Goal: Task Accomplishment & Management: Complete application form

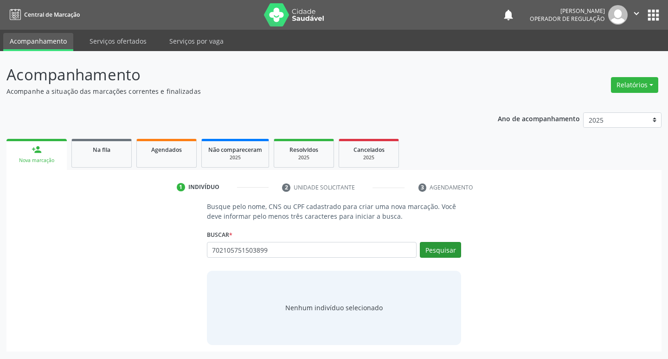
type input "702105751503899"
drag, startPoint x: 432, startPoint y: 250, endPoint x: 427, endPoint y: 252, distance: 5.4
click at [427, 252] on button "Pesquisar" at bounding box center [440, 250] width 41 height 16
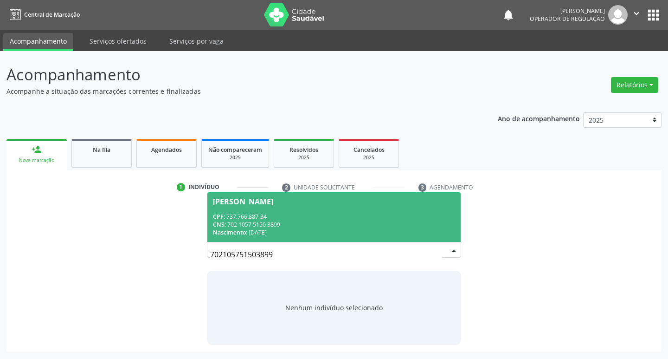
click at [269, 211] on span "[PERSON_NAME] CPF: 737.766.887-34 CNS: 702 1057 5150 3899 Nascimento: 1[DATE]" at bounding box center [334, 217] width 254 height 50
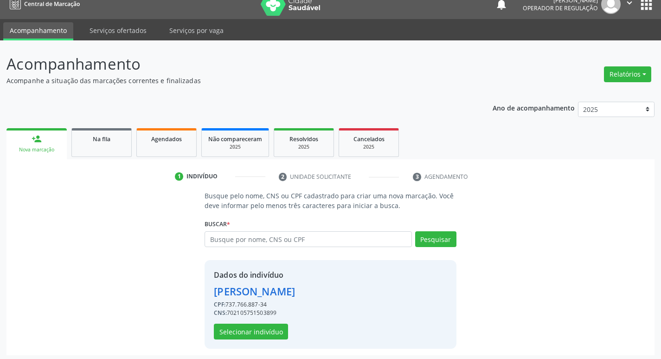
scroll to position [13, 0]
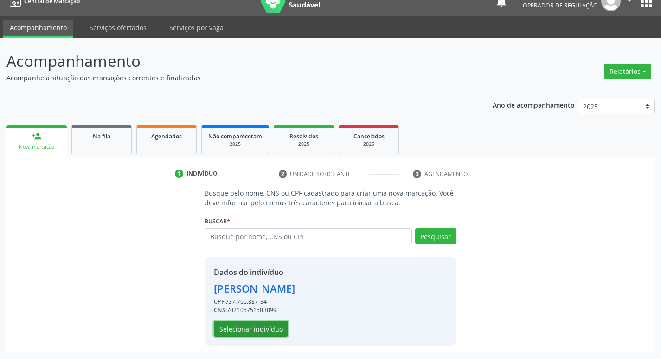
click at [251, 325] on button "Selecionar indivíduo" at bounding box center [251, 329] width 74 height 16
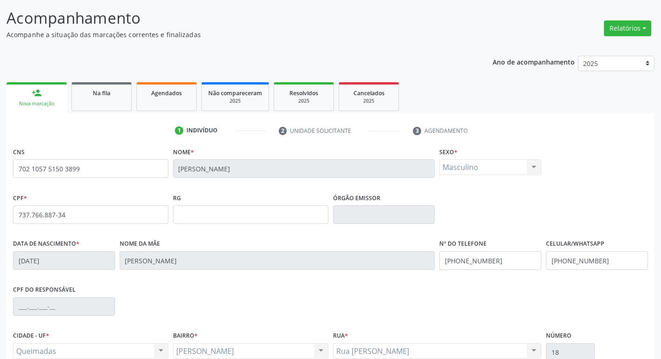
scroll to position [144, 0]
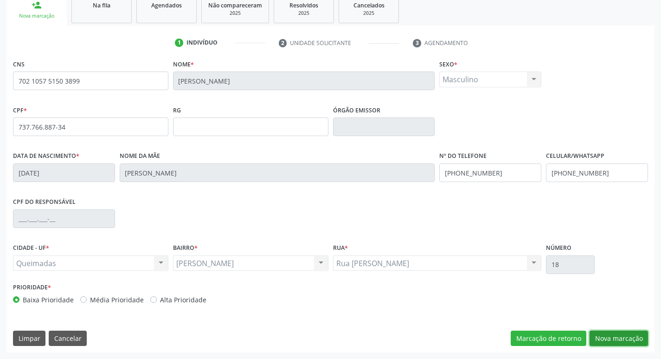
click at [606, 341] on button "Nova marcação" at bounding box center [619, 338] width 58 height 16
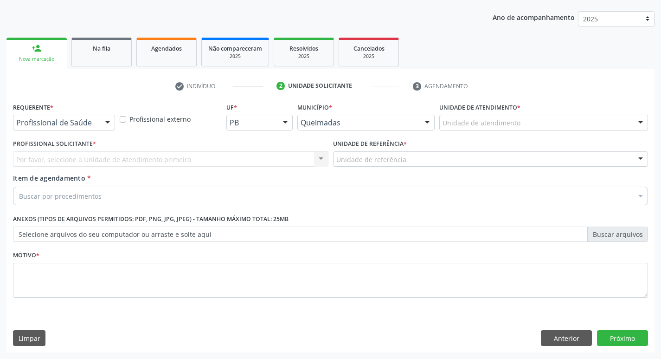
scroll to position [101, 0]
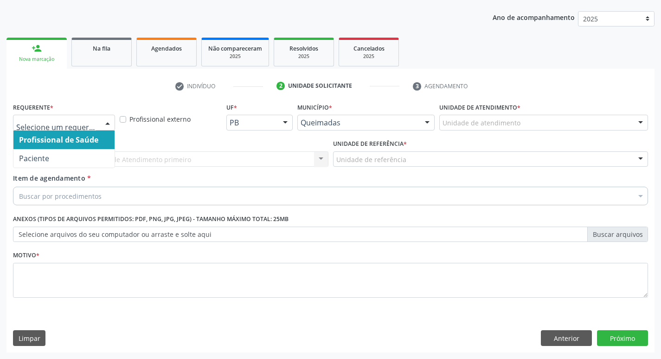
click at [77, 128] on div at bounding box center [64, 123] width 102 height 16
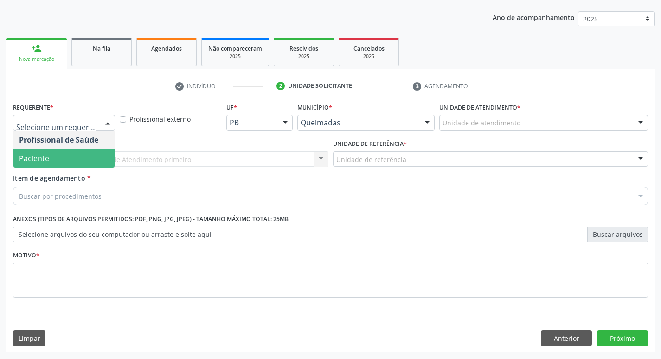
click at [73, 155] on span "Paciente" at bounding box center [63, 158] width 101 height 19
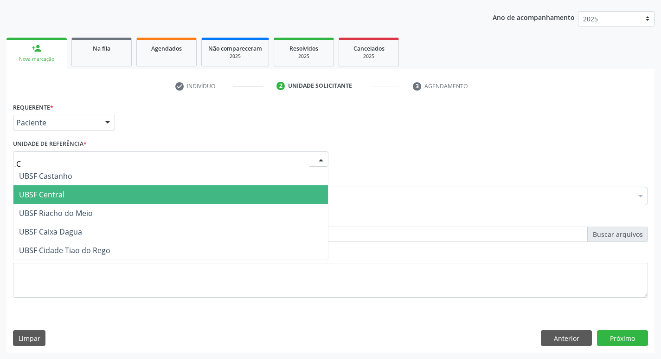
type input "CE"
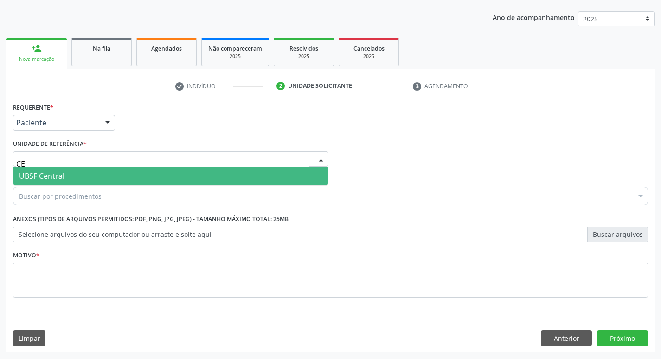
click at [46, 182] on span "UBSF Central" at bounding box center [170, 176] width 315 height 19
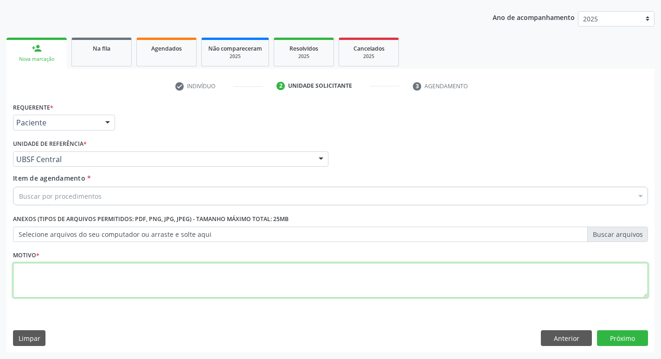
click at [41, 283] on textarea at bounding box center [330, 280] width 635 height 35
type textarea "AVALIACAO"
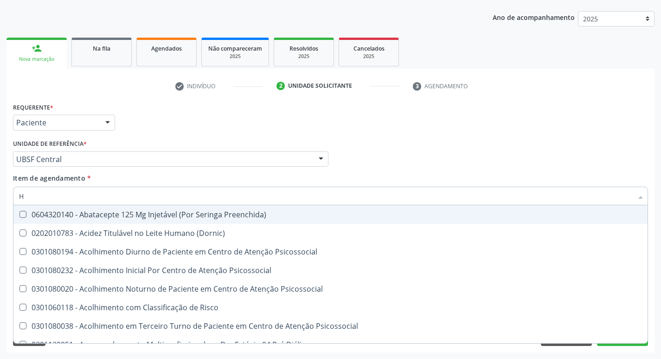
type input "HEMOGR"
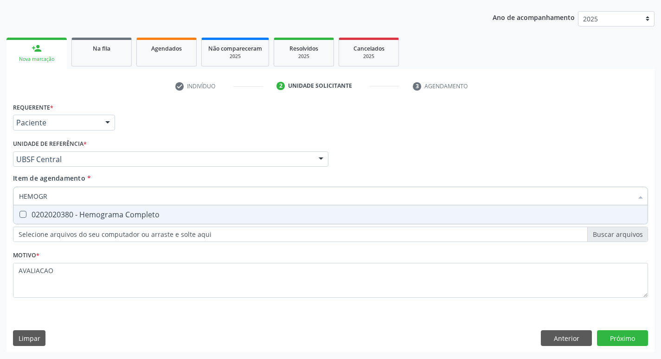
click at [96, 217] on div "0202020380 - Hemograma Completo" at bounding box center [330, 214] width 623 height 7
checkbox Completo "true"
type input "HEMOG"
checkbox Completo "false"
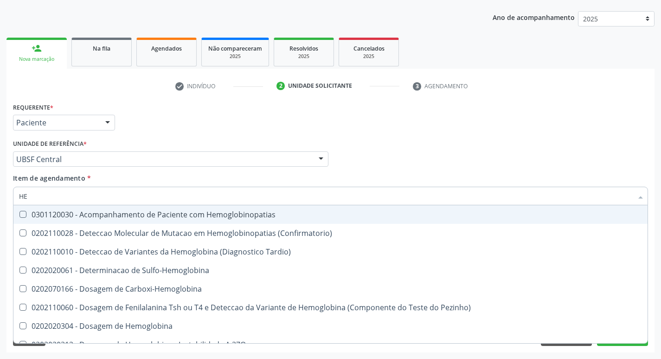
type input "H"
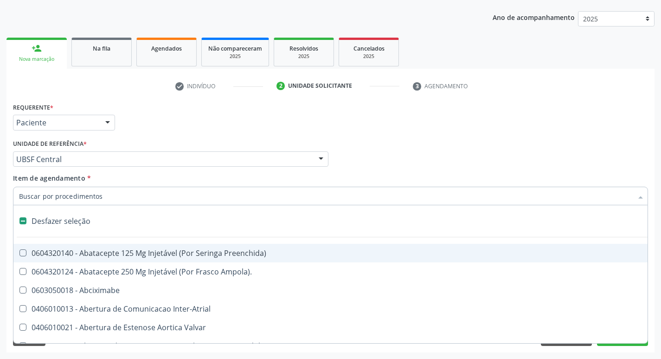
checkbox Capsula\) "false"
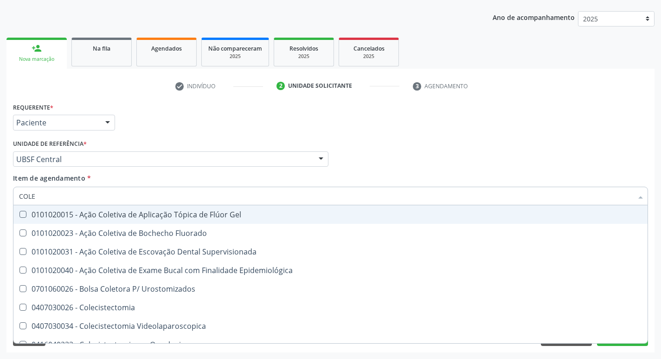
type input "COLES"
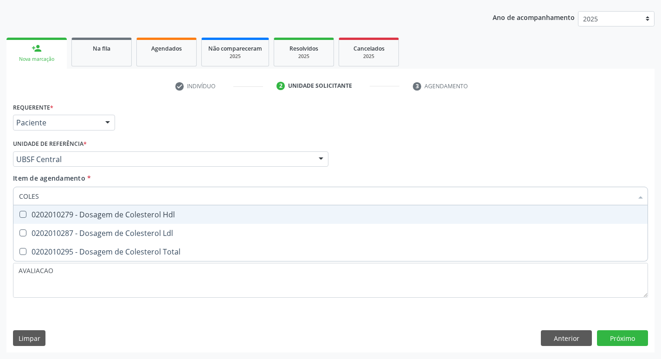
click at [96, 217] on div "0202010279 - Dosagem de Colesterol Hdl" at bounding box center [330, 214] width 623 height 7
checkbox Hdl "true"
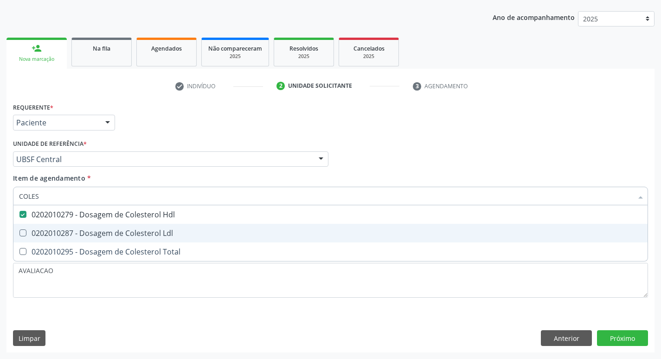
click at [106, 234] on div "0202010287 - Dosagem de Colesterol Ldl" at bounding box center [330, 232] width 623 height 7
checkbox Ldl "true"
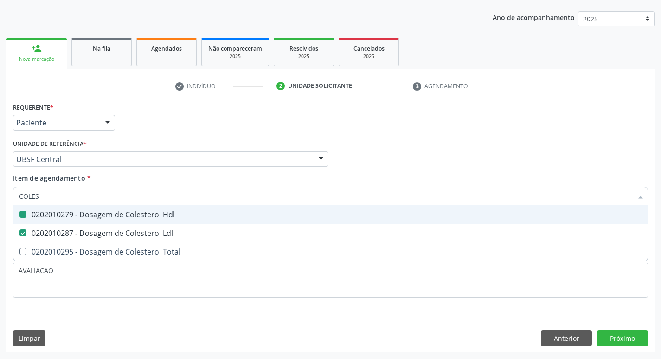
type input "COLE"
checkbox Hdl "false"
checkbox Ldl "false"
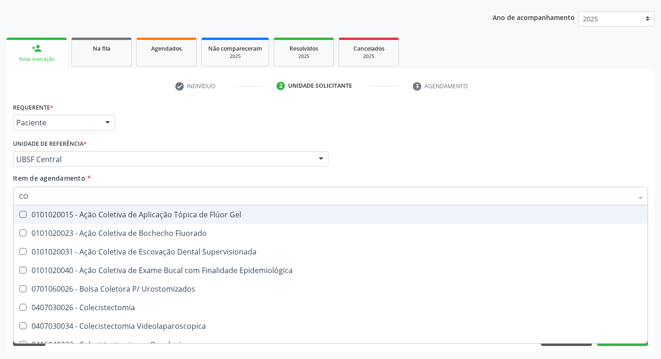
type input "C"
checkbox Hdl "false"
checkbox Ldl "false"
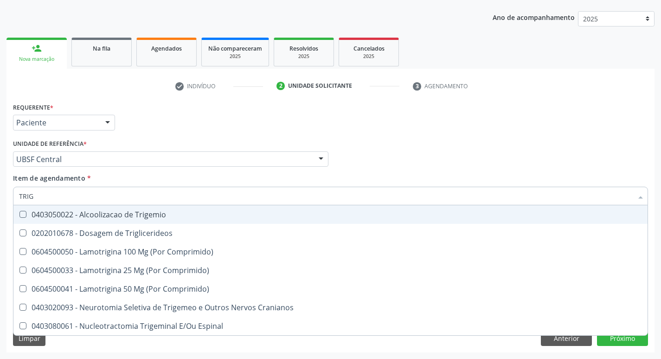
type input "TRIGL"
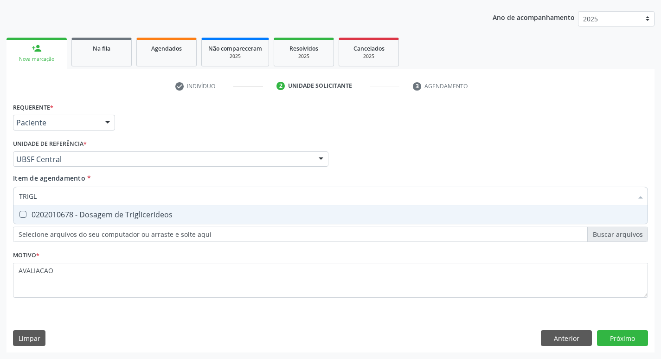
click at [126, 214] on div "0202010678 - Dosagem de Triglicerideos" at bounding box center [330, 214] width 623 height 7
checkbox Triglicerideos "true"
type input "TRIG"
checkbox Triglicerideos "false"
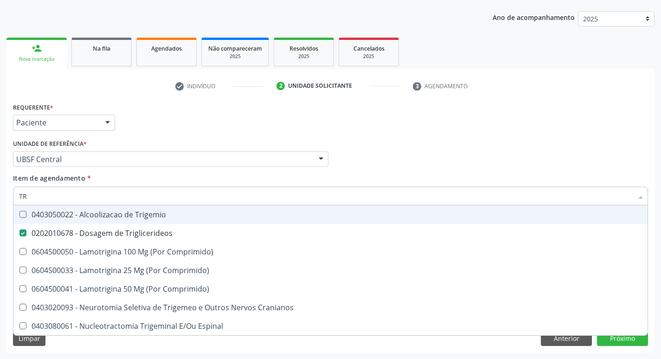
type input "T"
checkbox Triglicerideos "false"
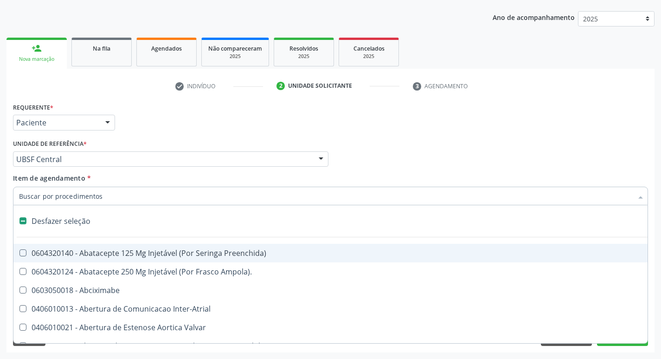
type input "G"
checkbox Comprimido\) "true"
checkbox Sanitária "true"
checkbox Osso "true"
checkbox Persistente "true"
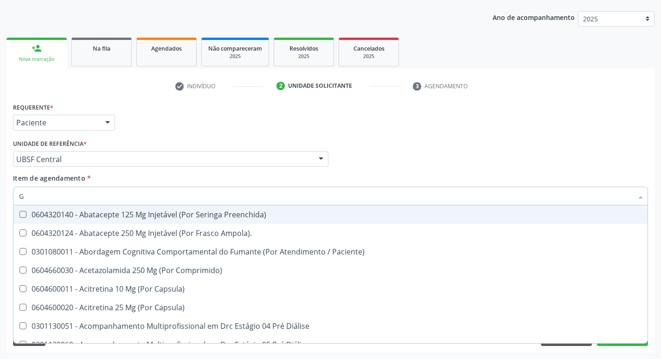
type input "GLICOSE"
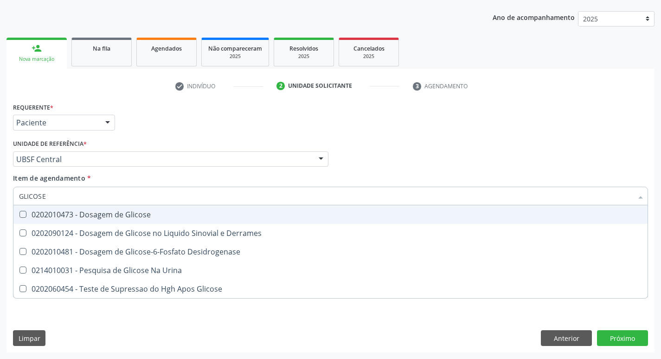
click at [123, 218] on div "0202010473 - Dosagem de Glicose" at bounding box center [330, 214] width 623 height 7
checkbox Glicose "true"
type input "GLICOS"
checkbox Glicose "false"
checkbox Derrames "true"
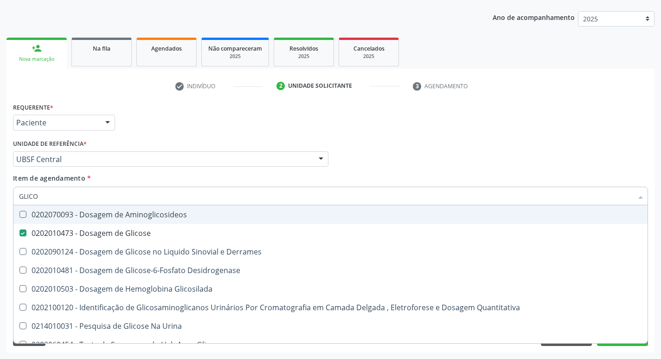
type input "GLIC"
checkbox Glicose "false"
checkbox Derrames "false"
type input "G"
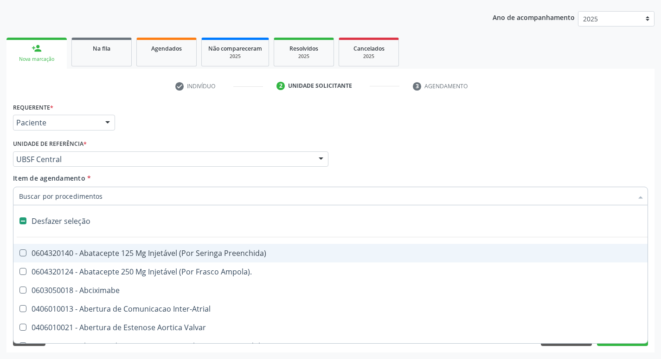
type input "2"
checkbox Monopolar "true"
checkbox Quadril "true"
checkbox Vagina "true"
checkbox Aorto-Cavitarias "true"
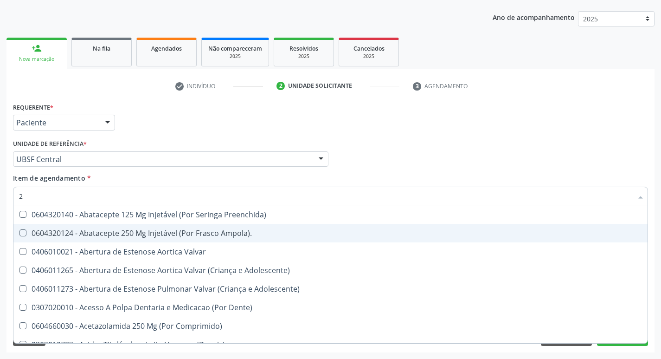
type input "20205001"
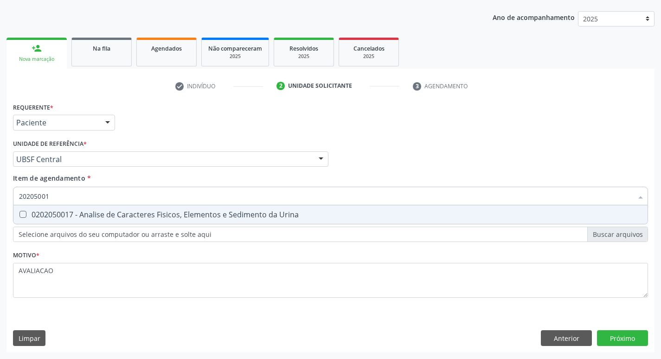
click at [100, 219] on span "0202050017 - Analise de Caracteres Fisicos, Elementos e Sedimento da Urina" at bounding box center [330, 214] width 634 height 19
checkbox Urina "true"
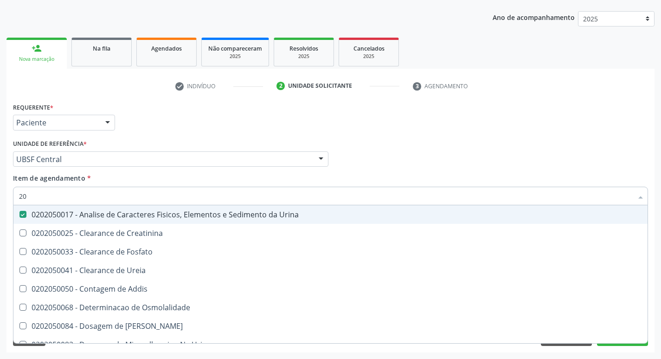
type input "2"
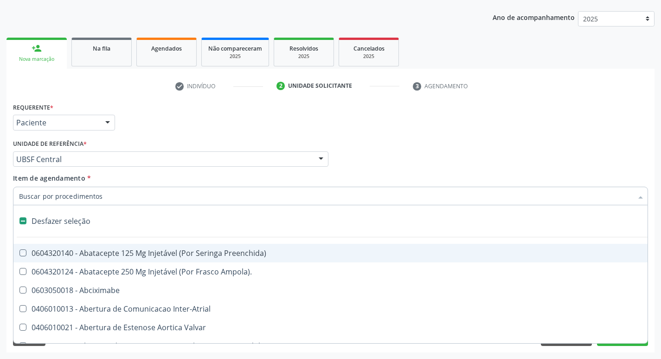
checkbox Preenchida\) "false"
checkbox Inter-Atrial "false"
type input "U"
checkbox Frasco-Ampola\) "true"
checkbox Urina "false"
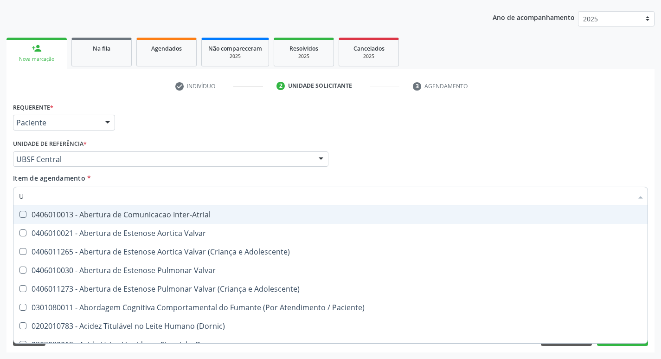
type input "UR"
checkbox Reabilitacao "true"
checkbox Urina "false"
type input "URI"
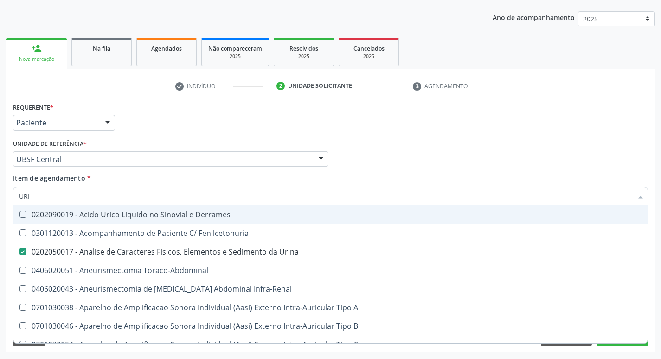
checkbox Urina "true"
checkbox Grama\) "false"
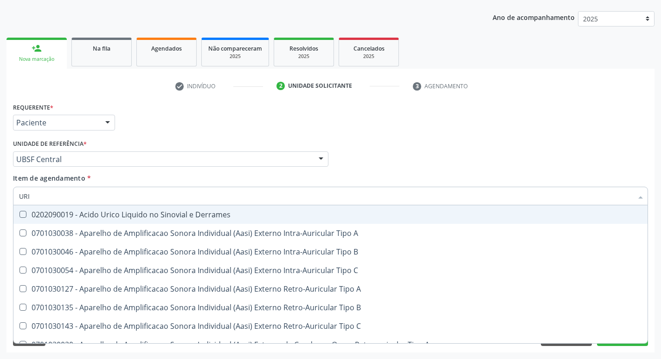
type input "URIC"
checkbox B "false"
type input "URICO"
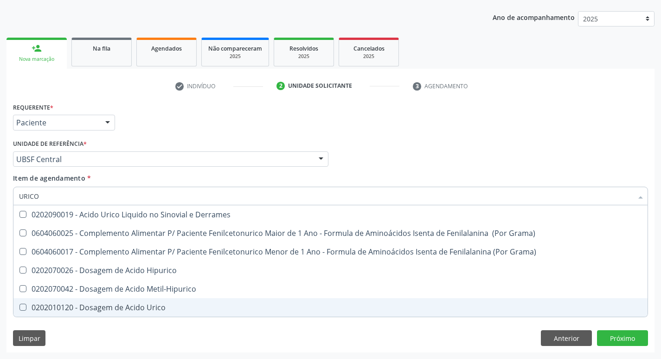
click at [105, 313] on span "0202010120 - Dosagem de Acido Urico" at bounding box center [330, 307] width 634 height 19
checkbox Urico "true"
type input "URIC"
checkbox Urico "false"
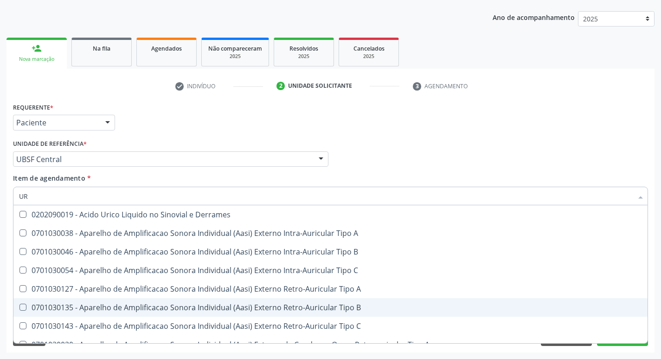
type input "U"
checkbox B "false"
checkbox Urico "false"
checkbox Pré-Auricular "false"
checkbox A "false"
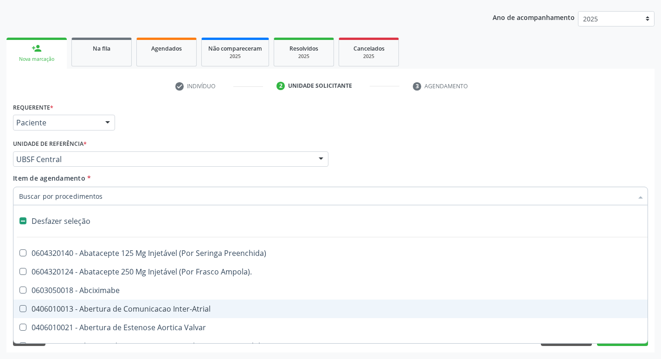
type input "P"
checkbox Urina "false"
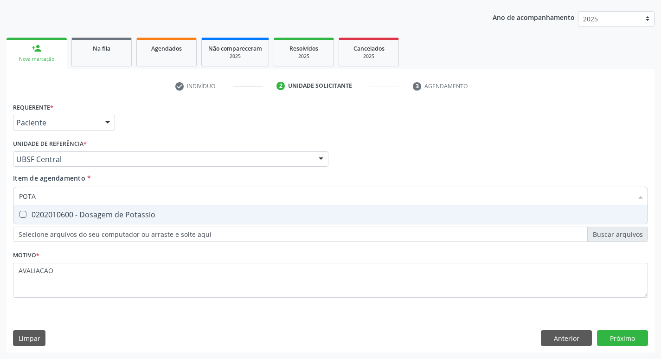
type input "POTAS"
click at [109, 209] on span "0202010600 - Dosagem de Potassio" at bounding box center [330, 214] width 634 height 19
checkbox Potassio "true"
click at [617, 338] on div "Requerente * Paciente Profissional de Saúde Paciente Nenhum resultado encontrad…" at bounding box center [330, 226] width 648 height 252
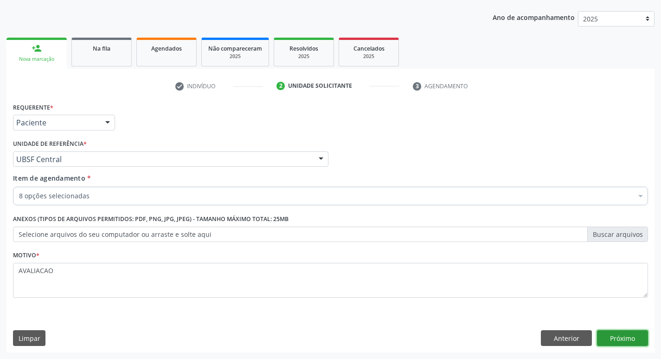
click at [623, 338] on button "Próximo" at bounding box center [622, 338] width 51 height 16
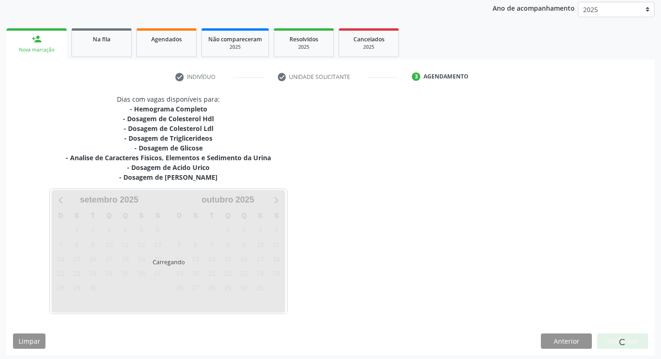
scroll to position [113, 0]
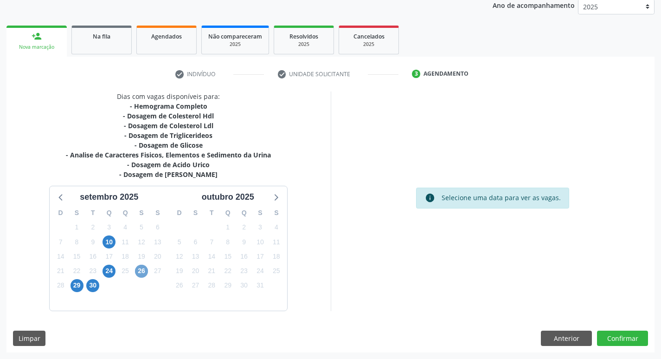
click at [141, 274] on span "26" at bounding box center [141, 270] width 13 height 13
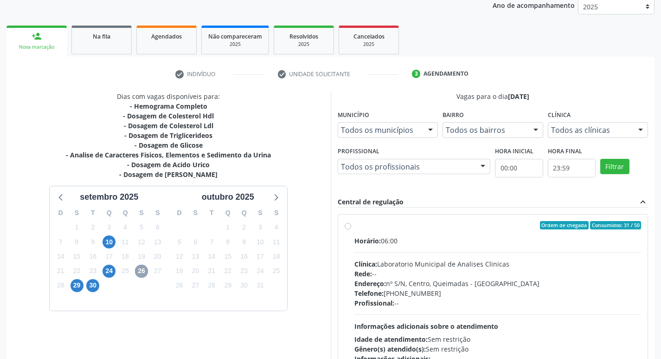
scroll to position [179, 0]
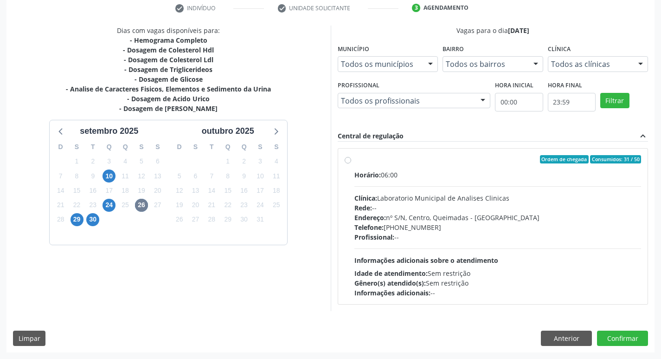
click at [394, 240] on span "Profissional:" at bounding box center [374, 236] width 40 height 9
click at [351, 163] on input "Ordem de chegada Consumidos: 31 / 50 Horário: 06:00 Clínica: Laboratorio Munici…" at bounding box center [348, 159] width 6 height 8
radio input "true"
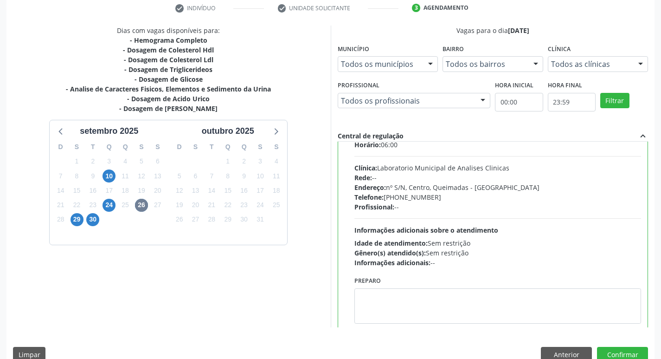
scroll to position [46, 0]
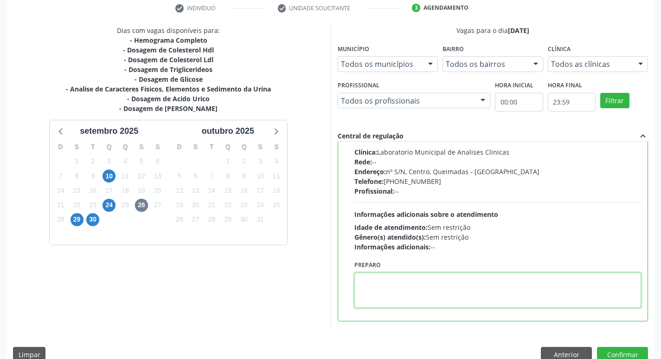
click at [391, 300] on textarea at bounding box center [497, 289] width 287 height 35
paste textarea "I"
drag, startPoint x: 359, startPoint y: 279, endPoint x: 404, endPoint y: 286, distance: 46.0
click at [404, 286] on textarea "IR EM [GEOGRAPHIC_DATA]" at bounding box center [497, 289] width 287 height 35
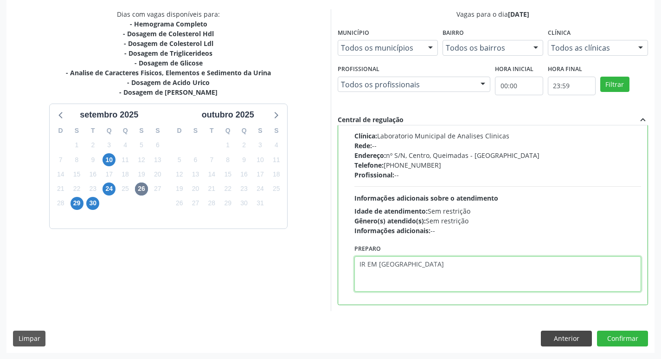
scroll to position [196, 0]
type textarea "IR EM [GEOGRAPHIC_DATA]"
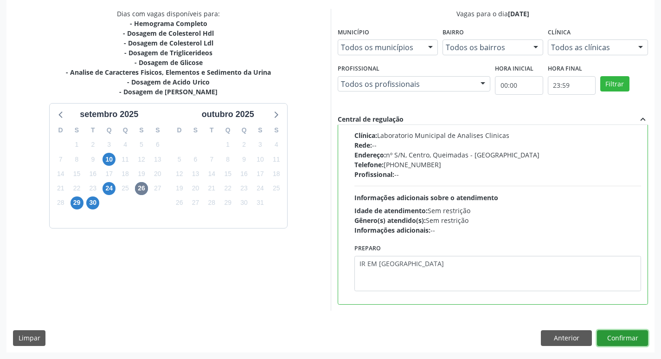
click at [629, 339] on button "Confirmar" at bounding box center [622, 338] width 51 height 16
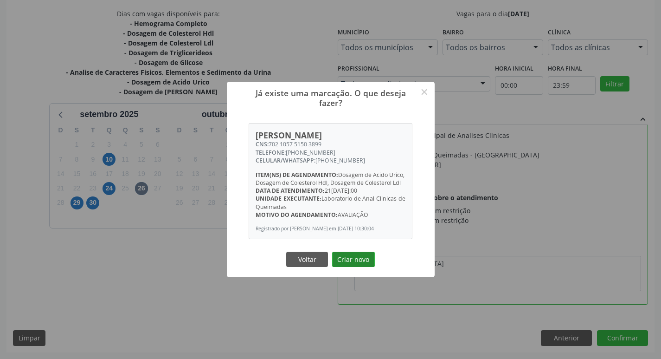
click at [349, 267] on button "Criar novo" at bounding box center [353, 259] width 43 height 16
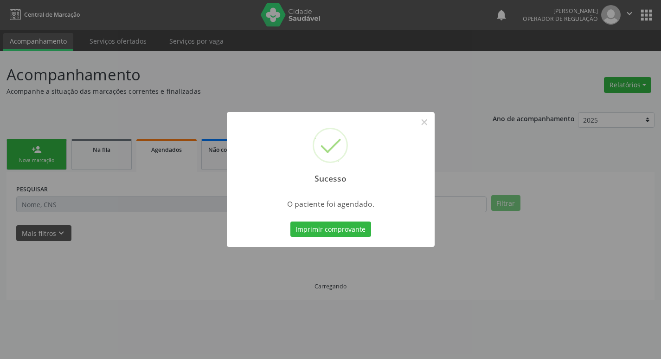
scroll to position [0, 0]
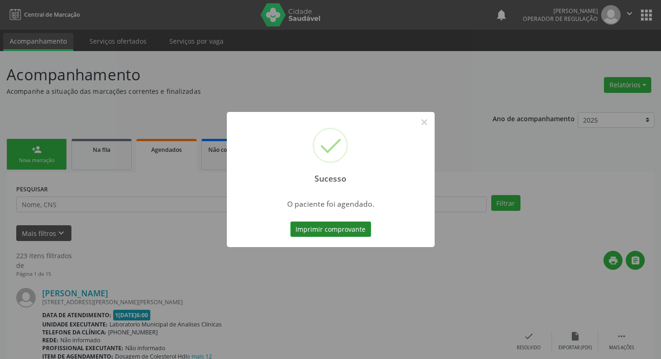
click at [295, 229] on button "Imprimir comprovante" at bounding box center [330, 229] width 81 height 16
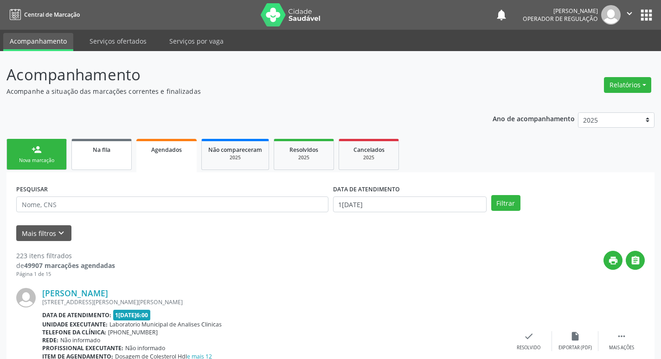
click at [72, 141] on link "Na fila" at bounding box center [101, 154] width 60 height 31
click at [35, 154] on link "person_add Nova marcação" at bounding box center [36, 154] width 60 height 31
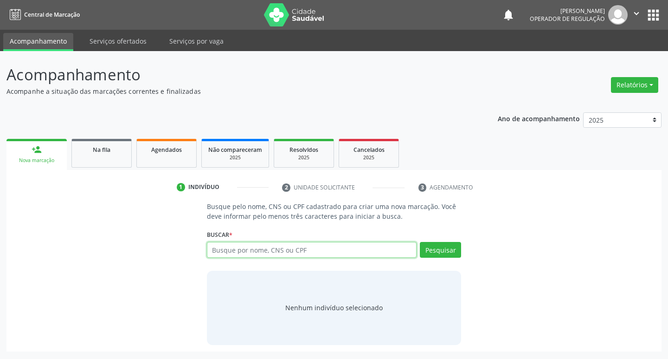
click at [231, 246] on input "text" at bounding box center [312, 250] width 210 height 16
type input "MARICIA ALEXANDRE"
click at [451, 249] on button "Pesquisar" at bounding box center [440, 250] width 41 height 16
type input "MARICIA ALEXANDRE"
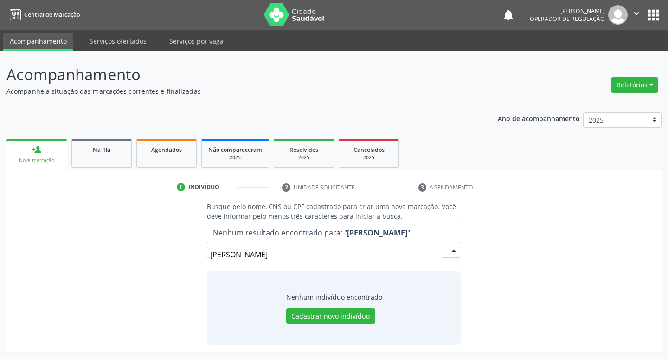
click at [228, 253] on input "MARICIA ALEXANDRE" at bounding box center [326, 254] width 232 height 19
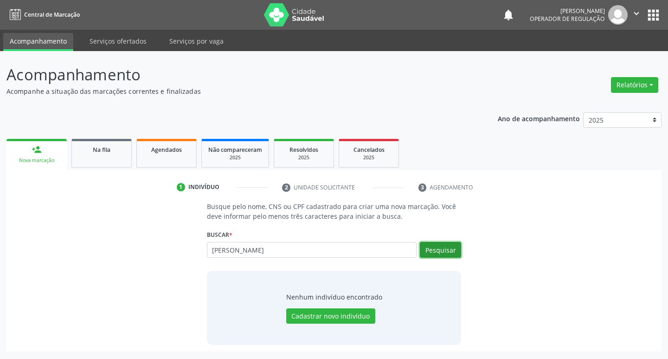
click at [430, 254] on button "Pesquisar" at bounding box center [440, 250] width 41 height 16
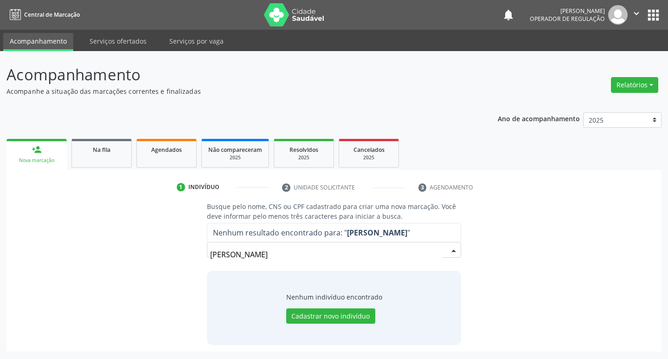
click at [297, 247] on input "MARCIA ALEXANDRE" at bounding box center [326, 254] width 232 height 19
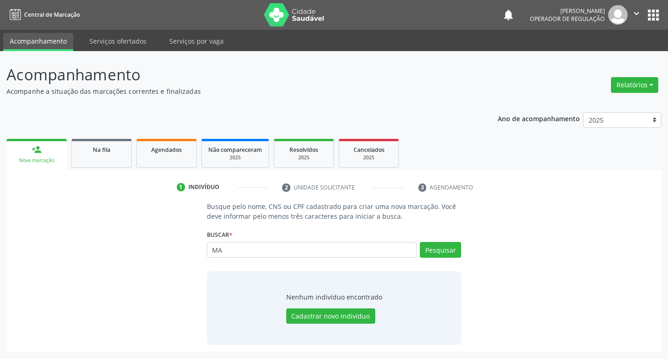
type input "M"
type input "MARCIA A"
click at [439, 247] on button "Pesquisar" at bounding box center [440, 250] width 41 height 16
type input "M"
click at [307, 244] on input "text" at bounding box center [312, 250] width 210 height 16
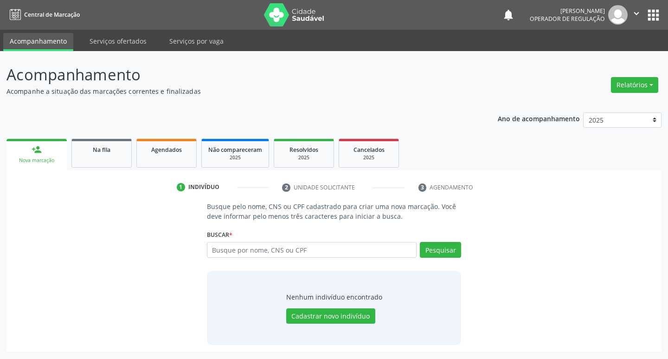
click at [249, 254] on input "text" at bounding box center [312, 250] width 210 height 16
type input "701009842842897"
click at [430, 252] on button "Pesquisar" at bounding box center [440, 250] width 41 height 16
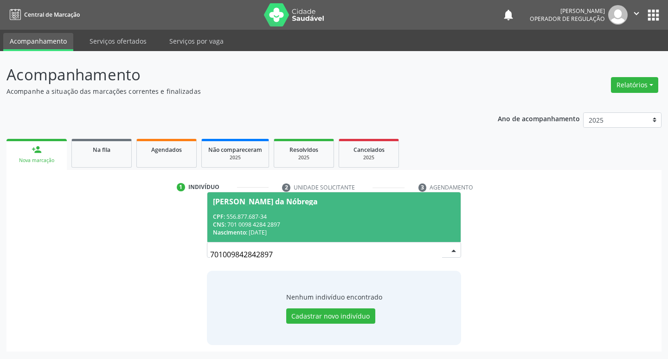
click at [301, 219] on div "CPF: 556.877.687-34 CNS: 701 0098 4284 2897 Nascimento: 27/08/1949" at bounding box center [334, 224] width 243 height 24
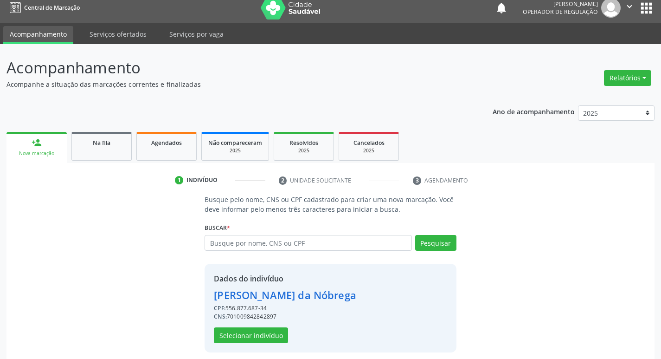
scroll to position [13, 0]
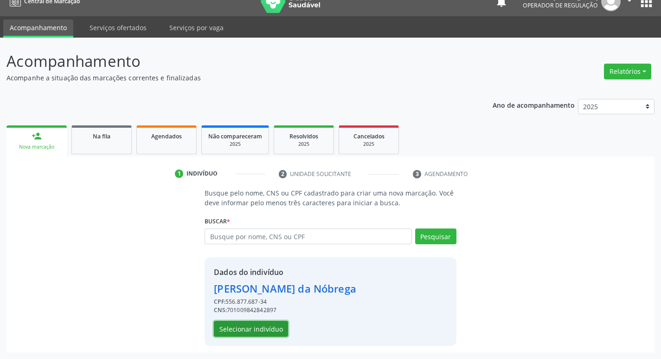
click at [264, 325] on button "Selecionar indivíduo" at bounding box center [251, 329] width 74 height 16
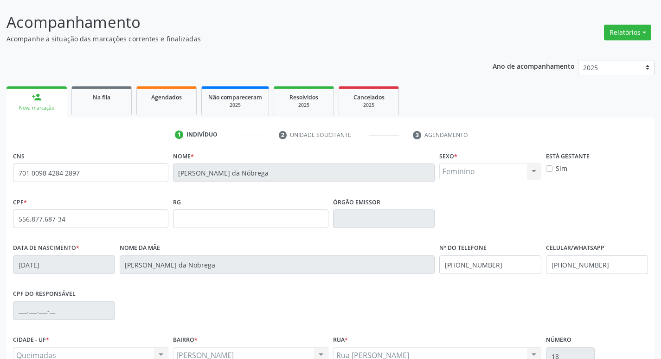
scroll to position [144, 0]
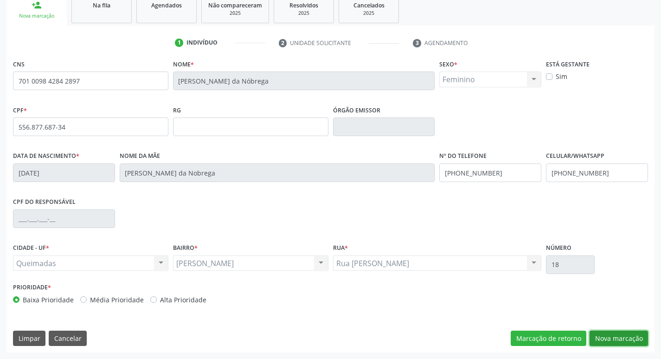
click at [607, 341] on button "Nova marcação" at bounding box center [619, 338] width 58 height 16
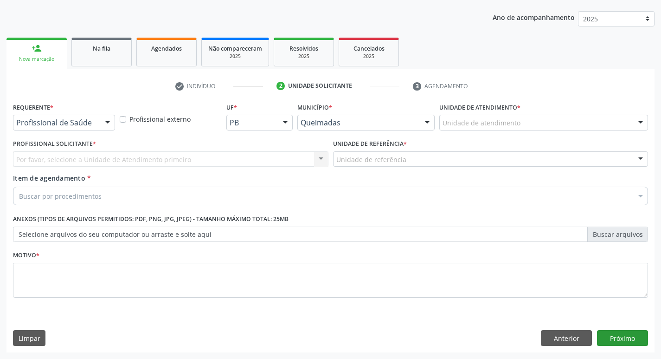
scroll to position [101, 0]
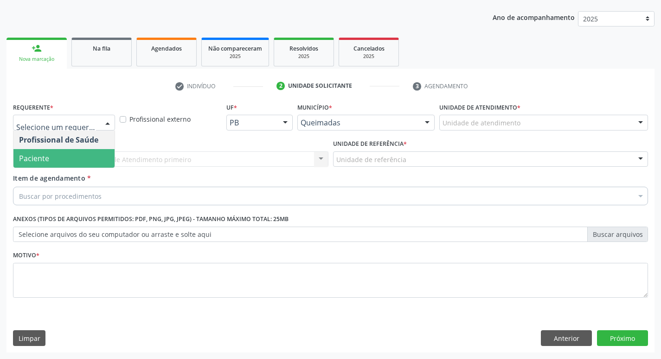
click at [65, 155] on span "Paciente" at bounding box center [63, 158] width 101 height 19
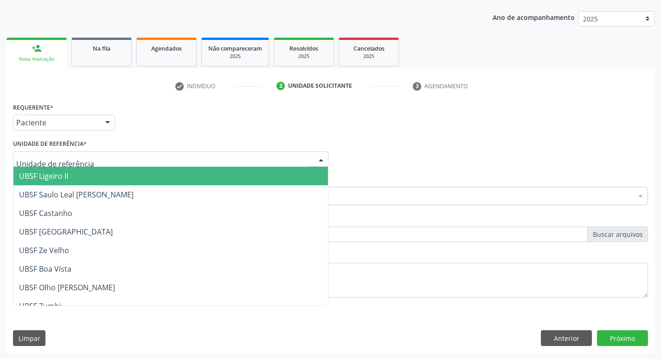
click at [90, 158] on div at bounding box center [170, 159] width 315 height 16
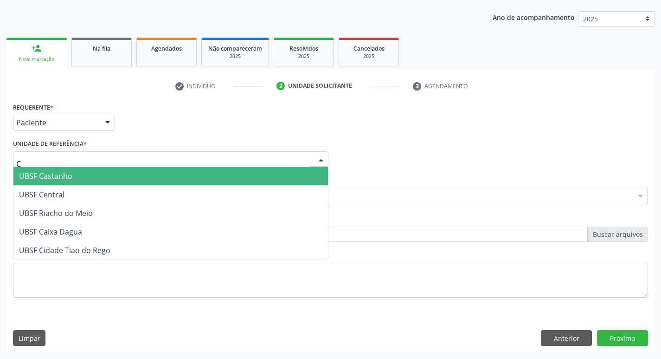
type input "CE"
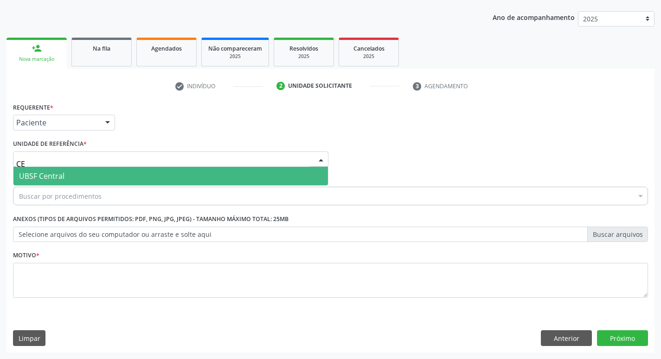
click at [53, 173] on span "UBSF Central" at bounding box center [41, 176] width 45 height 10
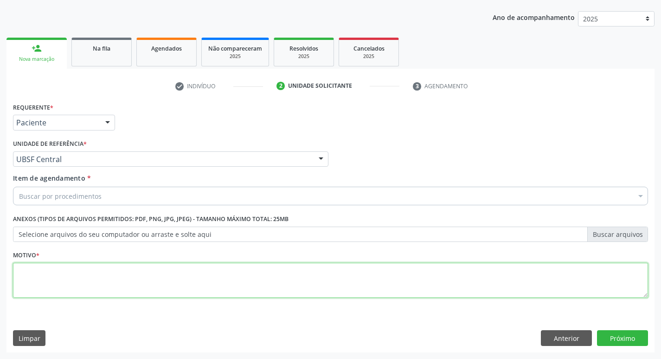
click at [39, 273] on textarea at bounding box center [330, 280] width 635 height 35
type textarea "AVALIACAO"
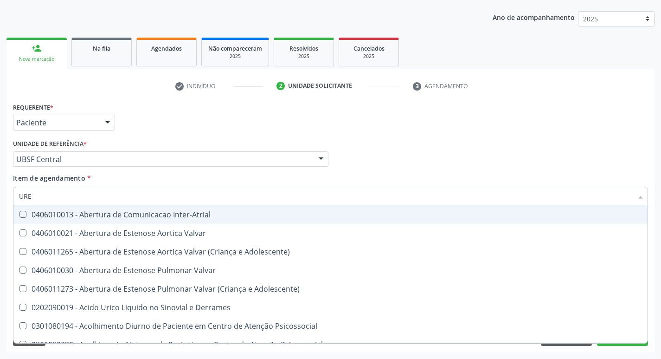
type input "UREI"
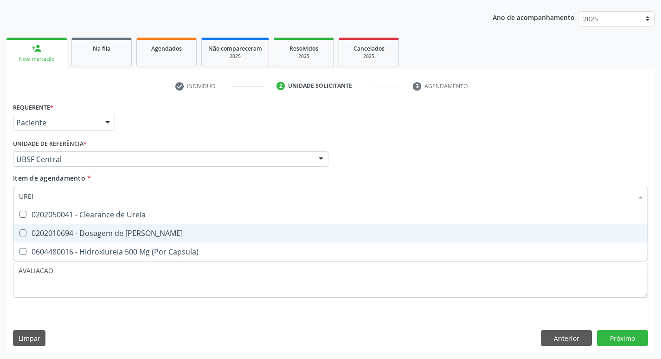
click at [75, 230] on div "0202010694 - Dosagem de [PERSON_NAME]" at bounding box center [330, 232] width 623 height 7
checkbox Ureia "true"
type input "URE"
checkbox Ureia "false"
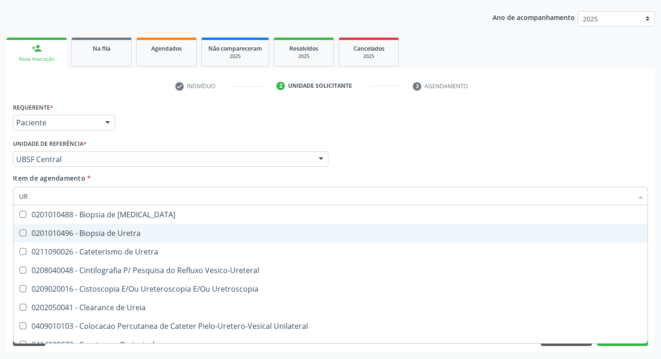
type input "U"
checkbox Ureia "false"
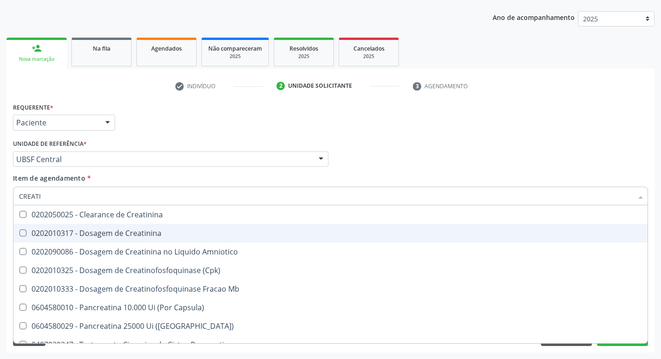
type input "CREATIN"
click at [148, 230] on div "0202010317 - Dosagem de Creatinina" at bounding box center [330, 232] width 623 height 7
checkbox Creatinina "true"
type input "CREAT"
checkbox Creatinina "false"
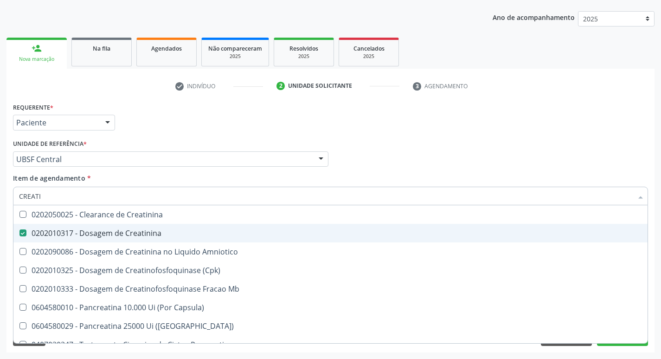
checkbox Amniotico "true"
type input "CRE"
checkbox Amniotico "false"
checkbox Mb "false"
type input "C"
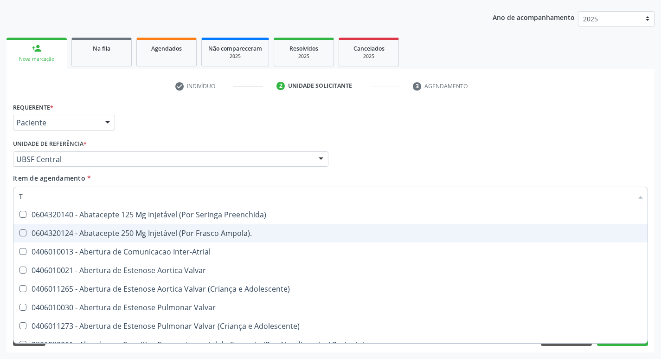
type input "TG"
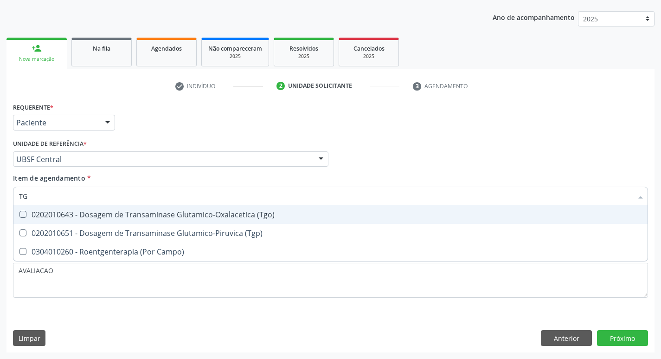
click at [250, 218] on div "0202010643 - Dosagem de Transaminase Glutamico-Oxalacetica (Tgo)" at bounding box center [330, 214] width 623 height 7
checkbox \(Tgo\) "true"
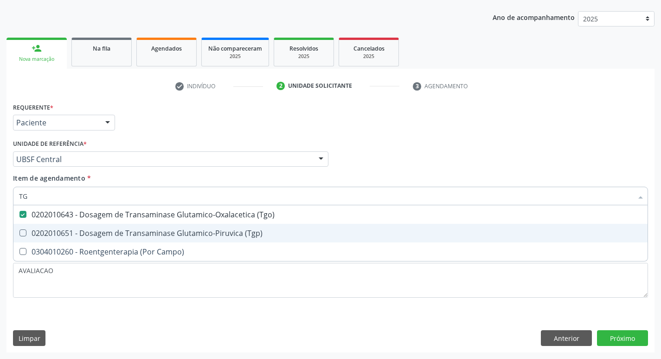
click at [251, 229] on div "0202010651 - Dosagem de Transaminase Glutamico-Piruvica (Tgp)" at bounding box center [330, 232] width 623 height 7
checkbox \(Tgp\) "true"
type input "T"
checkbox \(Tgo\) "false"
checkbox \(Tgp\) "false"
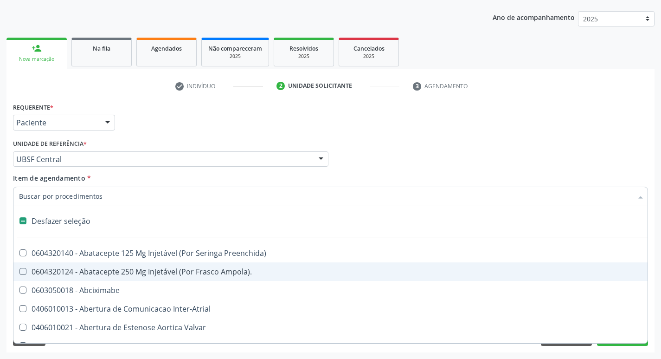
type input "G"
checkbox Criança "true"
checkbox Quantitativa\) "true"
checkbox Esforco "true"
checkbox \(Dacriocintilografia\) "true"
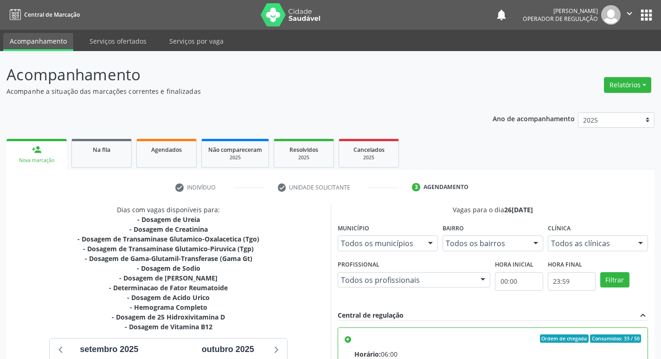
type textarea "IR EM [GEOGRAPHIC_DATA]"
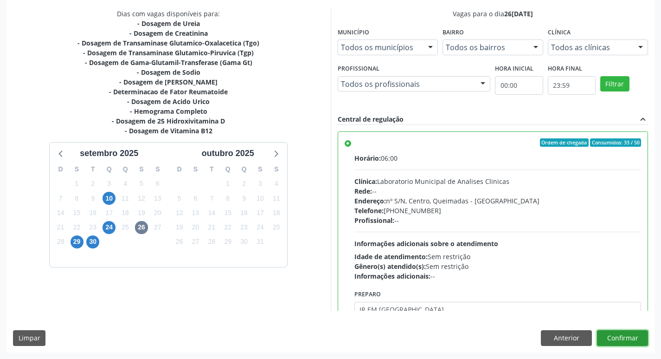
click at [611, 333] on button "Confirmar" at bounding box center [622, 338] width 51 height 16
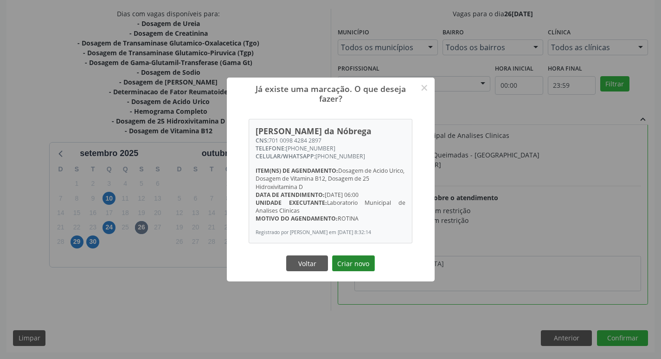
click at [351, 267] on button "Criar novo" at bounding box center [353, 263] width 43 height 16
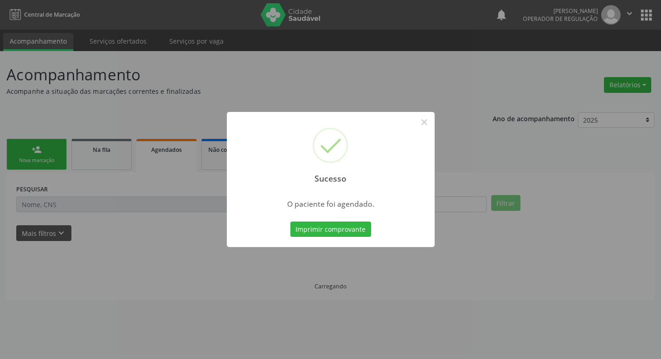
scroll to position [0, 0]
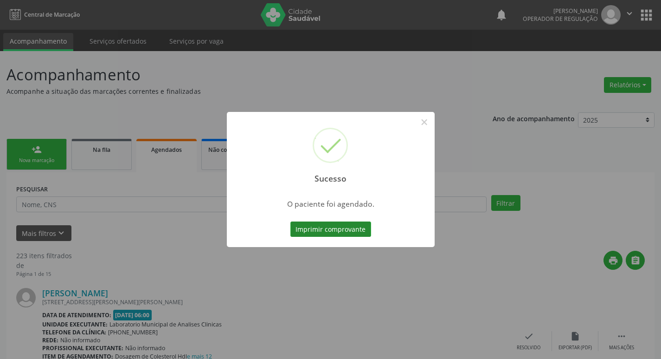
click at [352, 233] on button "Imprimir comprovante" at bounding box center [330, 229] width 81 height 16
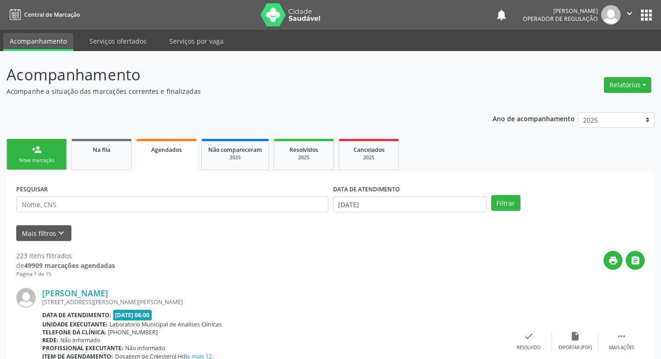
click at [39, 161] on div "Nova marcação" at bounding box center [36, 160] width 46 height 7
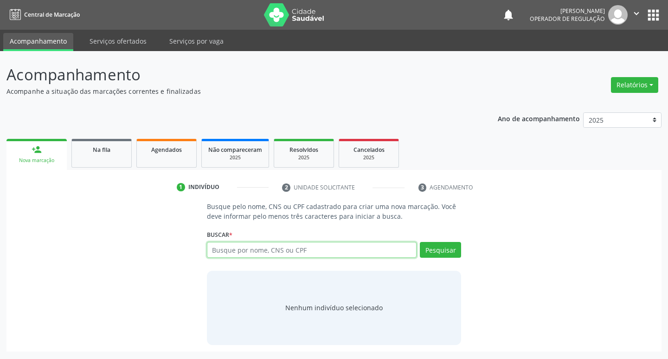
click at [263, 252] on input "text" at bounding box center [312, 250] width 210 height 16
click at [285, 254] on input "text" at bounding box center [312, 250] width 210 height 16
click at [302, 253] on input "text" at bounding box center [312, 250] width 210 height 16
type input "704104020718950"
click at [438, 254] on button "Pesquisar" at bounding box center [440, 250] width 41 height 16
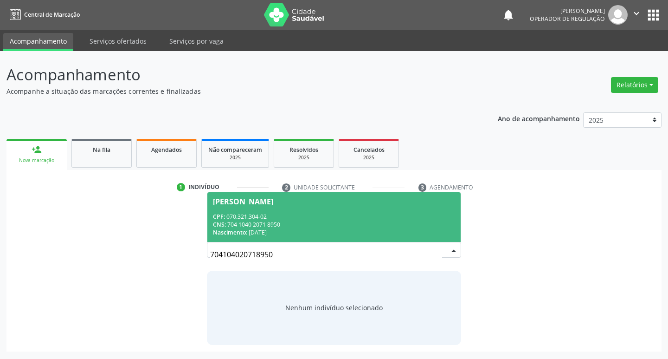
click at [276, 213] on div "CPF: 070.321.304-02" at bounding box center [334, 216] width 243 height 8
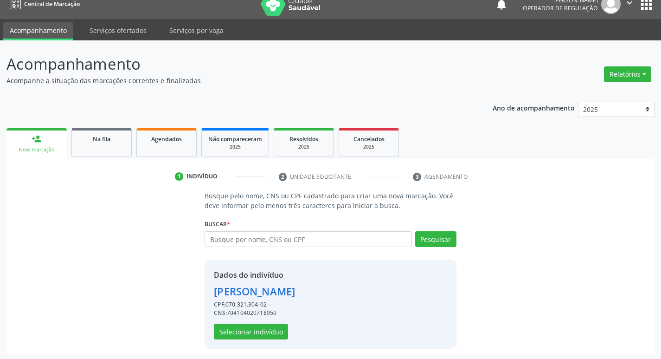
scroll to position [13, 0]
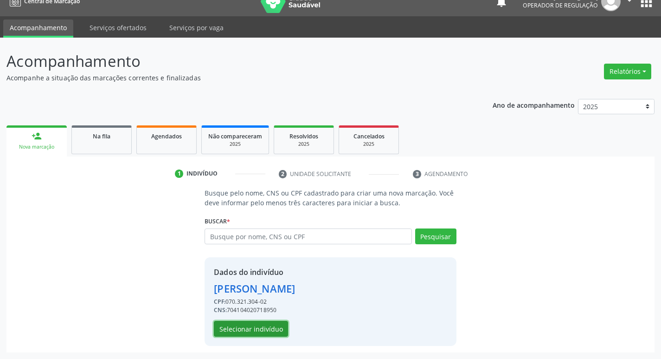
click at [253, 326] on button "Selecionar indivíduo" at bounding box center [251, 329] width 74 height 16
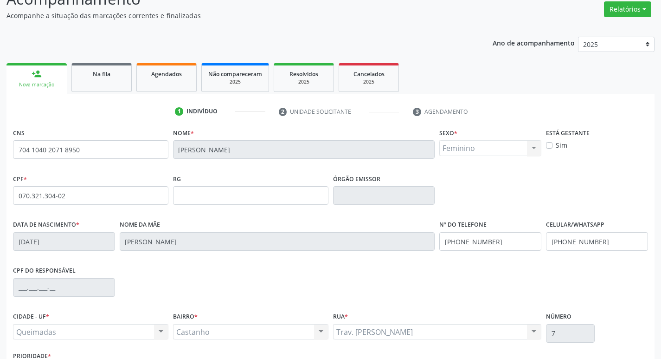
scroll to position [144, 0]
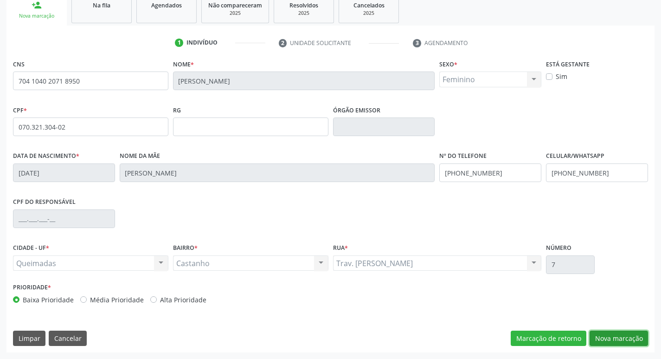
click at [600, 343] on button "Nova marcação" at bounding box center [619, 338] width 58 height 16
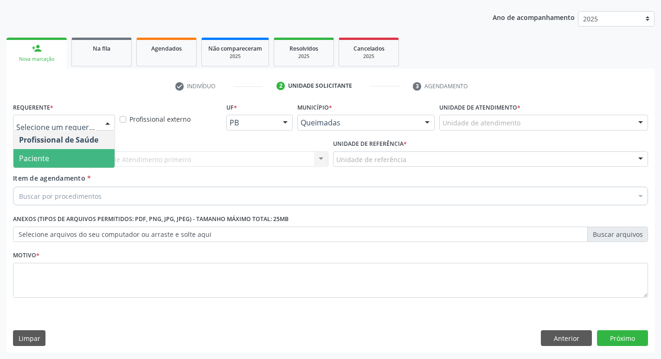
click at [46, 158] on span "Paciente" at bounding box center [34, 158] width 30 height 10
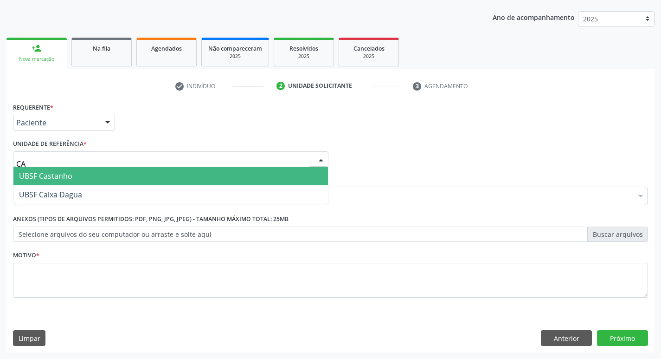
type input "CAS"
click at [70, 174] on span "UBSF Castanho" at bounding box center [45, 176] width 53 height 10
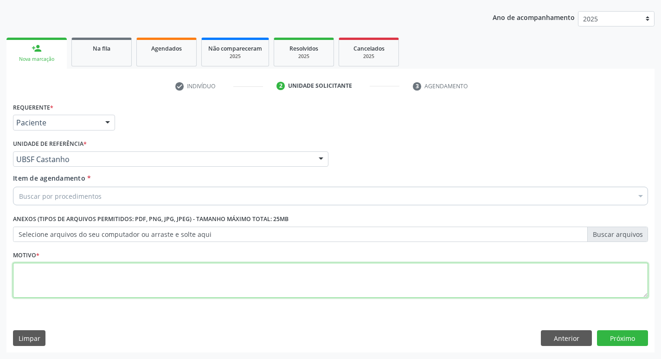
click at [42, 270] on textarea at bounding box center [330, 280] width 635 height 35
type textarea "AVALIACAO"
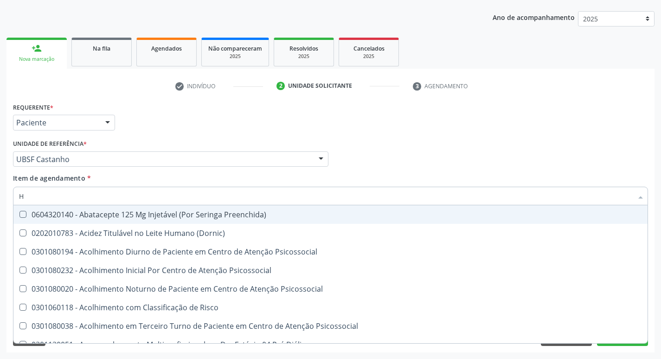
type input "HEMOGR"
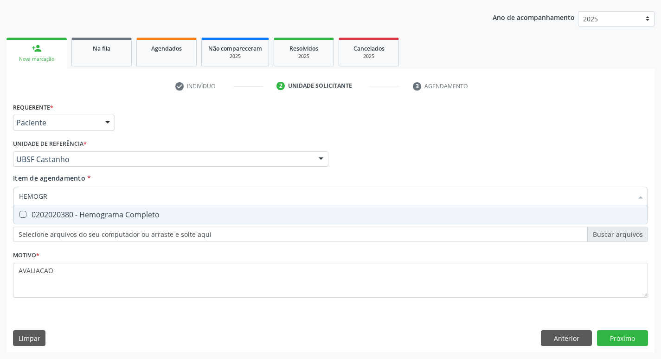
click at [153, 207] on span "0202020380 - Hemograma Completo" at bounding box center [330, 214] width 634 height 19
checkbox Completo "true"
type input "HEMOG"
checkbox Completo "false"
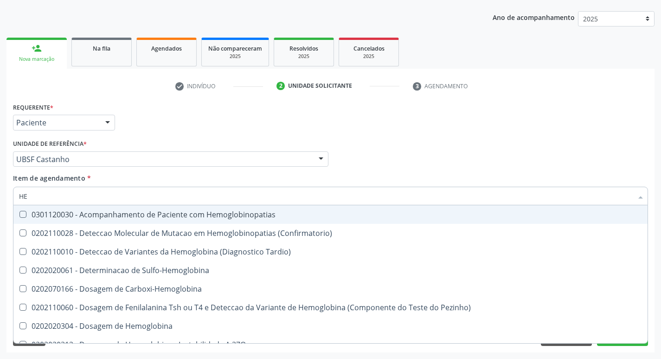
type input "H"
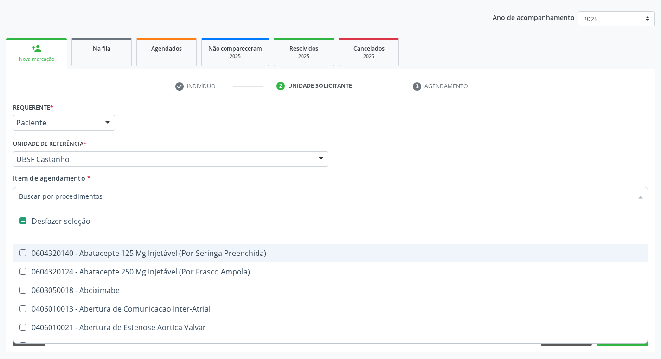
checkbox Capsula\) "false"
type input "G"
checkbox Persistente "true"
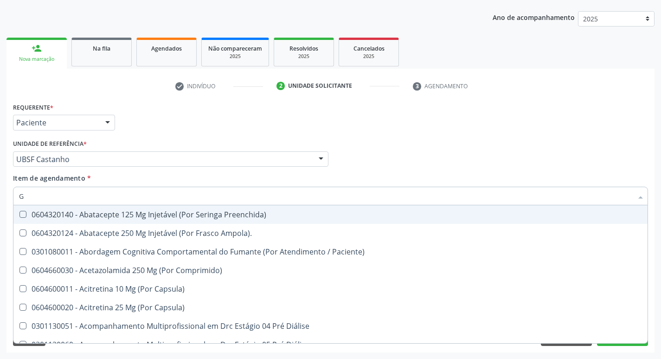
type input "GLICOSE"
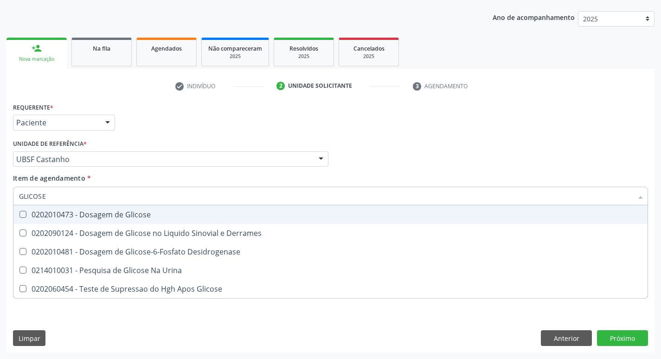
click at [116, 218] on div "0202010473 - Dosagem de Glicose" at bounding box center [330, 214] width 623 height 7
checkbox Glicose "true"
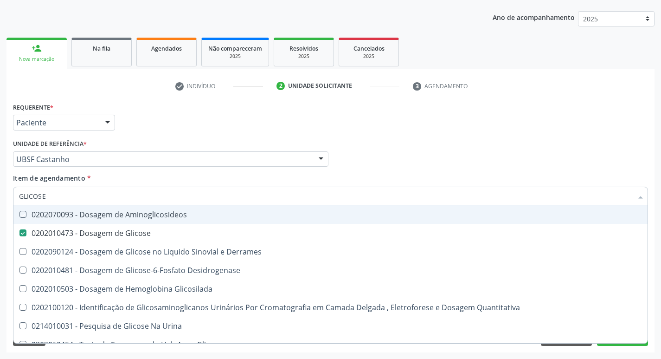
type input "GLICOS"
checkbox Aminoglicosideos "false"
checkbox Glicose "true"
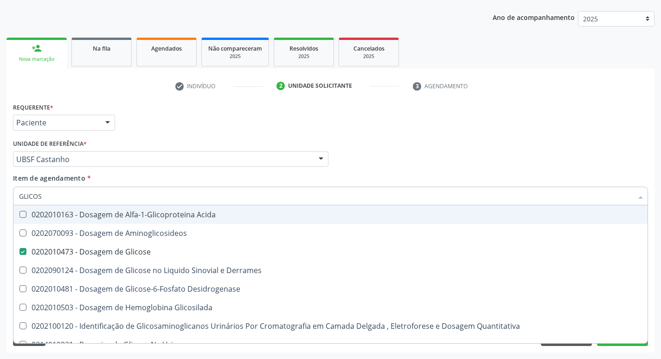
type input "GLICO"
checkbox Aminoglicosideos "false"
checkbox Glicose "true"
type input "GLI"
checkbox Glicose "false"
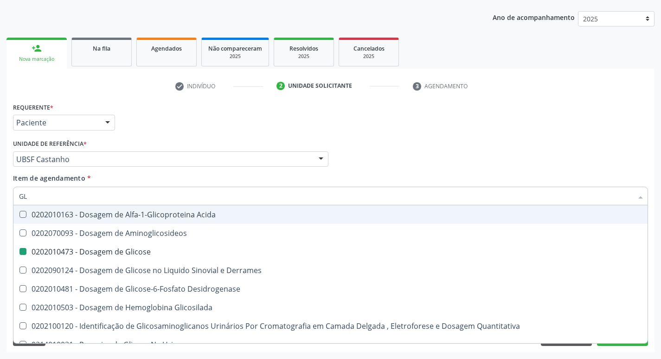
type input "G"
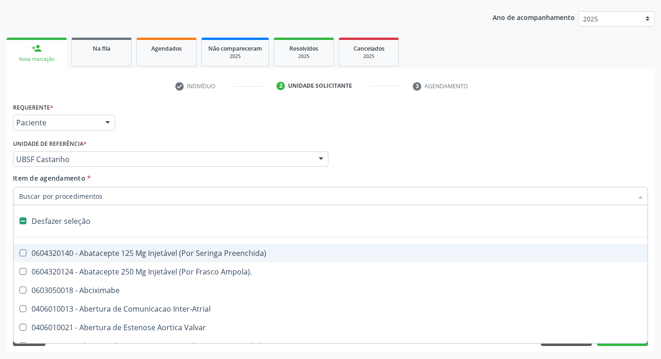
type input "H"
checkbox Convencional\) "true"
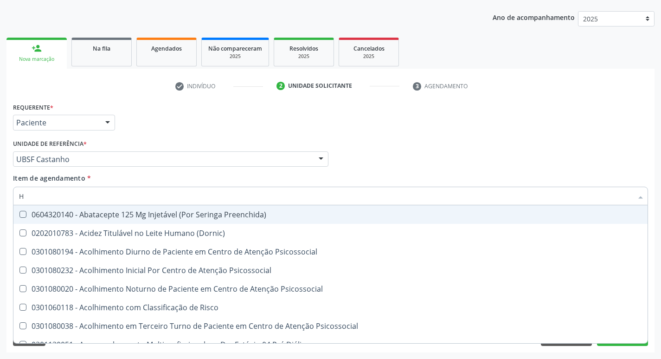
type input "HEMOGLOBINA G"
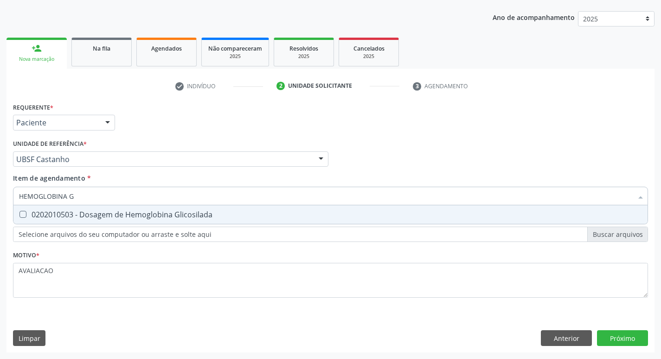
click at [154, 212] on div "0202010503 - Dosagem de Hemoglobina Glicosilada" at bounding box center [330, 214] width 623 height 7
checkbox Glicosilada "true"
type input "HEMOGLOBINA"
checkbox Glicosilada "false"
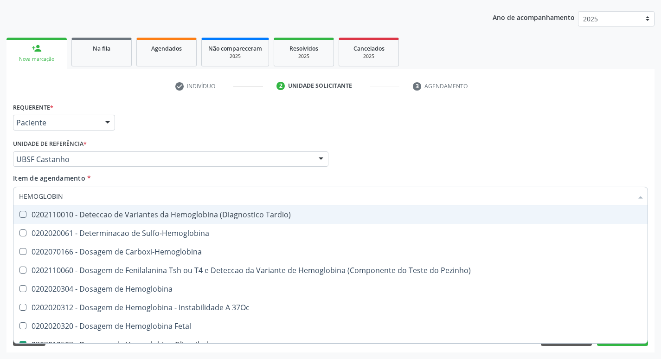
type input "HEMOGLOBI"
checkbox Glicosilada "false"
checkbox Hemoglobina "true"
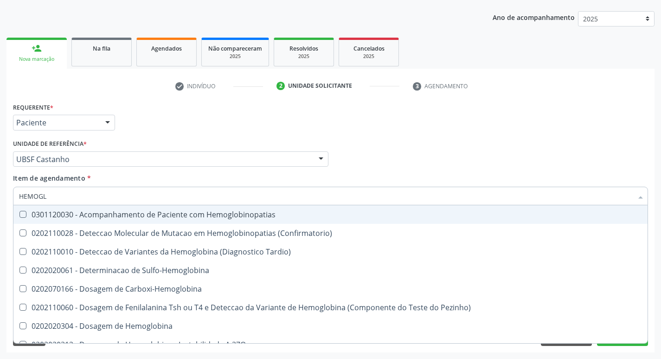
type input "HEMOG"
checkbox S "true"
type input "H"
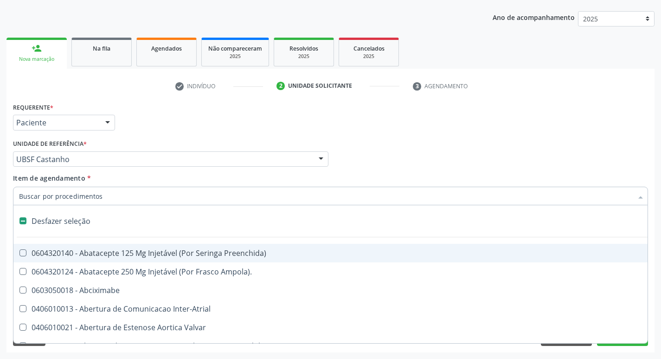
checkbox Dente\) "false"
checkbox Capsula\) "false"
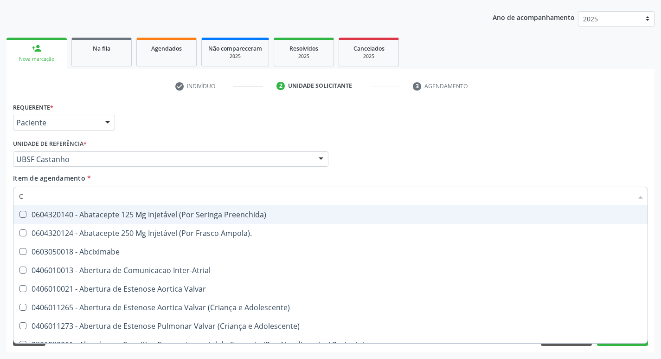
type input "CO"
checkbox Comprimido\) "true"
checkbox Transcutanea "true"
checkbox Osseo "true"
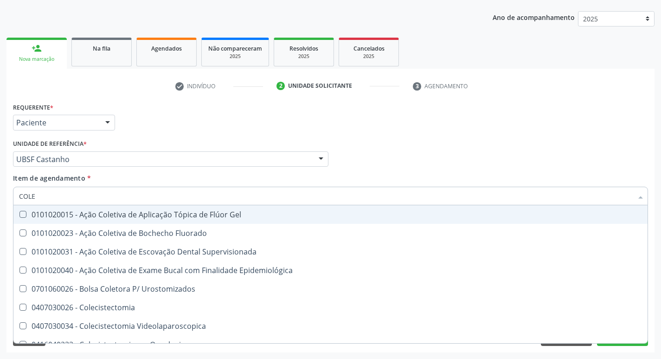
type input "COLES"
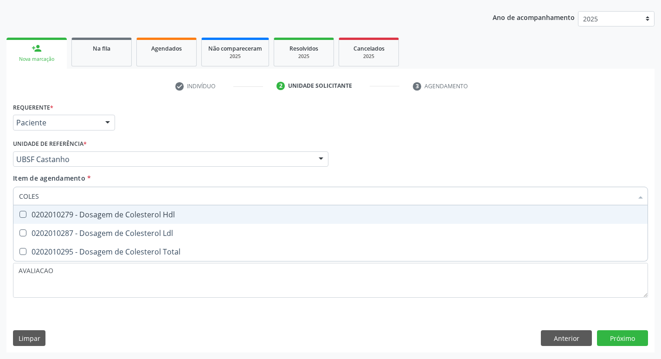
click at [154, 212] on div "0202010279 - Dosagem de Colesterol Hdl" at bounding box center [330, 214] width 623 height 7
checkbox Hdl "true"
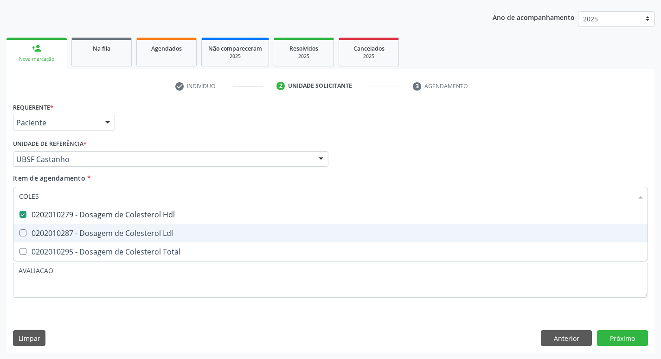
click at [161, 231] on div "0202010287 - Dosagem de Colesterol Ldl" at bounding box center [330, 232] width 623 height 7
checkbox Ldl "true"
type input "COLE"
checkbox Hdl "false"
checkbox Ldl "false"
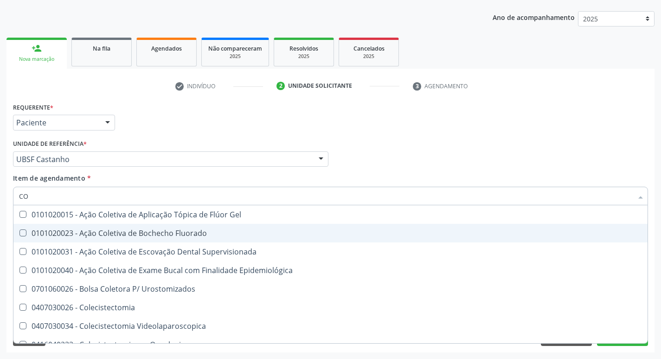
type input "C"
checkbox Hdl "false"
checkbox Ldl "false"
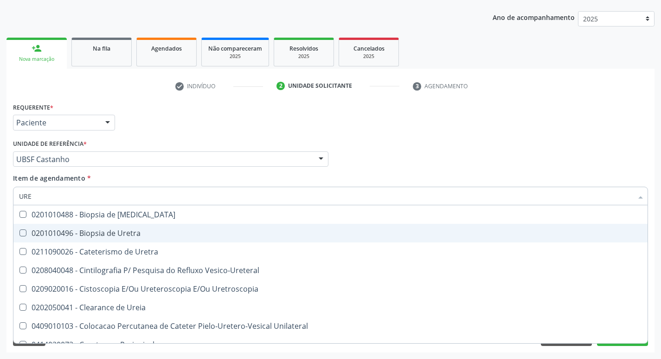
type input "UREI"
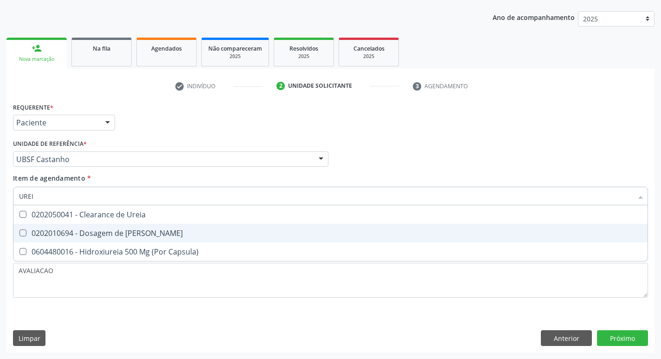
click at [161, 231] on div "0202010694 - Dosagem de [PERSON_NAME]" at bounding box center [330, 232] width 623 height 7
checkbox Ureia "true"
type input "URE"
checkbox Ureia "false"
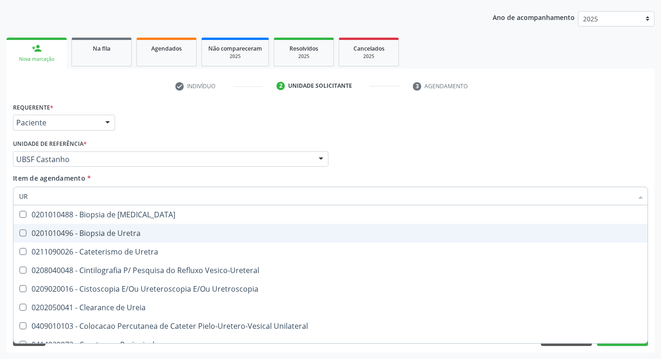
type input "U"
checkbox Ureia "false"
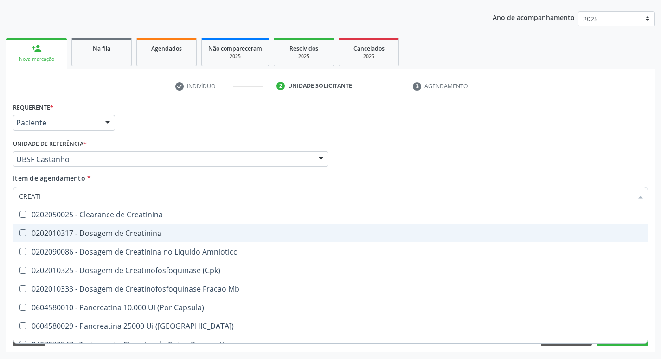
type input "CREATIN"
click at [159, 231] on div "0202010317 - Dosagem de Creatinina" at bounding box center [330, 232] width 623 height 7
checkbox Creatinina "true"
type input "C"
checkbox Creatinina "false"
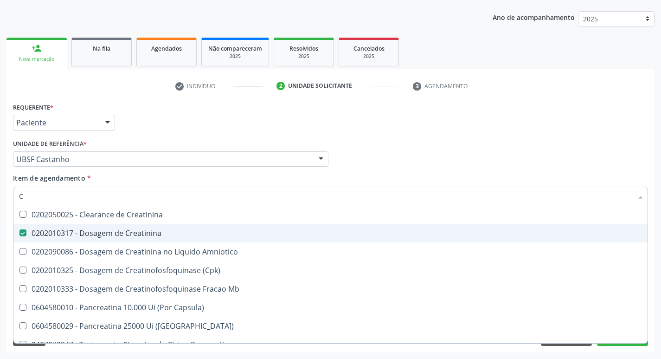
checkbox Amniotico "false"
checkbox Mb "false"
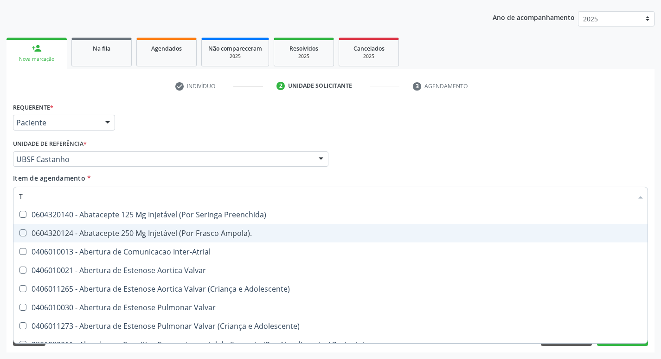
type input "TG"
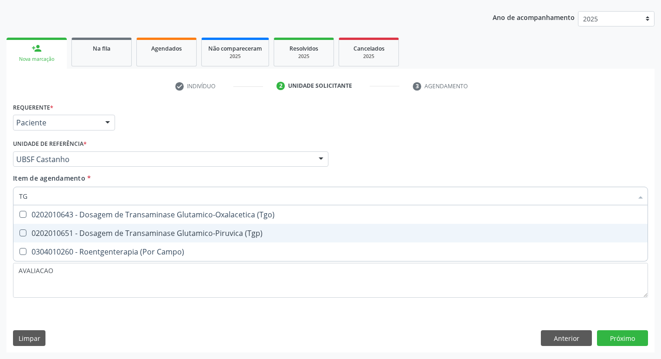
click at [159, 231] on div "0202010651 - Dosagem de Transaminase Glutamico-Piruvica (Tgp)" at bounding box center [330, 232] width 623 height 7
checkbox \(Tgp\) "true"
click at [167, 206] on span "0202010643 - Dosagem de Transaminase Glutamico-Oxalacetica (Tgo)" at bounding box center [330, 214] width 634 height 19
checkbox \(Tgo\) "true"
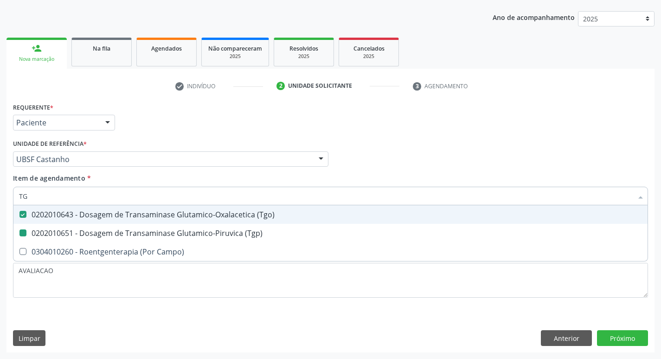
type input "T"
checkbox \(Tgo\) "false"
checkbox \(Tgp\) "false"
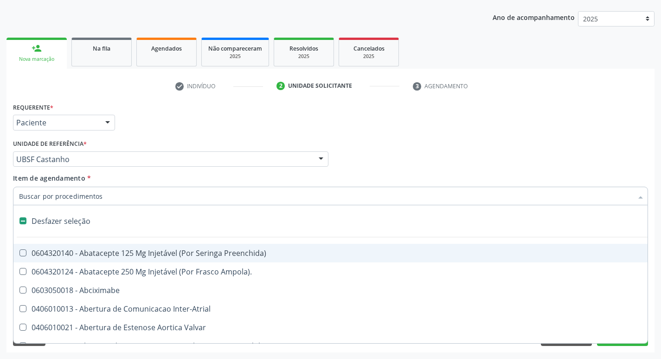
type input "V"
checkbox Cornea "true"
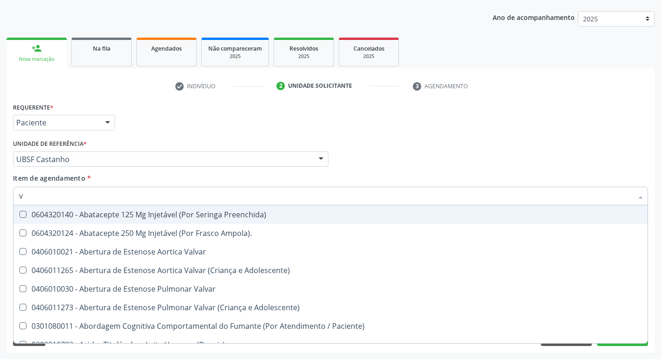
type input "VI"
checkbox Psicoterapia "true"
checkbox \(Tgp\) "false"
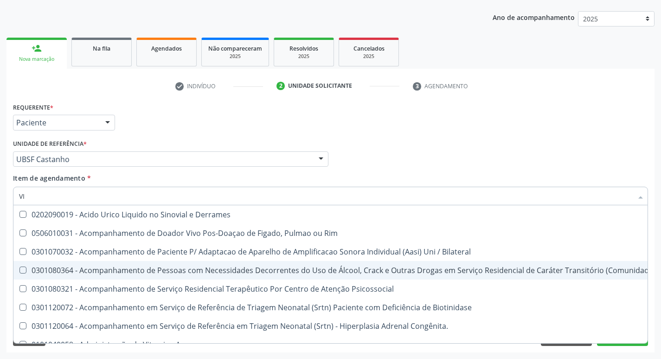
type input "VITAM"
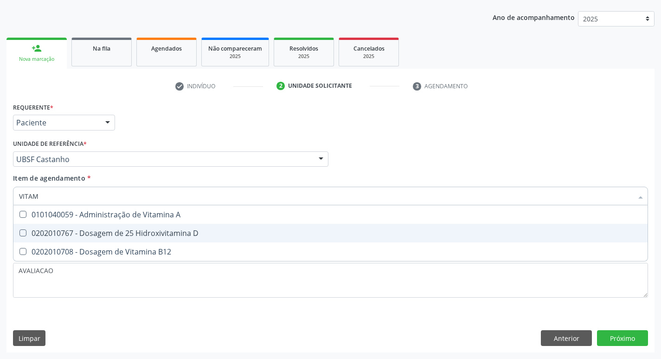
click at [134, 235] on div "0202010767 - Dosagem de 25 Hidroxivitamina D" at bounding box center [330, 232] width 623 height 7
checkbox D "true"
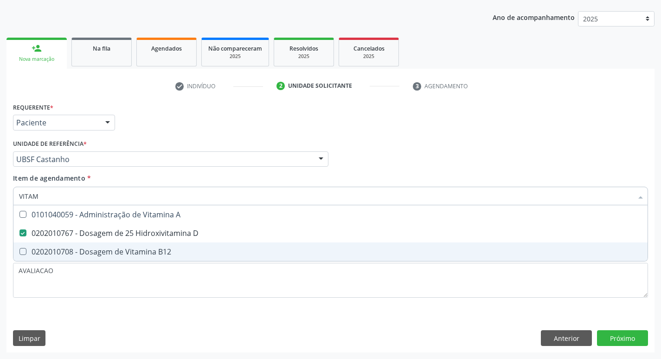
click at [137, 253] on div "0202010708 - Dosagem de Vitamina B12" at bounding box center [330, 251] width 623 height 7
checkbox B12 "true"
type input "VITA"
checkbox D "false"
checkbox B12 "false"
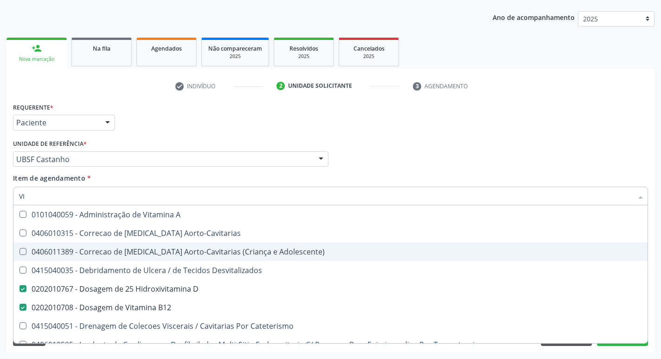
type input "V"
checkbox D "false"
checkbox B12 "false"
checkbox Cateterismo "false"
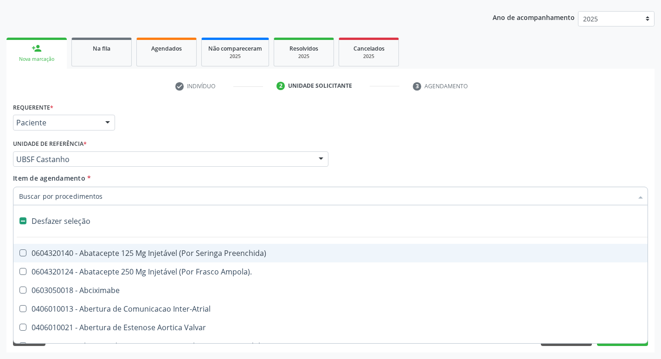
type input "2"
checkbox Total "true"
checkbox Monopolar "true"
checkbox Quadril "true"
checkbox Biologica "true"
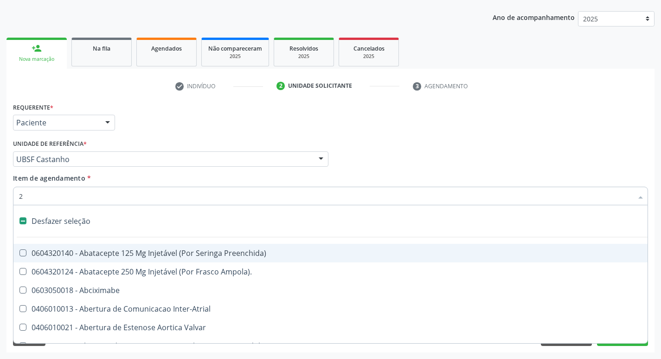
checkbox Vagina "true"
checkbox Puerperal "true"
checkbox Congenita "true"
checkbox Adolescente\) "true"
checkbox Congenita "true"
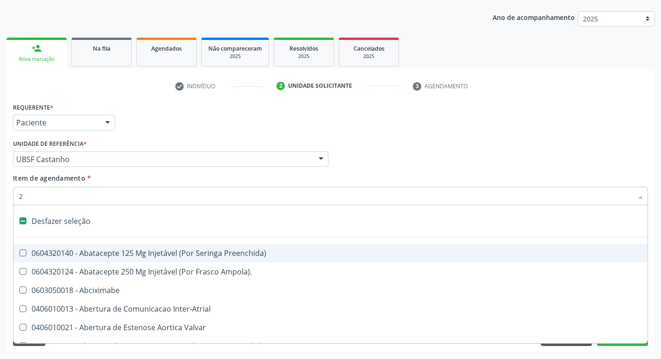
checkbox Adolescente\) "true"
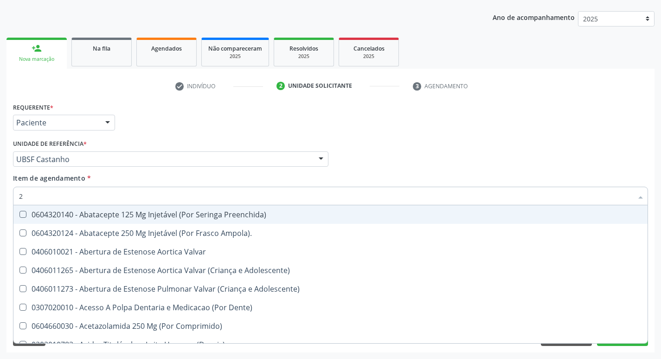
type input "20205001"
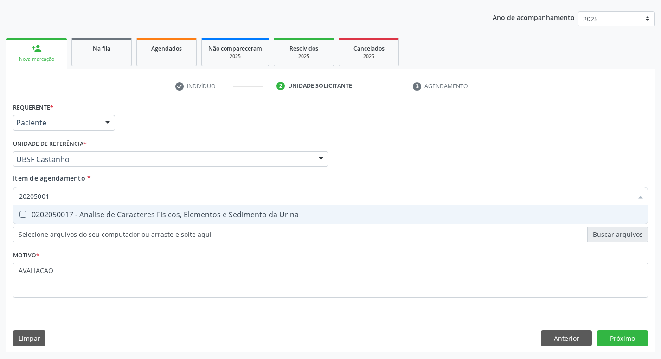
click at [116, 215] on div "0202050017 - Analise de Caracteres Fisicos, Elementos e Sedimento da Urina" at bounding box center [330, 214] width 623 height 7
checkbox Urina "true"
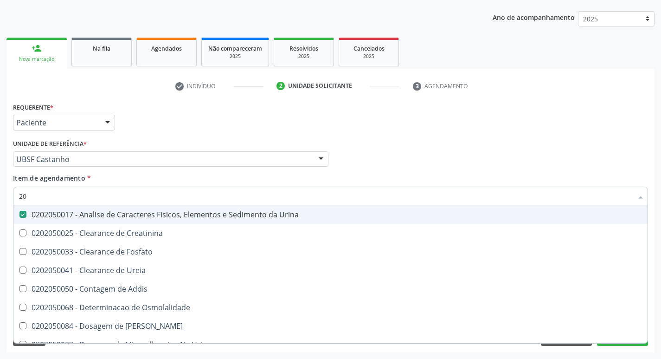
type input "2"
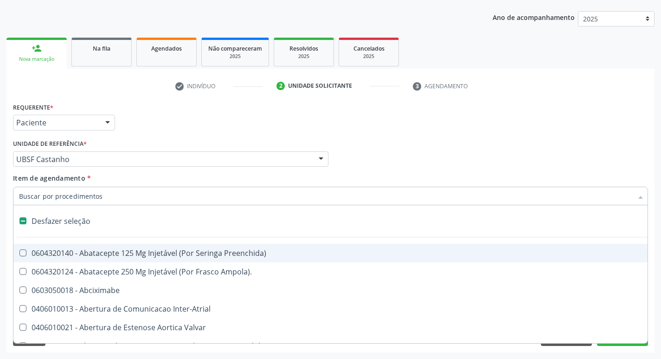
checkbox Preenchida\) "false"
checkbox Inter-Atrial "false"
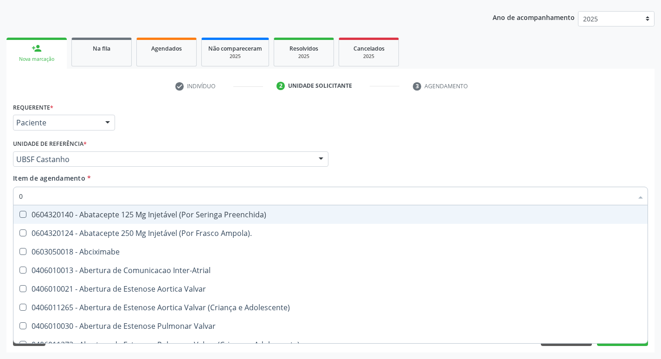
type input "02"
checkbox Psicossocial "true"
checkbox Urina "false"
checkbox \(Frasco\) "true"
checkbox Pancreas "true"
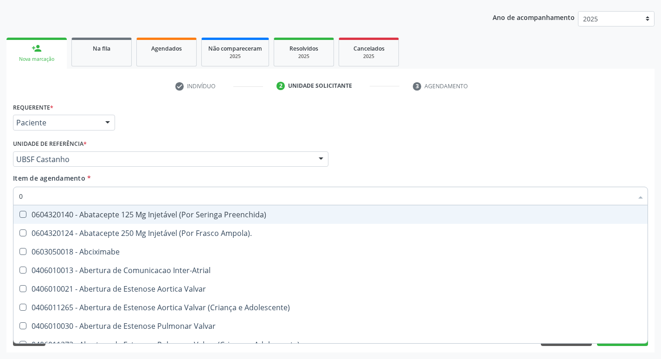
checkbox Paratireoides "true"
checkbox 67 "true"
checkbox Comprimido\) "true"
checkbox Ml\) "true"
checkbox Colo "true"
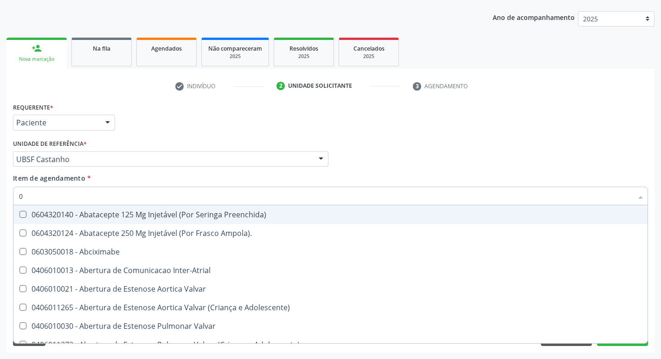
checkbox Posterior "true"
checkbox Revisao "true"
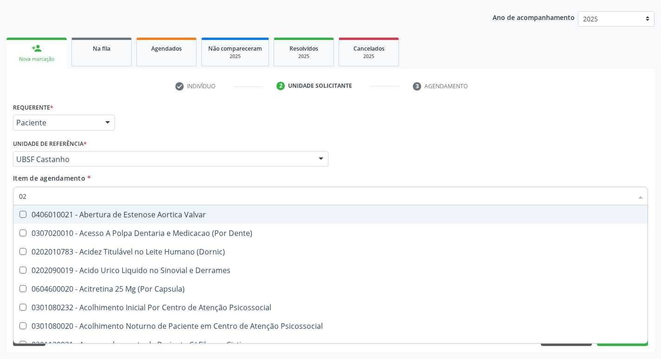
type input "020"
checkbox Frasco-Ampola\) "true"
checkbox Urina "false"
checkbox Cerebral "true"
checkbox \(Pos-Pasteurização\) "true"
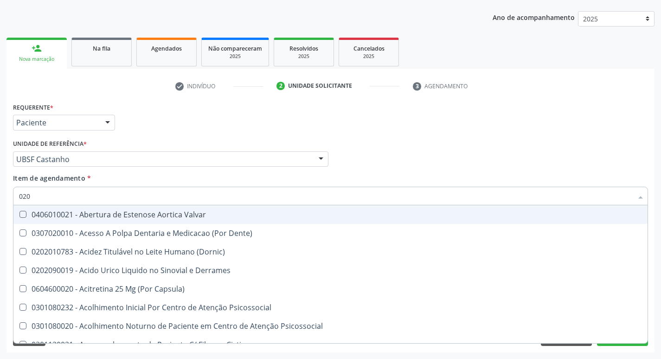
checkbox Debridamento "true"
checkbox Dacriocistografia "true"
checkbox Osmolaridade "true"
checkbox Ivy "true"
checkbox 17-Hidroxicorticosteroides "true"
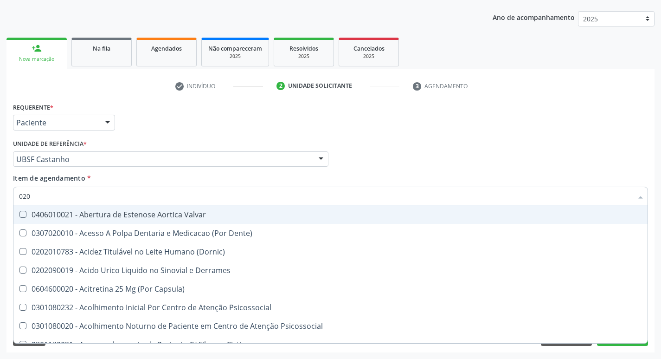
checkbox Metil-Hipurico "true"
checkbox Urico "true"
checkbox Hdl "false"
checkbox Ldl "false"
checkbox Creatinina "false"
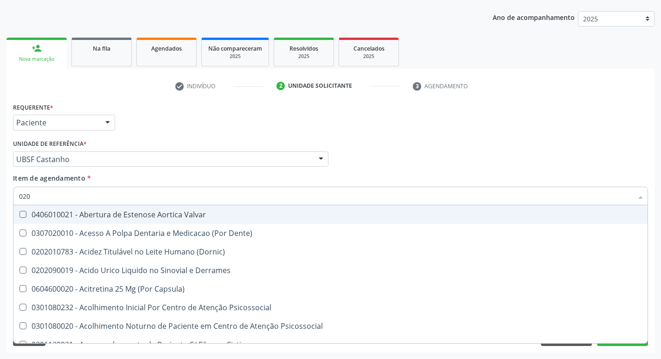
checkbox Glicose "false"
checkbox Glicosilada "false"
checkbox \(Tgo\) "false"
checkbox \(Tgp\) "false"
checkbox Ureia "false"
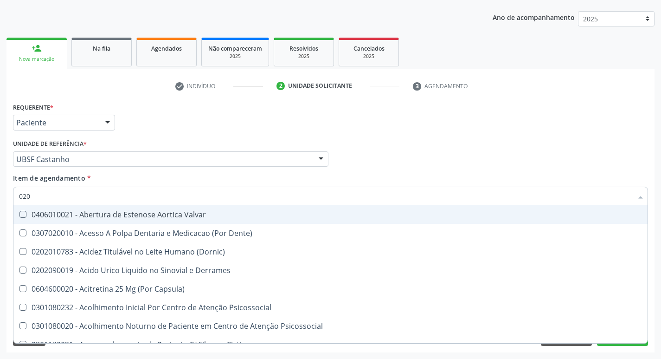
checkbox B12 "false"
checkbox Eletro-Oculografia "true"
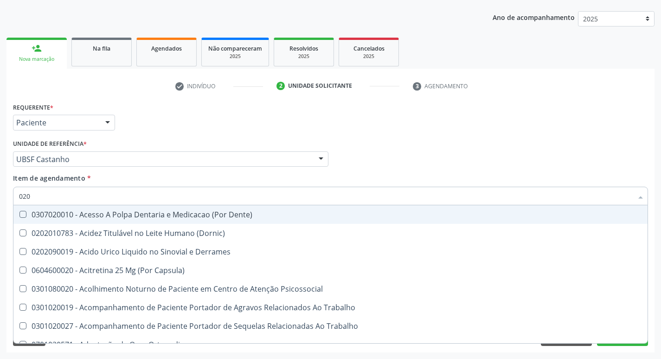
type input "0202"
checkbox Capsula\) "true"
checkbox Urina "false"
checkbox Esqueléticas "true"
checkbox Ocular "true"
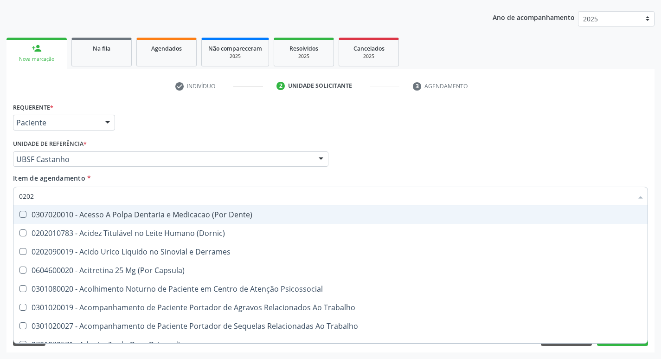
checkbox Aberto\) "true"
checkbox Cortante "true"
checkbox Drogas "true"
checkbox 67 "true"
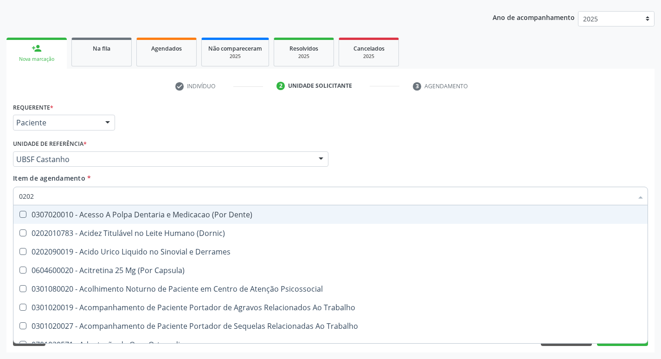
checkbox Aspiracao "true"
checkbox Captacao "true"
checkbox \(Cantoplastia\) "true"
checkbox Revisao "true"
checkbox D "false"
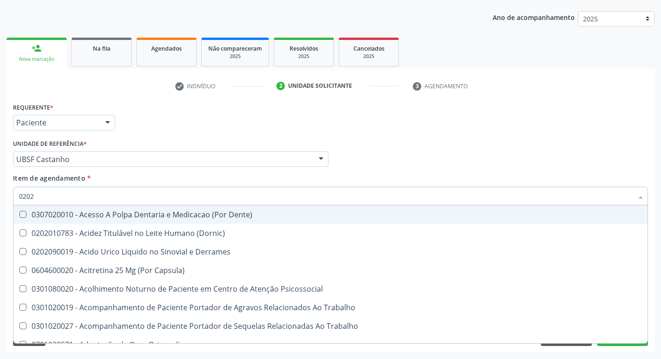
checkbox Hdl "false"
checkbox Ldl "false"
checkbox Creatinina "false"
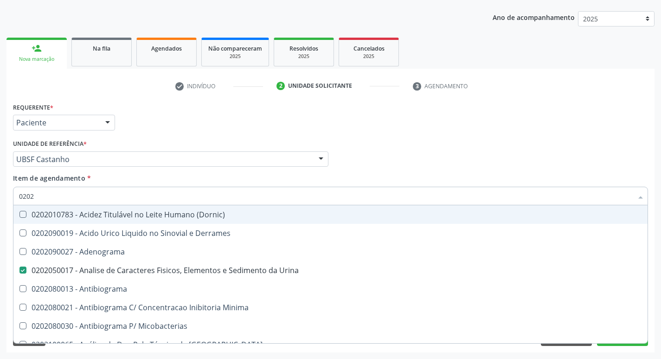
type input "02020"
checkbox Ivy "true"
checkbox D "false"
checkbox Barbituratos "true"
checkbox Benzodiazepinicos "true"
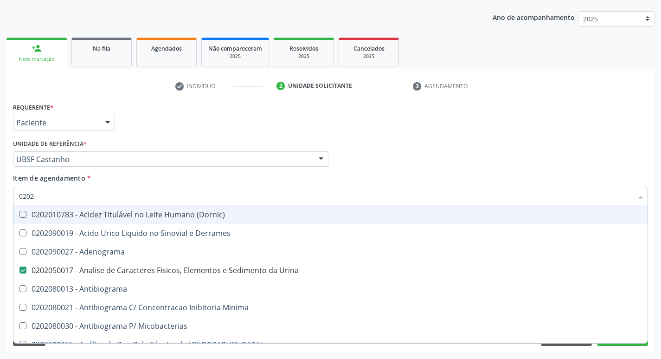
checkbox Calcitonina "true"
checkbox Hdl "false"
checkbox Ldl "false"
checkbox Creatinina "false"
checkbox Xiii "true"
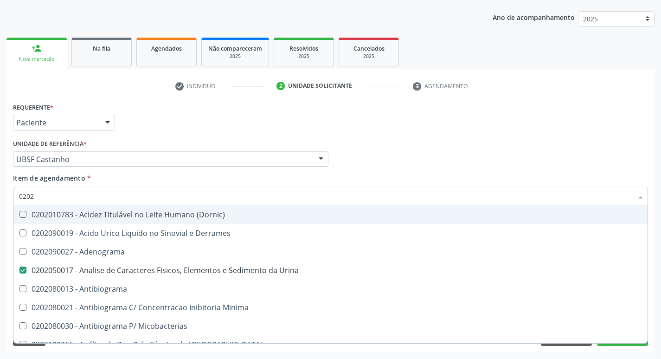
checkbox Formaldeido "true"
checkbox Glicose "false"
checkbox Glicosilada "false"
checkbox Progesterona "true"
checkbox Prolactina "true"
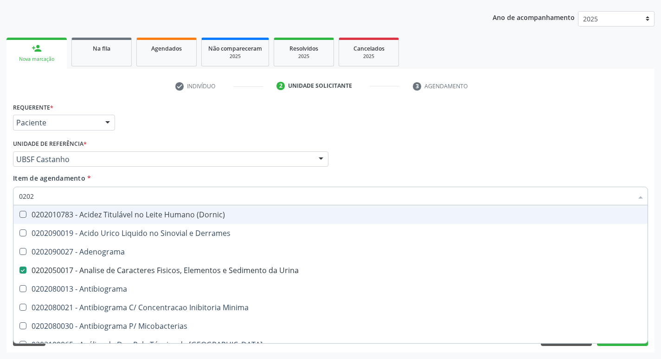
checkbox Quinidina "true"
checkbox Renina "true"
checkbox \(Tgo\) "false"
checkbox \(Tgp\) "false"
checkbox Ureia "false"
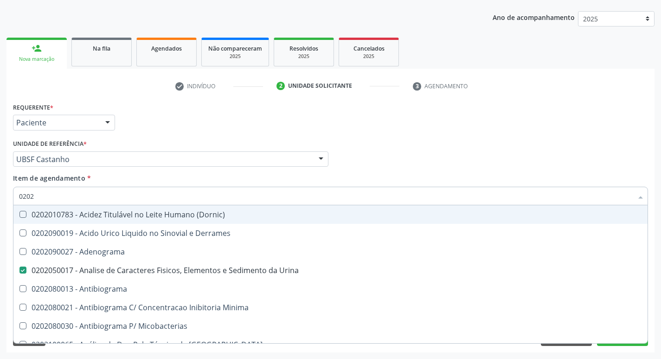
checkbox B12 "false"
checkbox Zinco "true"
checkbox Completo "false"
type input "020208"
checkbox Urina "false"
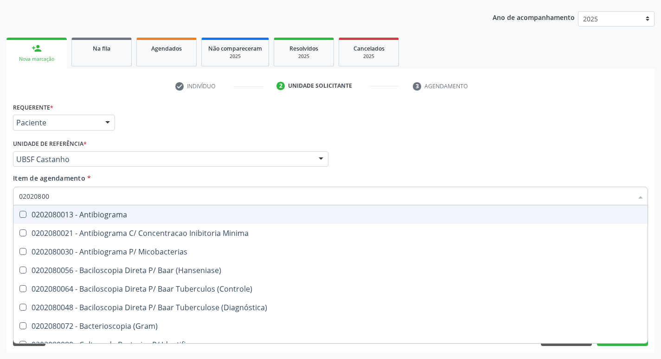
type input "020208008"
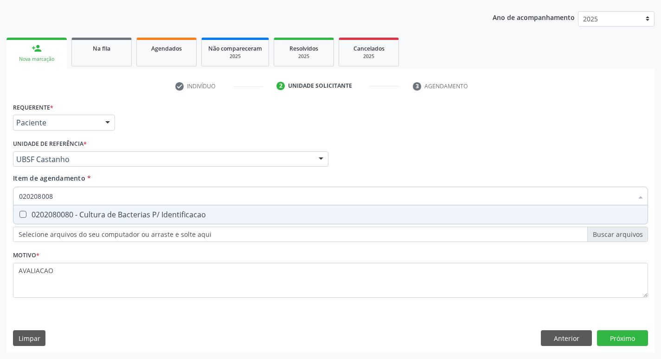
drag, startPoint x: 116, startPoint y: 215, endPoint x: 86, endPoint y: 187, distance: 40.7
click at [112, 211] on div "0202080080 - Cultura de Bacterias P/ Identificacao" at bounding box center [330, 214] width 623 height 7
checkbox Identificacao "true"
type input "02020800"
checkbox Identificacao "false"
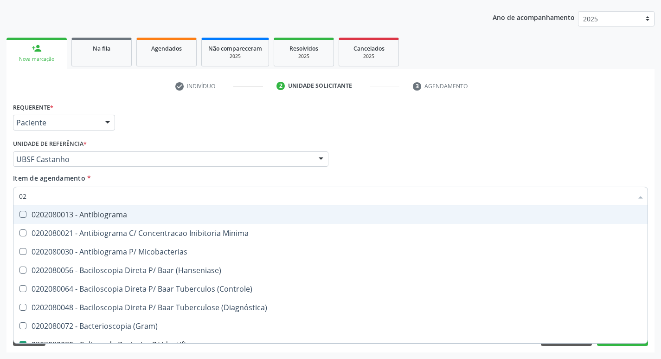
type input "0"
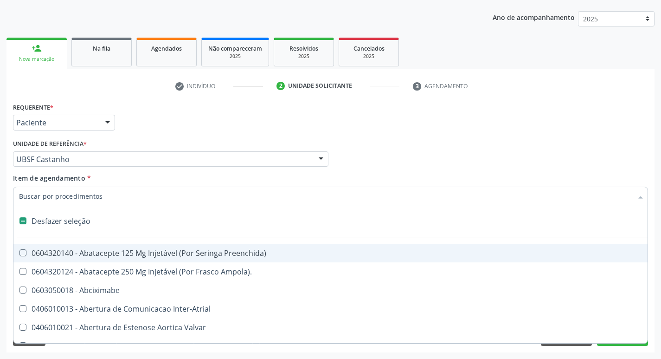
checkbox Inter-Atrial "false"
checkbox Adolescente\) "false"
type input "L"
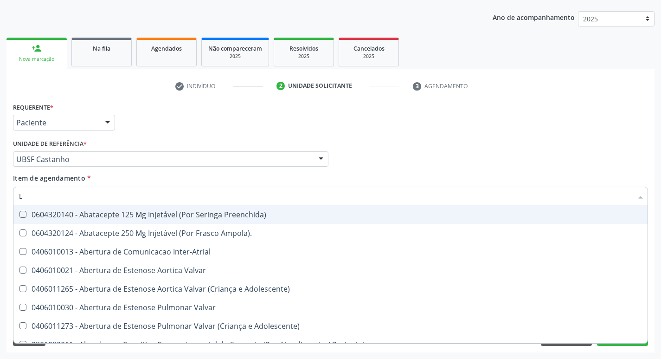
checkbox Urina "true"
checkbox Oncologia "false"
checkbox Identificacao "true"
type input "LARVAS"
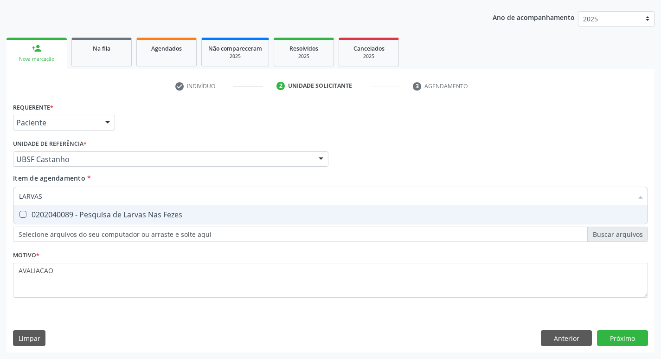
click at [150, 216] on div "0202040089 - Pesquisa de Larvas Nas Fezes" at bounding box center [330, 214] width 623 height 7
checkbox Fezes "true"
type input "L"
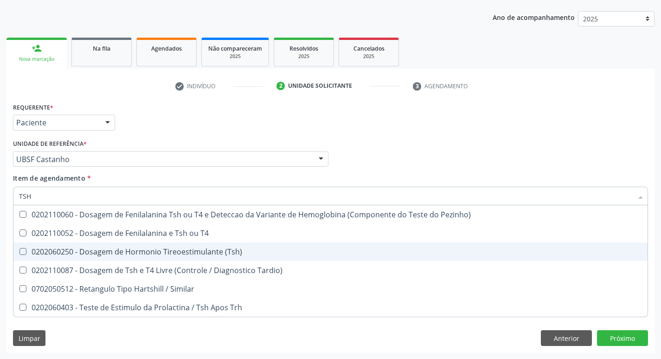
click at [172, 251] on div "0202060250 - Dosagem de Hormonio Tireoestimulante (Tsh)" at bounding box center [330, 251] width 623 height 7
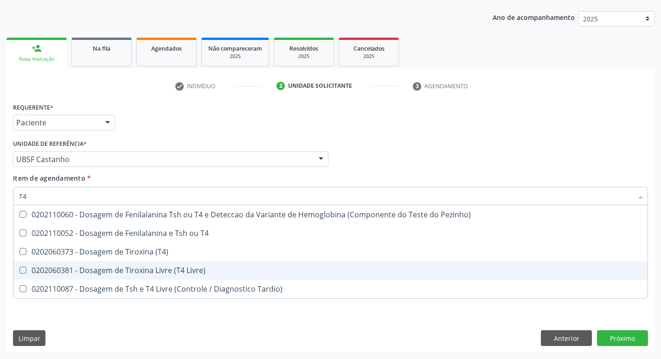
click at [183, 270] on div "0202060381 - Dosagem de Tiroxina Livre (T4 Livre)" at bounding box center [330, 269] width 623 height 7
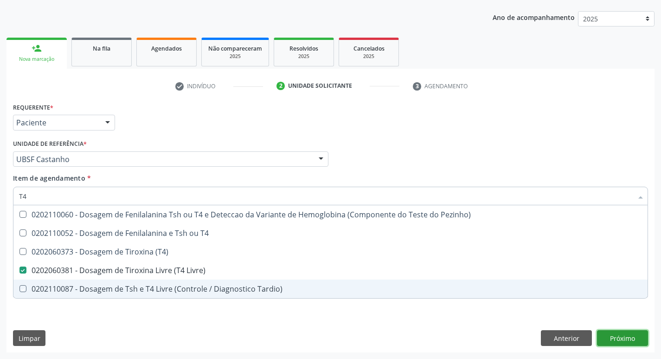
click at [629, 333] on div "Requerente * Paciente Profissional de Saúde Paciente Nenhum resultado encontrad…" at bounding box center [330, 226] width 648 height 252
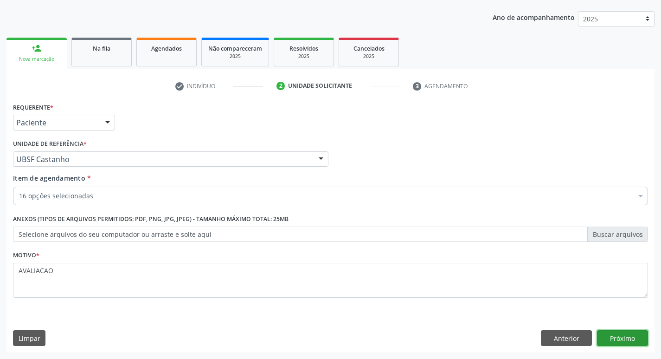
click at [629, 341] on button "Próximo" at bounding box center [622, 338] width 51 height 16
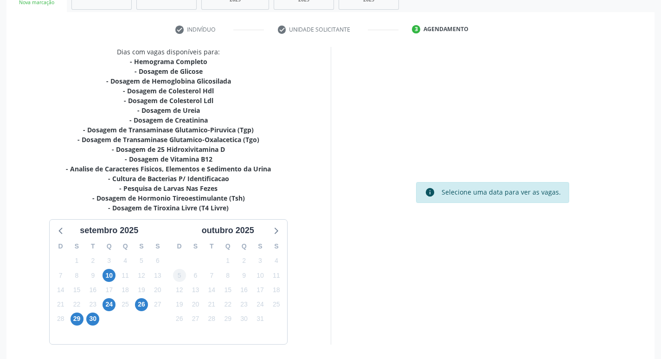
scroll to position [191, 0]
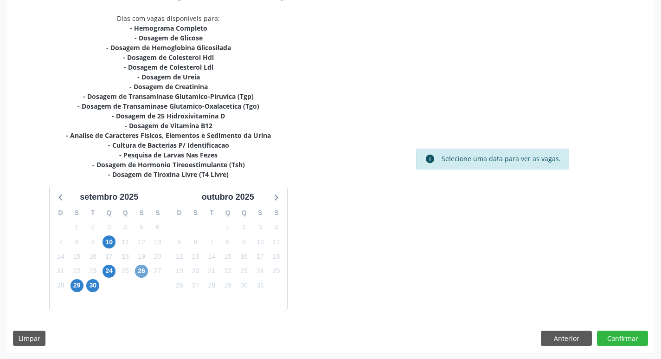
click at [141, 269] on span "26" at bounding box center [141, 270] width 13 height 13
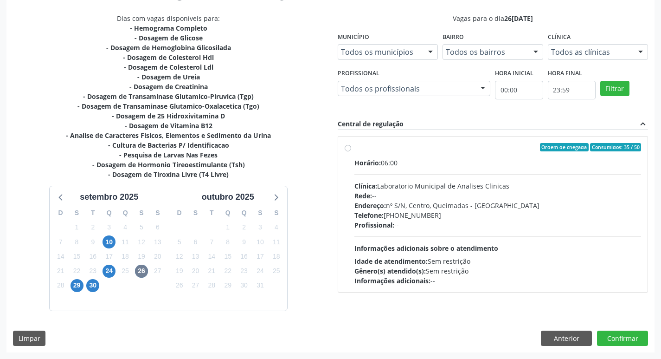
click at [425, 209] on div "Endereço: nº S/N, Centro, Queimadas - PB" at bounding box center [497, 205] width 287 height 10
click at [351, 151] on input "Ordem de chegada Consumidos: 35 / 50 Horário: 06:00 Clínica: Laboratorio Munici…" at bounding box center [348, 147] width 6 height 8
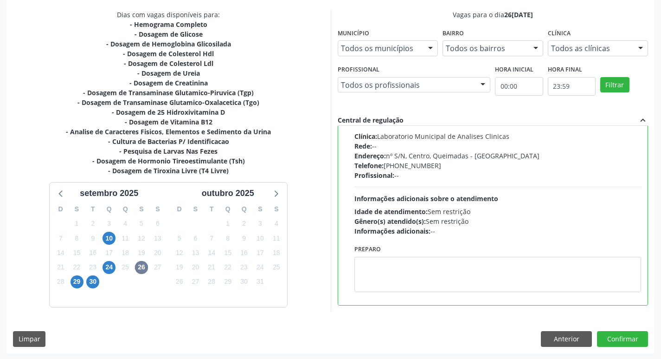
scroll to position [196, 0]
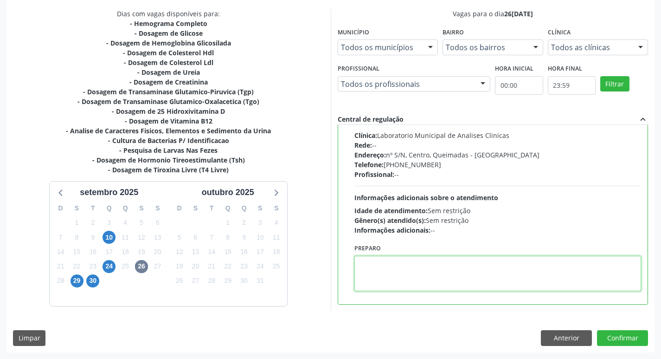
click at [399, 277] on textarea at bounding box center [497, 273] width 287 height 35
paste textarea "IR EM [GEOGRAPHIC_DATA]"
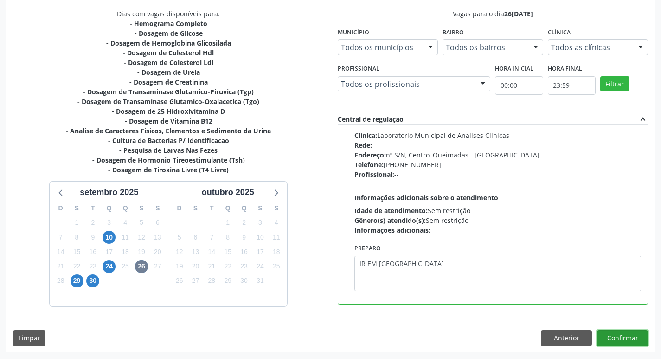
click at [614, 336] on button "Confirmar" at bounding box center [622, 338] width 51 height 16
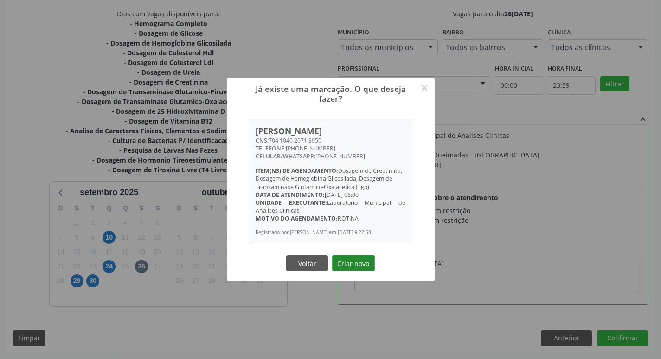
click at [352, 271] on button "Criar novo" at bounding box center [353, 263] width 43 height 16
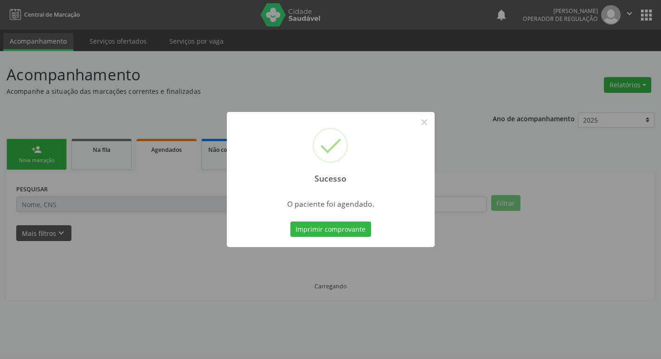
scroll to position [0, 0]
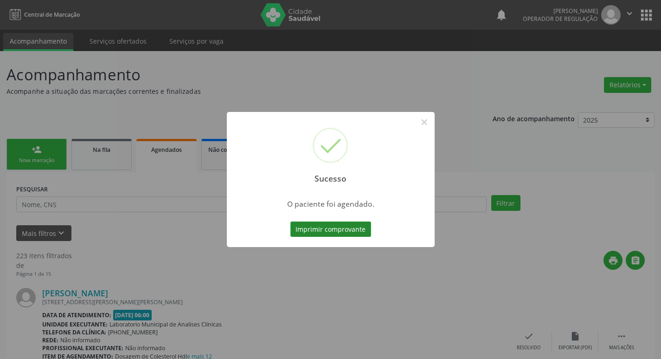
click at [302, 231] on button "Imprimir comprovante" at bounding box center [330, 229] width 81 height 16
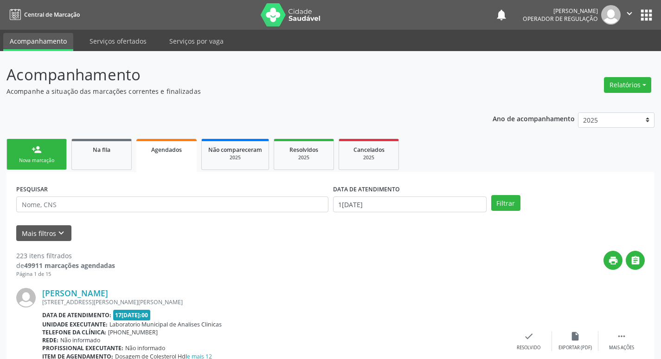
click at [35, 159] on div "Nova marcação" at bounding box center [36, 160] width 46 height 7
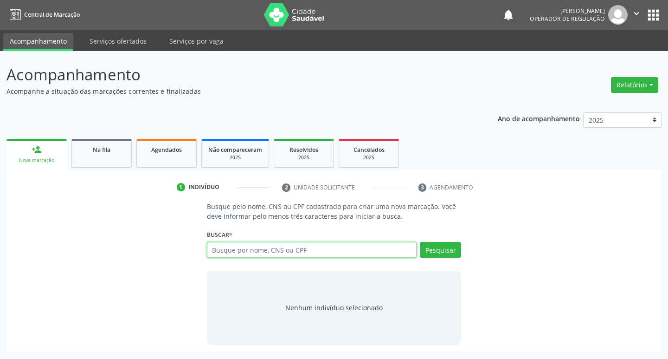
click at [263, 246] on input "text" at bounding box center [312, 250] width 210 height 16
click at [237, 238] on div "Buscar * Busque por nome, CNS ou CPF Nenhum resultado encontrado para: " " Digi…" at bounding box center [334, 245] width 255 height 36
click at [250, 257] on input "text" at bounding box center [312, 250] width 210 height 16
click at [323, 251] on input "text" at bounding box center [312, 250] width 210 height 16
type input "701801290774973"
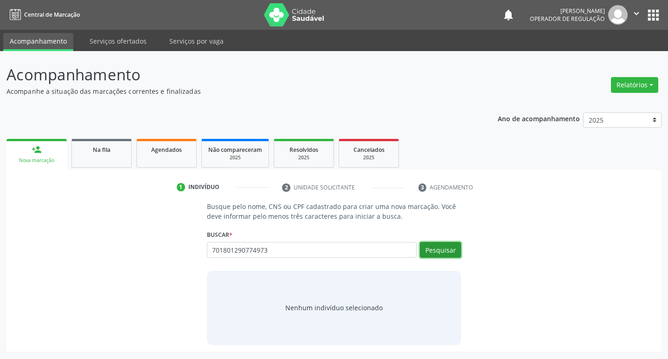
click at [432, 250] on button "Pesquisar" at bounding box center [440, 250] width 41 height 16
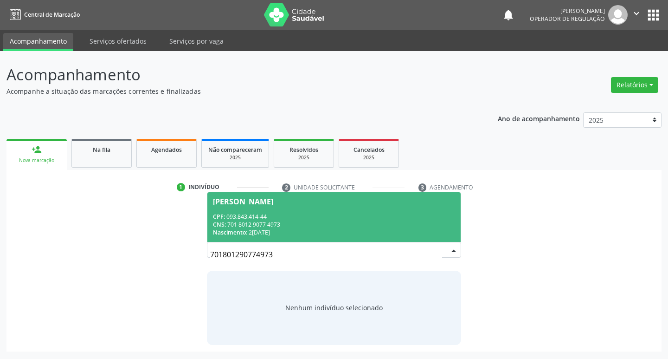
click at [249, 226] on div "CNS: 701 8012 9077 4973" at bounding box center [334, 224] width 243 height 8
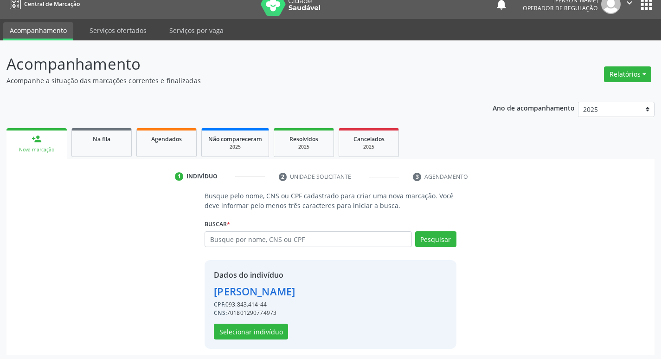
scroll to position [13, 0]
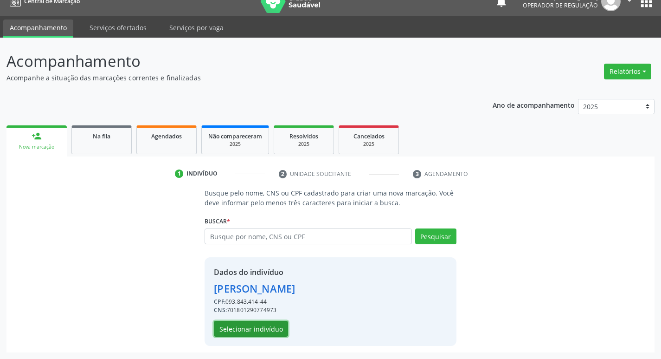
click at [260, 322] on button "Selecionar indivíduo" at bounding box center [251, 329] width 74 height 16
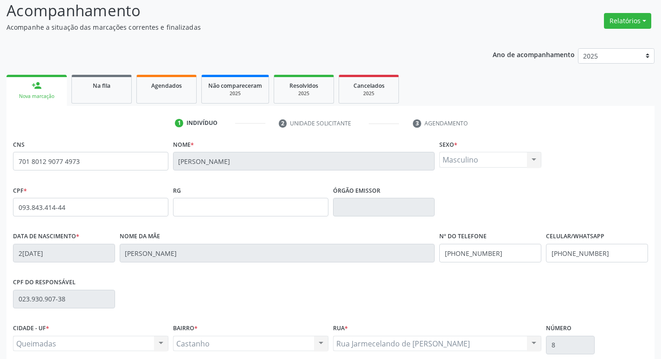
scroll to position [144, 0]
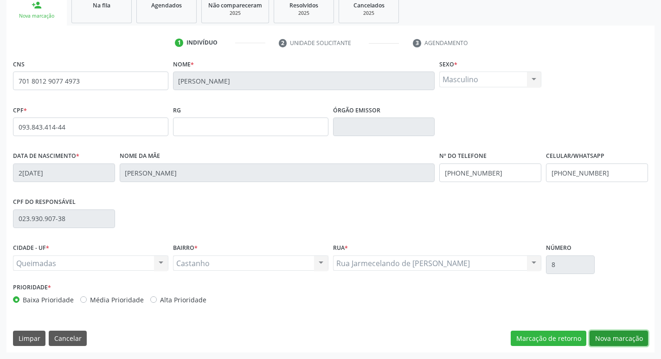
click at [616, 338] on button "Nova marcação" at bounding box center [619, 338] width 58 height 16
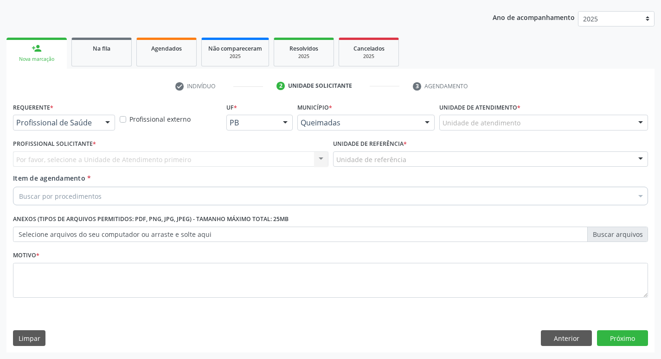
scroll to position [101, 0]
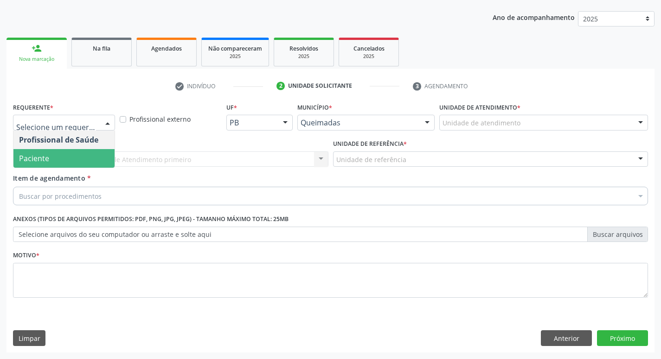
click at [77, 163] on span "Paciente" at bounding box center [63, 158] width 101 height 19
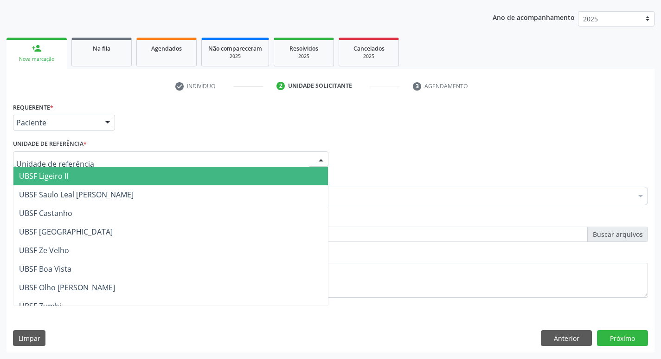
type input "C"
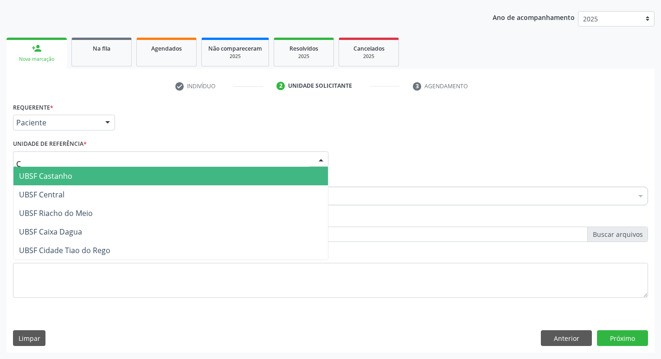
click at [26, 181] on span "UBSF Castanho" at bounding box center [170, 176] width 315 height 19
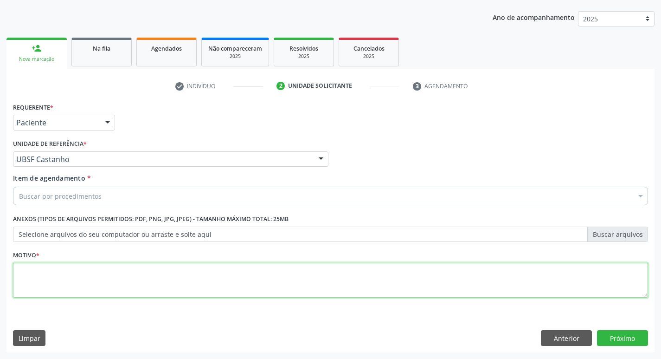
click at [85, 281] on textarea at bounding box center [330, 280] width 635 height 35
type textarea "AVALIACAO"
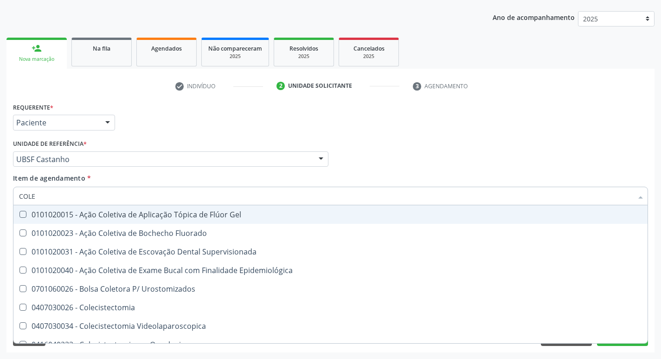
type input "COLES"
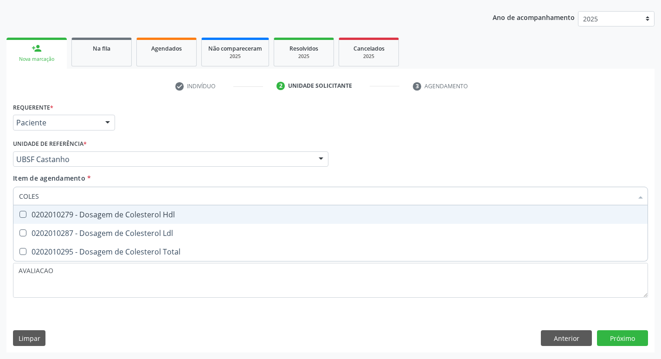
click at [116, 218] on div "0202010279 - Dosagem de Colesterol Hdl" at bounding box center [330, 214] width 623 height 7
checkbox Hdl "true"
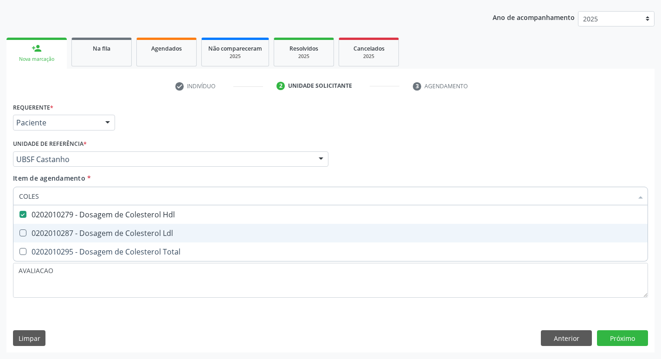
click at [118, 236] on div "0202010287 - Dosagem de Colesterol Ldl" at bounding box center [330, 232] width 623 height 7
checkbox Ldl "true"
type input "COLE"
checkbox Hdl "false"
checkbox Ldl "false"
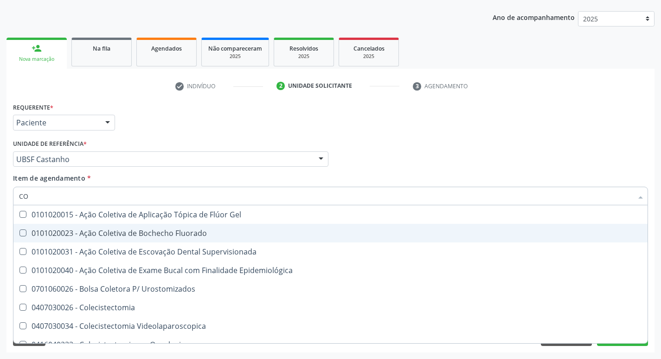
type input "C"
checkbox Hdl "false"
checkbox Ldl "false"
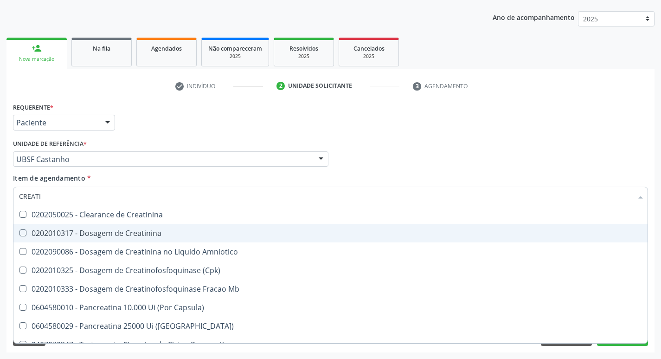
type input "CREATIN"
click at [117, 236] on div "0202010317 - Dosagem de Creatinina" at bounding box center [330, 232] width 623 height 7
checkbox Creatinina "true"
type input "CREA"
checkbox Creatinina "false"
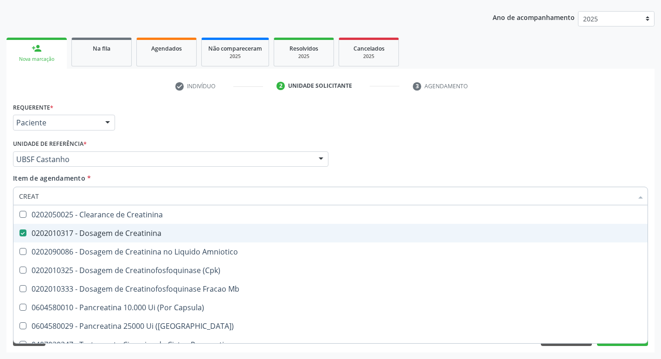
checkbox Amniotico "false"
checkbox Mb "true"
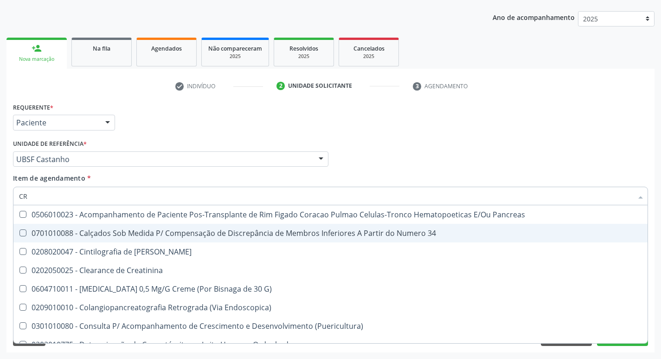
type input "C"
checkbox G\) "false"
checkbox Creatinina "false"
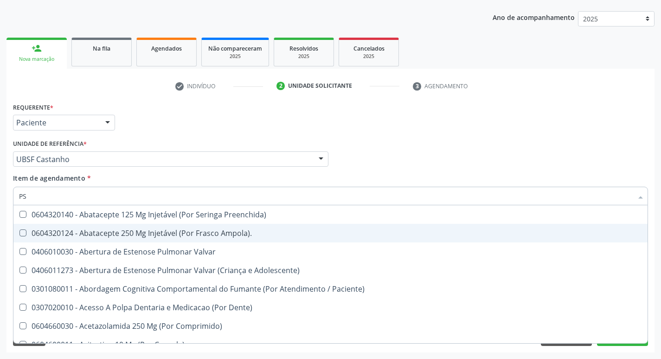
type input "PSA"
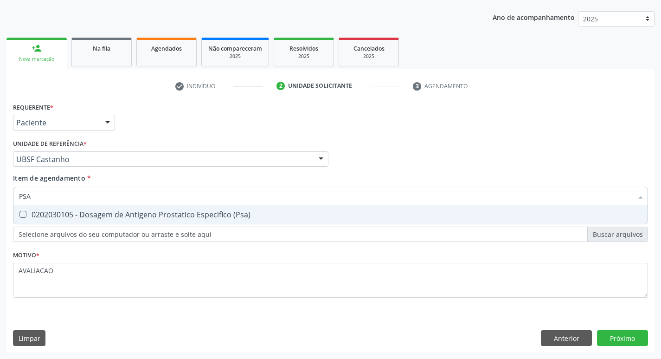
click at [120, 211] on div "0202030105 - Dosagem de Antigeno Prostatico Especifico (Psa)" at bounding box center [330, 214] width 623 height 7
checkbox \(Psa\) "true"
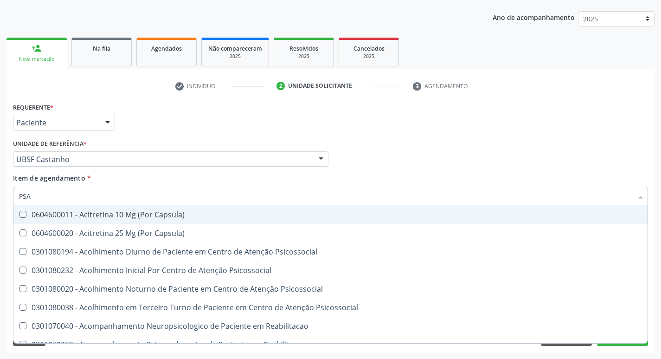
type input "PS"
checkbox Capsula\) "false"
type input "P"
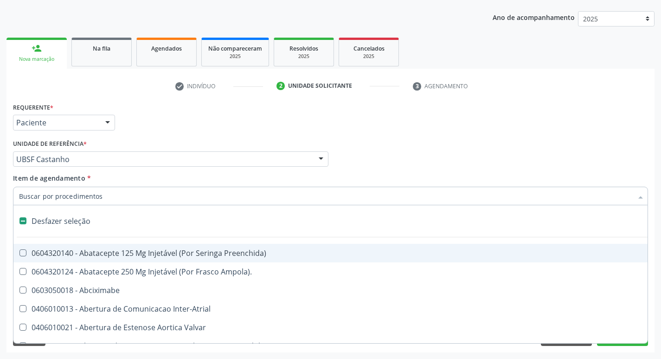
checkbox Preenchida\) "false"
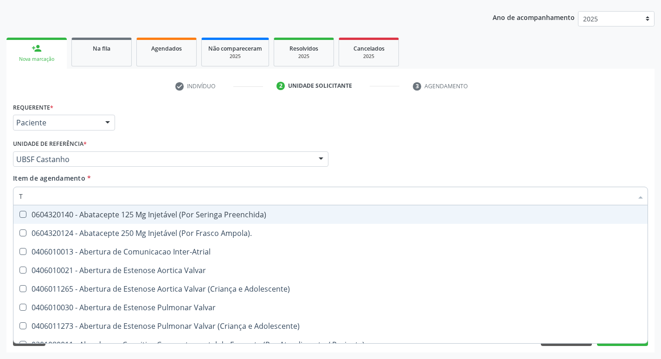
type input "TA"
checkbox Queimados\) "true"
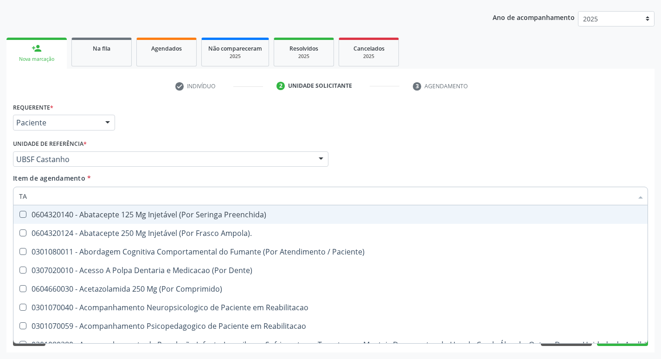
type input "T"
checkbox \(Psa\) "false"
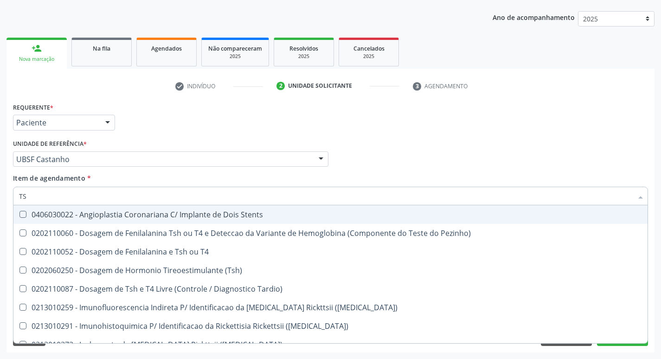
type input "TSH"
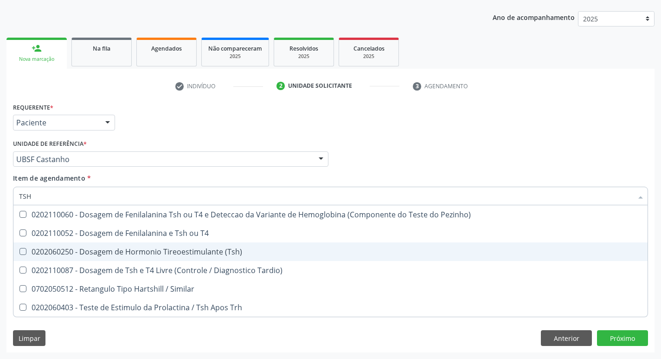
click at [167, 246] on span "0202060250 - Dosagem de Hormonio Tireoestimulante (Tsh)" at bounding box center [330, 251] width 634 height 19
checkbox \(Tsh\) "true"
type input "TS"
checkbox \(Tsh\) "false"
checkbox Tardio\) "true"
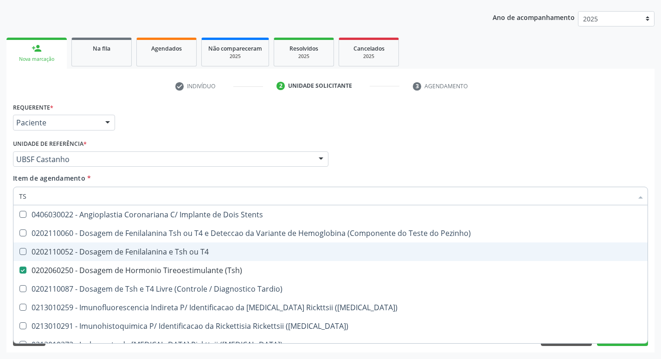
type input "T"
checkbox \(Tsh\) "false"
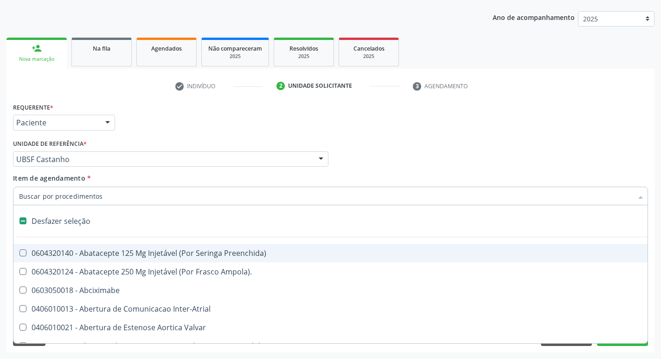
type input "P"
checkbox Conica "true"
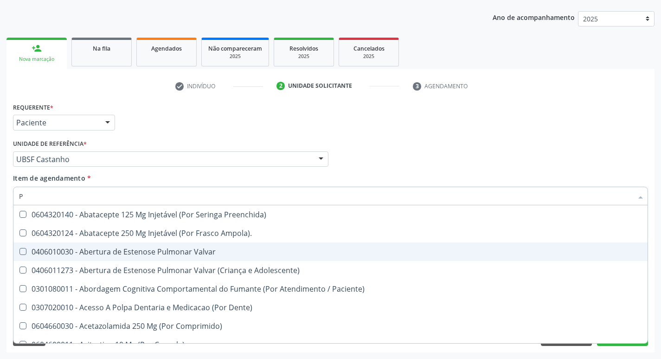
type input "PO"
checkbox \(Psa\) "false"
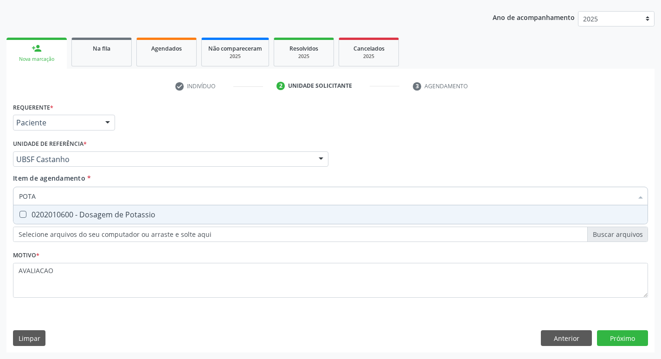
type input "POTAS"
click at [153, 220] on span "0202010600 - Dosagem de Potassio" at bounding box center [330, 214] width 634 height 19
checkbox Potassio "true"
type input "P"
checkbox Potassio "false"
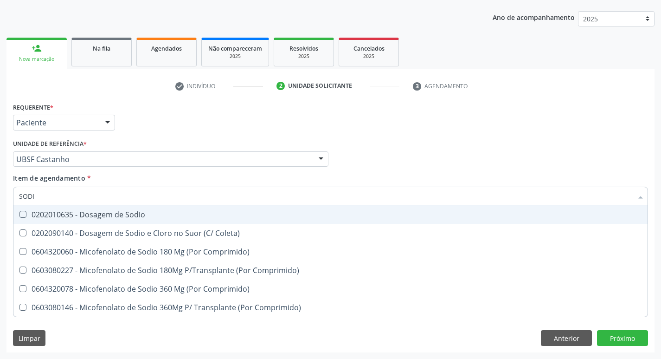
type input "SODIO"
click at [153, 220] on span "0202010635 - Dosagem de Sodio" at bounding box center [330, 214] width 634 height 19
checkbox Sodio "true"
type input "S"
checkbox Sodio "false"
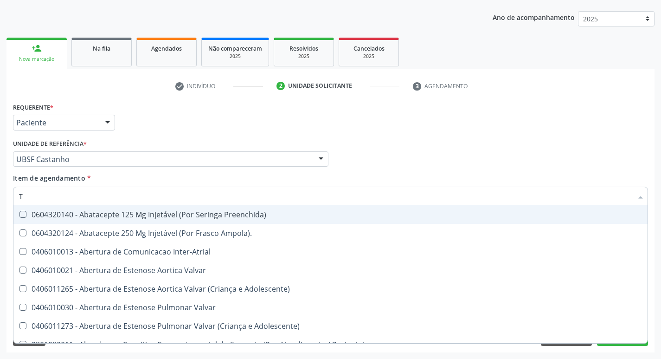
type input "T4"
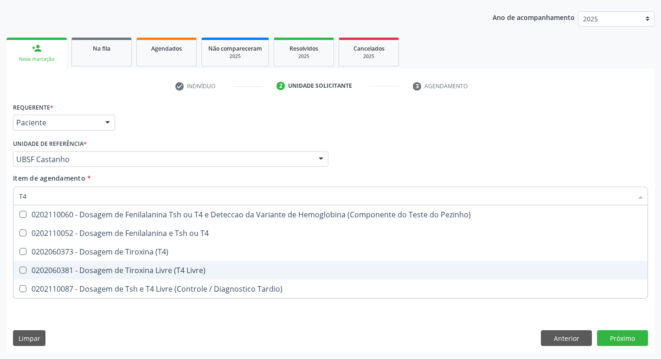
click at [193, 271] on div "0202060381 - Dosagem de Tiroxina Livre (T4 Livre)" at bounding box center [330, 269] width 623 height 7
checkbox Livre\) "true"
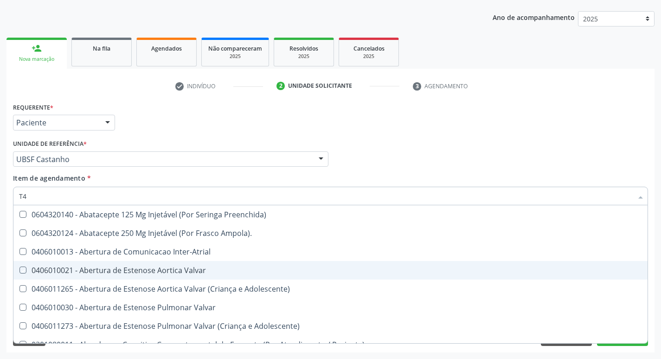
type input "T"
checkbox Valvar "false"
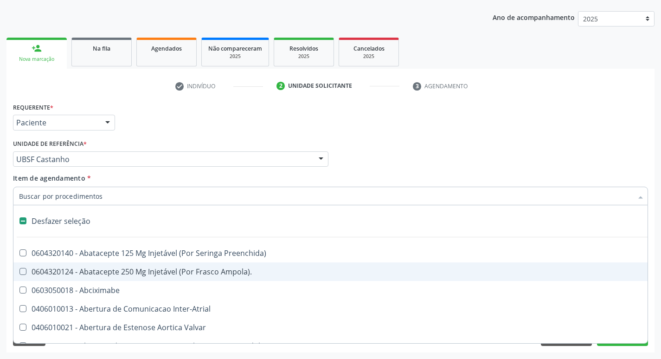
type input "2"
checkbox \(Coloscopia\) "true"
checkbox Monopolar "true"
checkbox Quadril "true"
checkbox Biologica "true"
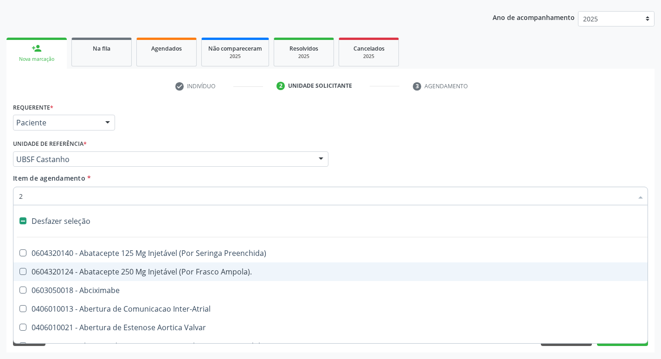
checkbox Internado "true"
checkbox Conica "true"
checkbox Inter-Ventricular "true"
checkbox Anos\) "true"
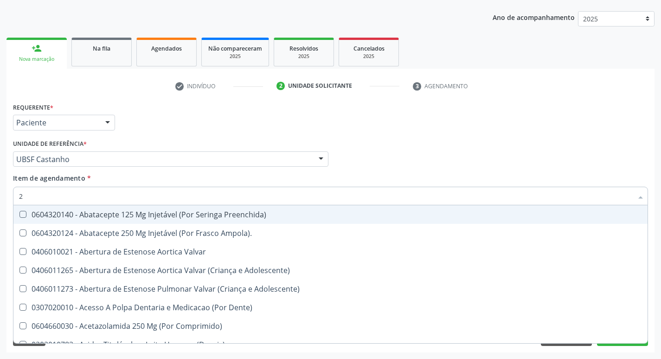
type input "20205001"
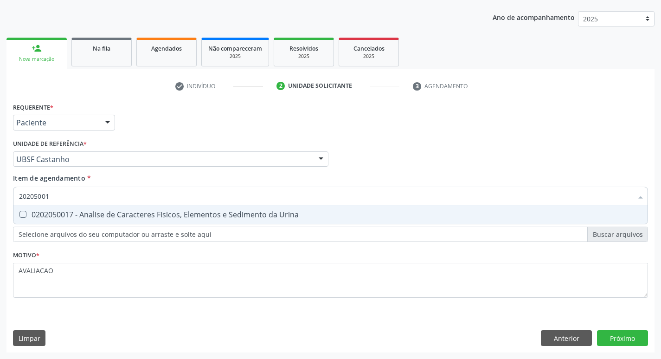
click at [115, 218] on div "0202050017 - Analise de Caracteres Fisicos, Elementos e Sedimento da Urina" at bounding box center [330, 214] width 623 height 7
checkbox Urina "true"
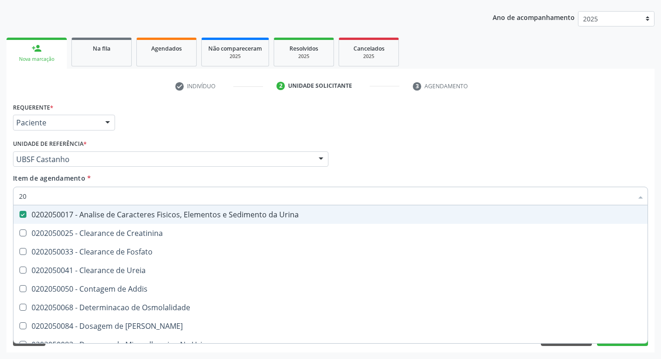
type input "2"
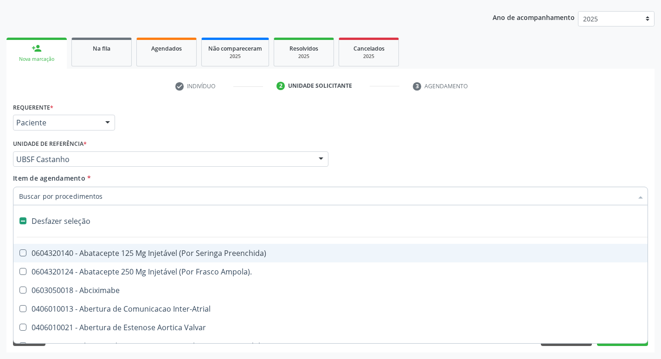
checkbox Preenchida\) "false"
checkbox Inter-Atrial "false"
type input "G"
checkbox Urina "false"
checkbox Assistida "true"
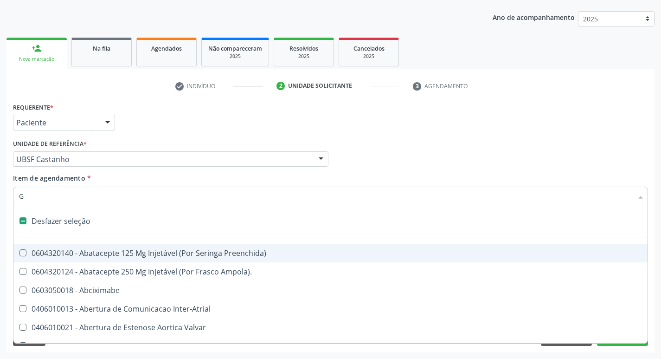
checkbox Comprimido\) "true"
checkbox Sanitária "true"
checkbox Criança "true"
checkbox Cardiaco "true"
checkbox Capsula\) "true"
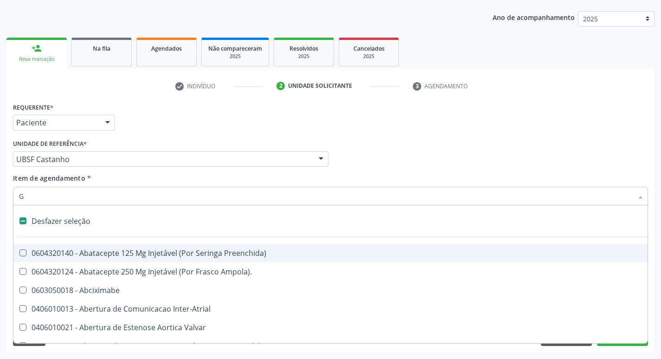
checkbox Transferências "true"
checkbox Encefalica "true"
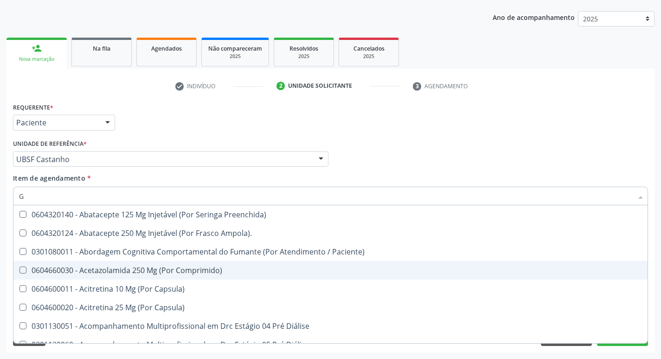
type input "GLICOSE"
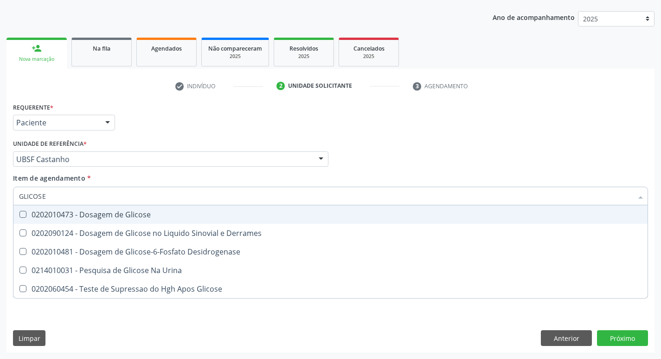
click at [130, 216] on div "0202010473 - Dosagem de Glicose" at bounding box center [330, 214] width 623 height 7
checkbox Glicose "true"
type input "GLICOS"
checkbox Glicose "false"
checkbox Derrames "true"
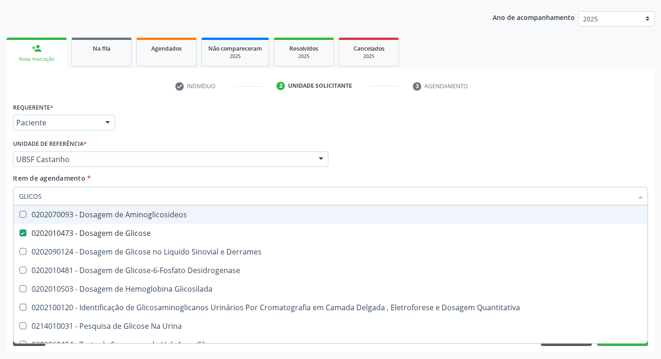
type input "GLICO"
checkbox Glicose "false"
checkbox Derrames "true"
type input "GLI"
checkbox Derrames "false"
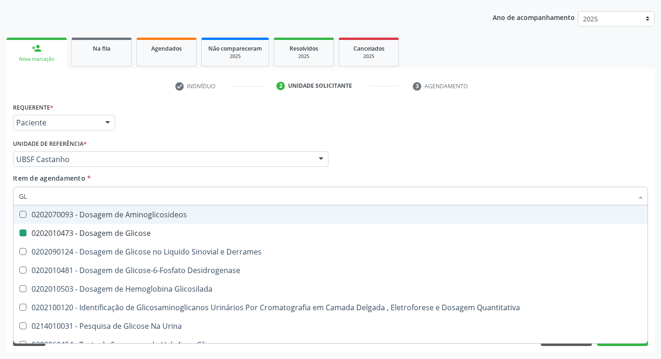
type input "G"
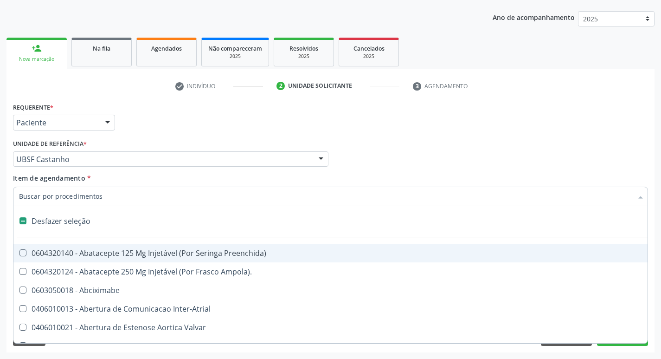
type input "H"
checkbox Urina "false"
checkbox Lactente\) "true"
checkbox C "true"
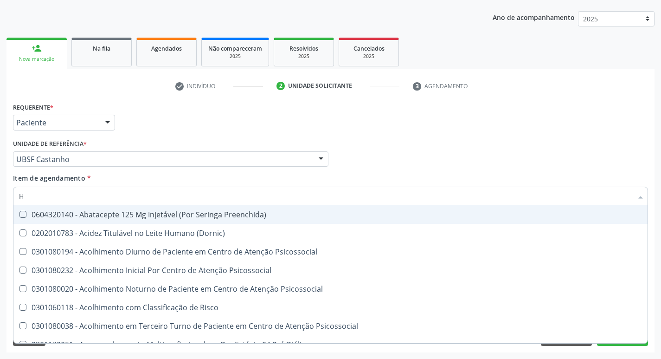
type input "HEMOGLOBINA G"
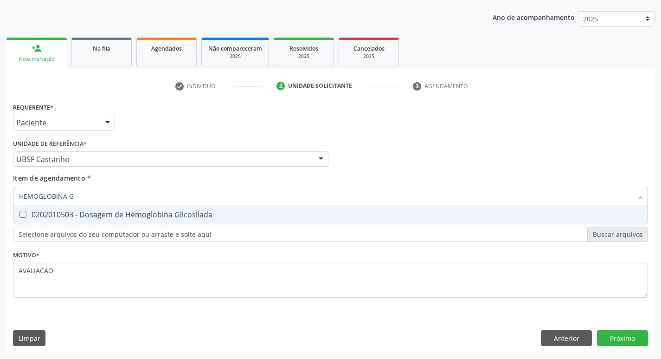
click at [158, 216] on div "0202010503 - Dosagem de Hemoglobina Glicosilada" at bounding box center [330, 214] width 623 height 7
checkbox Glicosilada "true"
type input "HEMOGLOBINA"
checkbox Glicosilada "false"
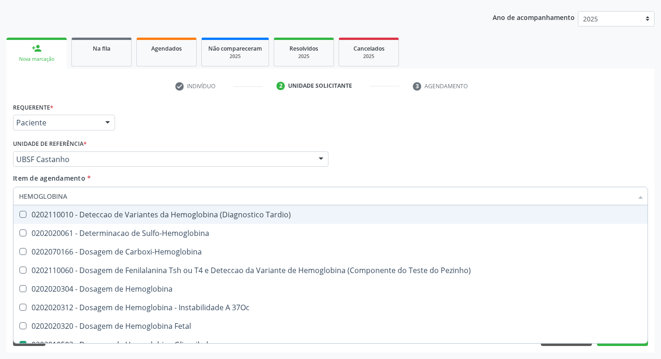
type input "HEMOGLOBIN"
checkbox Glicosilada "false"
checkbox Hemoglobina "true"
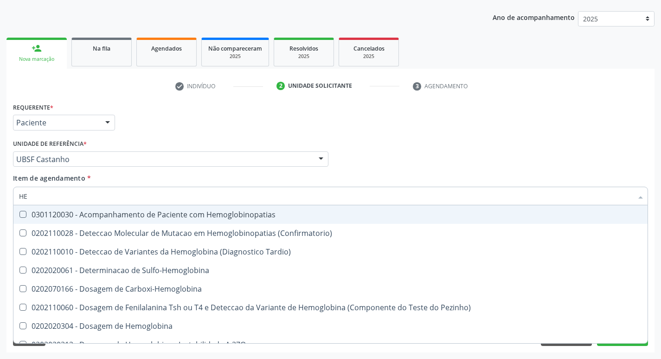
type input "H"
checkbox Glicosilada "false"
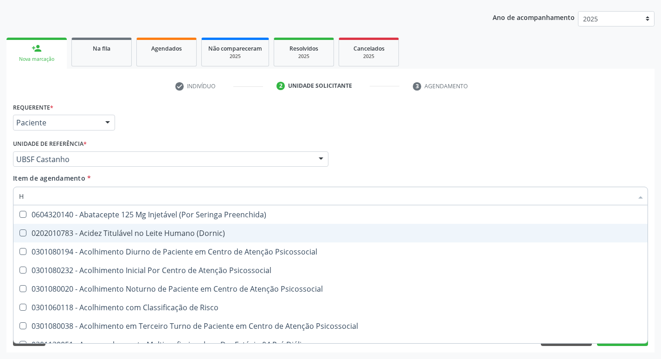
type input "HEMOGR"
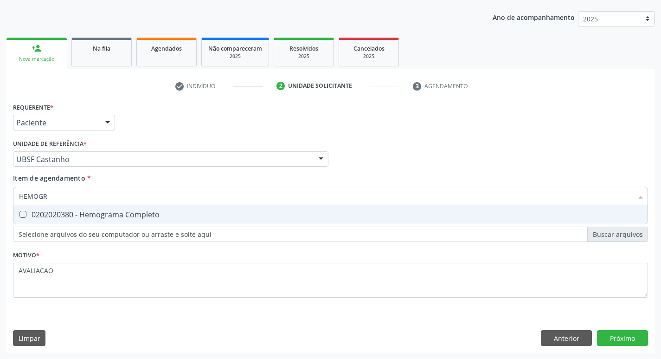
click at [135, 218] on div "0202020380 - Hemograma Completo" at bounding box center [330, 214] width 623 height 7
checkbox Completo "true"
type input "HEMOG"
checkbox Completo "false"
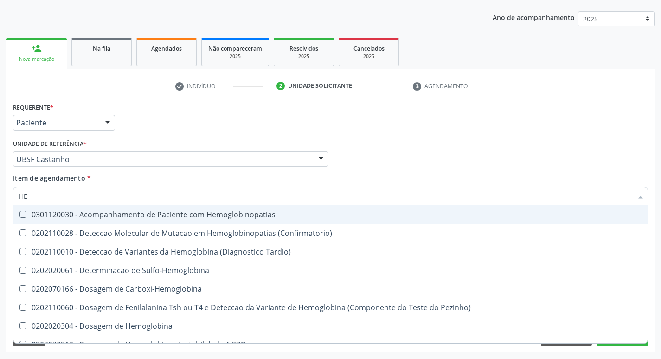
type input "H"
checkbox Glicosilada "false"
checkbox Completo "false"
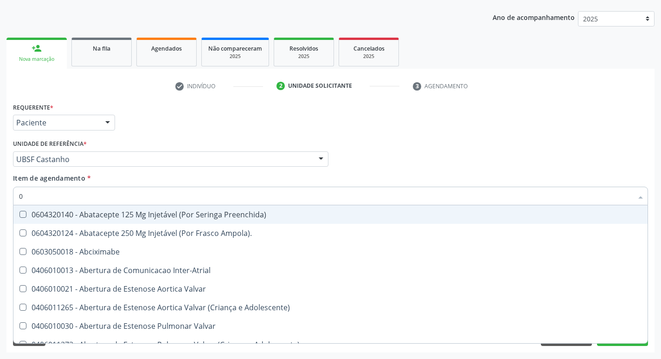
type input "02"
checkbox Psicossocial "true"
checkbox Urina "false"
checkbox Gastro-Esofagico "true"
checkbox Pancreas "true"
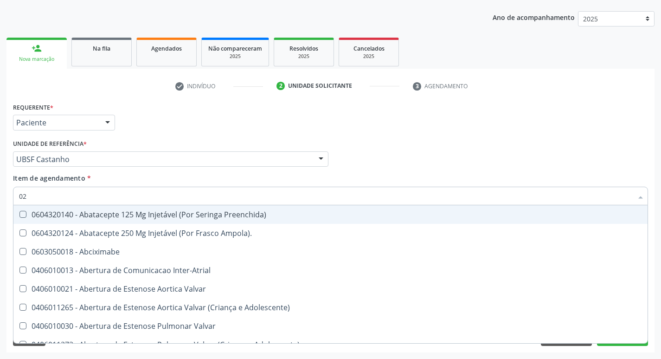
checkbox Paratireoides "true"
checkbox 67 "true"
checkbox Comprimido\) "true"
checkbox Ml\) "true"
checkbox Per-Operatoria "true"
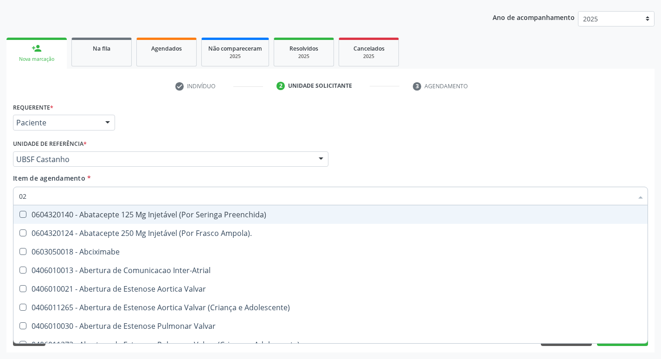
checkbox Redome\) "true"
checkbox Biliar "true"
checkbox Posterior "true"
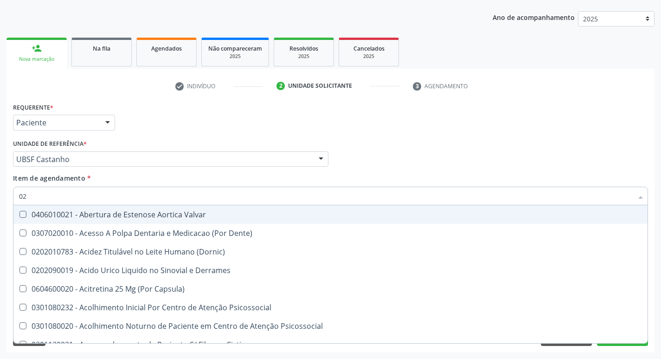
type input "020"
checkbox Frasco-Ampola\) "true"
checkbox Urina "false"
checkbox Direito "true"
checkbox \(Pos-Pasteurização\) "true"
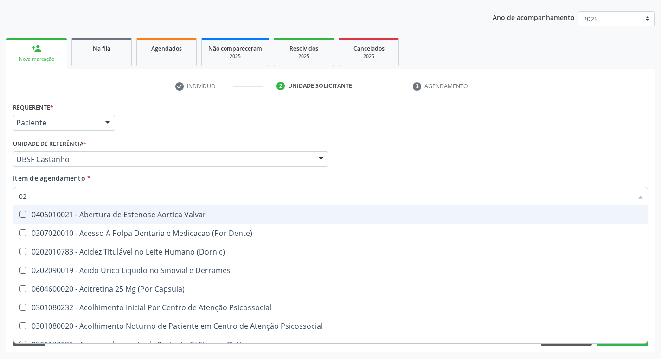
checkbox Debridamento "true"
checkbox Dacriocistografia "true"
checkbox Osmolaridade "true"
checkbox Ivy "true"
checkbox \(Vhs\) "true"
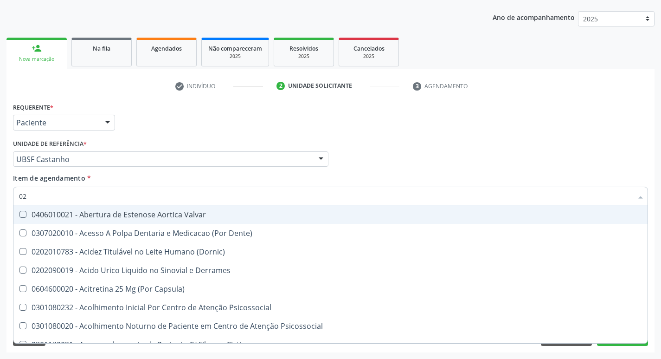
checkbox Bloqueio "true"
checkbox Comprimido\) "true"
checkbox Totais "true"
checkbox \(Psa\) "false"
checkbox Hdl "false"
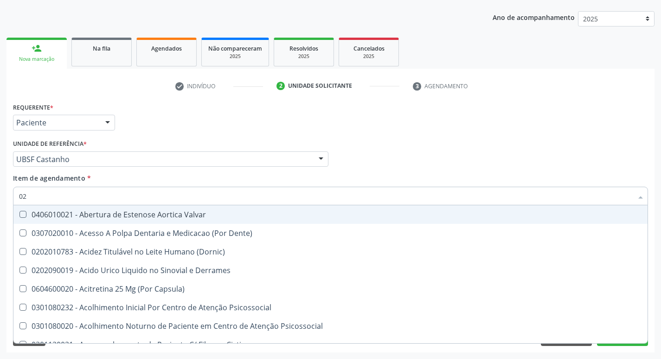
checkbox Ldl "false"
checkbox Creatinina "false"
checkbox Glicose "false"
checkbox Glicosilada "false"
checkbox \(Tsh\) "false"
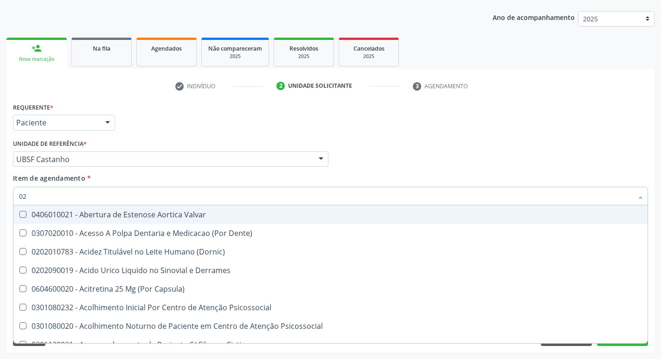
checkbox Potassio "false"
checkbox Sodio "false"
checkbox Livre\) "false"
checkbox Eletro-Oculografia "true"
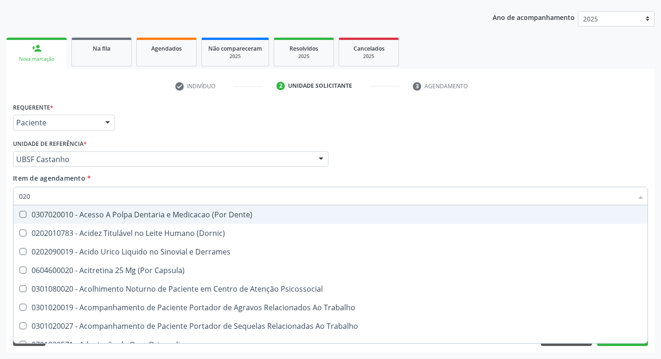
type input "0202"
checkbox Capsula\) "true"
checkbox Urina "false"
checkbox X "true"
checkbox Ocular "true"
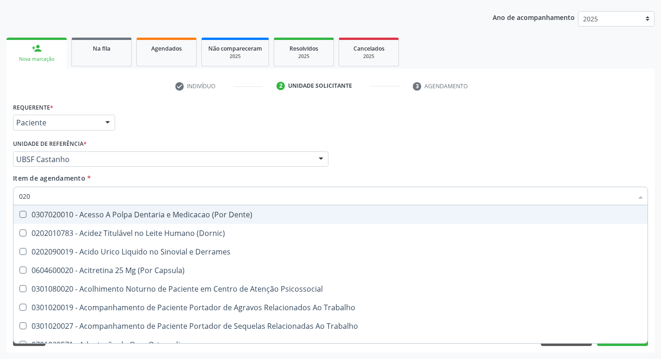
checkbox Aberto\) "true"
checkbox Cortante "true"
checkbox Drogas "true"
checkbox Reservatorio "true"
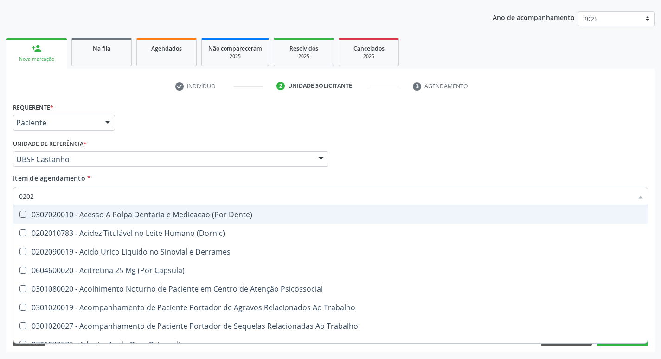
checkbox Gastro-Esofagico "true"
checkbox Imagens\) "true"
checkbox \(Spcto\) "true"
checkbox Revisao "true"
checkbox \(Psa\) "false"
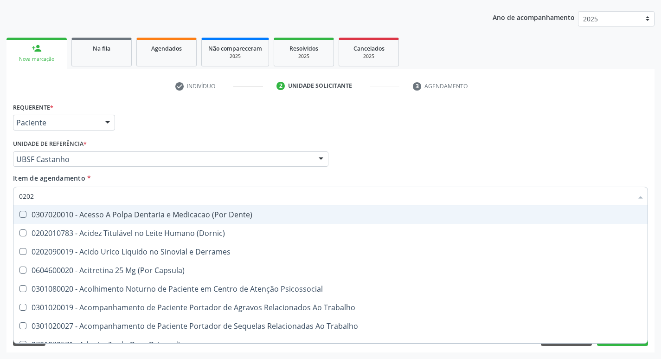
checkbox Hdl "false"
checkbox Ldl "false"
checkbox Creatinina "false"
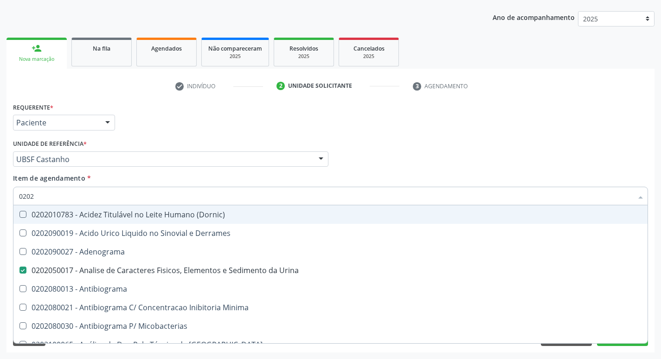
type input "02020"
checkbox Ala-Desidratase "true"
checkbox \(Psa\) "false"
checkbox Barbituratos "true"
checkbox Benzodiazepinicos "true"
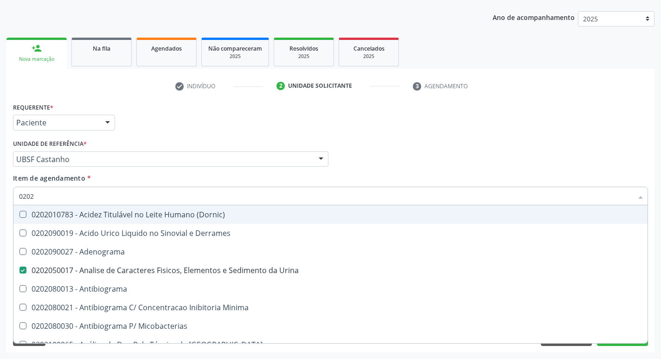
checkbox Calcitonina "true"
checkbox Hdl "false"
checkbox Ldl "false"
checkbox Creatinina "false"
checkbox Xiii "true"
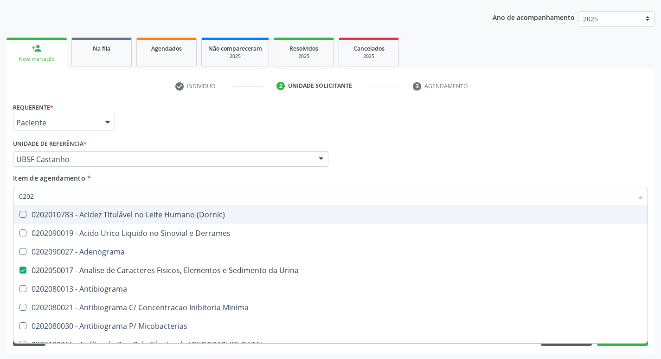
checkbox Formaldeido "true"
checkbox Fosforo "true"
checkbox Glicose "false"
checkbox Glicosilada "false"
checkbox \(Tsh\) "false"
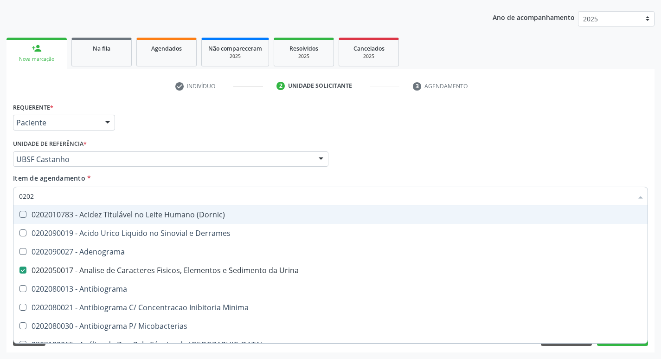
checkbox \(Igm\) "true"
checkbox Meta-Hemoglobina "true"
checkbox Sodio "false"
checkbox Livre\) "false"
checkbox Zinco "true"
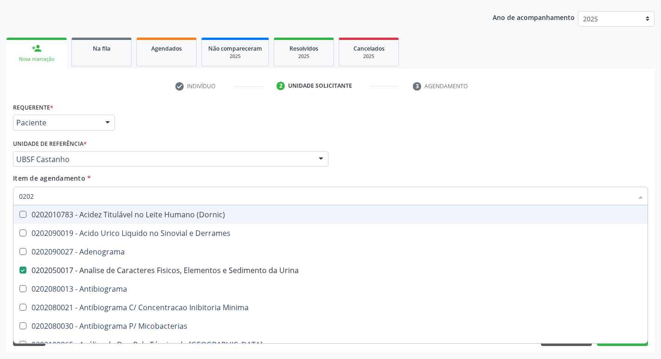
checkbox Completo "false"
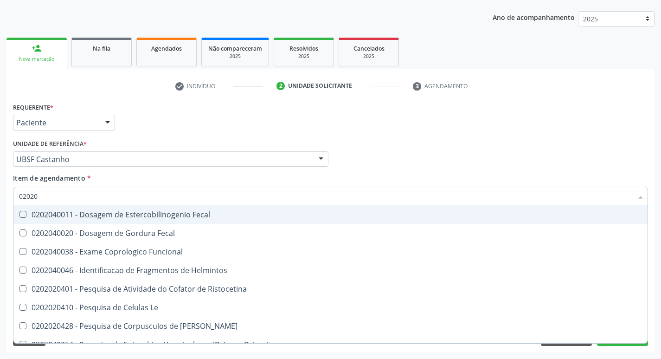
type input "020204"
checkbox Helmintos "false"
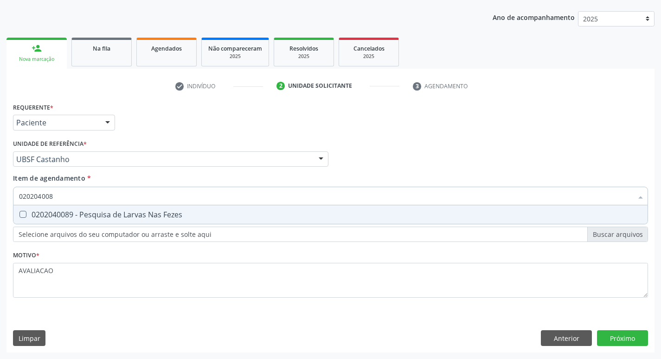
type input "0202040089"
click at [197, 219] on span "0202040089 - Pesquisa de Larvas Nas Fezes" at bounding box center [330, 214] width 634 height 19
checkbox Fezes "true"
type input "0"
click at [197, 218] on div "0202080080 - Cultura de Bacterias P/ Identificacao" at bounding box center [330, 214] width 623 height 7
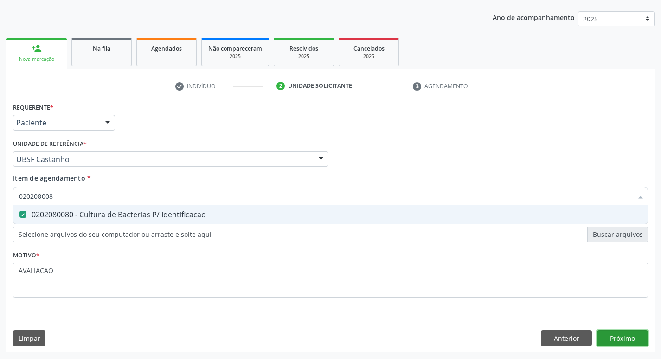
click at [626, 341] on div "Requerente * Paciente Profissional de Saúde Paciente Nenhum resultado encontrad…" at bounding box center [330, 226] width 648 height 252
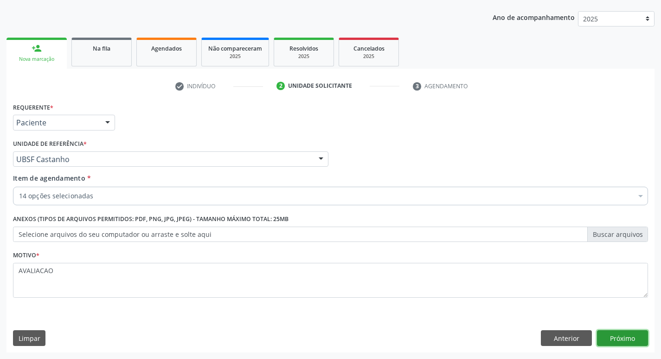
click at [618, 342] on button "Próximo" at bounding box center [622, 338] width 51 height 16
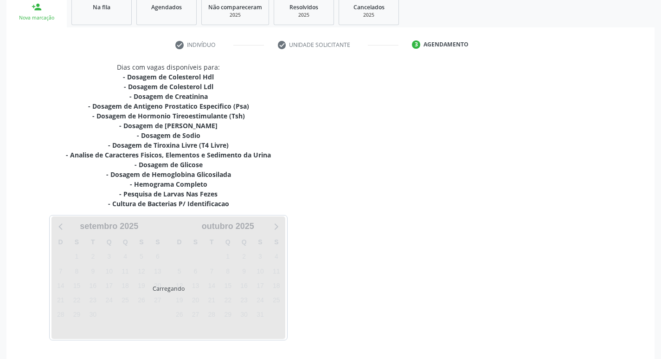
scroll to position [172, 0]
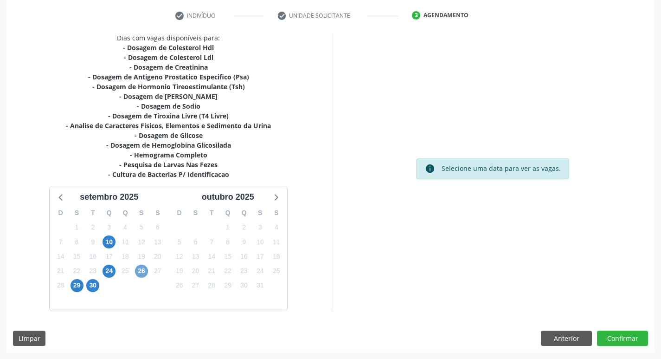
click at [137, 270] on span "26" at bounding box center [141, 270] width 13 height 13
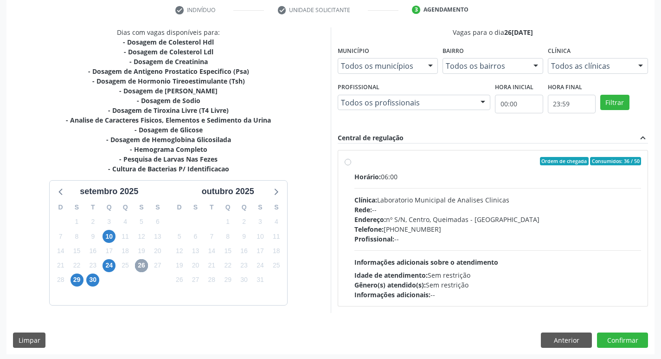
scroll to position [179, 0]
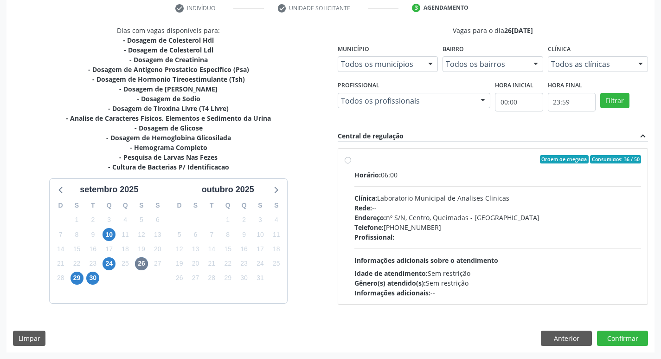
click at [476, 194] on div "Clínica: Laboratorio Municipal de Analises Clinicas" at bounding box center [497, 198] width 287 height 10
click at [351, 163] on input "Ordem de chegada Consumidos: 36 / 50 Horário: 06:00 Clínica: Laboratorio Munici…" at bounding box center [348, 159] width 6 height 8
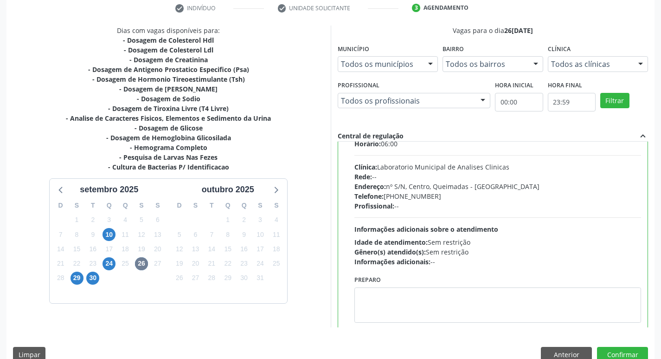
scroll to position [46, 0]
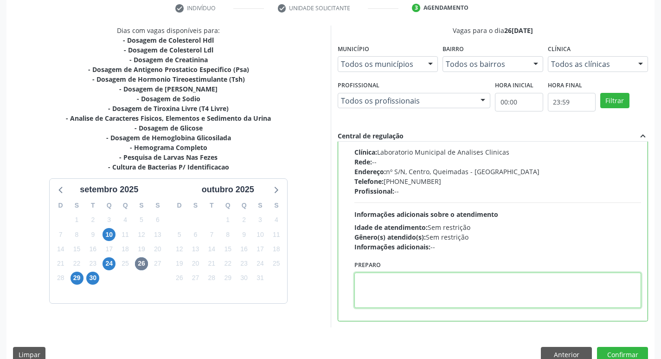
click at [413, 292] on textarea at bounding box center [497, 289] width 287 height 35
paste textarea "IR EM [GEOGRAPHIC_DATA]"
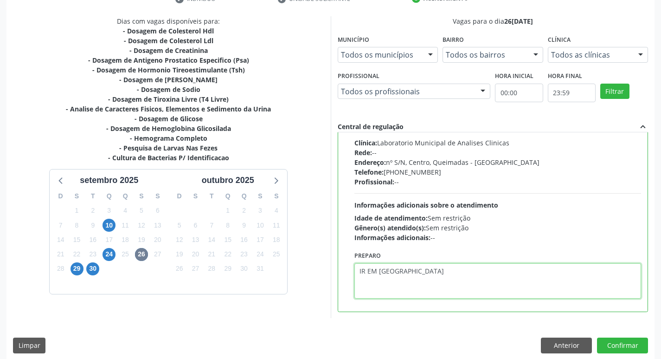
scroll to position [196, 0]
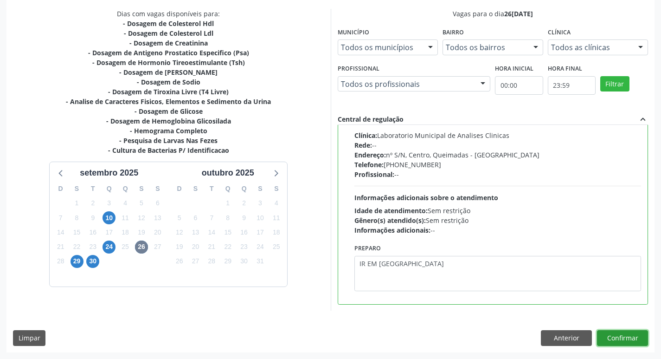
click at [627, 340] on button "Confirmar" at bounding box center [622, 338] width 51 height 16
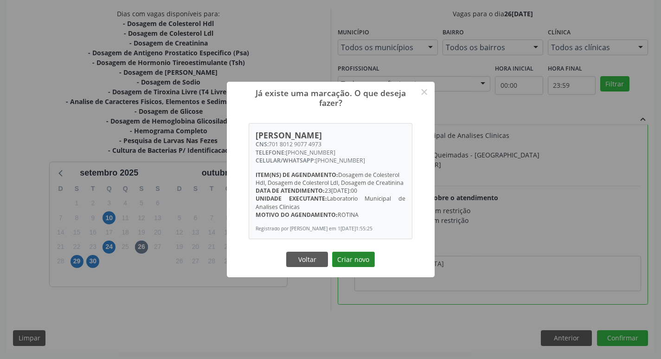
click at [354, 263] on button "Criar novo" at bounding box center [353, 259] width 43 height 16
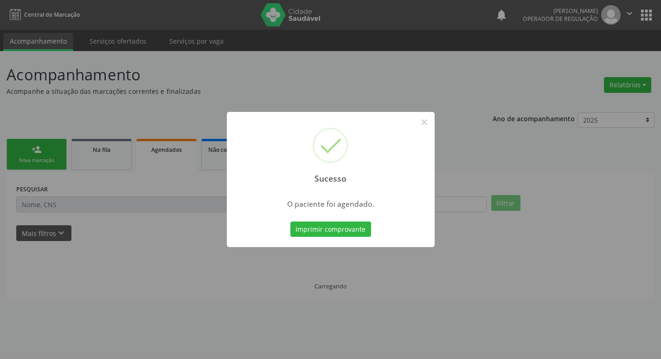
scroll to position [0, 0]
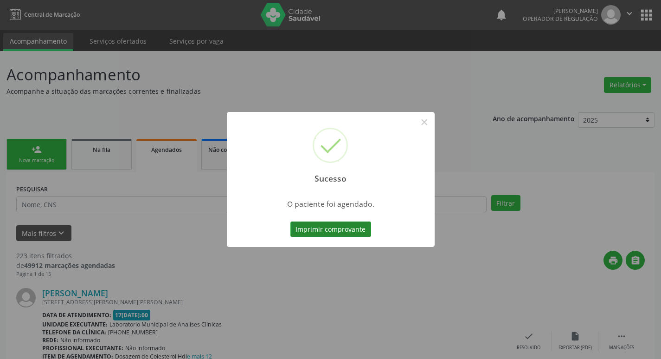
click at [344, 225] on button "Imprimir comprovante" at bounding box center [330, 229] width 81 height 16
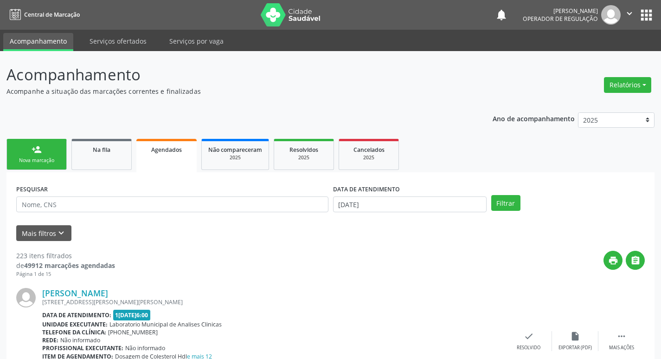
click at [40, 161] on div "Nova marcação" at bounding box center [36, 160] width 46 height 7
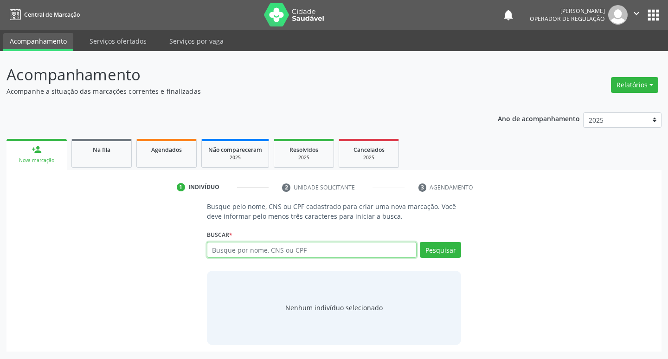
drag, startPoint x: 217, startPoint y: 252, endPoint x: 209, endPoint y: 254, distance: 8.6
click at [210, 253] on input "text" at bounding box center [312, 250] width 210 height 16
click at [219, 253] on input "text" at bounding box center [312, 250] width 210 height 16
type input "705007206858355"
click at [451, 256] on button "Pesquisar" at bounding box center [440, 250] width 41 height 16
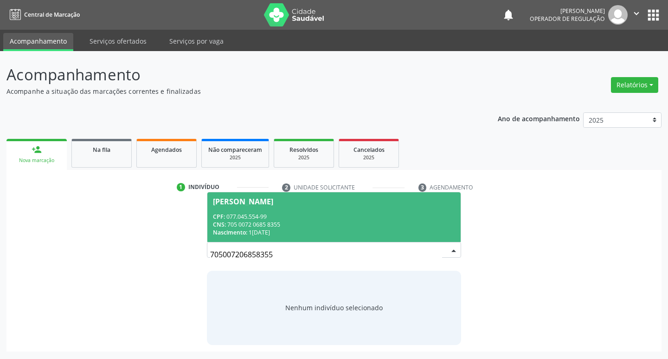
click at [253, 226] on div "CNS: 705 0072 0685 8355" at bounding box center [334, 224] width 243 height 8
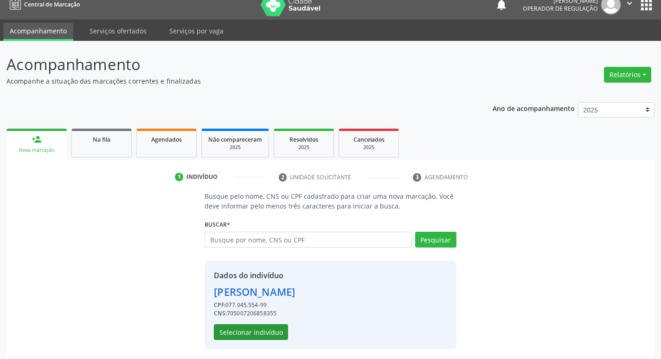
scroll to position [13, 0]
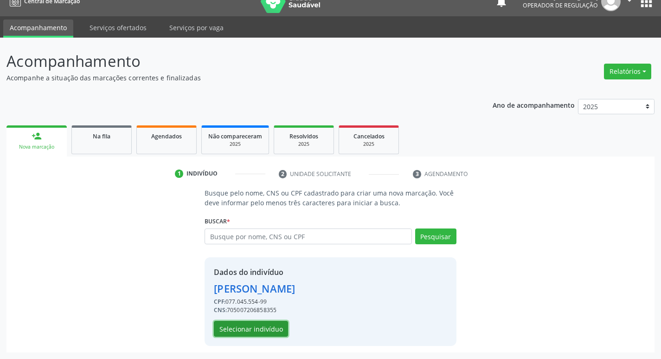
click at [264, 325] on button "Selecionar indivíduo" at bounding box center [251, 329] width 74 height 16
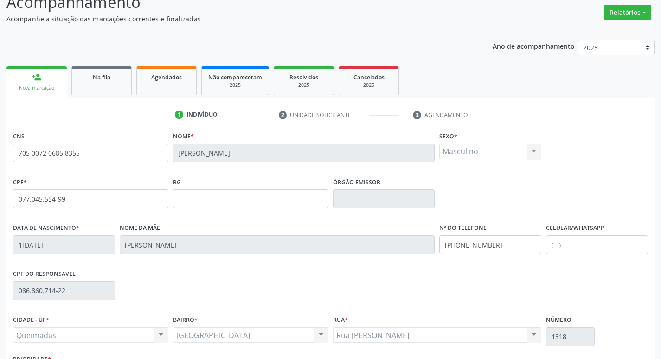
scroll to position [144, 0]
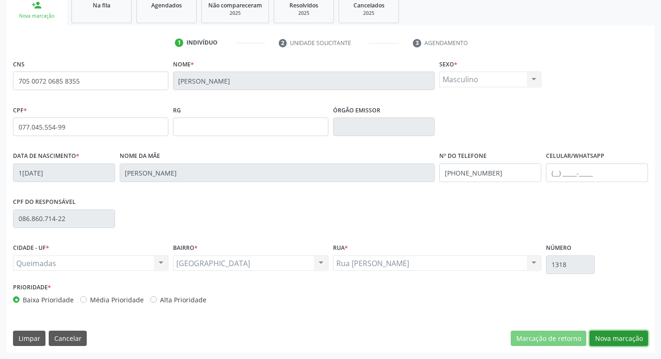
click at [635, 341] on button "Nova marcação" at bounding box center [619, 338] width 58 height 16
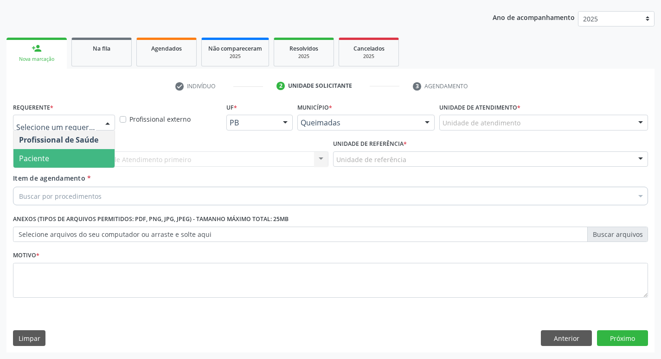
click at [49, 166] on span "Paciente" at bounding box center [63, 158] width 101 height 19
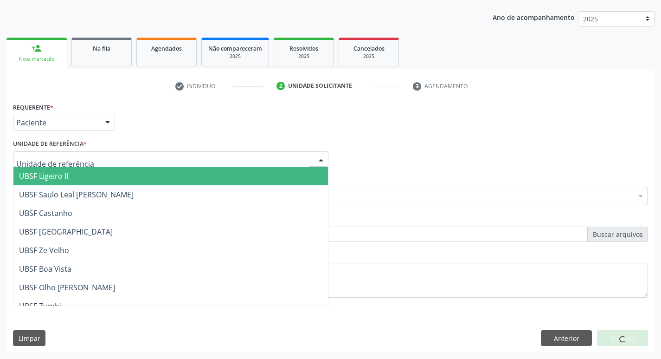
click at [84, 152] on div at bounding box center [170, 159] width 315 height 16
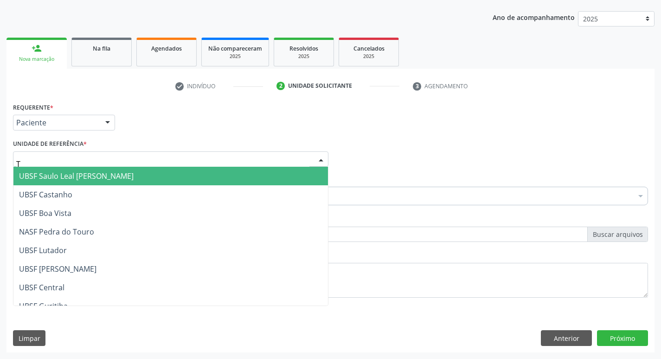
type input "TI"
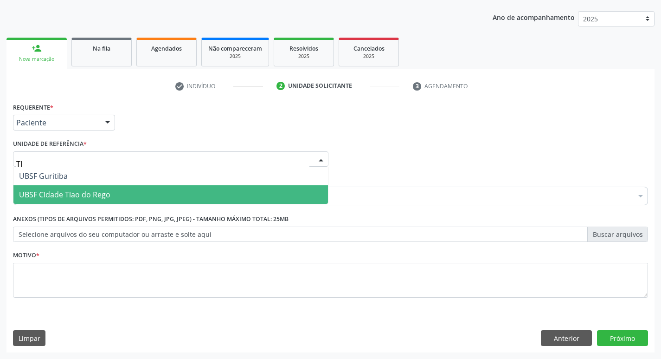
click at [113, 199] on span "UBSF Cidade Tiao do Rego" at bounding box center [170, 194] width 315 height 19
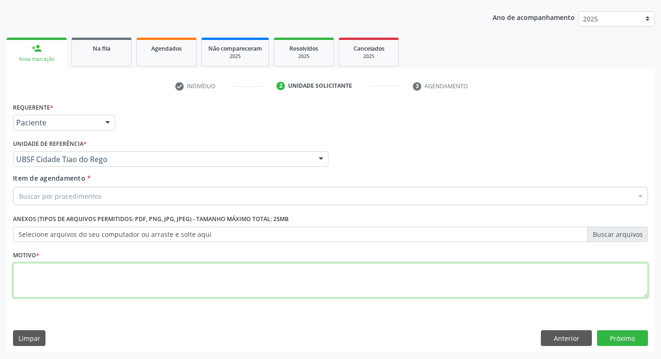
click at [55, 296] on textarea at bounding box center [330, 280] width 635 height 35
type textarea "AVALIACAO"
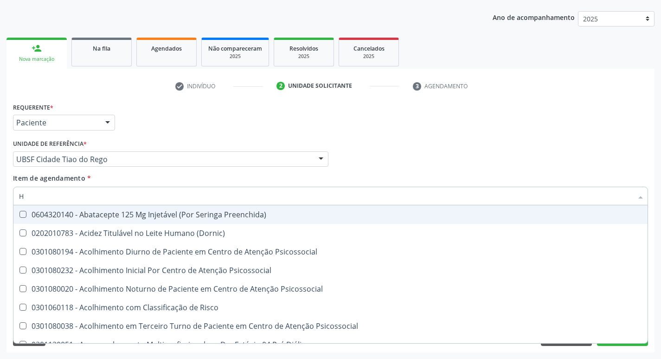
type input "HEMOGR"
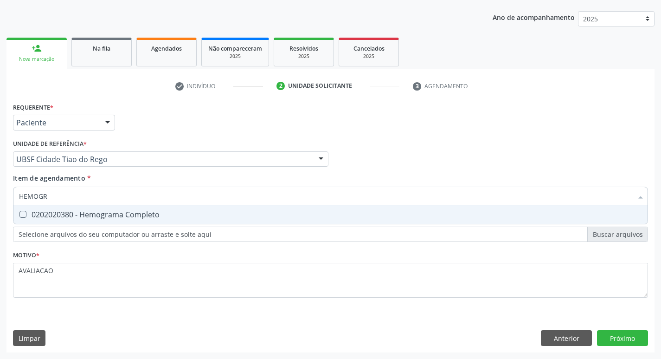
click at [148, 212] on div "0202020380 - Hemograma Completo" at bounding box center [330, 214] width 623 height 7
checkbox Completo "true"
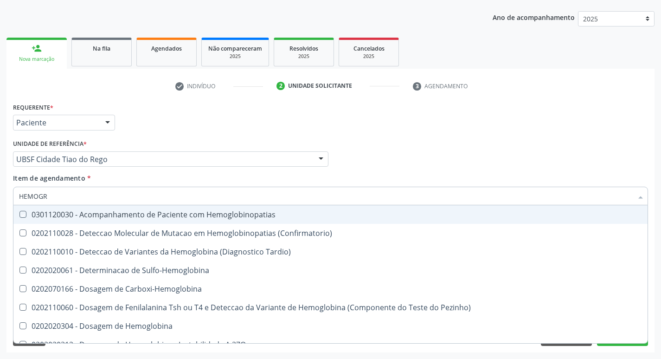
type input "HEMOG"
checkbox Hemoglobinopatias "false"
type input "H"
checkbox Completo "false"
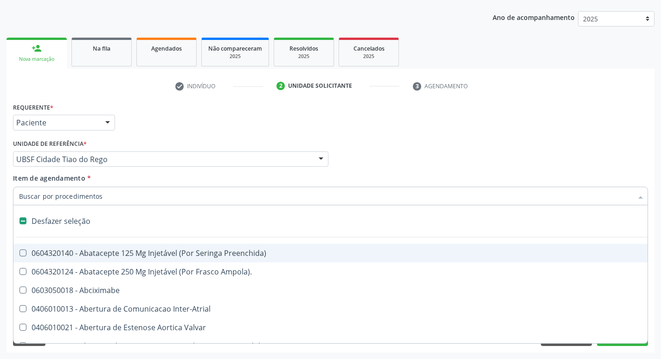
type input "G"
checkbox Persistente "true"
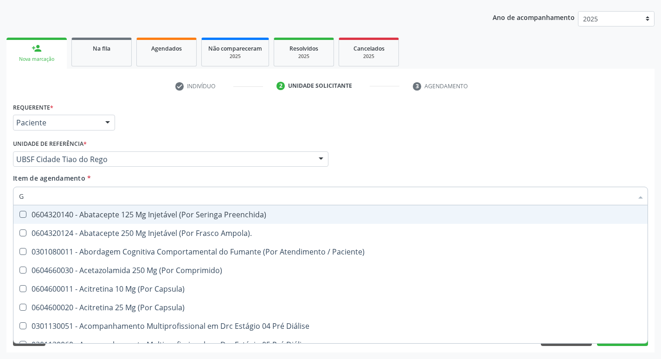
type input "GLICOSE"
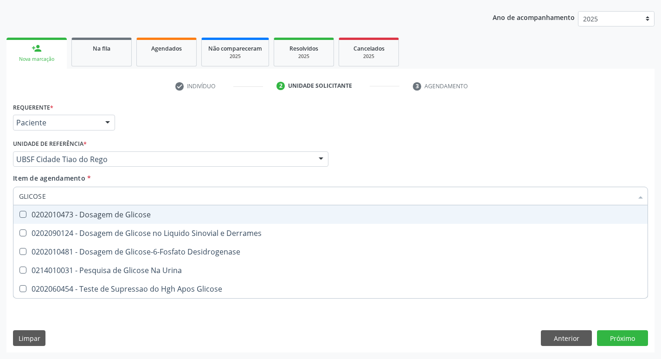
click at [124, 218] on div "0202010473 - Dosagem de Glicose" at bounding box center [330, 214] width 623 height 7
checkbox Glicose "true"
type input "GLICOS"
checkbox Glicose "false"
checkbox Derrames "true"
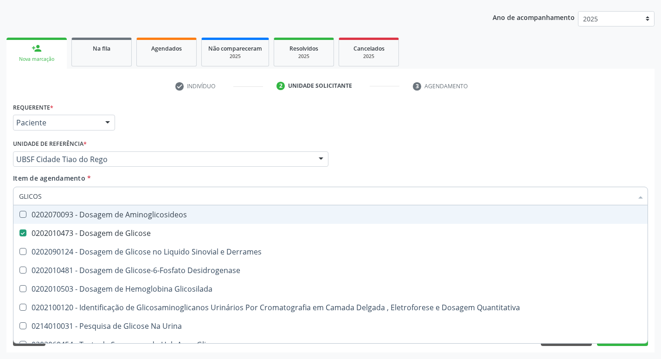
type input "GLICO"
checkbox Glicose "false"
checkbox Derrames "true"
type input "GLI"
checkbox Derrames "false"
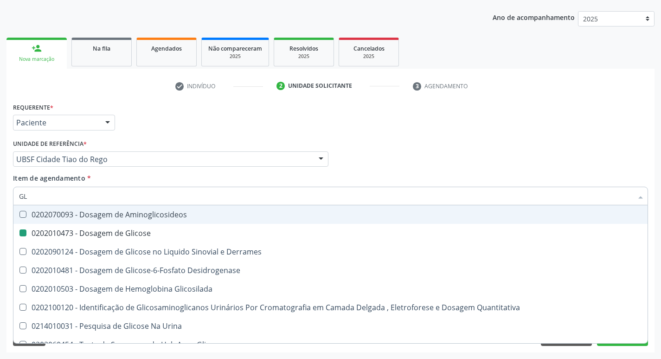
type input "G"
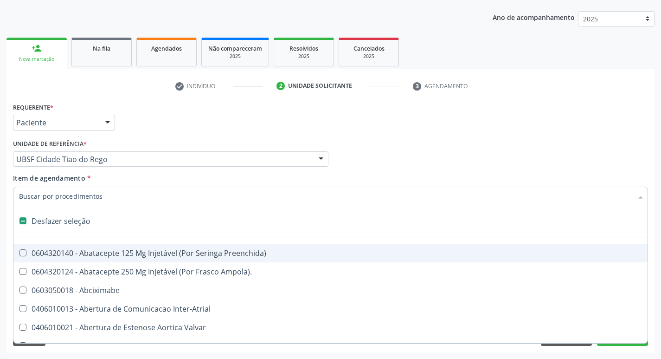
type input "H"
checkbox Convencional\) "true"
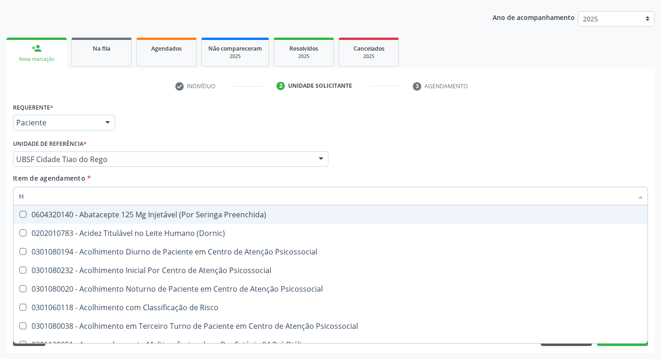
type input "HEMOGLOBINA G"
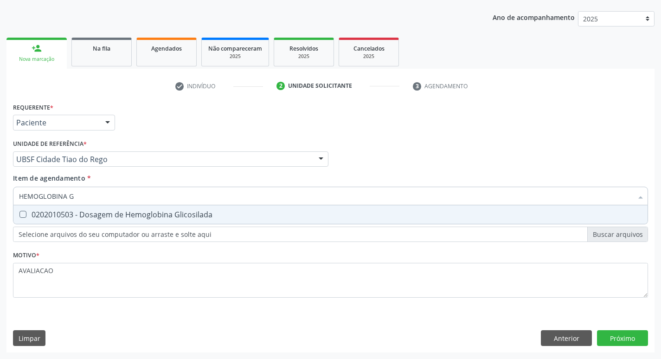
click at [170, 211] on div "0202010503 - Dosagem de Hemoglobina Glicosilada" at bounding box center [330, 214] width 623 height 7
checkbox Glicosilada "true"
type input "HEMOGLOBINA"
checkbox Glicosilada "false"
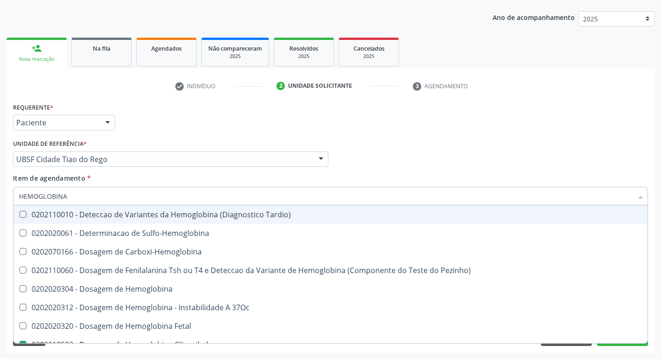
type input "HEMOGLOBIN"
checkbox Glicosilada "false"
checkbox Hemoglobina "true"
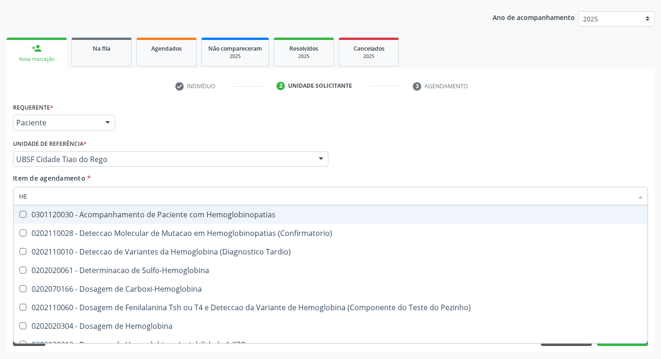
type input "H"
checkbox Glicosilada "false"
checkbox Completo "false"
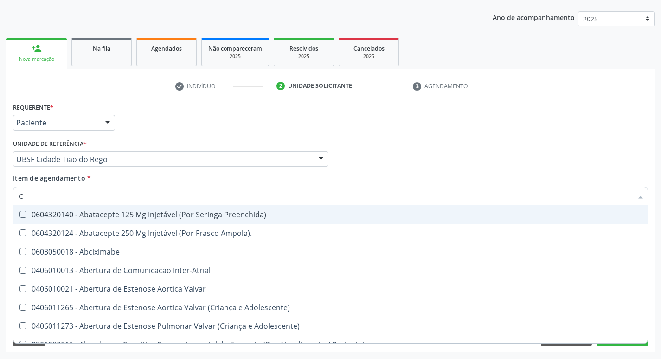
type input "CO"
checkbox Comprimido\) "true"
checkbox Transcutanea "true"
checkbox Osseo "true"
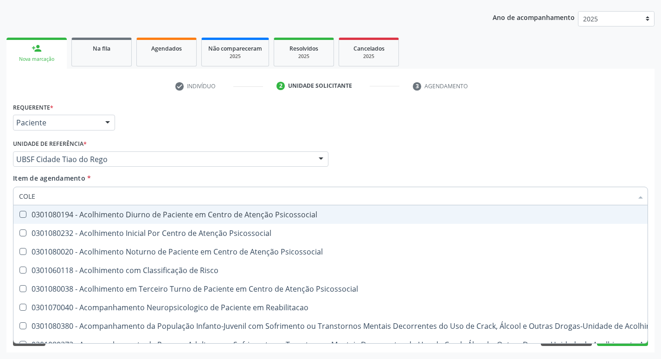
type input "COLES"
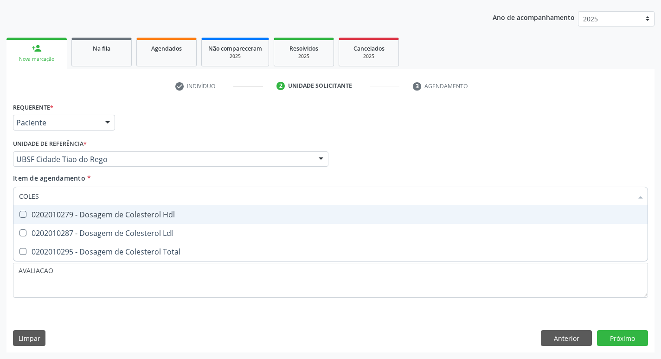
click at [170, 211] on div "0202010279 - Dosagem de Colesterol Hdl" at bounding box center [330, 214] width 623 height 7
click at [174, 223] on span "0202010279 - Dosagem de Colesterol Hdl" at bounding box center [330, 214] width 634 height 19
checkbox Hdl "true"
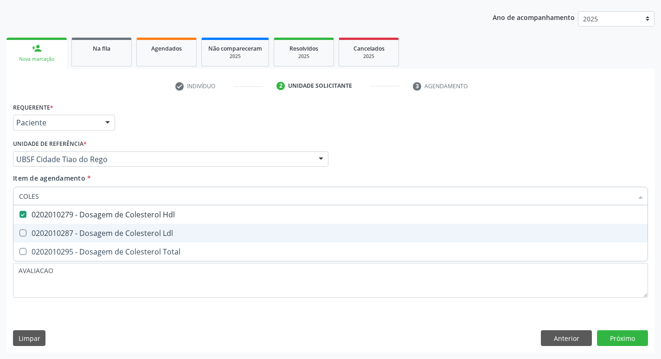
click at [174, 227] on span "0202010287 - Dosagem de Colesterol Ldl" at bounding box center [330, 233] width 634 height 19
checkbox Ldl "true"
type input "COLE"
checkbox Hdl "false"
checkbox Ldl "false"
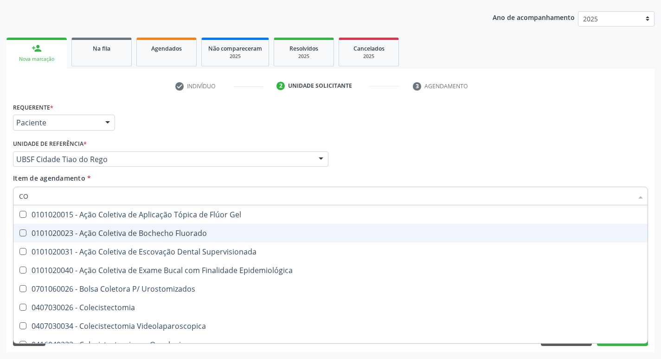
type input "C"
checkbox Hdl "false"
checkbox Ldl "false"
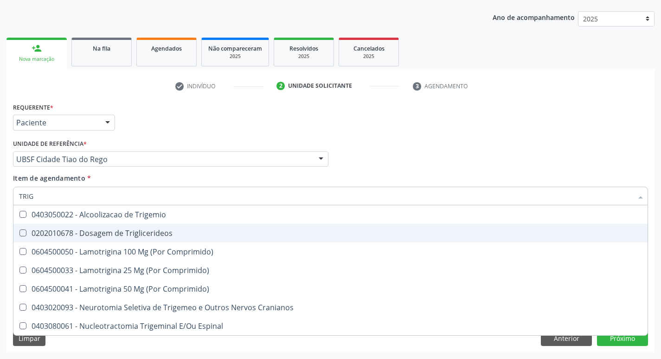
type input "TRIGL"
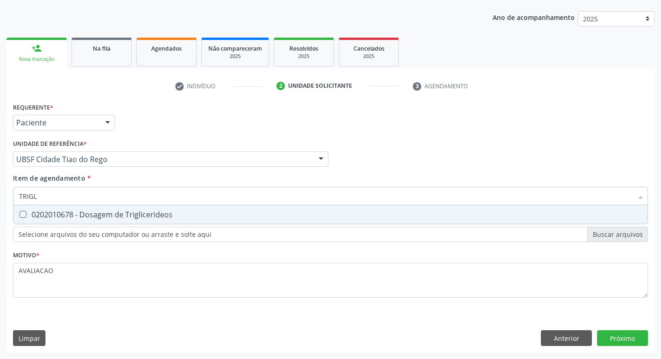
click at [178, 212] on div "0202010678 - Dosagem de Triglicerideos" at bounding box center [330, 214] width 623 height 7
checkbox Triglicerideos "true"
type input "TRIG"
checkbox Triglicerideos "false"
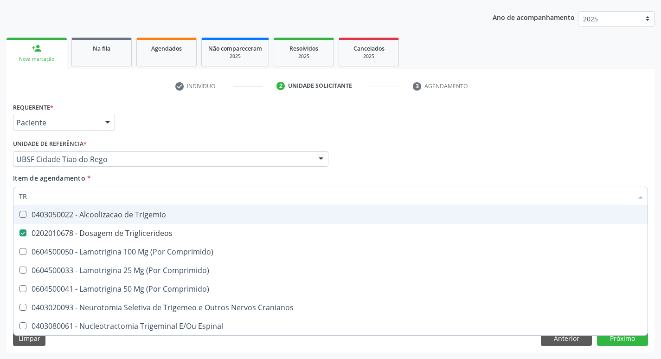
type input "T"
checkbox Triglicerideos "false"
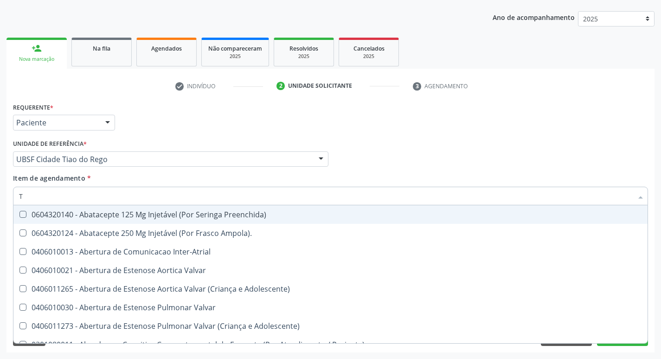
type input "TR"
checkbox Atendimentos-Mês\) "true"
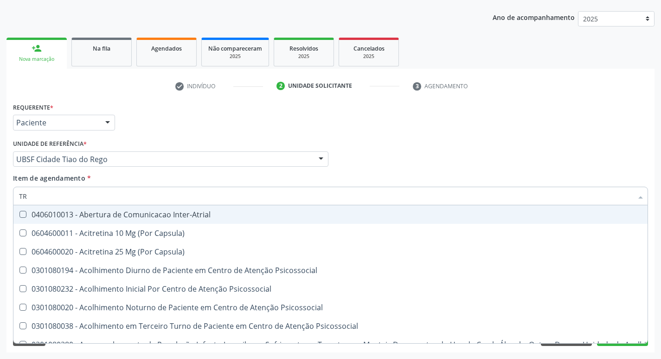
type input "TRI"
checkbox Níveis "true"
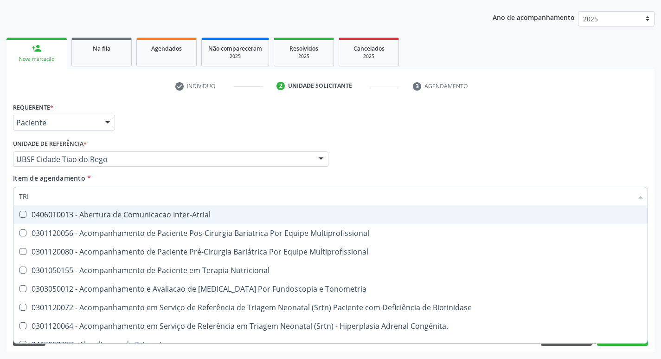
type input "TRIG"
checkbox Multiprofissional "true"
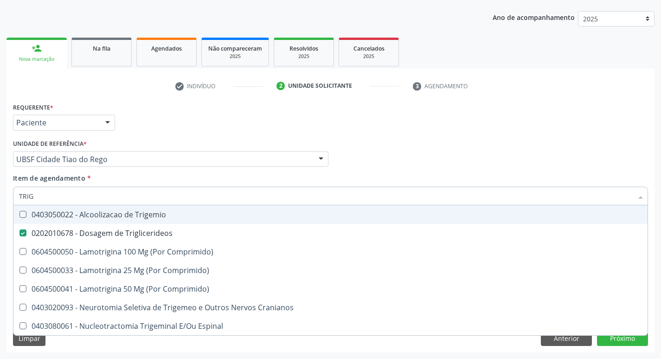
type input "TRIGL"
checkbox Trigemio "true"
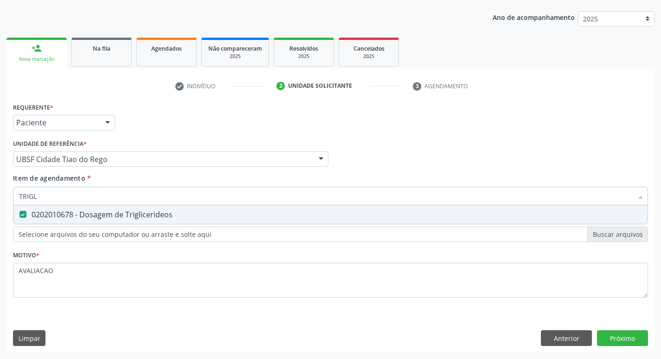
type input "TRIG"
checkbox Triglicerideos "false"
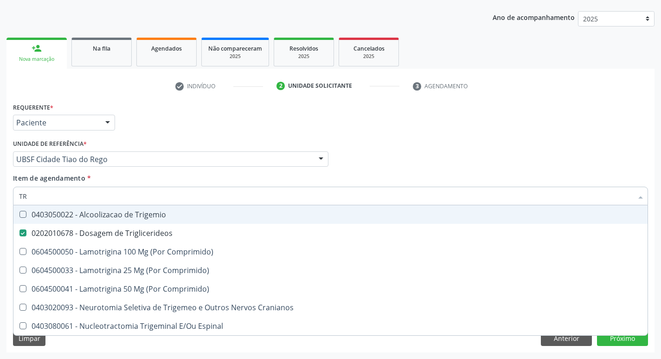
type input "T"
checkbox Triglicerideos "false"
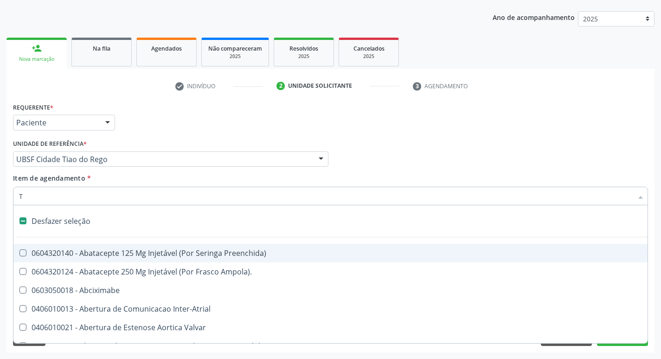
type input "TG"
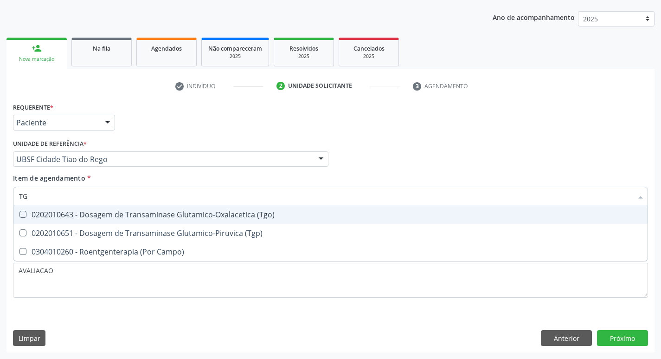
click at [178, 212] on div "0202010643 - Dosagem de Transaminase Glutamico-Oxalacetica (Tgo)" at bounding box center [330, 214] width 623 height 7
checkbox \(Tgo\) "true"
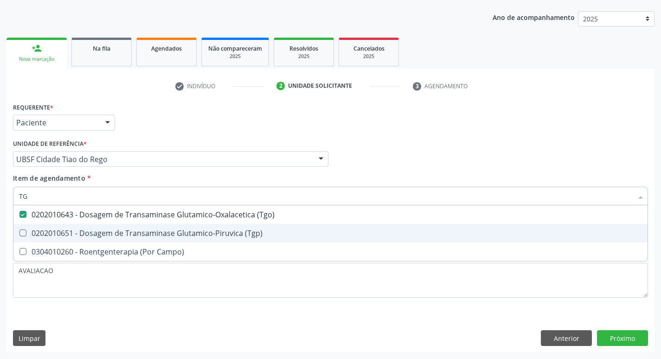
click at [179, 227] on span "0202010651 - Dosagem de Transaminase Glutamico-Piruvica (Tgp)" at bounding box center [330, 233] width 634 height 19
checkbox \(Tgp\) "true"
type input "T"
checkbox \(Tgo\) "false"
checkbox \(Tgp\) "false"
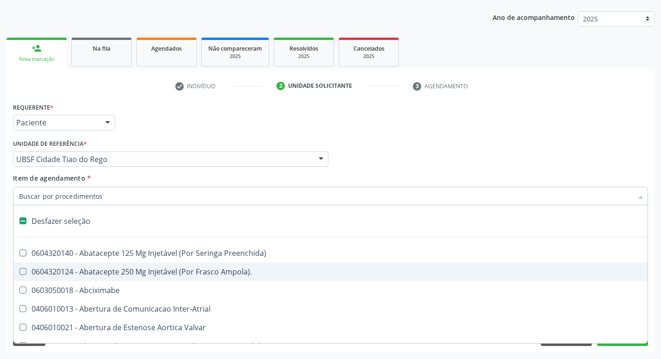
type input "U"
checkbox Cama "true"
checkbox Personalizada "true"
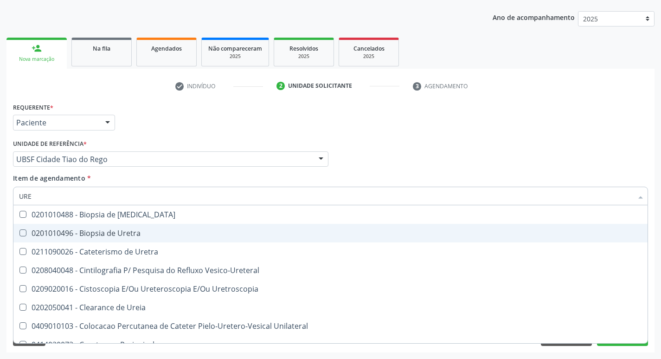
type input "UREI"
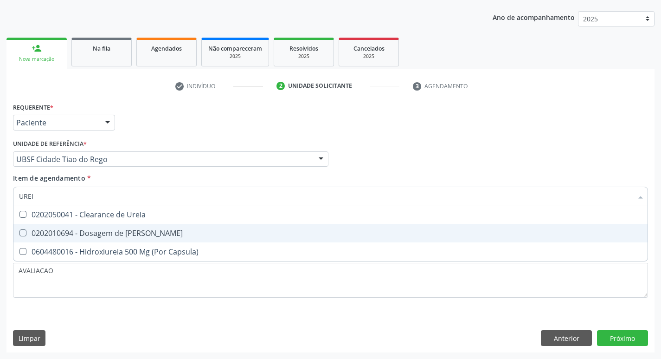
click at [179, 227] on span "0202010694 - Dosagem de [PERSON_NAME]" at bounding box center [330, 233] width 634 height 19
checkbox Ureia "true"
type input "URE"
checkbox Ureia "false"
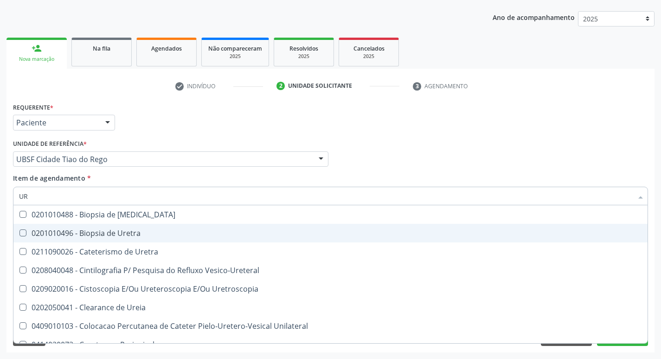
type input "U"
checkbox Ureia "false"
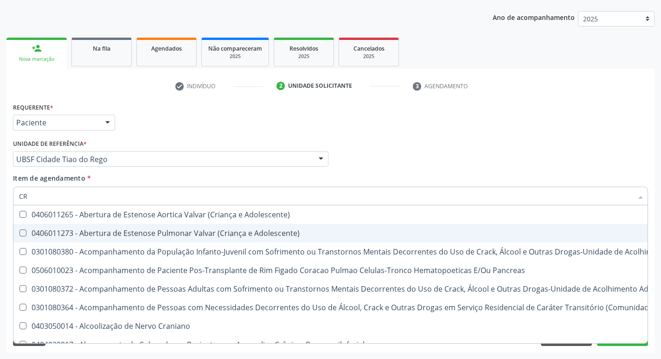
type input "CRE"
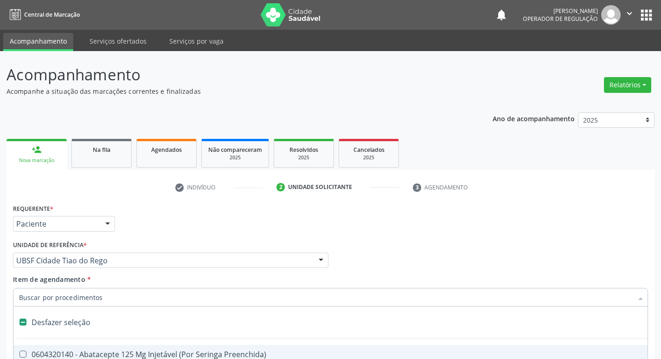
scroll to position [101, 0]
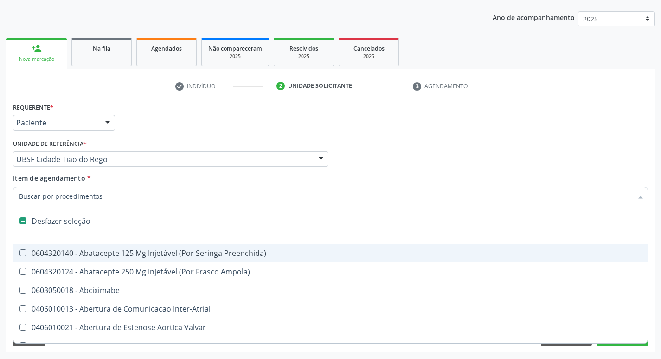
type input "2"
checkbox Hepático "true"
checkbox Urina "false"
checkbox Monopolar "true"
checkbox Quadril "true"
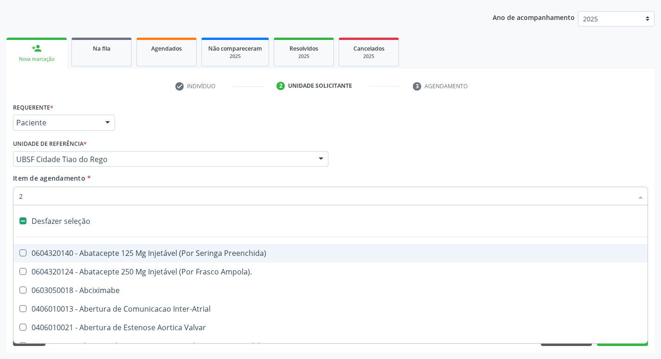
checkbox Biologica "true"
checkbox Vagina "true"
checkbox Puerperal "true"
checkbox Internado "true"
checkbox Anos\) "true"
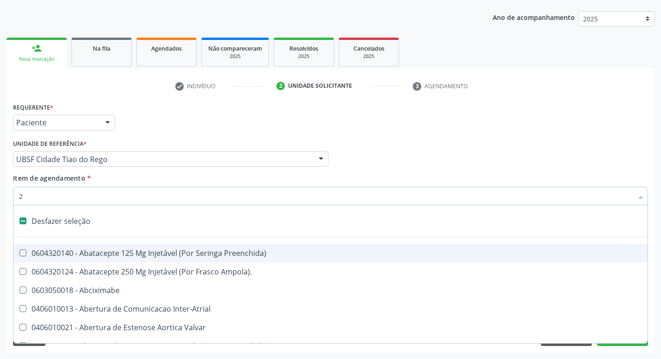
checkbox Congenita "true"
checkbox Adolescente\) "true"
checkbox Aorto-Cavitarias "true"
checkbox Congenita "true"
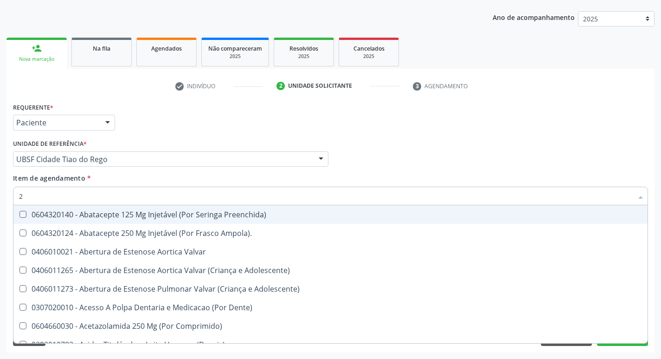
type input "20205001"
checkbox Preenchida\) "true"
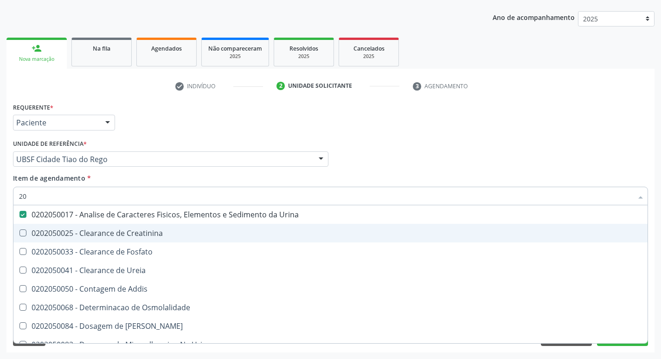
type input "2"
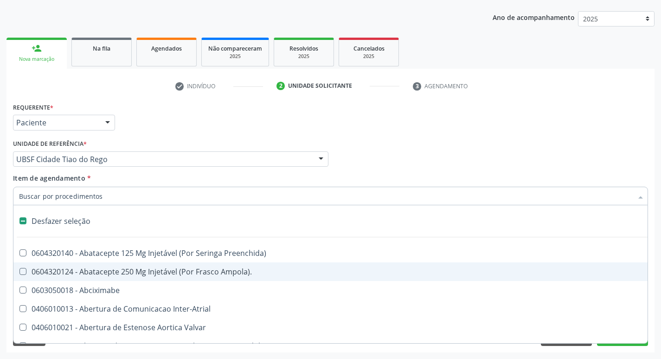
checkbox Preenchida\) "false"
checkbox Inter-Atrial "false"
type input "L"
checkbox Pulmonares "true"
checkbox Urina "false"
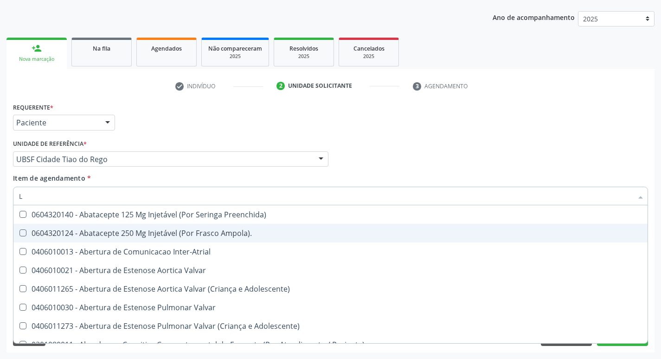
type input "LARVAS"
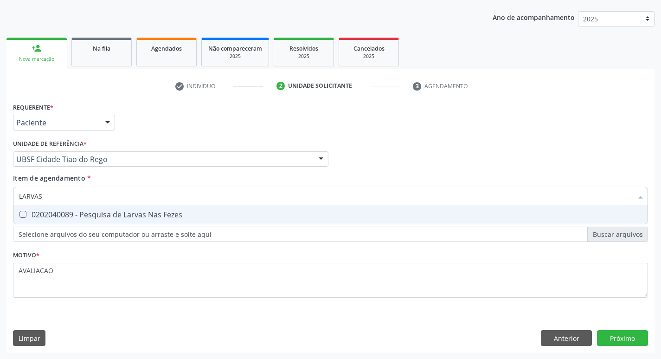
click at [133, 215] on div "0202040089 - Pesquisa de Larvas Nas Fezes" at bounding box center [330, 214] width 623 height 7
checkbox Fezes "true"
type input "L"
checkbox Fezes "false"
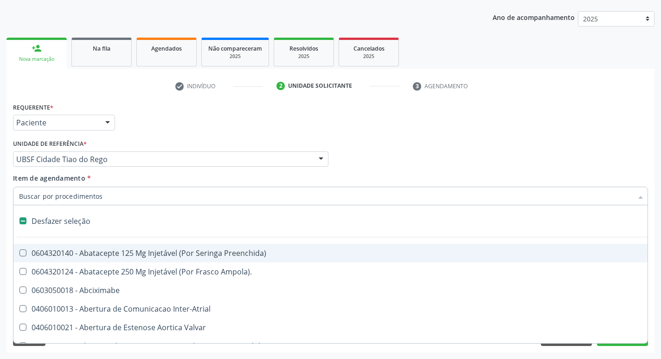
type input "V"
checkbox Urina "false"
checkbox \(Unilateral\) "true"
checkbox Cornea "true"
checkbox Fumante "true"
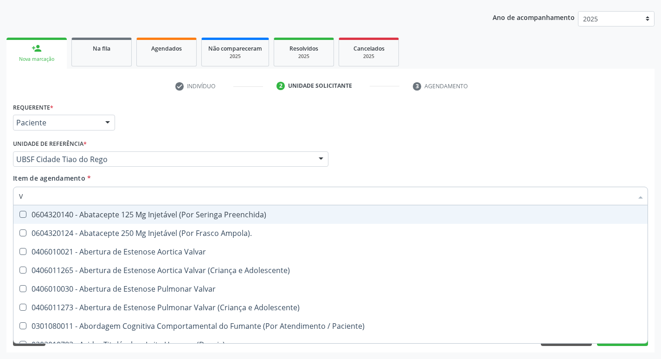
type input "VITAM"
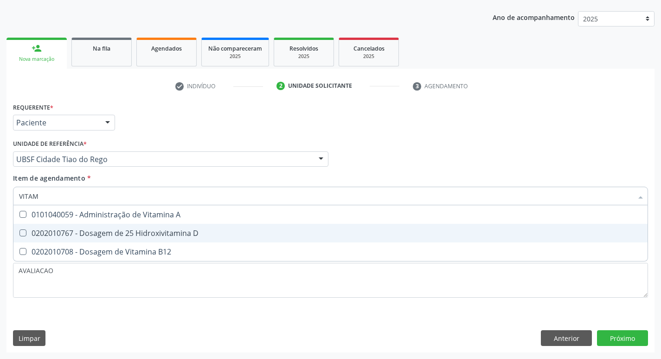
click at [157, 229] on div "0202010767 - Dosagem de 25 Hidroxivitamina D" at bounding box center [330, 232] width 623 height 7
checkbox D "true"
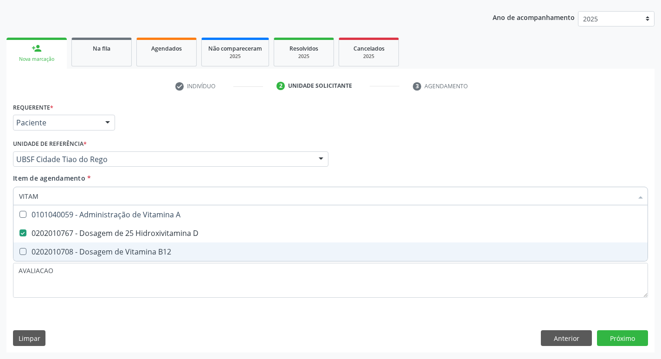
click at [160, 244] on span "0202010708 - Dosagem de Vitamina B12" at bounding box center [330, 251] width 634 height 19
checkbox B12 "true"
click at [630, 339] on div "Requerente * Paciente Profissional de Saúde Paciente Nenhum resultado encontrad…" at bounding box center [330, 226] width 648 height 252
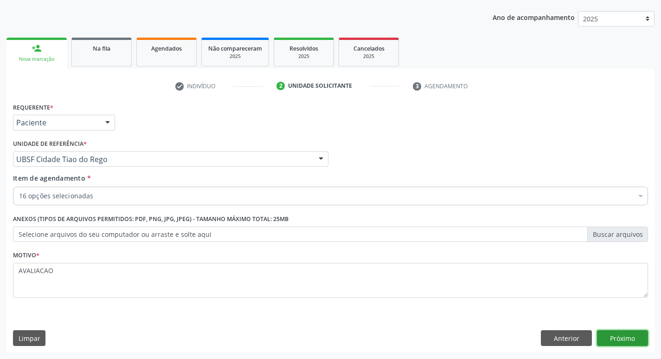
click at [622, 335] on button "Próximo" at bounding box center [622, 338] width 51 height 16
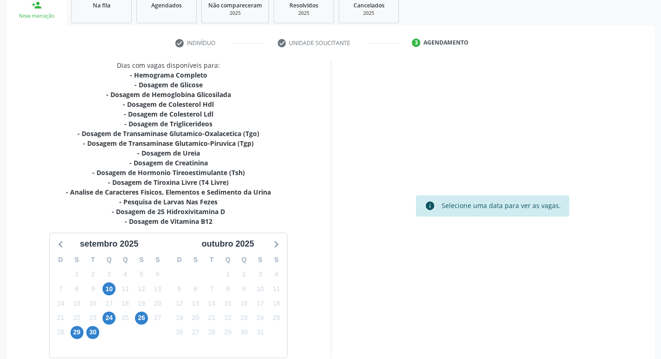
scroll to position [191, 0]
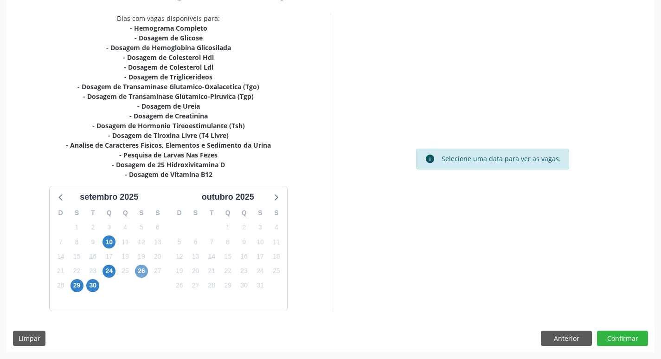
click at [144, 271] on span "26" at bounding box center [141, 270] width 13 height 13
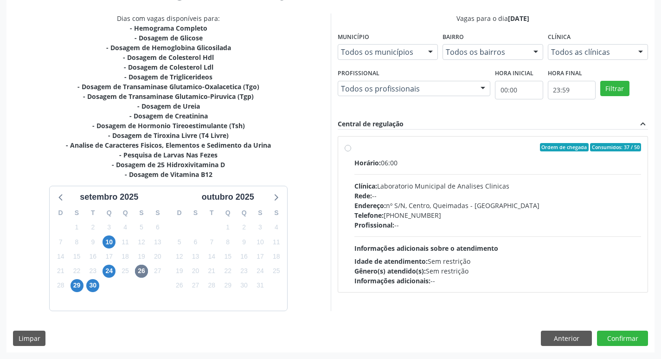
click at [412, 207] on div "Endereço: nº S/N, Centro, Queimadas - [GEOGRAPHIC_DATA]" at bounding box center [497, 205] width 287 height 10
click at [351, 151] on input "Ordem de chegada Consumidos: 37 / 50 Horário: 06:00 Clínica: Laboratorio Munici…" at bounding box center [348, 147] width 6 height 8
radio input "true"
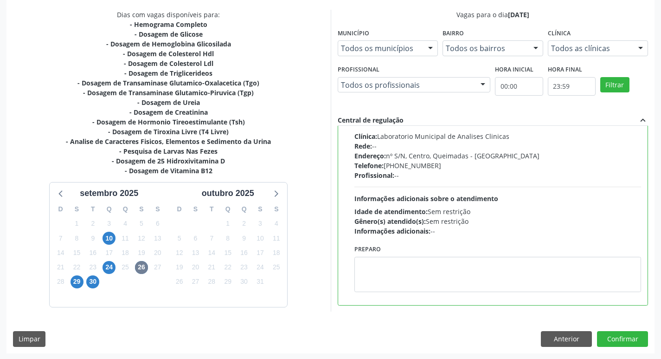
scroll to position [196, 0]
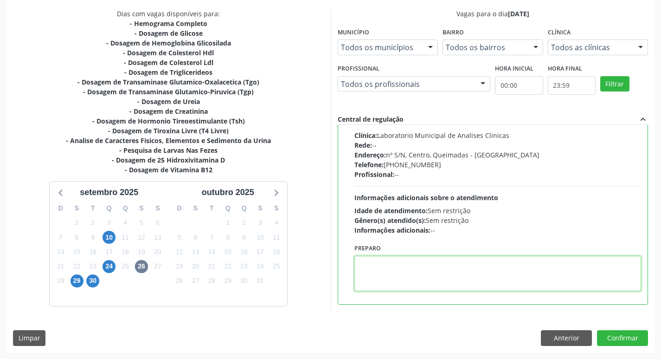
click at [424, 272] on textarea at bounding box center [497, 273] width 287 height 35
paste textarea "IR EM [GEOGRAPHIC_DATA]"
type textarea "IR EM [GEOGRAPHIC_DATA]"
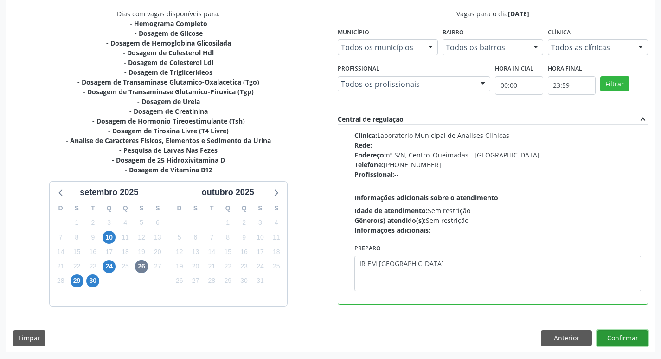
click at [627, 338] on button "Confirmar" at bounding box center [622, 338] width 51 height 16
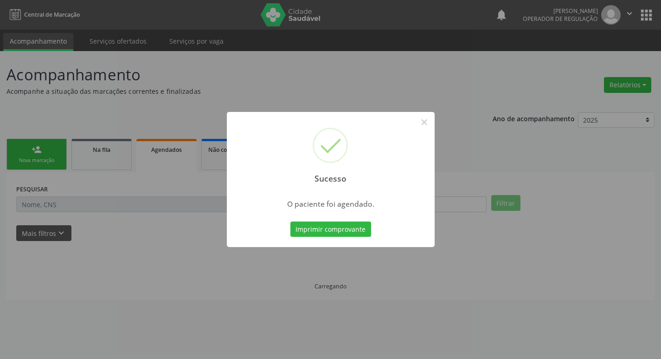
scroll to position [0, 0]
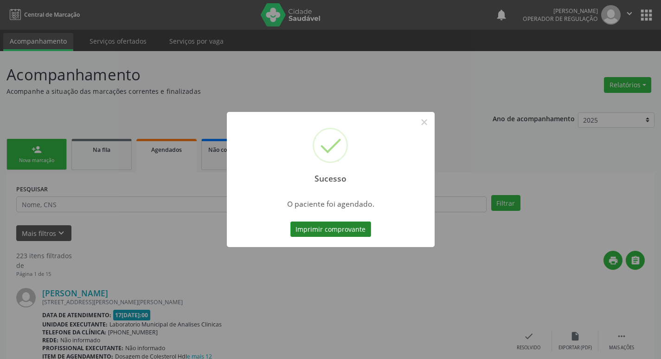
click at [340, 228] on button "Imprimir comprovante" at bounding box center [330, 229] width 81 height 16
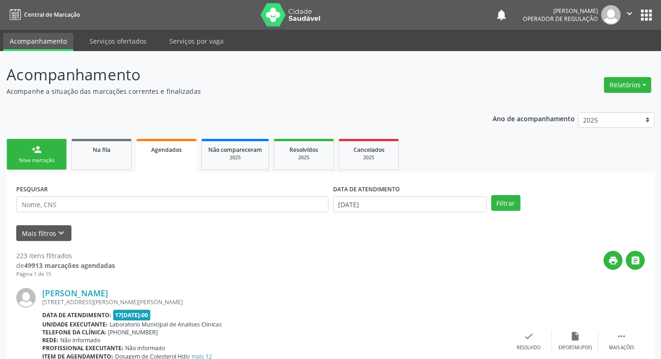
click at [29, 158] on div "Nova marcação" at bounding box center [36, 160] width 46 height 7
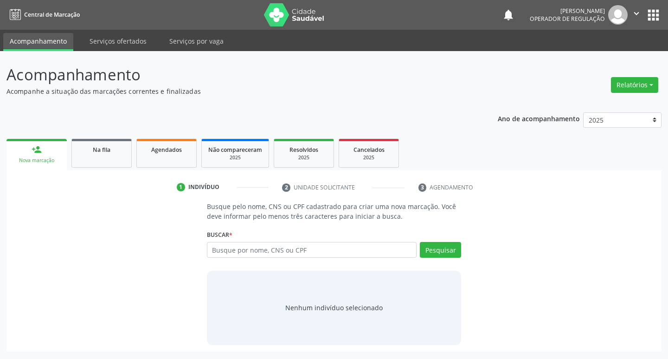
click at [234, 239] on div "Buscar * Busque por nome, CNS ou CPF Nenhum resultado encontrado para: " " Digi…" at bounding box center [334, 245] width 255 height 36
click at [237, 250] on input "text" at bounding box center [312, 250] width 210 height 16
click at [253, 253] on input "text" at bounding box center [312, 250] width 210 height 16
click at [273, 252] on input "text" at bounding box center [312, 250] width 210 height 16
type input "[PERSON_NAME]"
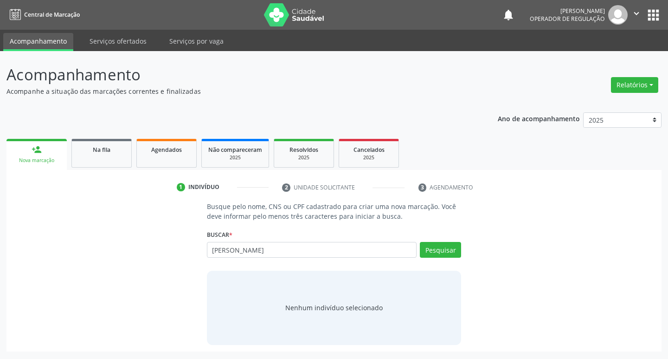
click at [438, 258] on div "Pesquisar" at bounding box center [439, 253] width 45 height 22
click at [444, 259] on div "Pesquisar" at bounding box center [439, 253] width 45 height 22
click at [443, 257] on button "Pesquisar" at bounding box center [440, 250] width 41 height 16
type input "[PERSON_NAME]"
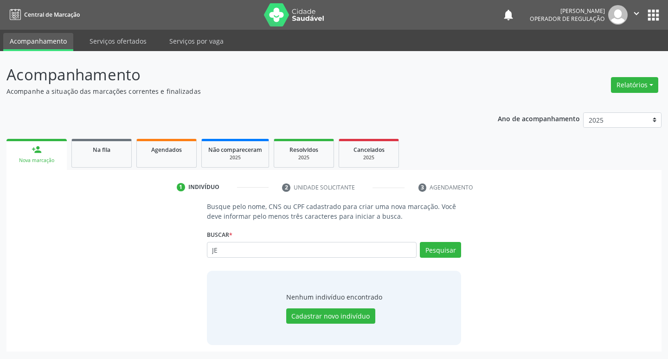
type input "J"
type input "898004806936474"
click at [438, 251] on button "Pesquisar" at bounding box center [440, 250] width 41 height 16
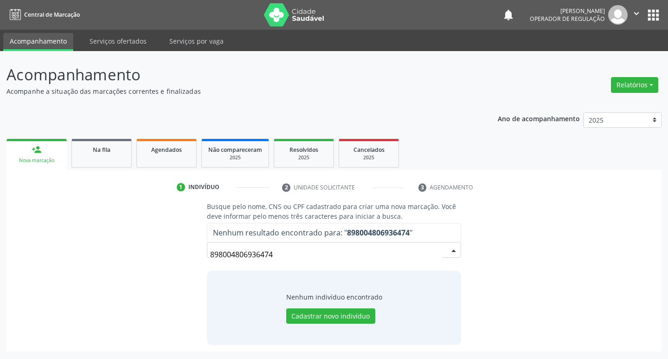
click at [288, 255] on input "898004806936474" at bounding box center [326, 254] width 232 height 19
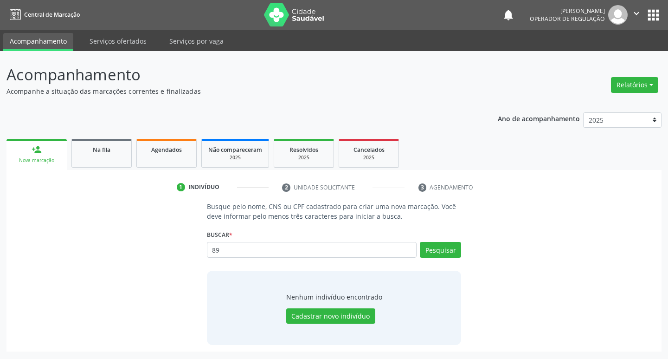
type input "8"
click at [253, 251] on input "text" at bounding box center [312, 250] width 210 height 16
type input "700402406753442"
click at [439, 247] on button "Pesquisar" at bounding box center [440, 250] width 41 height 16
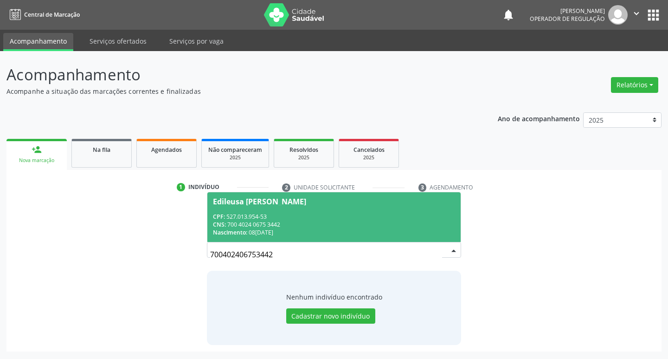
click at [258, 214] on div "CPF: 527.013.954-53" at bounding box center [334, 216] width 243 height 8
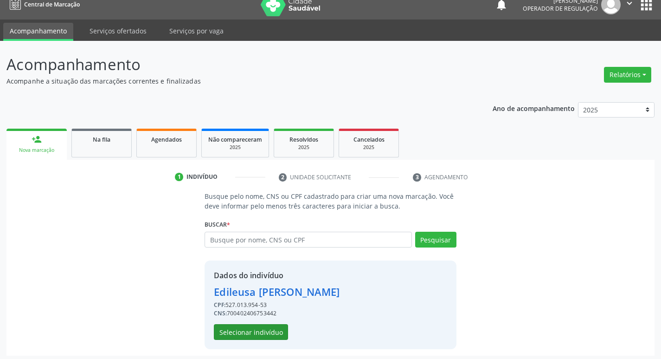
scroll to position [13, 0]
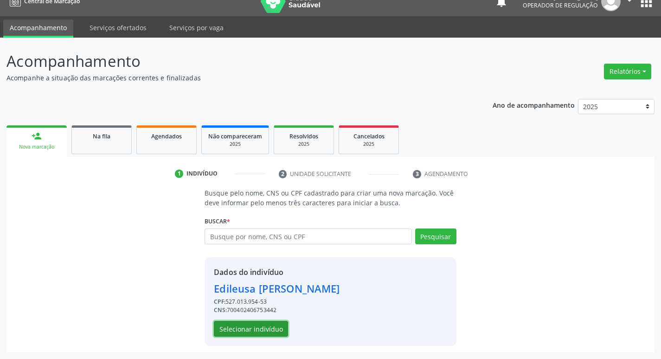
click at [247, 324] on button "Selecionar indivíduo" at bounding box center [251, 329] width 74 height 16
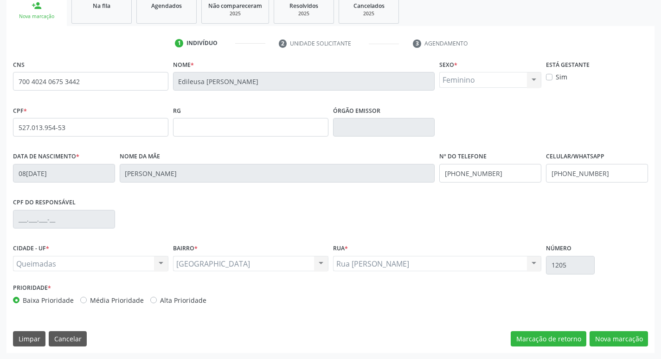
scroll to position [144, 0]
click at [621, 334] on button "Nova marcação" at bounding box center [619, 338] width 58 height 16
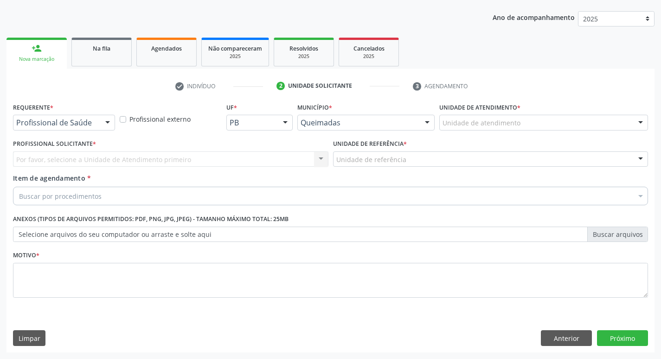
scroll to position [101, 0]
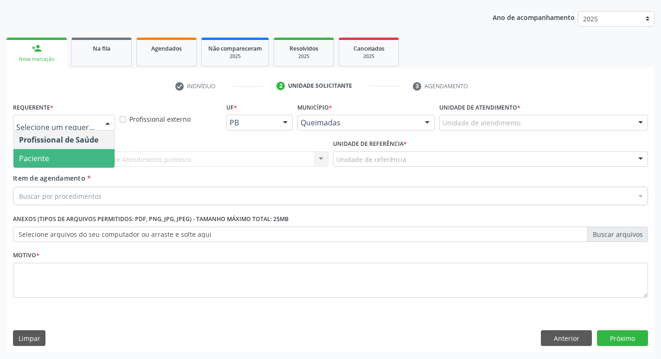
click at [63, 156] on span "Paciente" at bounding box center [63, 158] width 101 height 19
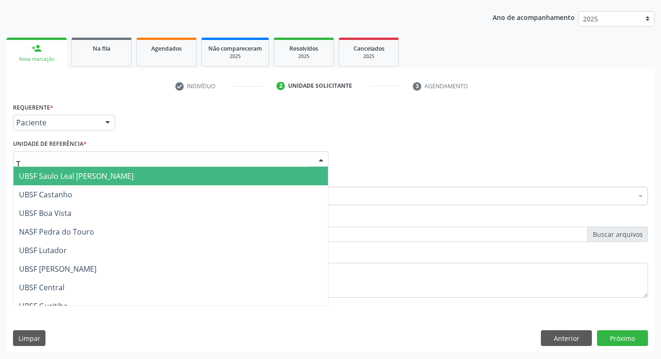
type input "TI"
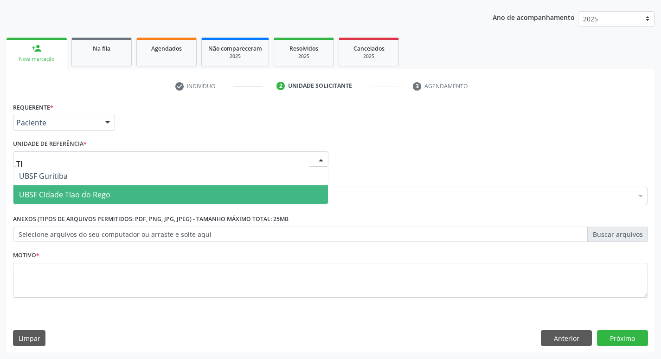
click at [89, 185] on ul "UBSF Guritiba UBSF Cidade Tiao do Rego Nenhum resultado encontrado para: " TI "…" at bounding box center [170, 185] width 315 height 37
click at [90, 192] on span "UBSF Cidade Tiao do Rego" at bounding box center [64, 194] width 91 height 10
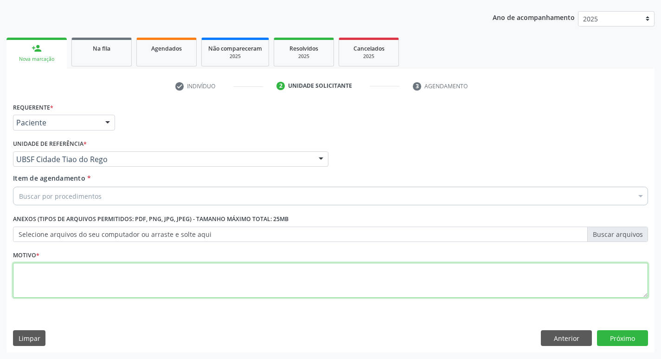
click at [53, 263] on textarea at bounding box center [330, 280] width 635 height 35
type textarea "AVALIACAO"
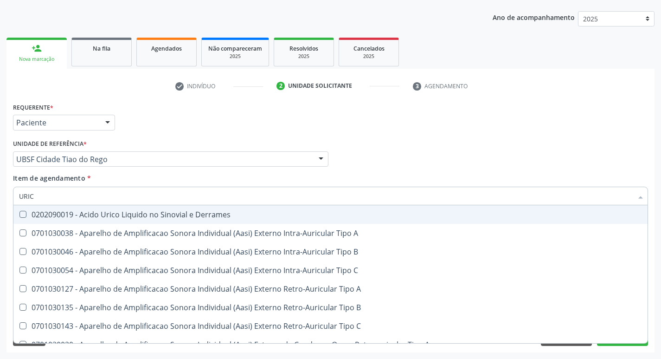
type input "URICO"
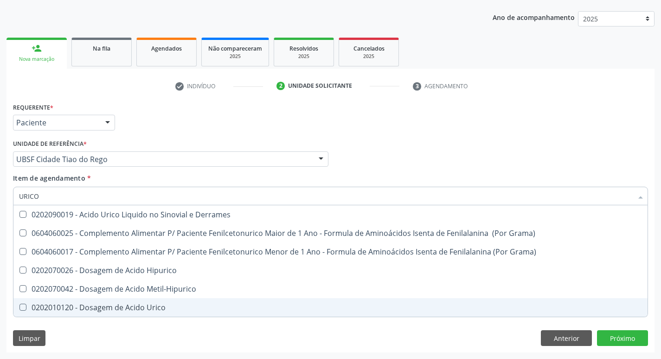
click at [134, 306] on div "0202010120 - Dosagem de Acido Urico" at bounding box center [330, 306] width 623 height 7
checkbox Urico "true"
type input "URIC"
checkbox Urico "false"
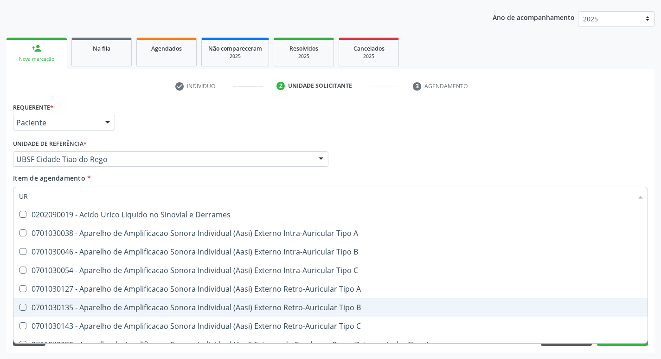
type input "U"
checkbox Urico "false"
checkbox A "false"
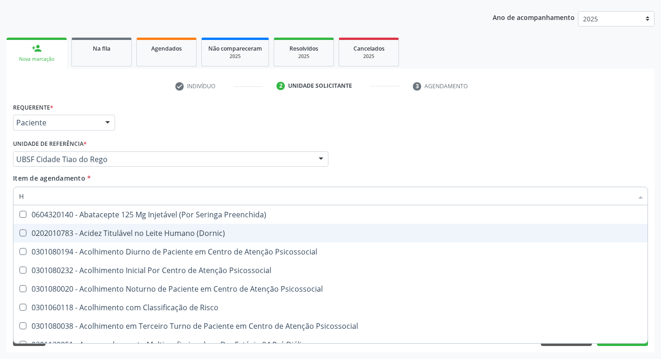
type input "HEMOGR"
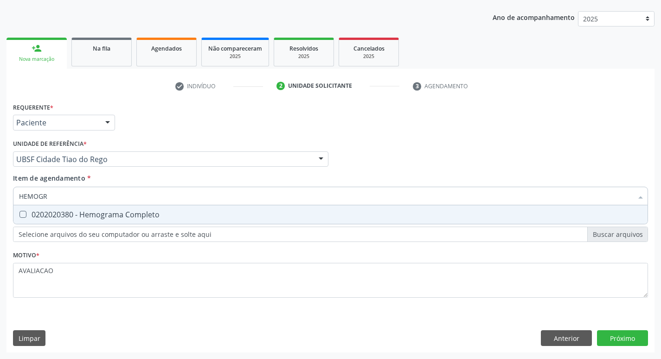
click at [87, 213] on div "0202020380 - Hemograma Completo" at bounding box center [330, 214] width 623 height 7
checkbox Completo "true"
type input "HEMOG"
checkbox Completo "false"
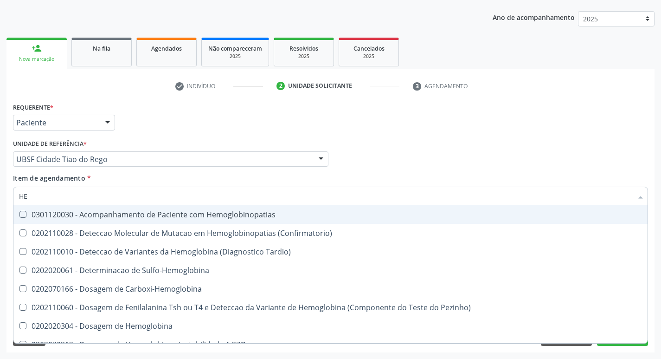
type input "H"
checkbox Completo "false"
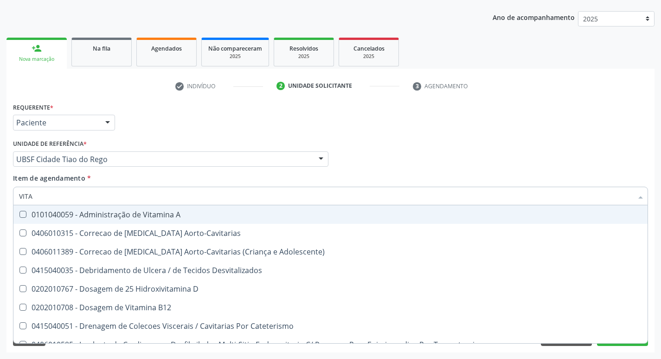
type input "VITAM"
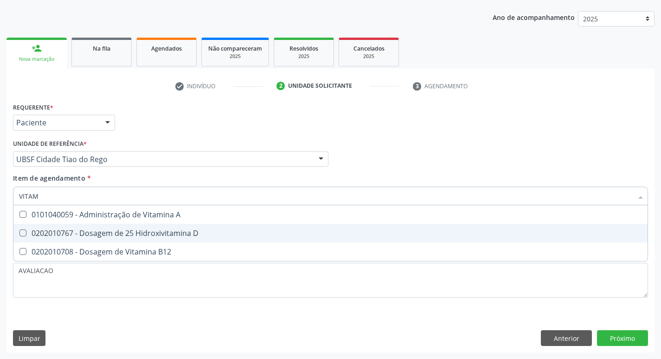
click at [108, 232] on div "0202010767 - Dosagem de 25 Hidroxivitamina D" at bounding box center [330, 232] width 623 height 7
checkbox D "true"
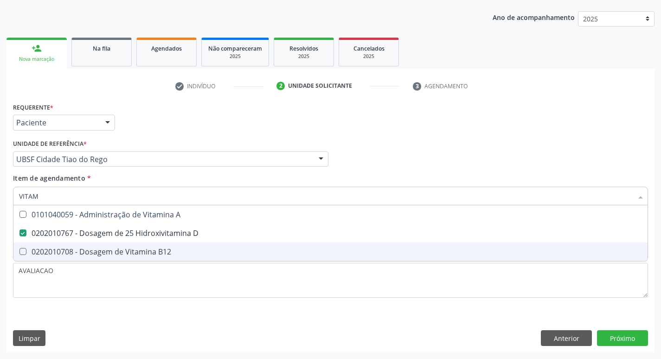
click at [125, 254] on div "0202010708 - Dosagem de Vitamina B12" at bounding box center [330, 251] width 623 height 7
checkbox B12 "true"
type input "VITA"
checkbox D "false"
checkbox B12 "false"
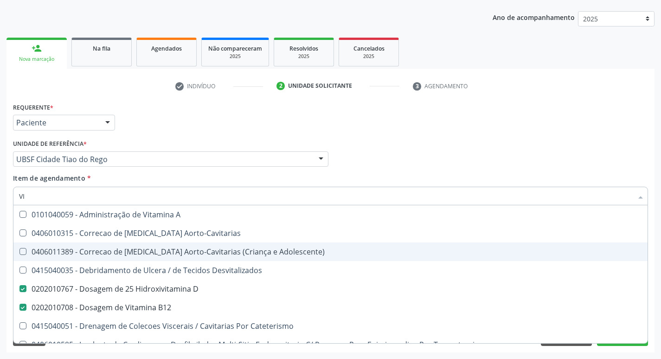
type input "V"
checkbox D "false"
checkbox B12 "false"
checkbox Cateterismo "false"
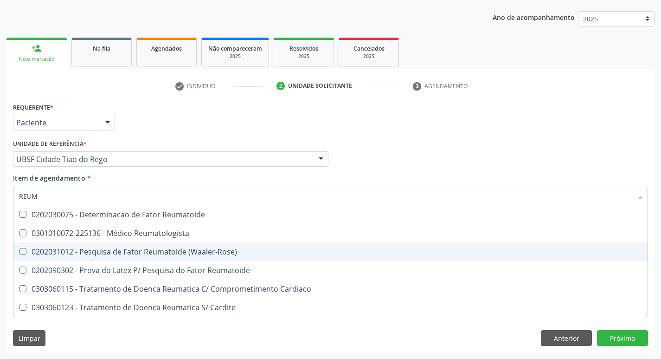
type input "REUMA"
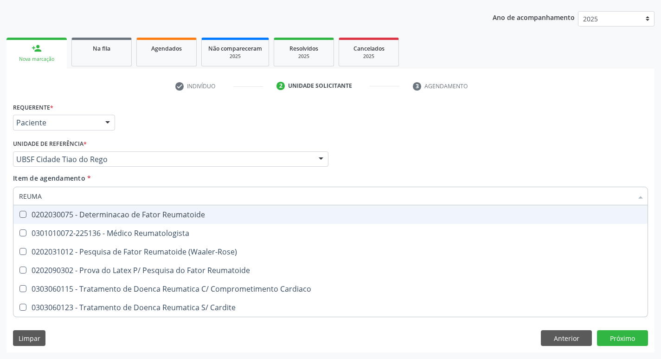
click at [168, 219] on span "0202030075 - Determinacao de Fator Reumatoide" at bounding box center [330, 214] width 634 height 19
checkbox Reumatoide "true"
type input "R"
checkbox Reumatoide "false"
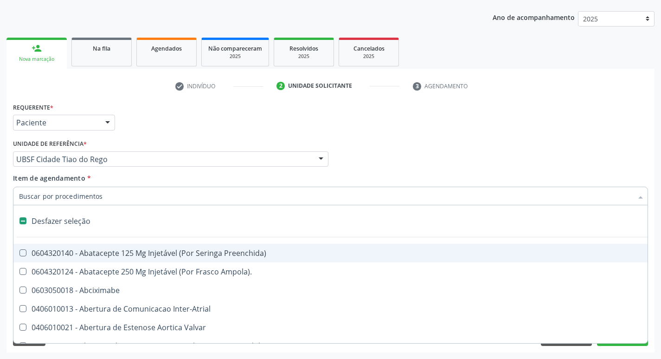
type input "U"
checkbox Estimulo "true"
checkbox Comprimido\) "true"
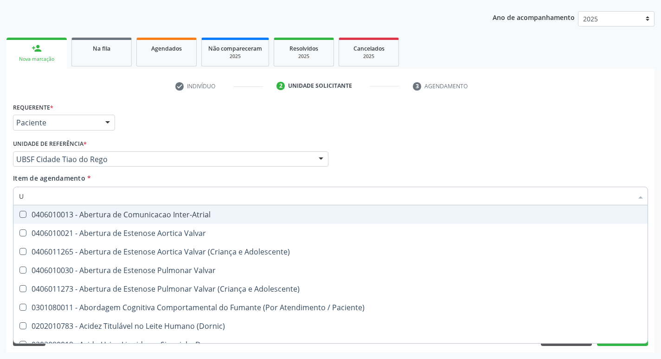
type input "UR"
checkbox Lisa "true"
checkbox Reumatoide "false"
type input "UREI"
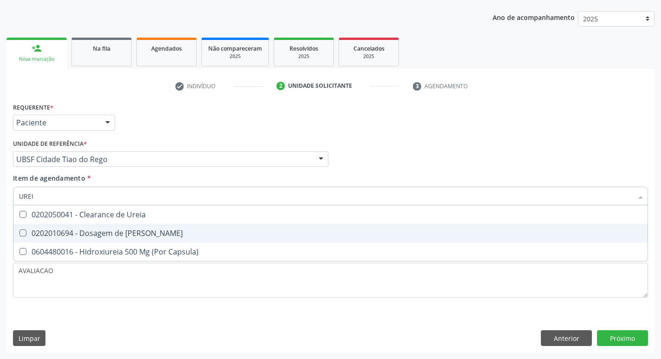
click at [168, 230] on div "0202010694 - Dosagem de [PERSON_NAME]" at bounding box center [330, 232] width 623 height 7
checkbox Ureia "true"
type input "URE"
checkbox Ureia "false"
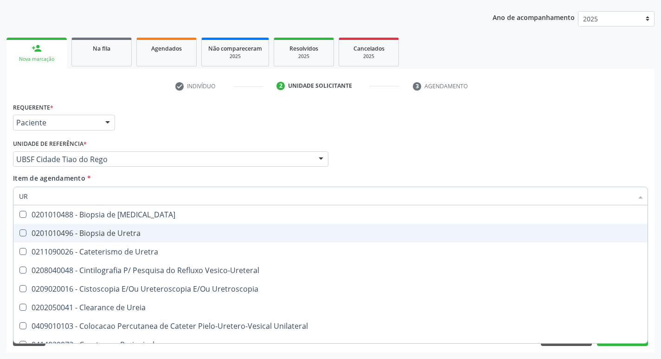
type input "U"
checkbox Ureia "false"
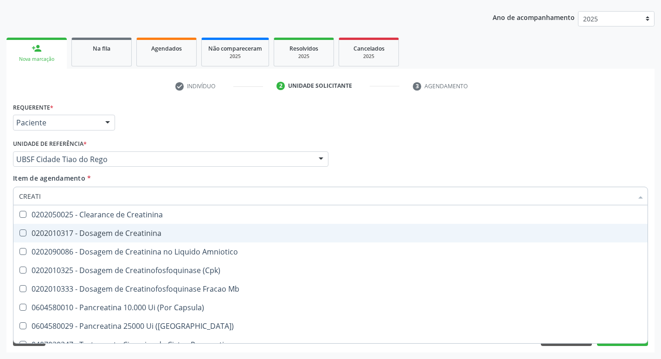
type input "CREATIN"
click at [168, 230] on div "0202010317 - Dosagem de Creatinina" at bounding box center [330, 232] width 623 height 7
checkbox Creatinina "true"
type input "CREAT"
checkbox Creatinina "false"
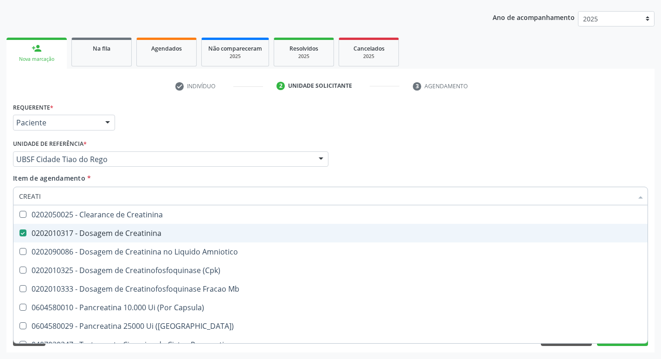
checkbox Amniotico "true"
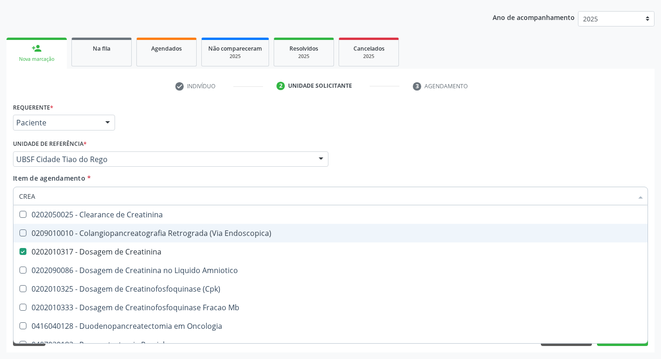
type input "CRE"
checkbox Creatinina "false"
checkbox \(Cpk\) "false"
checkbox Oncologia "true"
type input "C"
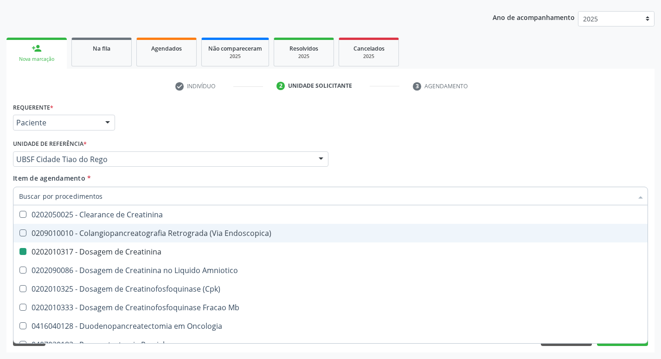
checkbox Oncologia "false"
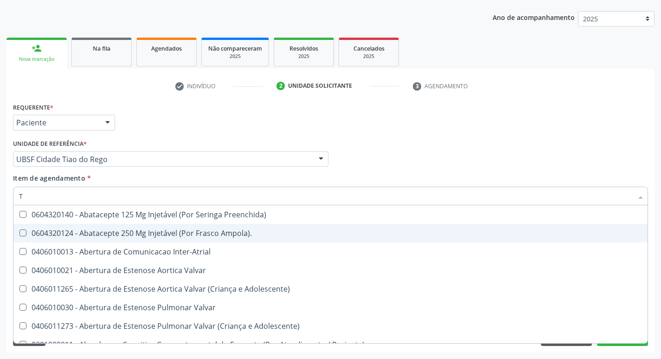
type input "TG"
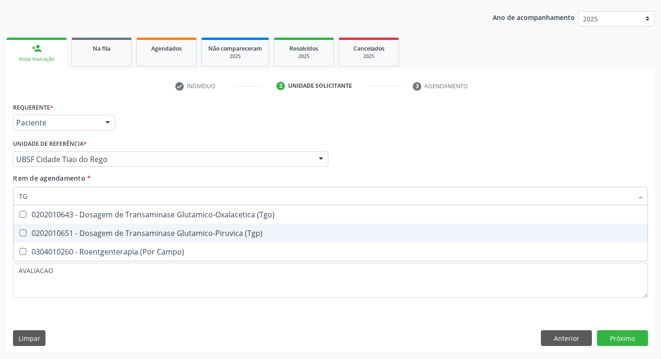
click at [168, 230] on div "0202010651 - Dosagem de Transaminase Glutamico-Piruvica (Tgp)" at bounding box center [330, 232] width 623 height 7
checkbox \(Tgp\) "true"
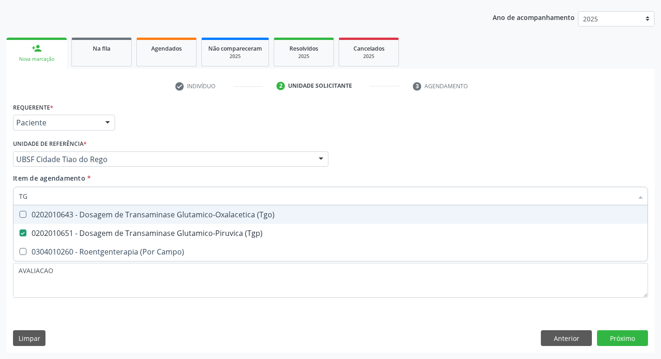
click at [168, 212] on div "0202010643 - Dosagem de Transaminase Glutamico-Oxalacetica (Tgo)" at bounding box center [330, 214] width 623 height 7
checkbox \(Tgo\) "true"
type input "T"
checkbox \(Tgo\) "false"
checkbox \(Tgp\) "false"
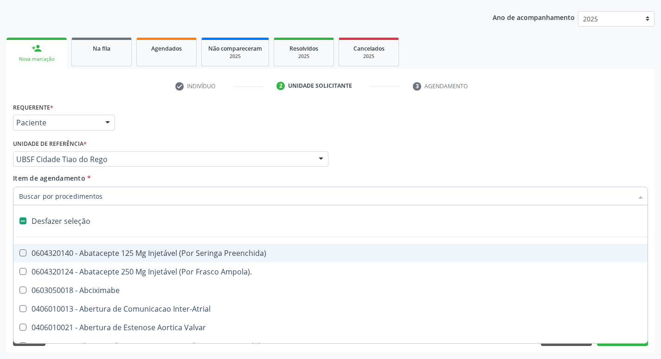
type input "G"
checkbox Aberto\) "true"
checkbox Aspiracao "true"
checkbox Criança "true"
checkbox Quantitativa\) "true"
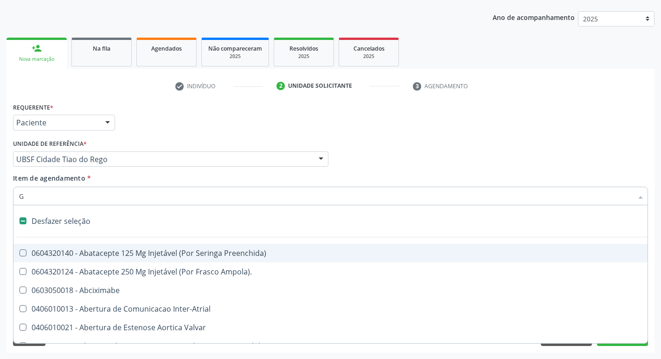
checkbox Esforco "true"
checkbox \(Dacriocintilografia\) "true"
checkbox Estimulo "true"
checkbox Persistente "true"
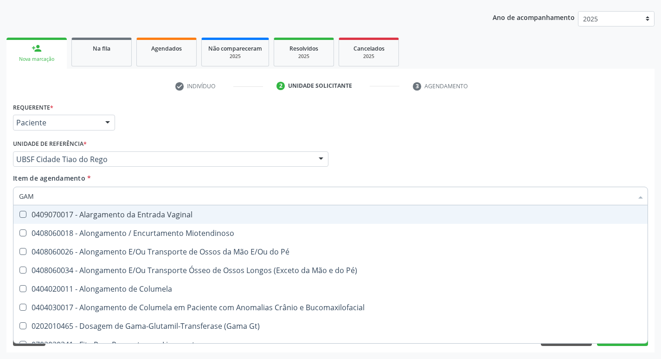
type input "GAMA"
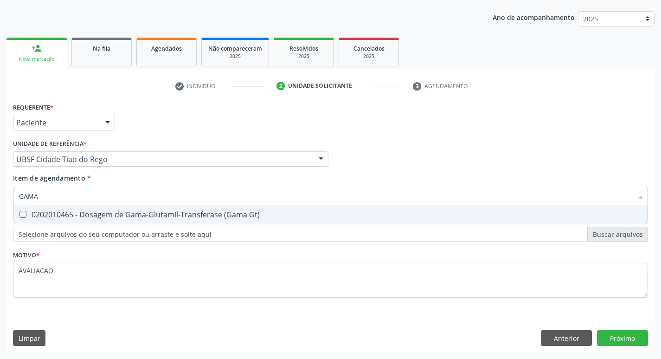
click at [168, 212] on div "0202010465 - Dosagem de Gama-Glutamil-Transferase (Gama Gt)" at bounding box center [330, 214] width 623 height 7
checkbox Gt\) "true"
type input "GAM"
checkbox Gt\) "false"
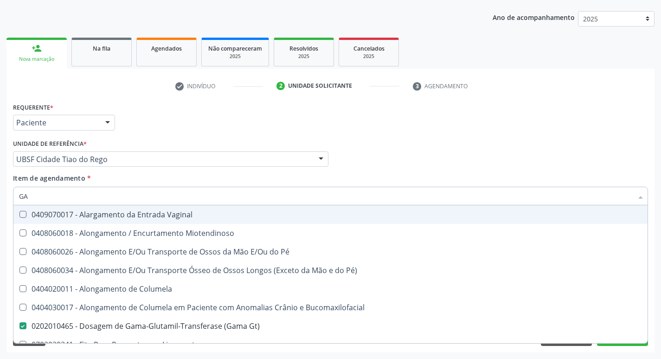
type input "G"
checkbox Gt\) "false"
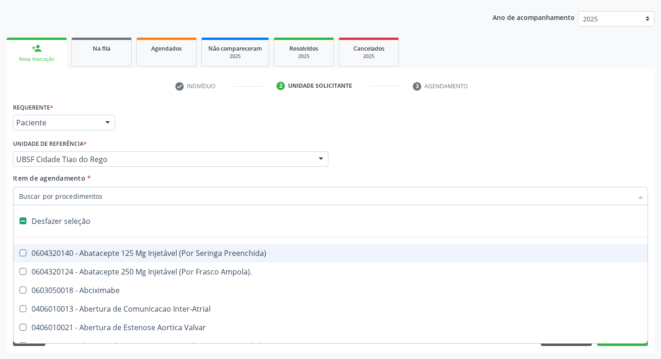
type input "S"
checkbox \(Total\) "true"
checkbox Adolescente\) "true"
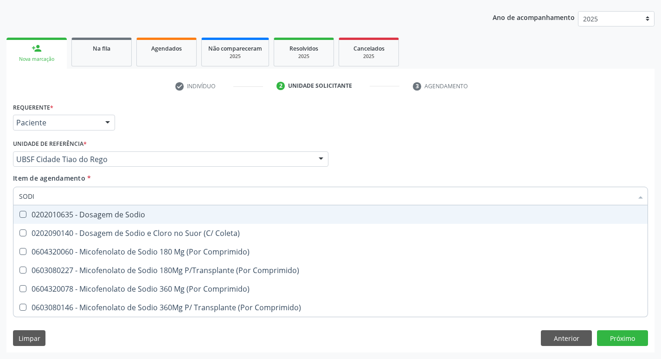
type input "SODIO"
click at [168, 212] on div "0202010635 - Dosagem de Sodio" at bounding box center [330, 214] width 623 height 7
checkbox Sodio "true"
type input "S"
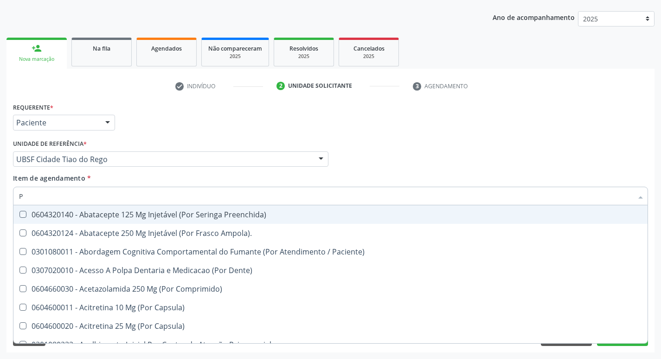
type input "PO"
checkbox Preenchida\) "false"
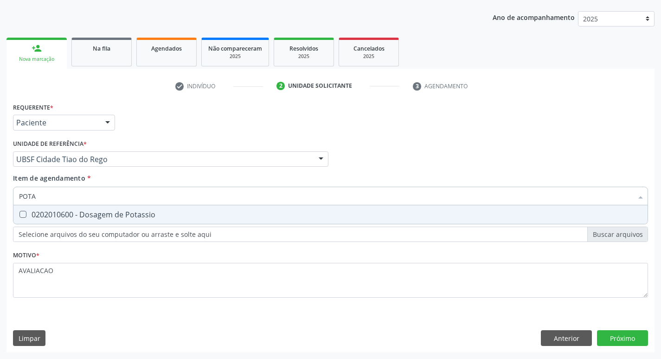
type input "POTAS"
click at [168, 212] on div "0202010600 - Dosagem de Potassio" at bounding box center [330, 214] width 623 height 7
checkbox Potassio "true"
click at [625, 332] on div "Requerente * Paciente Profissional de Saúde Paciente Nenhum resultado encontrad…" at bounding box center [330, 226] width 648 height 252
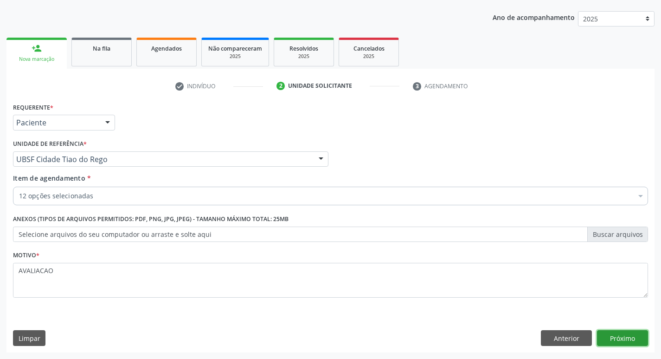
click at [618, 339] on button "Próximo" at bounding box center [622, 338] width 51 height 16
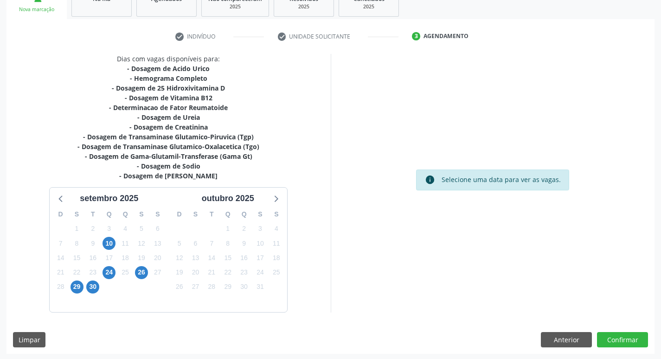
scroll to position [152, 0]
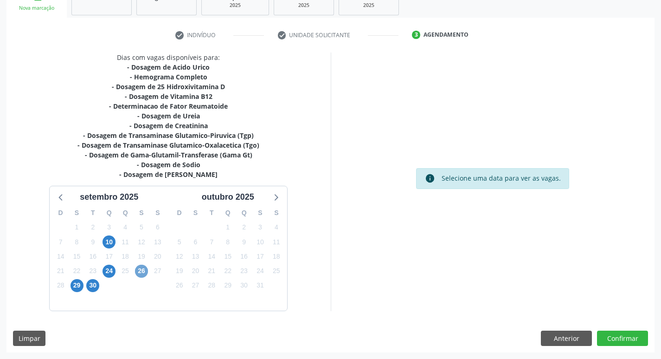
click at [139, 266] on span "26" at bounding box center [141, 270] width 13 height 13
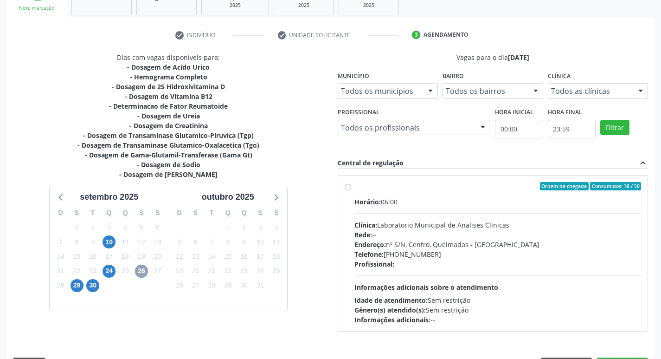
scroll to position [179, 0]
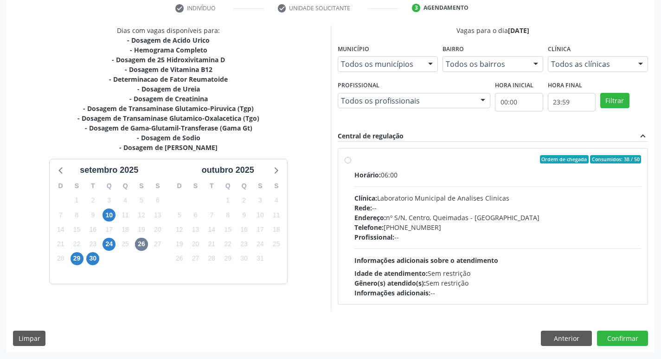
click at [515, 221] on div "Endereço: nº S/N, Centro, Queimadas - [GEOGRAPHIC_DATA]" at bounding box center [497, 217] width 287 height 10
click at [351, 163] on input "Ordem de chegada Consumidos: 38 / 50 Horário: 06:00 Clínica: Laboratorio Munici…" at bounding box center [348, 159] width 6 height 8
radio input "true"
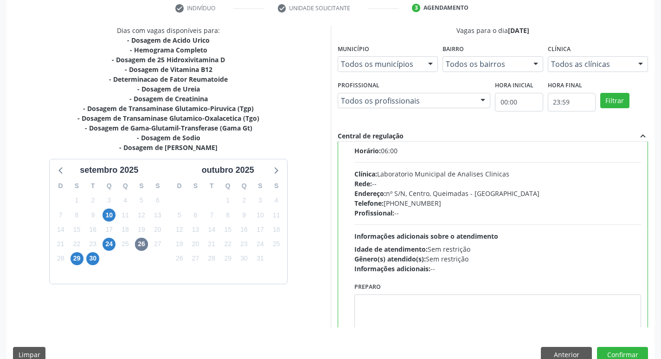
scroll to position [46, 0]
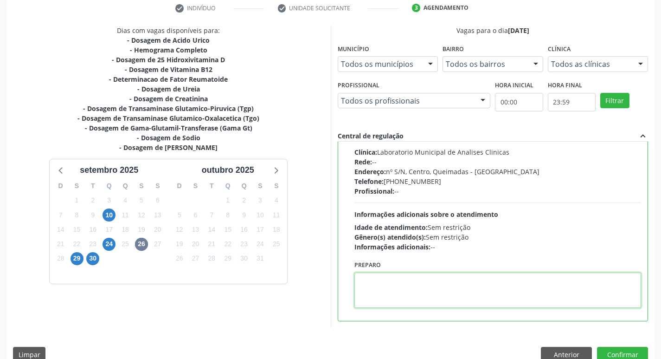
click at [442, 302] on textarea at bounding box center [497, 289] width 287 height 35
paste textarea "IR EM [GEOGRAPHIC_DATA]"
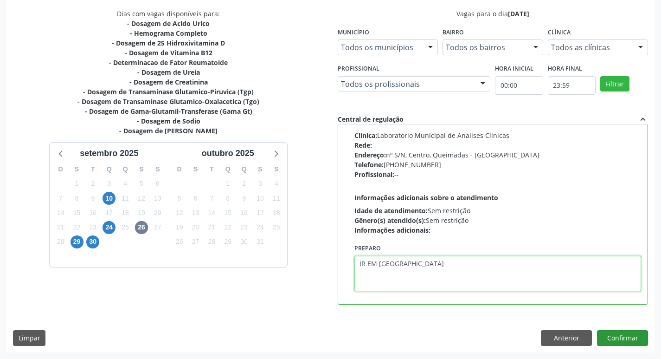
type textarea "IR EM [GEOGRAPHIC_DATA]"
click at [628, 337] on button "Confirmar" at bounding box center [622, 338] width 51 height 16
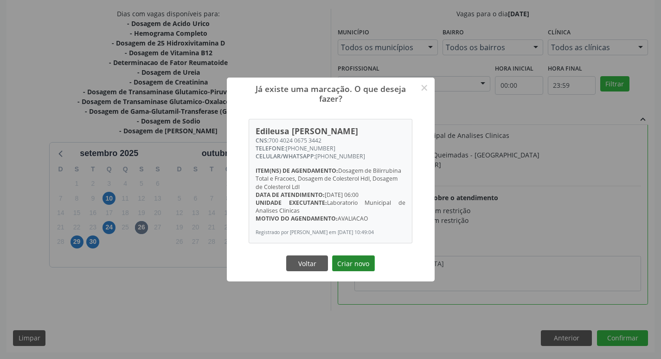
click at [351, 269] on button "Criar novo" at bounding box center [353, 263] width 43 height 16
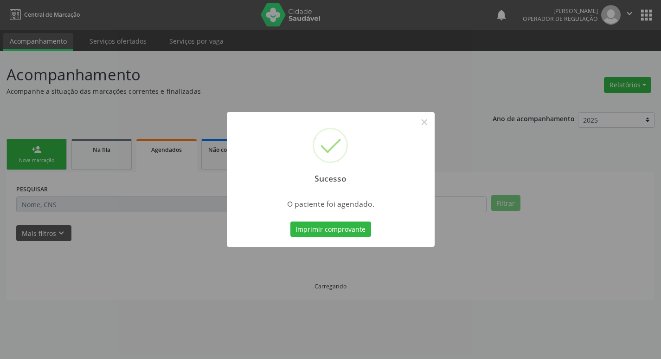
scroll to position [0, 0]
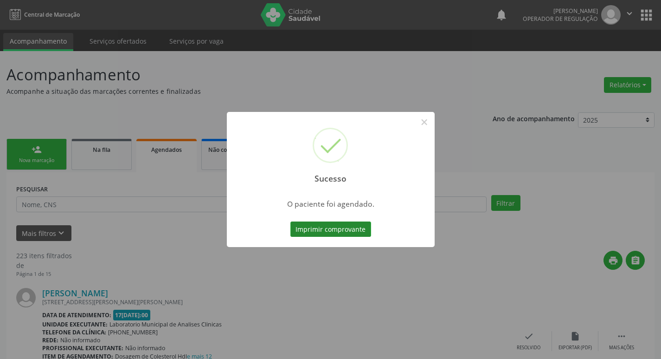
click at [331, 225] on button "Imprimir comprovante" at bounding box center [330, 229] width 81 height 16
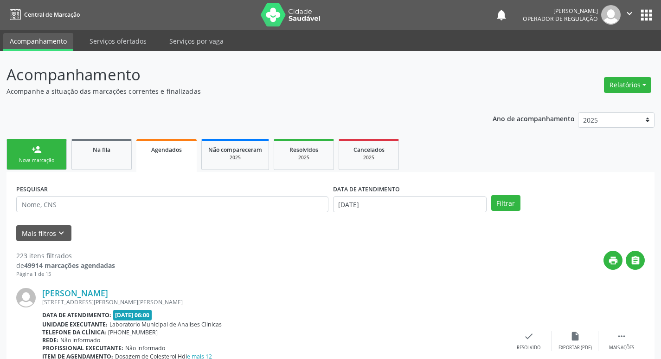
click at [50, 158] on div "Nova marcação" at bounding box center [36, 160] width 46 height 7
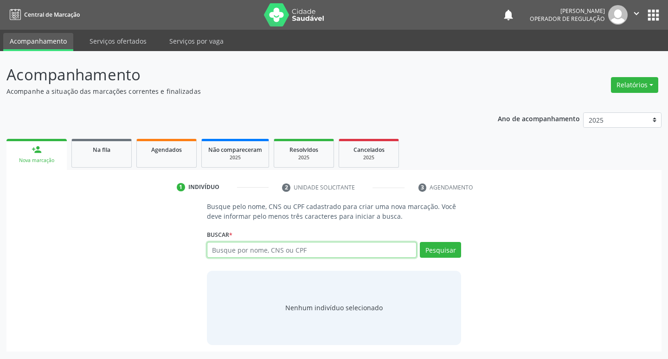
click at [232, 247] on input "text" at bounding box center [312, 250] width 210 height 16
type input "705001619090959"
click at [437, 246] on button "Pesquisar" at bounding box center [440, 250] width 41 height 16
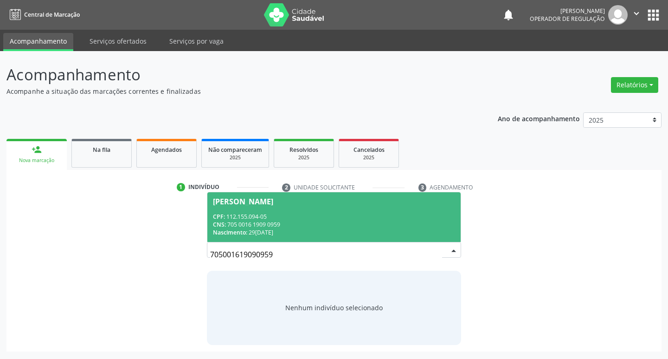
click at [288, 222] on div "CNS: 705 0016 1909 0959" at bounding box center [334, 224] width 243 height 8
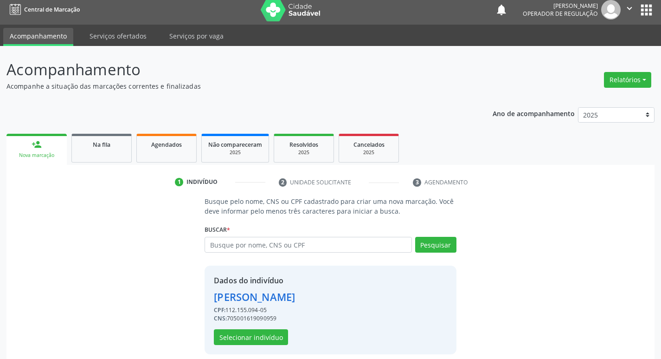
scroll to position [13, 0]
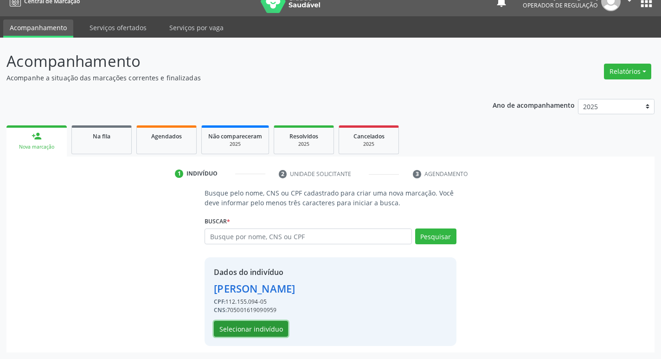
click at [259, 329] on button "Selecionar indivíduo" at bounding box center [251, 329] width 74 height 16
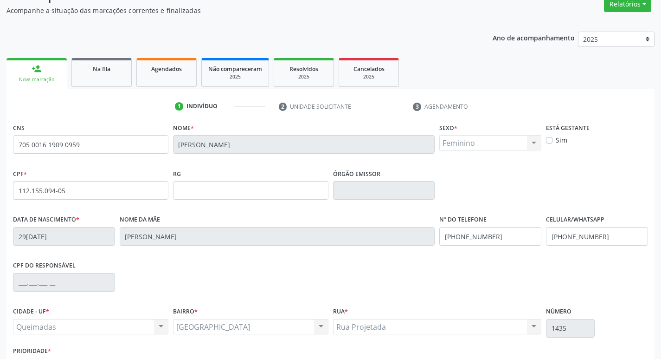
scroll to position [144, 0]
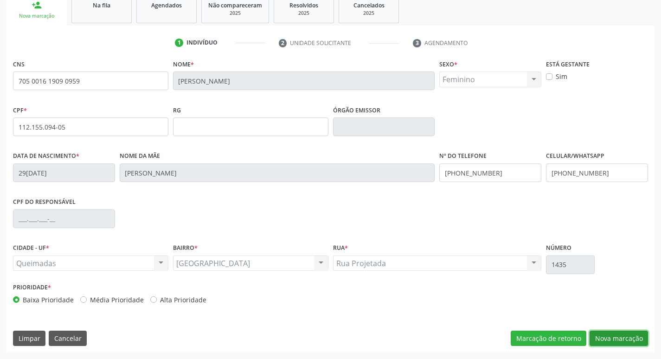
click at [629, 333] on button "Nova marcação" at bounding box center [619, 338] width 58 height 16
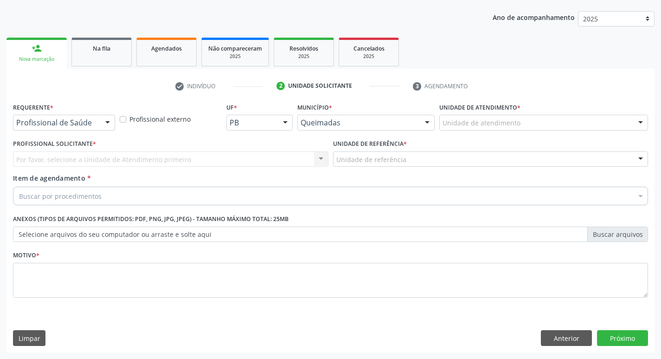
scroll to position [101, 0]
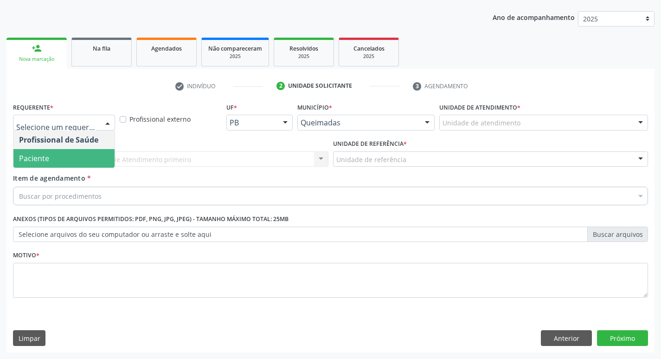
click at [55, 157] on span "Paciente" at bounding box center [63, 158] width 101 height 19
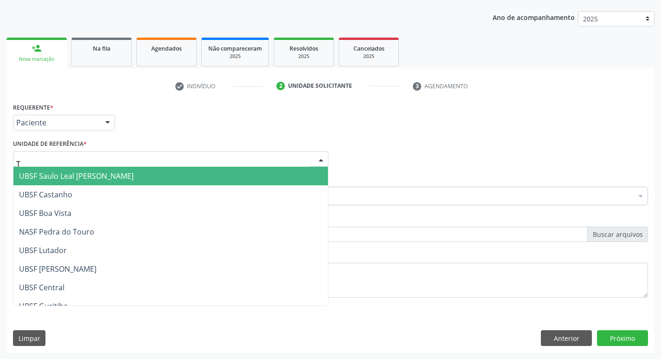
type input "TI"
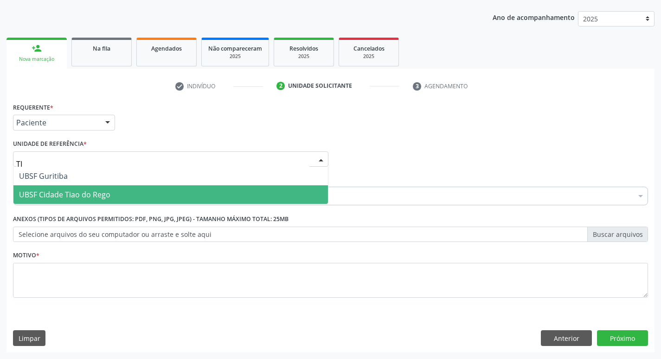
click at [67, 191] on span "UBSF Cidade Tiao do Rego" at bounding box center [64, 194] width 91 height 10
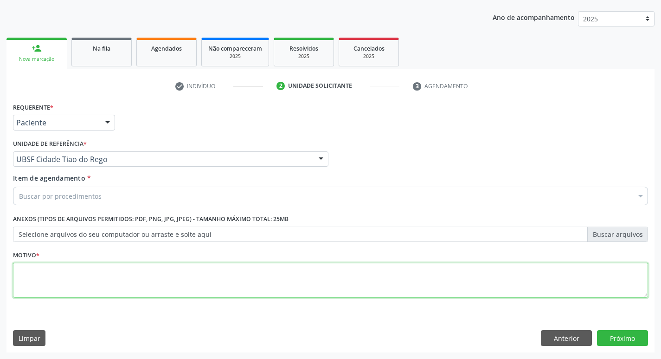
click at [56, 274] on textarea at bounding box center [330, 280] width 635 height 35
type textarea "AVALIACAO"
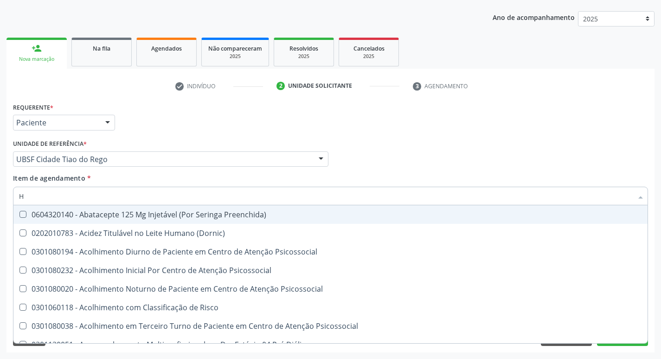
type input "HEMOGR"
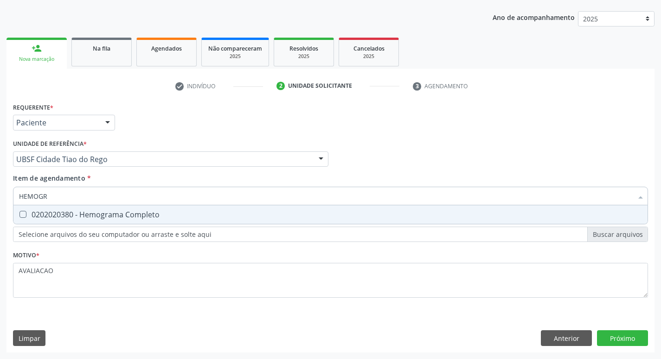
click at [75, 217] on div "0202020380 - Hemograma Completo" at bounding box center [330, 214] width 623 height 7
checkbox Completo "true"
type input "HEMOG"
checkbox Completo "false"
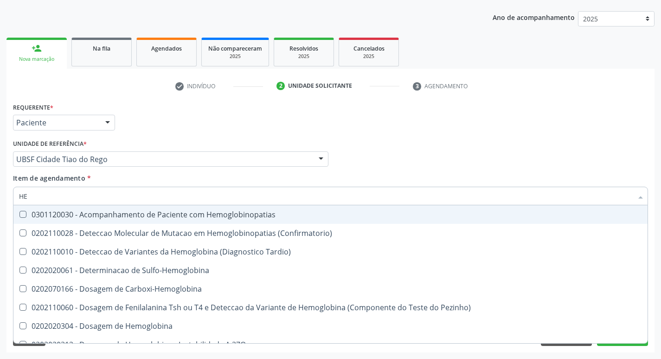
type input "H"
checkbox Completo "false"
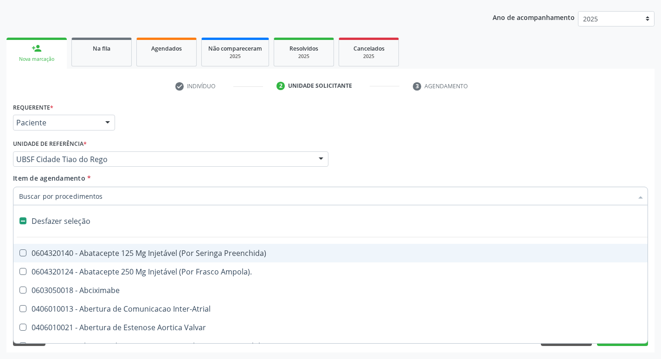
type input "G"
checkbox Persistente "true"
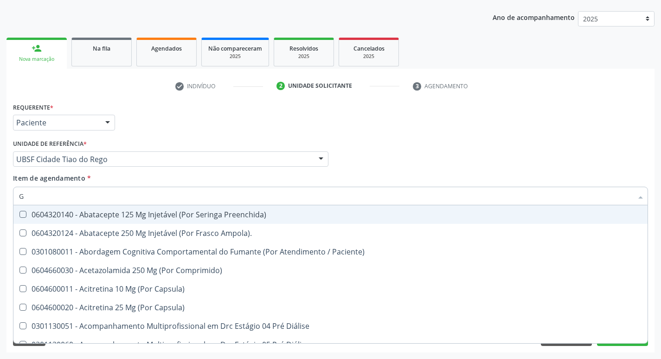
type input "GLICOSE"
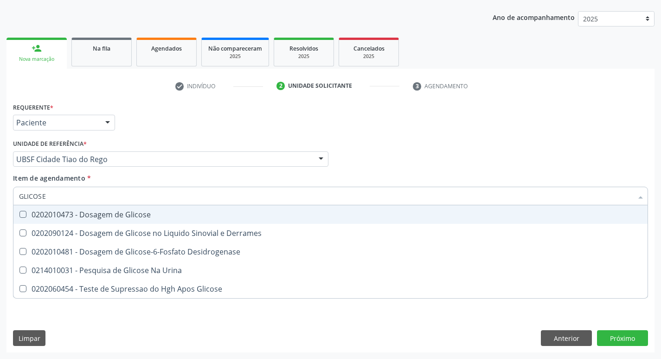
click at [131, 209] on span "0202010473 - Dosagem de Glicose" at bounding box center [330, 214] width 634 height 19
checkbox Glicose "true"
type input "GLICOS"
checkbox Glicose "false"
checkbox Derrames "true"
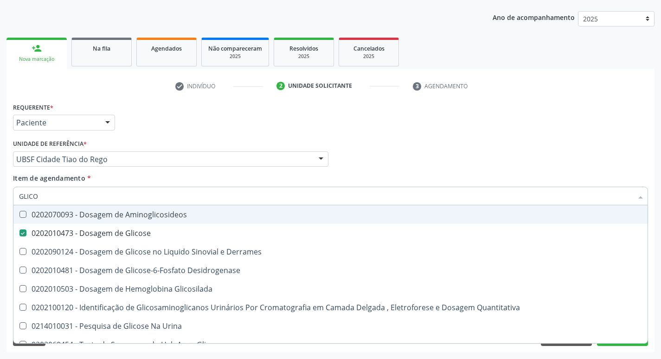
type input "GLIC"
checkbox Glicose "false"
checkbox Derrames "false"
type input "G"
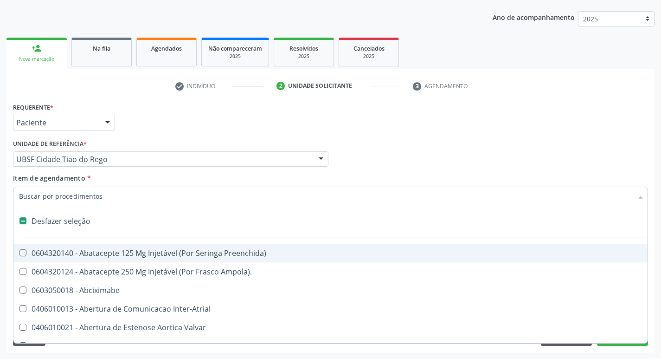
type input "H"
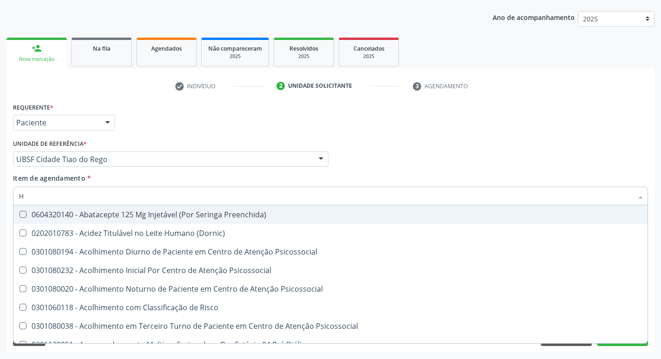
checkbox Completo "true"
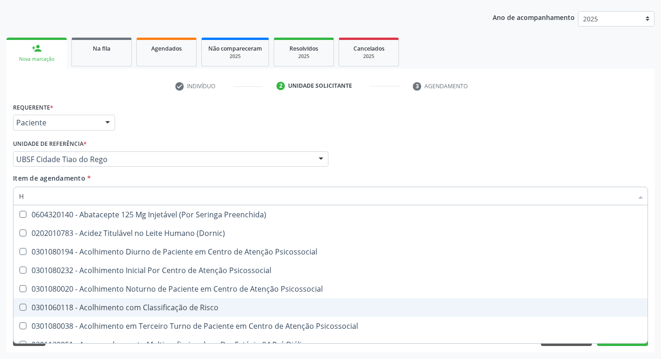
type input "HEMOGLOBINA G"
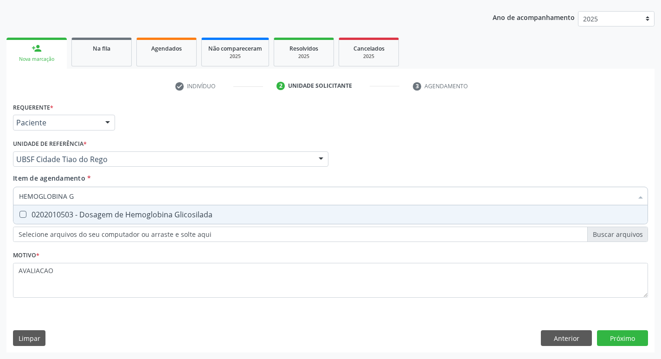
click at [107, 218] on div "0202010503 - Dosagem de Hemoglobina Glicosilada" at bounding box center [330, 214] width 623 height 7
checkbox Glicosilada "true"
type input "HEMOGLOBINA"
checkbox Glicosilada "false"
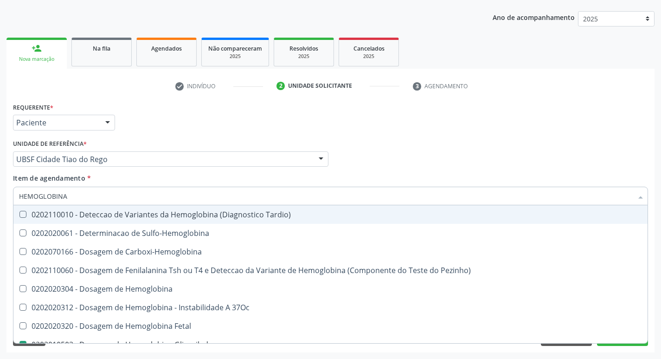
type input "HEMOGLOBIN"
checkbox Glicosilada "false"
checkbox Hemoglobina "true"
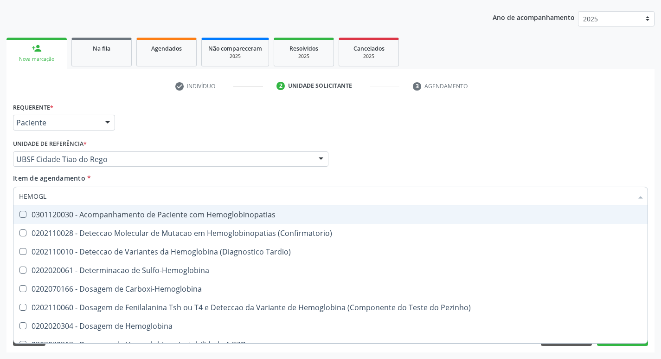
type input "HEMOG"
checkbox S "true"
type input "H"
checkbox Glicosilada "false"
checkbox S "false"
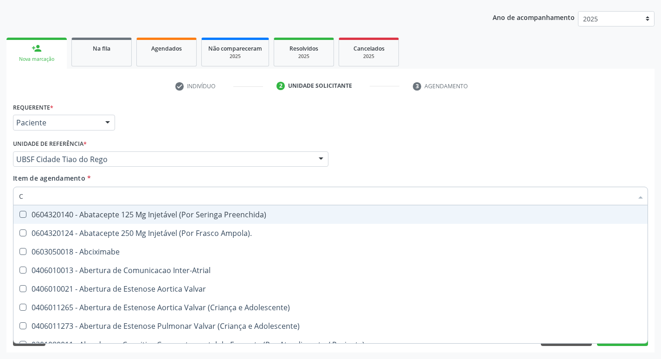
type input "CO"
checkbox Comprimido\) "true"
checkbox Transcutanea "true"
checkbox Osseo "true"
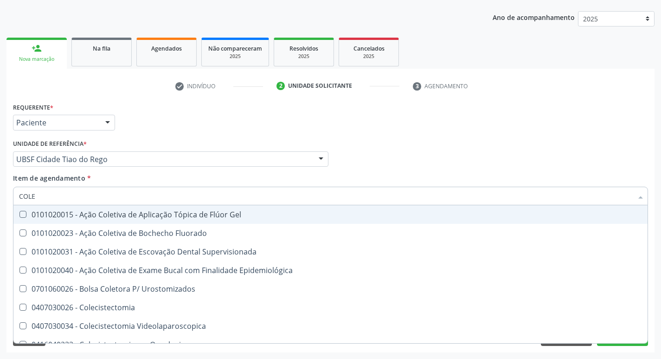
type input "COLES"
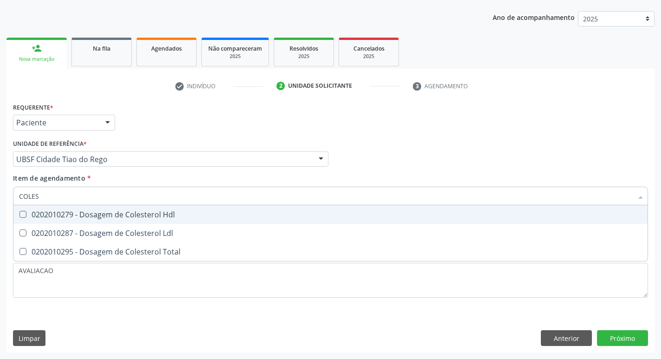
click at [107, 218] on div "0202010279 - Dosagem de Colesterol Hdl" at bounding box center [330, 214] width 623 height 7
checkbox Hdl "true"
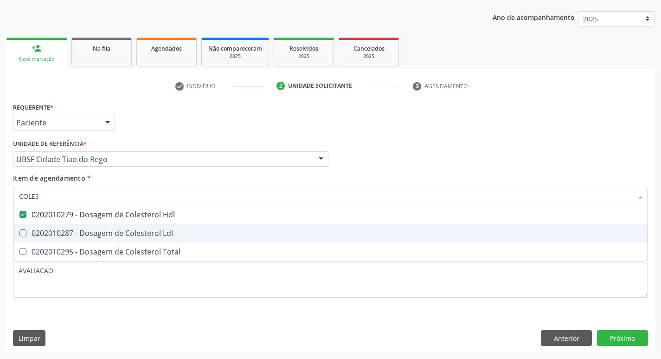
click at [111, 232] on div "0202010287 - Dosagem de Colesterol Ldl" at bounding box center [330, 232] width 623 height 7
checkbox Ldl "true"
type input "COLE"
checkbox Hdl "false"
checkbox Ldl "false"
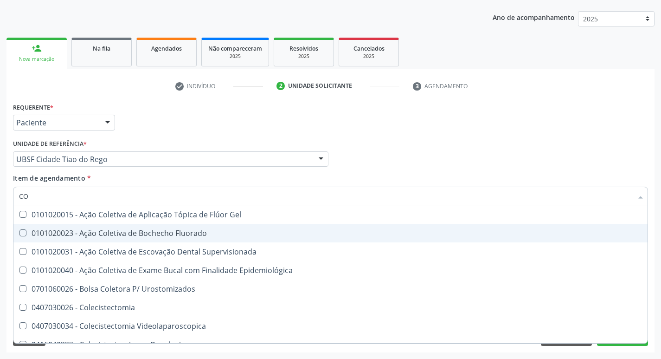
type input "C"
checkbox Hdl "false"
checkbox Ldl "false"
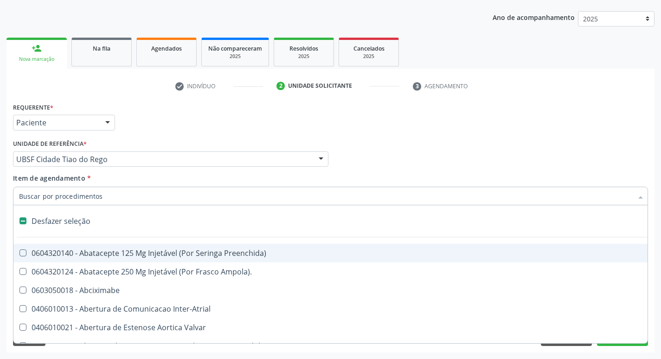
click at [68, 198] on input "Item de agendamento *" at bounding box center [326, 196] width 614 height 19
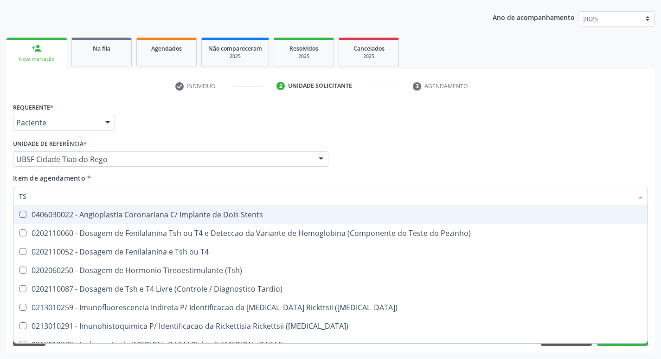
type input "TSH"
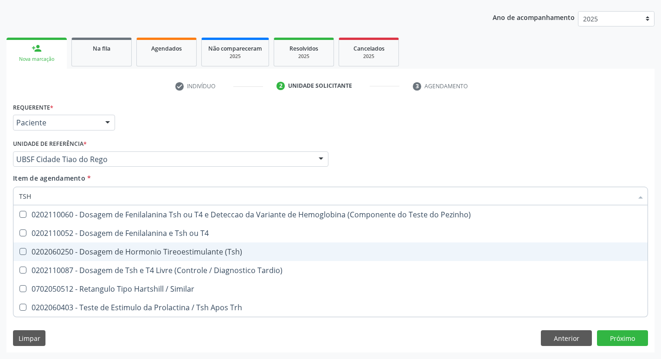
drag, startPoint x: 207, startPoint y: 253, endPoint x: 198, endPoint y: 238, distance: 16.9
click at [206, 253] on div "0202060250 - Dosagem de Hormonio Tireoestimulante (Tsh)" at bounding box center [330, 251] width 623 height 7
checkbox \(Tsh\) "true"
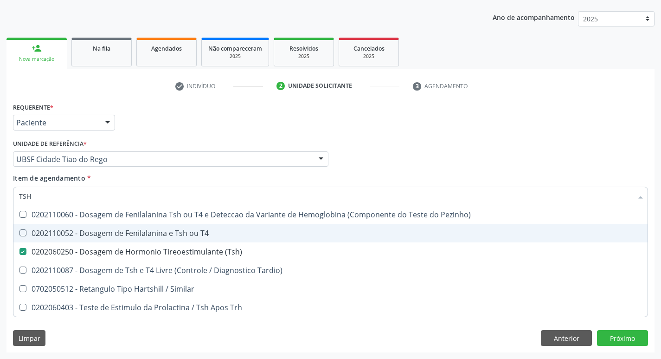
type input "TS"
checkbox \(Tsh\) "false"
checkbox Tardio\) "true"
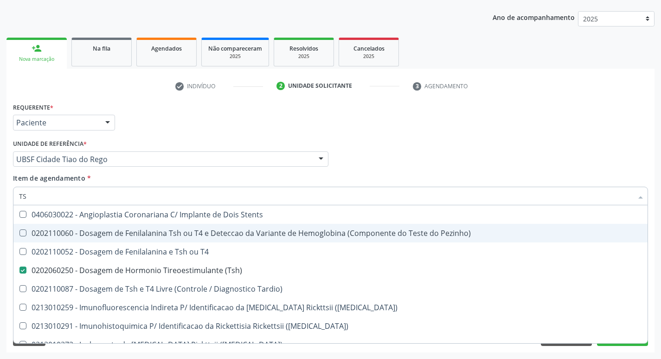
type input "T"
checkbox \(Tsh\) "false"
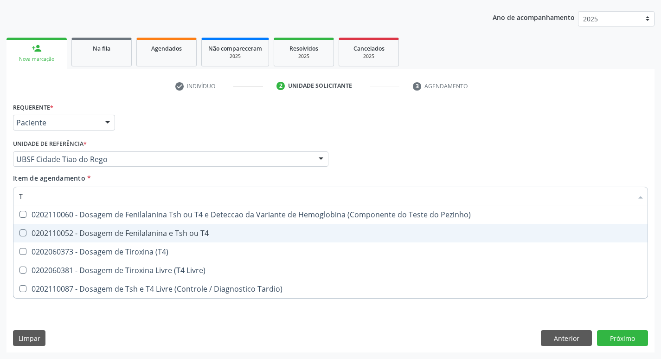
type input "T4"
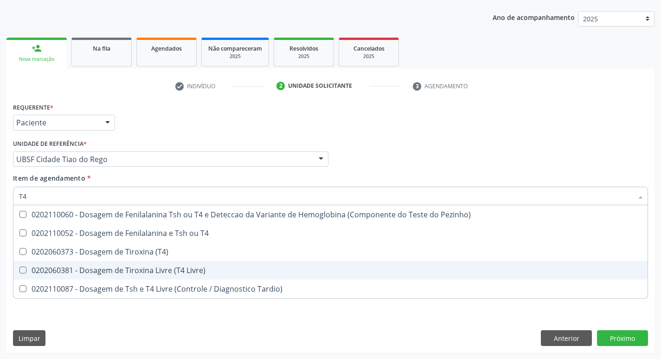
drag, startPoint x: 228, startPoint y: 266, endPoint x: 218, endPoint y: 268, distance: 10.3
click at [218, 268] on div "0202060381 - Dosagem de Tiroxina Livre (T4 Livre)" at bounding box center [330, 269] width 623 height 7
checkbox Livre\) "true"
type input "T"
checkbox Livre\) "false"
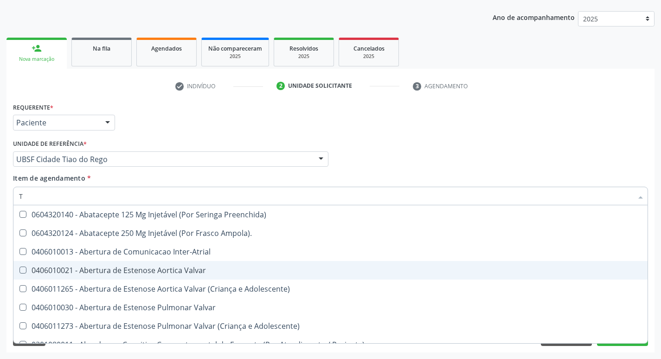
type input "T4"
checkbox Valvar "true"
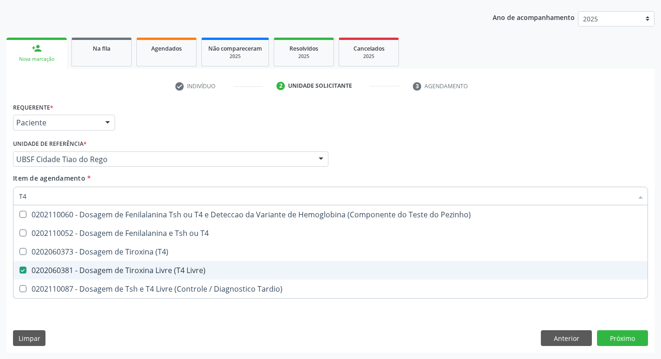
type input "T"
checkbox Livre\) "false"
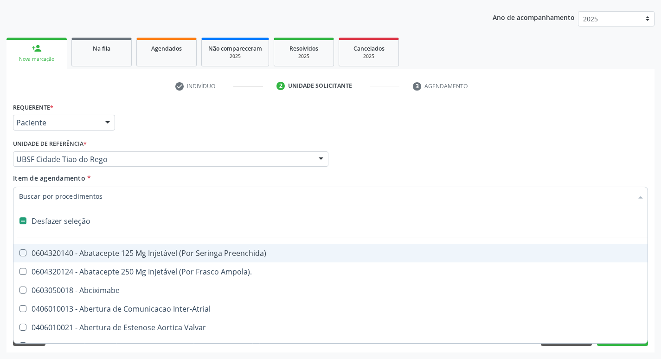
type input "2"
checkbox Monopolar "true"
checkbox Quadril "true"
checkbox Vagina "true"
checkbox Puerperal "true"
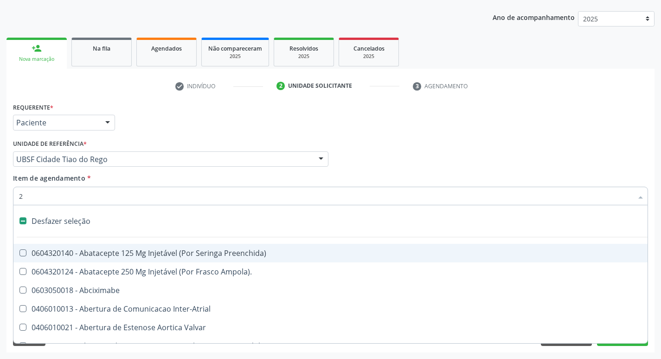
checkbox Internado "true"
checkbox Anos\) "true"
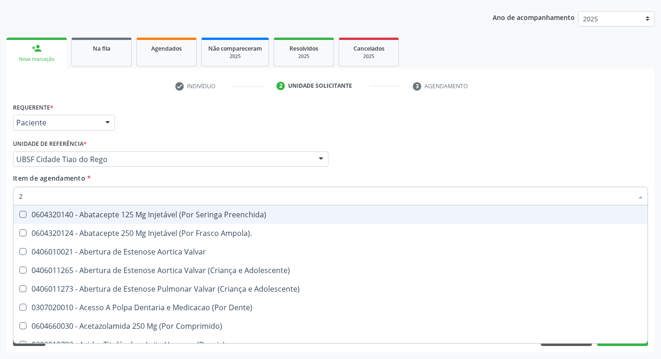
type input "20205001"
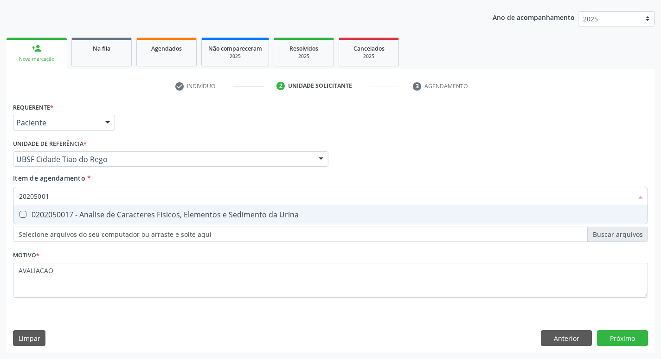
click at [136, 211] on div "0202050017 - Analise de Caracteres Fisicos, Elementos e Sedimento da Urina" at bounding box center [330, 214] width 623 height 7
checkbox Urina "true"
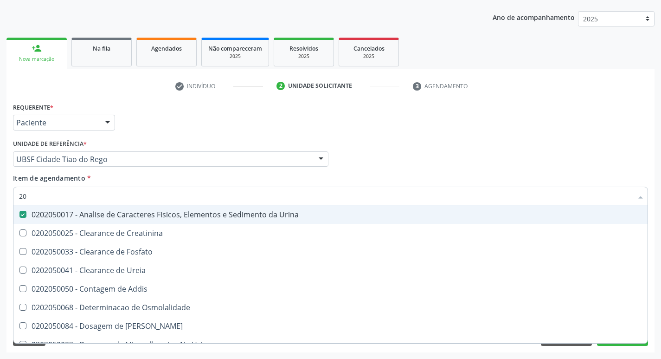
type input "2"
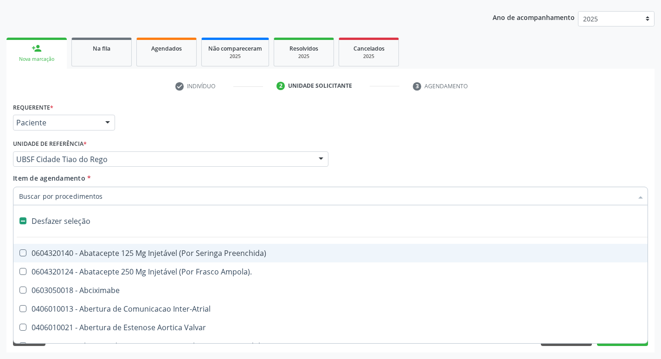
checkbox Preenchida\) "false"
checkbox Inter-Atrial "false"
type input "V"
checkbox Urina "false"
checkbox \(Unilateral\) "true"
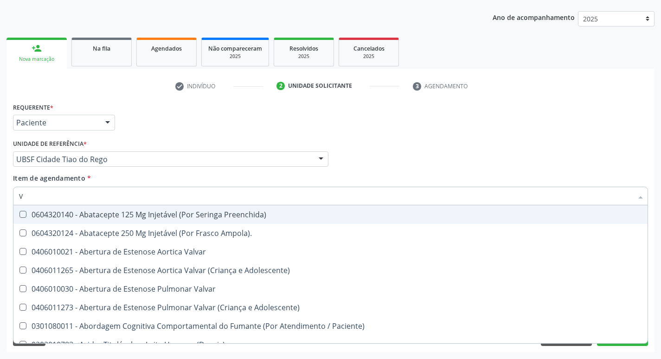
type input "VI"
checkbox Livre\) "false"
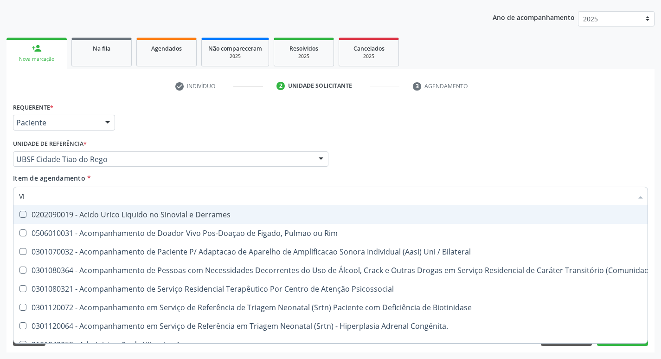
type input "VITAM"
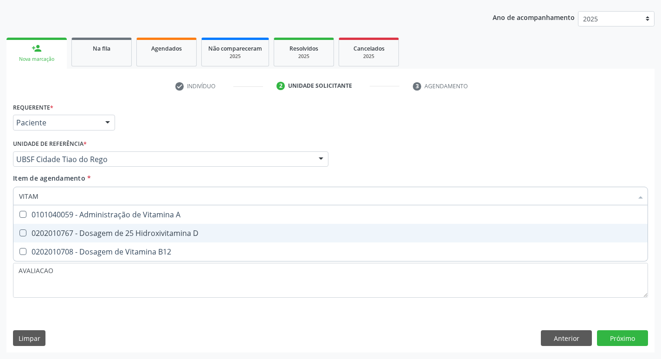
click at [135, 241] on span "0202010767 - Dosagem de 25 Hidroxivitamina D" at bounding box center [330, 233] width 634 height 19
checkbox D "true"
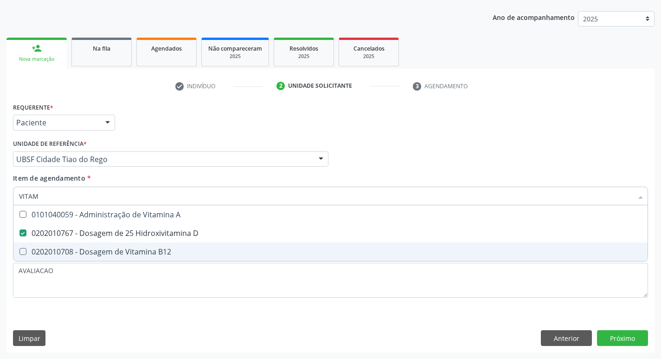
click at [150, 255] on div "0202010708 - Dosagem de Vitamina B12" at bounding box center [330, 251] width 623 height 7
checkbox B12 "true"
type input "VITA"
checkbox D "false"
checkbox B12 "false"
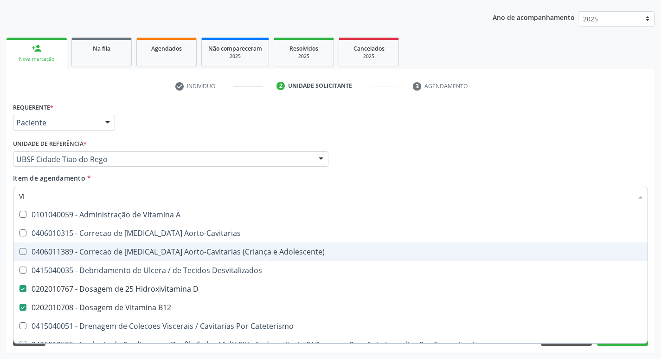
type input "V"
checkbox D "false"
checkbox B12 "false"
checkbox Cateterismo "false"
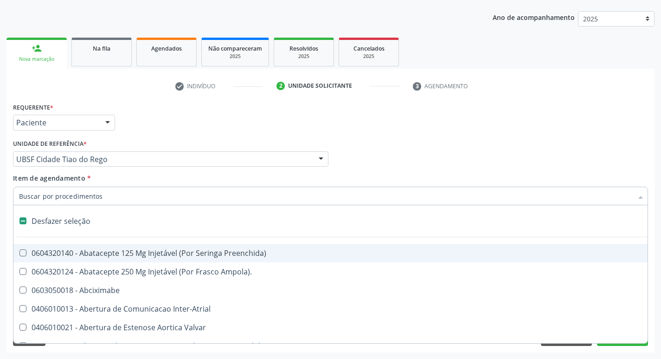
type input "C"
checkbox Dedo "true"
checkbox Urina "false"
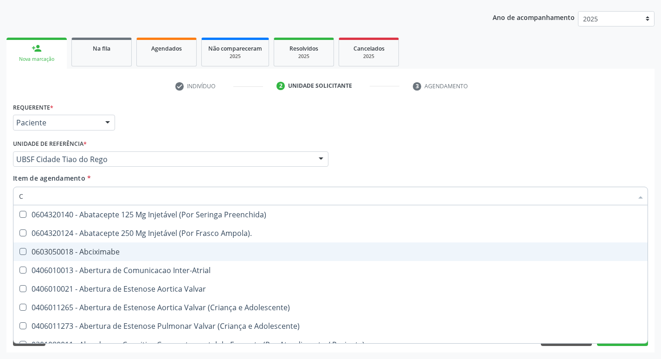
type input "CR"
checkbox Urina "false"
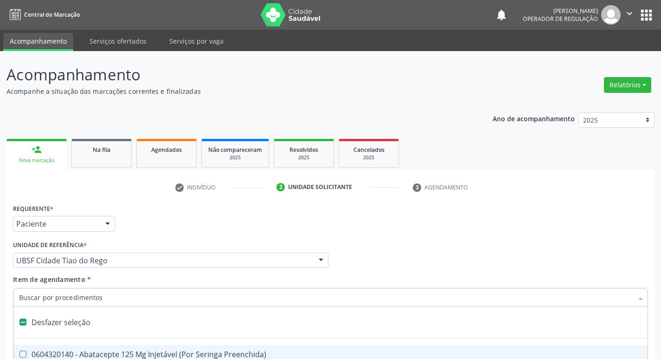
scroll to position [101, 0]
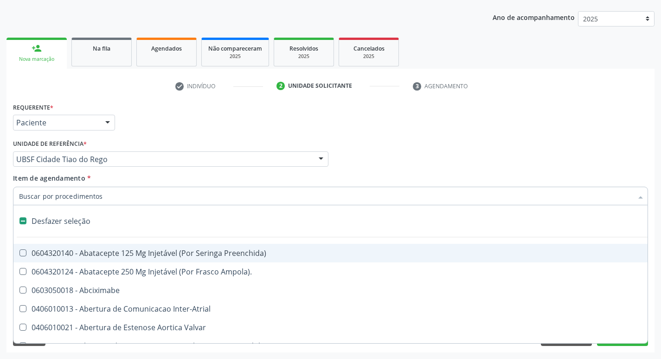
type input "B"
checkbox Urina "false"
checkbox Imagem\) "true"
checkbox Transplante "true"
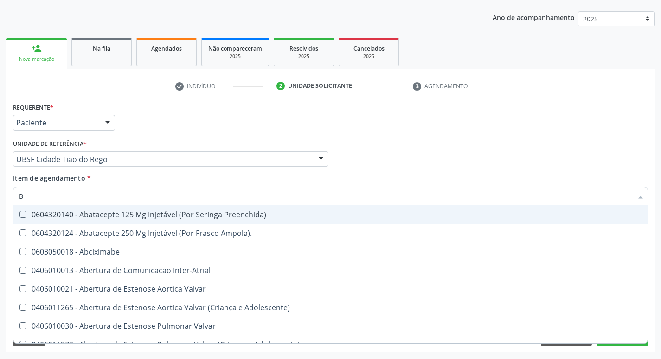
type input "BI"
checkbox Frasco-Ampola\) "true"
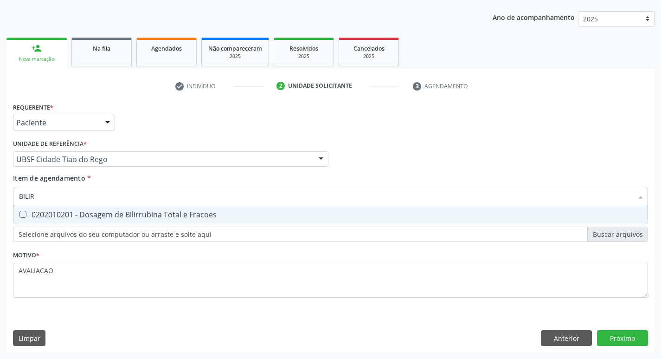
type input "BILIRR"
click at [143, 211] on div "0202010201 - Dosagem de Bilirrubina Total e Fracoes" at bounding box center [330, 214] width 623 height 7
checkbox Fracoes "true"
type input "B"
checkbox Fracoes "false"
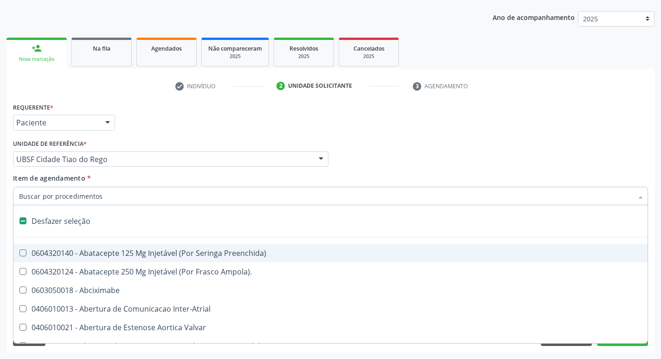
type input "L"
checkbox Pulmonares "true"
checkbox Urina "false"
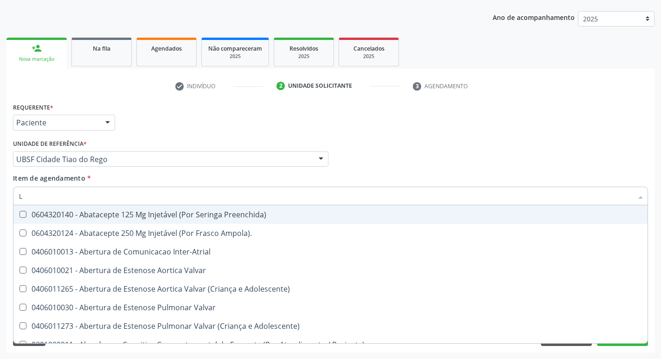
type input "LARVAS"
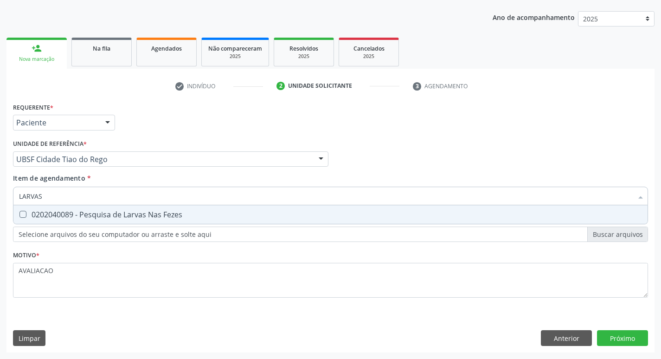
click at [164, 218] on div "0202040089 - Pesquisa de Larvas Nas Fezes" at bounding box center [330, 214] width 623 height 7
checkbox Fezes "true"
click at [605, 335] on div "Requerente * Paciente Profissional de Saúde Paciente Nenhum resultado encontrad…" at bounding box center [330, 226] width 648 height 252
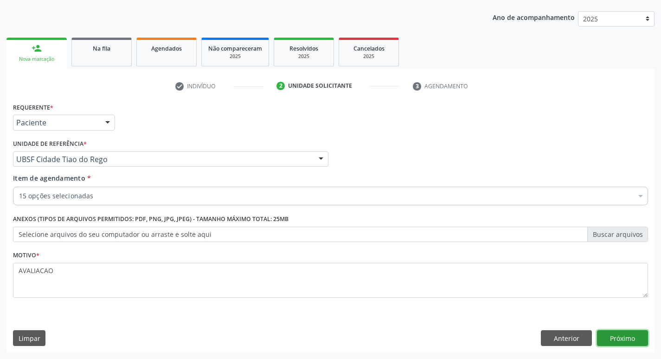
click at [615, 337] on button "Próximo" at bounding box center [622, 338] width 51 height 16
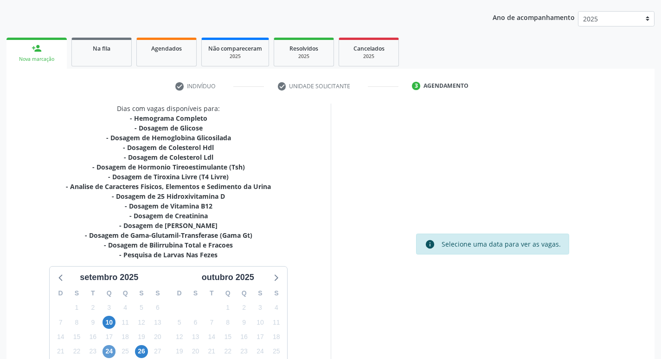
scroll to position [181, 0]
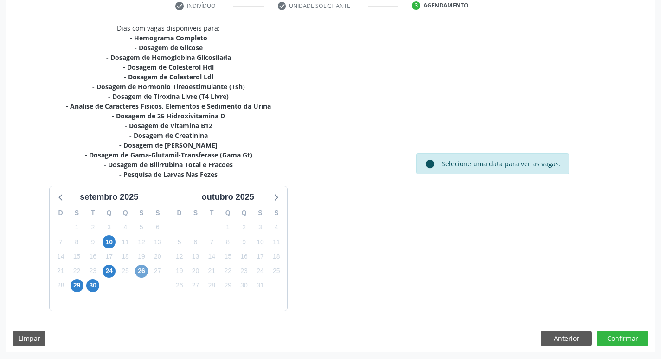
drag, startPoint x: 137, startPoint y: 273, endPoint x: 142, endPoint y: 277, distance: 6.4
click at [143, 277] on span "26" at bounding box center [141, 270] width 13 height 13
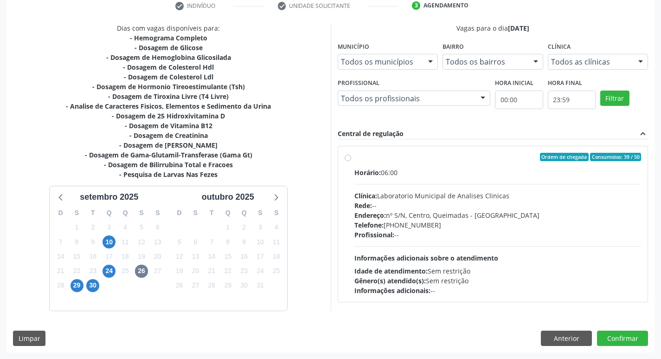
click at [448, 221] on div "Telefone: [PHONE_NUMBER]" at bounding box center [497, 225] width 287 height 10
click at [351, 161] on input "Ordem de chegada Consumidos: 39 / 50 Horário: 06:00 Clínica: Laboratorio Munici…" at bounding box center [348, 157] width 6 height 8
radio input "true"
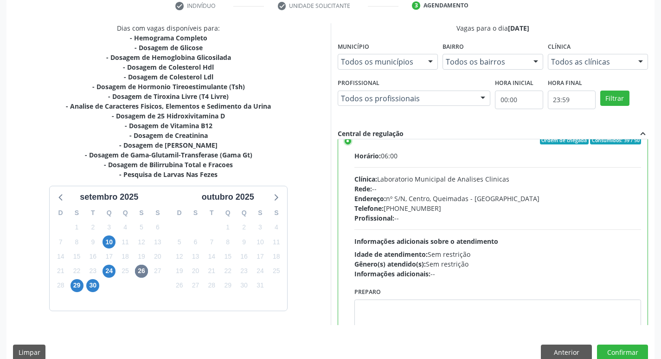
scroll to position [46, 0]
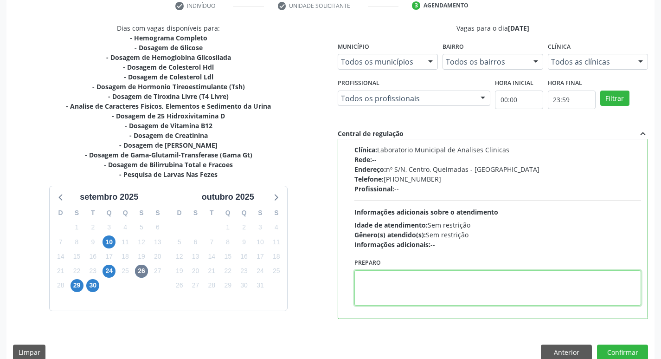
click at [361, 291] on textarea at bounding box center [497, 287] width 287 height 35
paste textarea "IR EM [GEOGRAPHIC_DATA]"
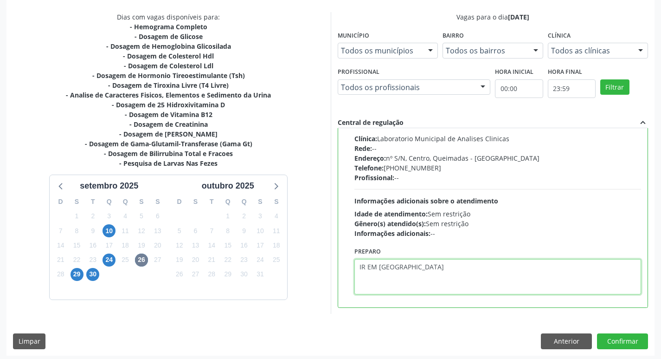
scroll to position [196, 0]
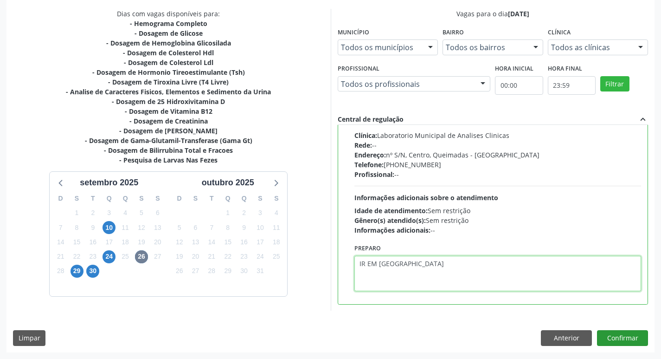
type textarea "IR EM [GEOGRAPHIC_DATA]"
click at [625, 336] on button "Confirmar" at bounding box center [622, 338] width 51 height 16
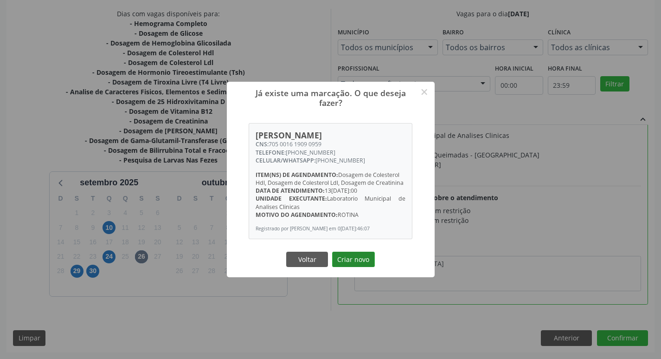
click at [356, 257] on button "Criar novo" at bounding box center [353, 259] width 43 height 16
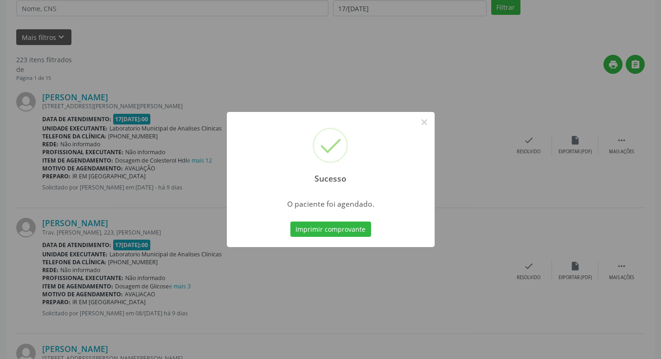
scroll to position [0, 0]
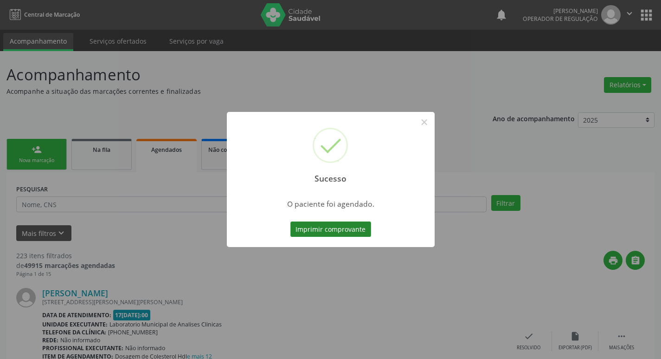
click at [328, 234] on button "Imprimir comprovante" at bounding box center [330, 229] width 81 height 16
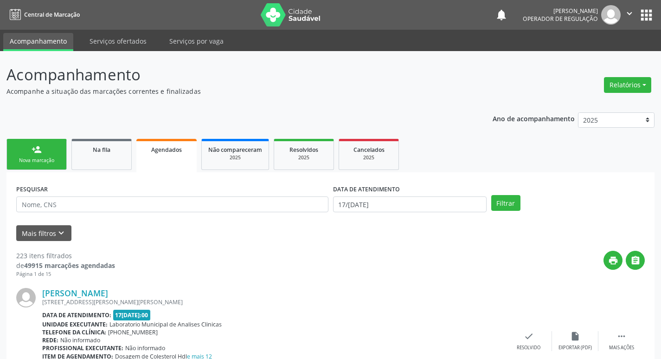
click at [27, 158] on div "Nova marcação" at bounding box center [36, 160] width 46 height 7
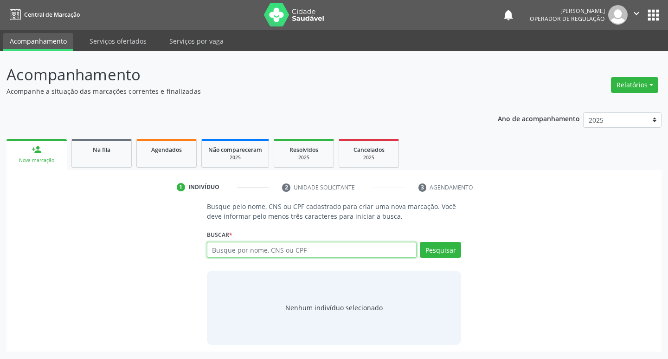
click at [286, 253] on input "text" at bounding box center [312, 250] width 210 height 16
type input "706704589206215"
click at [438, 251] on button "Pesquisar" at bounding box center [440, 250] width 41 height 16
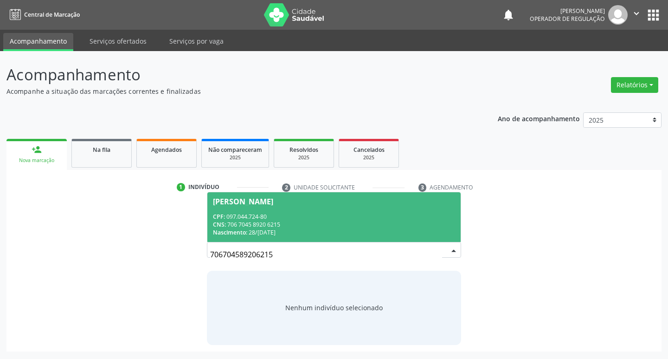
click at [277, 210] on span "[PERSON_NAME] CPF: 097.044.724-80 CNS: 706 7045 8920 6215 Nascimento: [DATE]" at bounding box center [334, 217] width 254 height 50
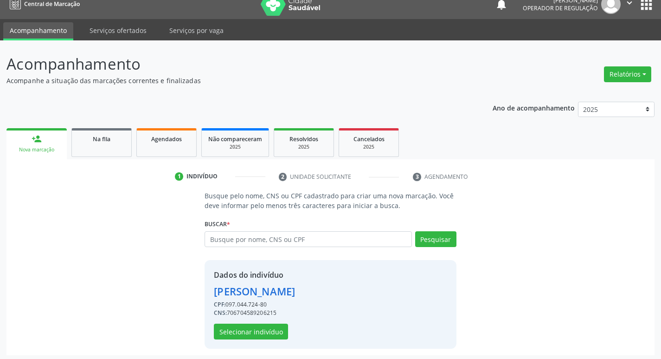
scroll to position [13, 0]
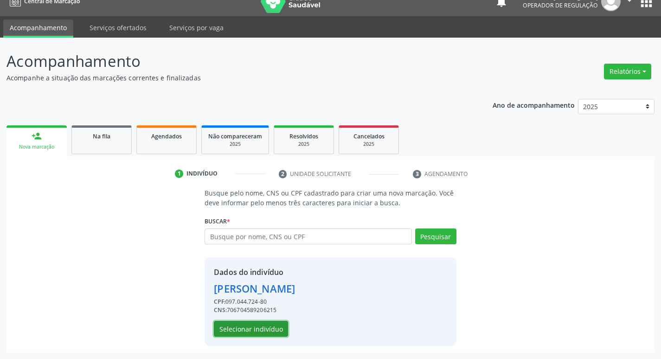
click at [242, 332] on button "Selecionar indivíduo" at bounding box center [251, 329] width 74 height 16
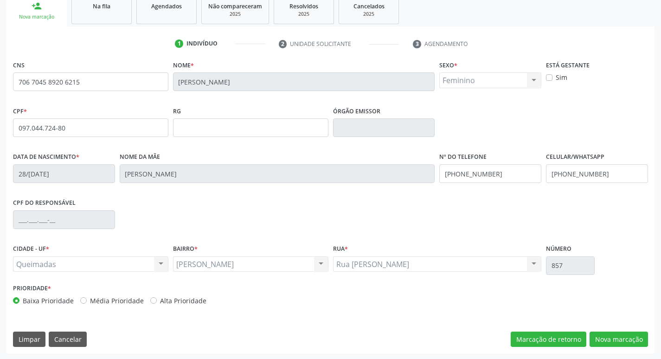
scroll to position [144, 0]
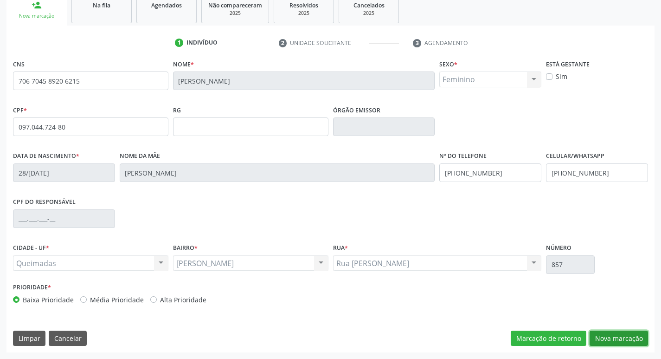
click at [620, 335] on button "Nova marcação" at bounding box center [619, 338] width 58 height 16
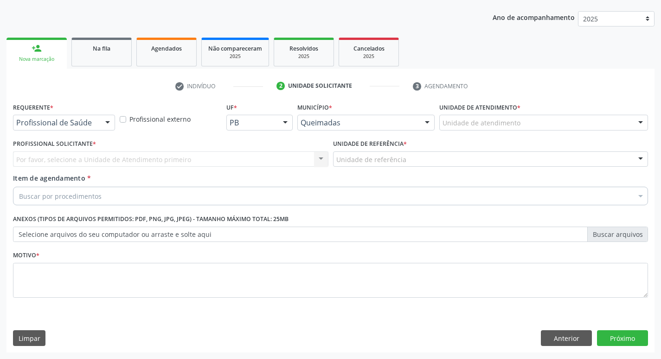
click at [94, 127] on div "Profissional de Saúde" at bounding box center [64, 123] width 102 height 16
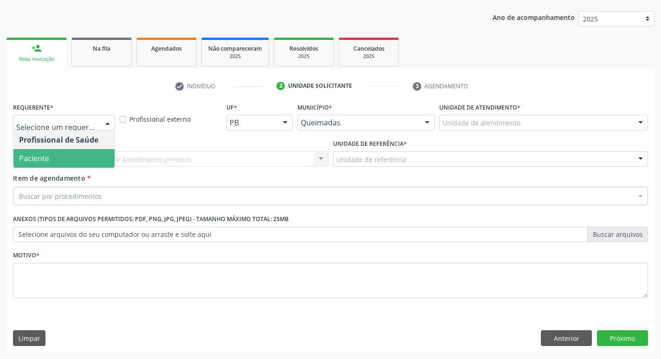
click at [79, 153] on span "Paciente" at bounding box center [63, 158] width 101 height 19
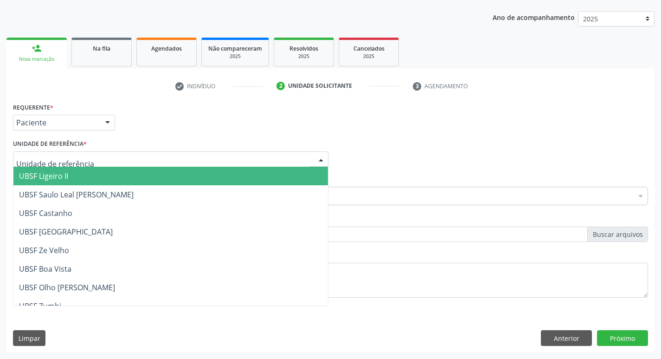
click at [51, 154] on div at bounding box center [170, 159] width 315 height 16
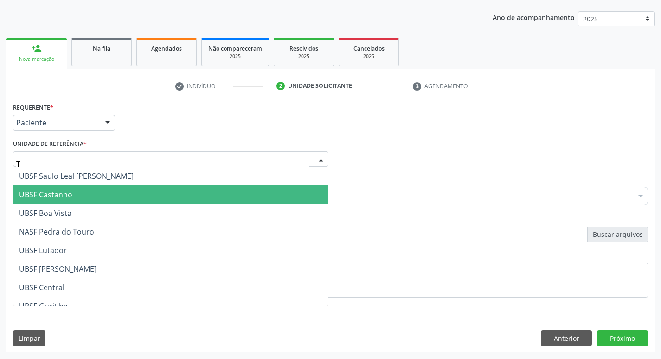
type input "TI"
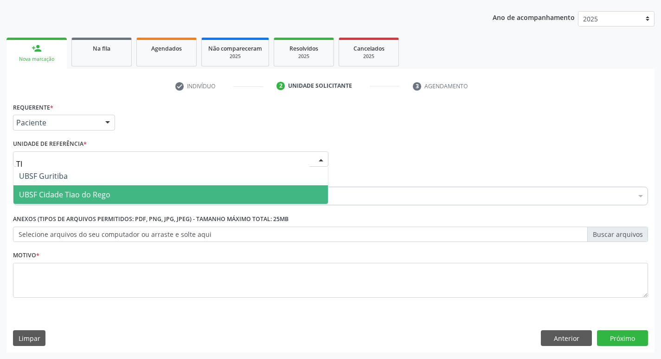
click at [131, 196] on span "UBSF Cidade Tiao do Rego" at bounding box center [170, 194] width 315 height 19
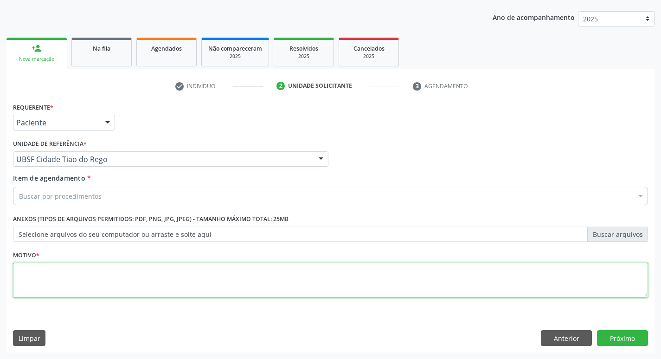
click at [84, 289] on textarea at bounding box center [330, 280] width 635 height 35
type textarea "AVALIACAO"
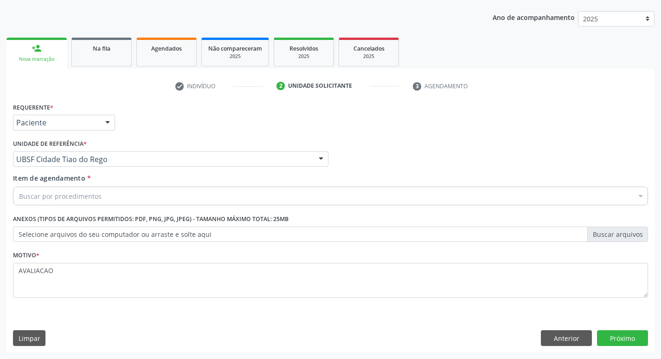
click at [72, 201] on div "Buscar por procedimentos" at bounding box center [330, 196] width 635 height 19
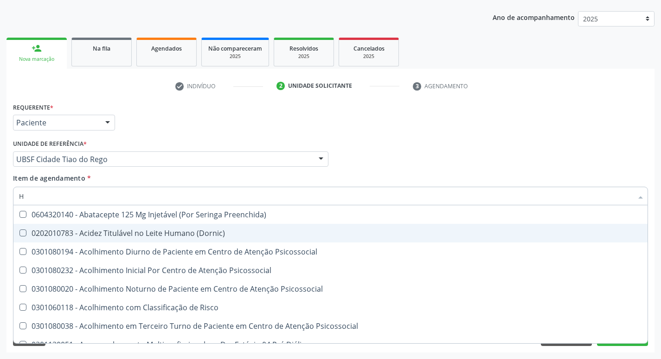
type input "HEMOGR"
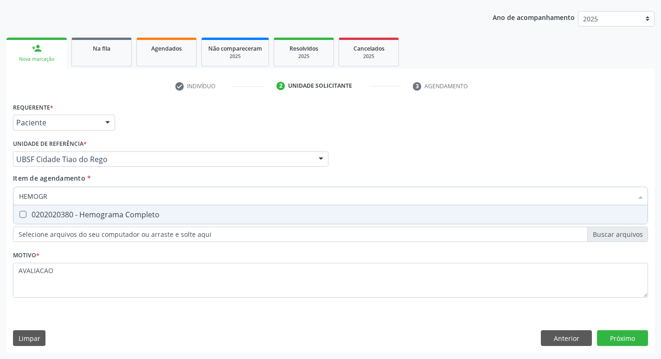
click at [122, 216] on div "0202020380 - Hemograma Completo" at bounding box center [330, 214] width 623 height 7
checkbox Completo "true"
type input "HEMOG"
checkbox Completo "false"
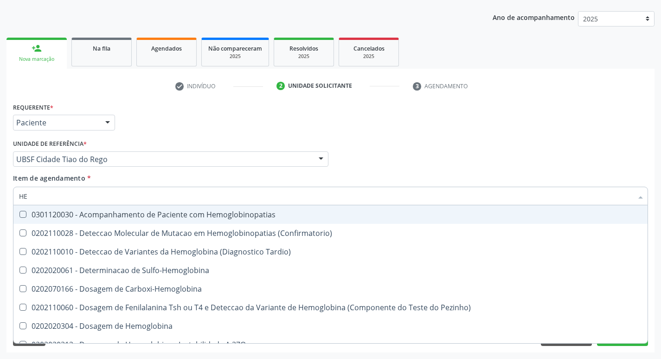
type input "H"
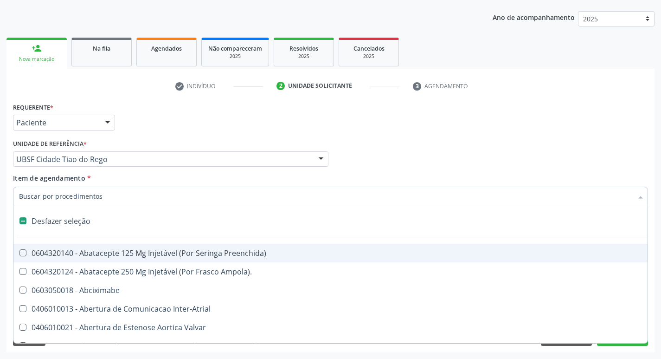
checkbox Capsula\) "false"
type input "G"
checkbox Persistente "true"
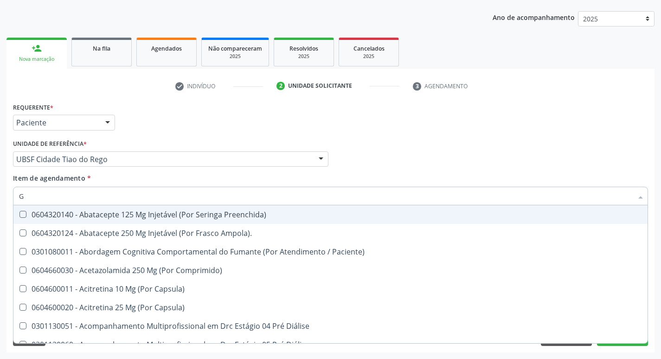
type input "GLICOSE"
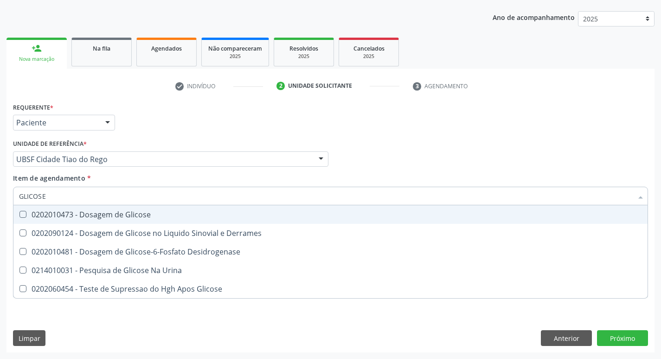
click at [127, 218] on div "0202010473 - Dosagem de Glicose" at bounding box center [330, 214] width 623 height 7
checkbox Glicose "true"
type input "GLICOS"
checkbox Glicose "false"
checkbox Derrames "true"
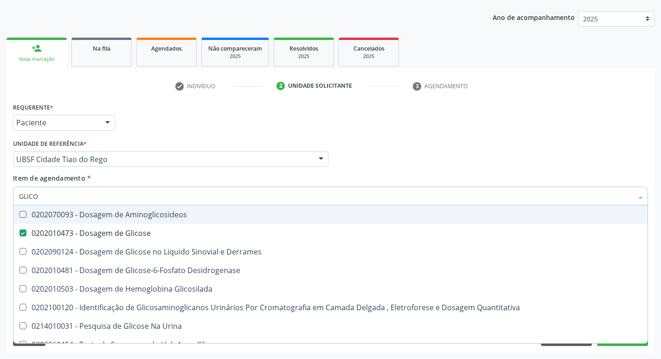
type input "GLIC"
checkbox Glicose "false"
checkbox Derrames "false"
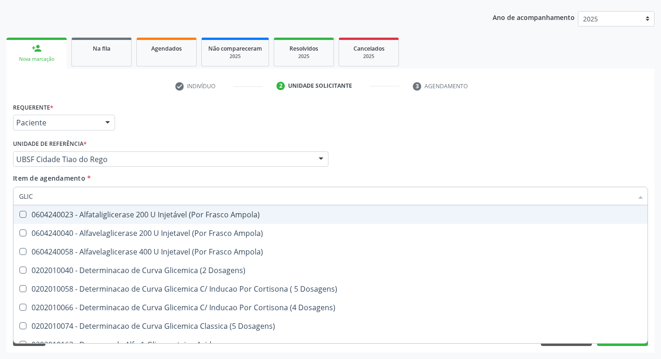
type input "GLI"
checkbox Glicose "false"
checkbox Derrames "true"
type input "G"
checkbox Derrames "false"
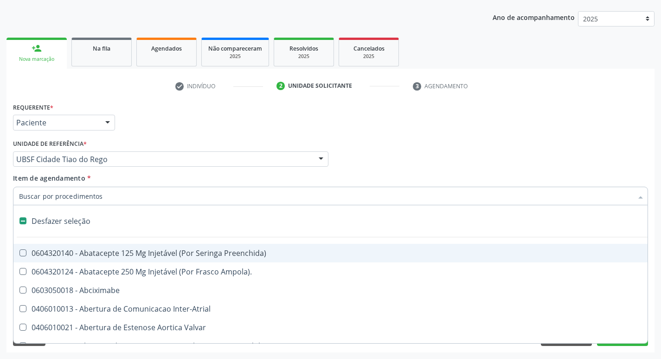
type input "H"
checkbox Convencional\) "true"
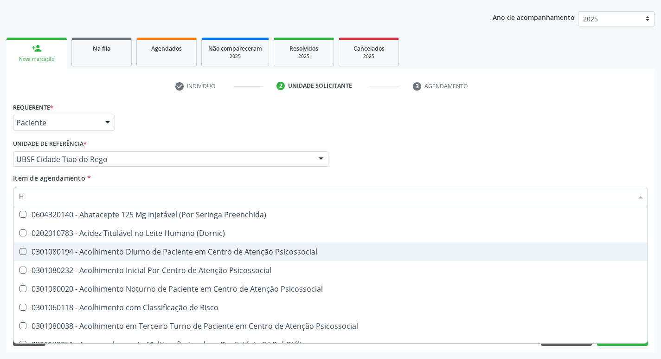
type input "HEMOGLOBINA G"
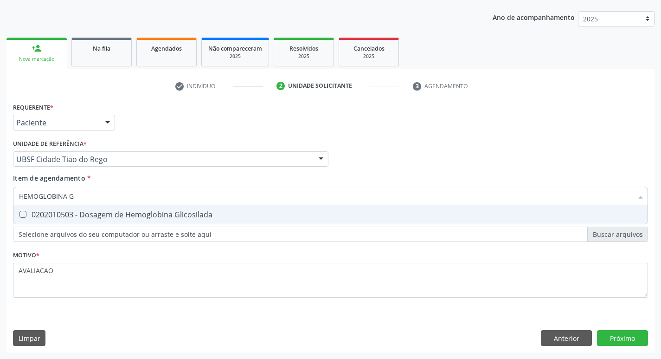
click at [139, 214] on div "0202010503 - Dosagem de Hemoglobina Glicosilada" at bounding box center [330, 214] width 623 height 7
checkbox Glicosilada "true"
type input "HEMOGLOBINA"
checkbox Glicosilada "false"
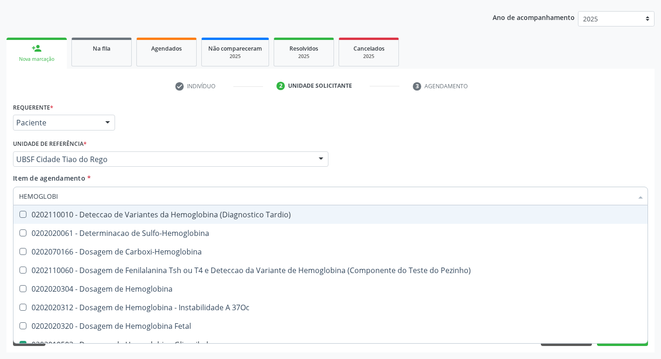
type input "HEMOGLOB"
checkbox Glicosilada "false"
checkbox Hemoglobina "true"
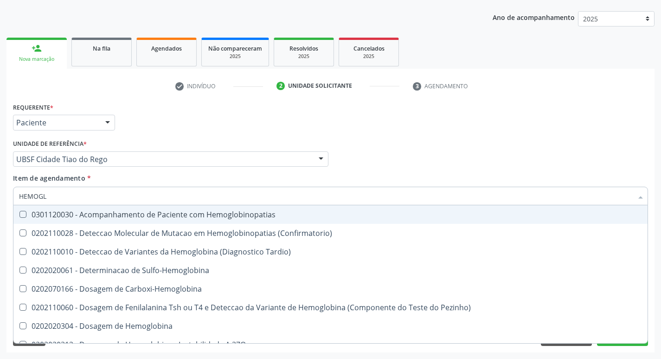
type input "HEMOG"
checkbox S "true"
type input "H"
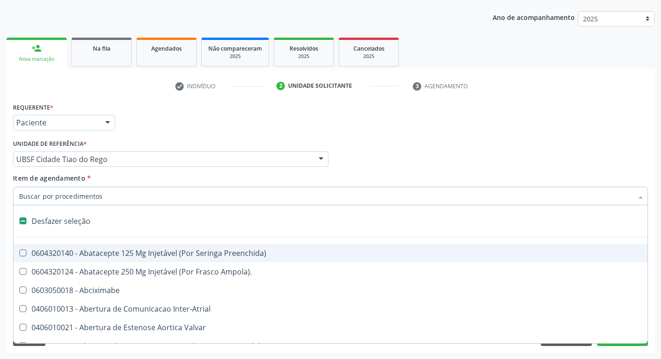
checkbox Dente\) "false"
checkbox Capsula\) "false"
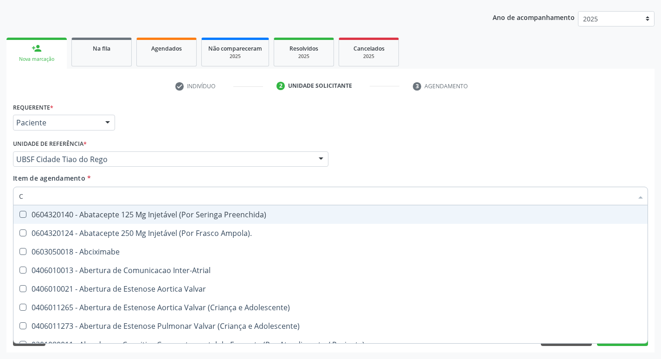
type input "CO"
checkbox Comprimido\) "true"
checkbox Transcutanea "true"
checkbox Osseo "true"
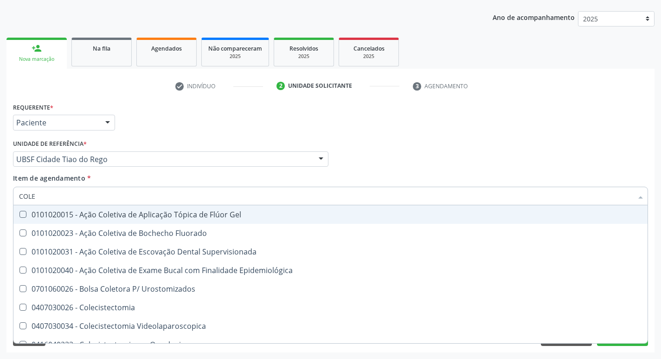
type input "COLES"
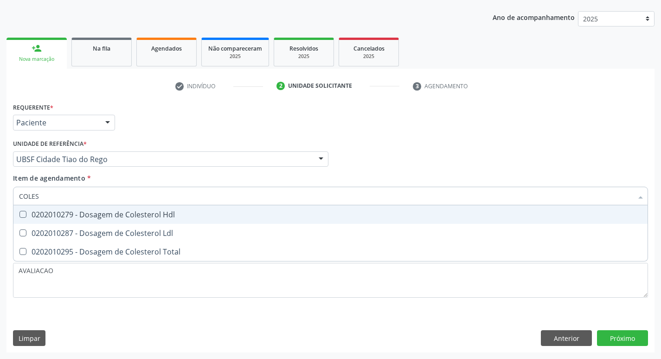
click at [139, 214] on div "0202010279 - Dosagem de Colesterol Hdl" at bounding box center [330, 214] width 623 height 7
checkbox Hdl "true"
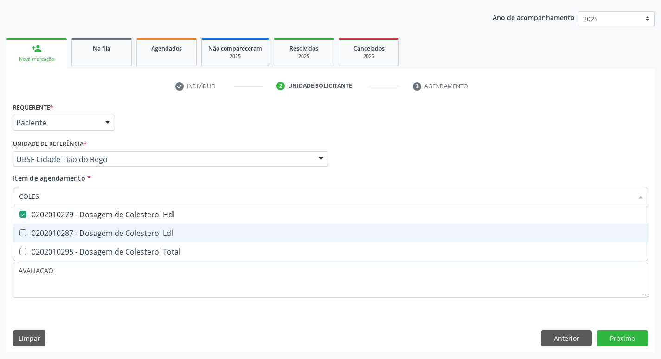
click at [160, 236] on div "0202010287 - Dosagem de Colesterol Ldl" at bounding box center [330, 232] width 623 height 7
checkbox Ldl "true"
type input "COLE"
checkbox Hdl "false"
checkbox Ldl "false"
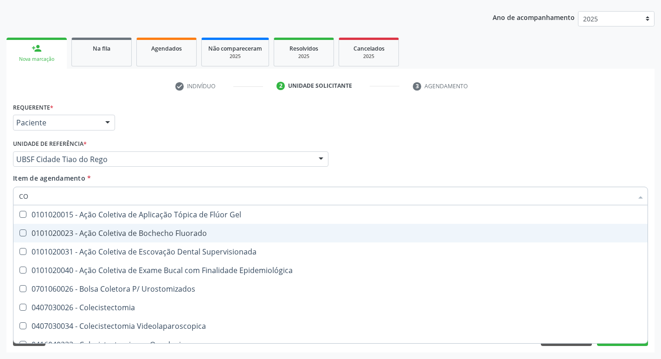
type input "C"
checkbox Hdl "false"
checkbox Ldl "false"
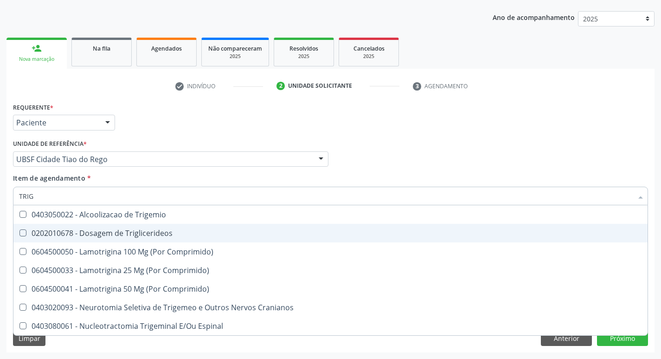
type input "TRIGL"
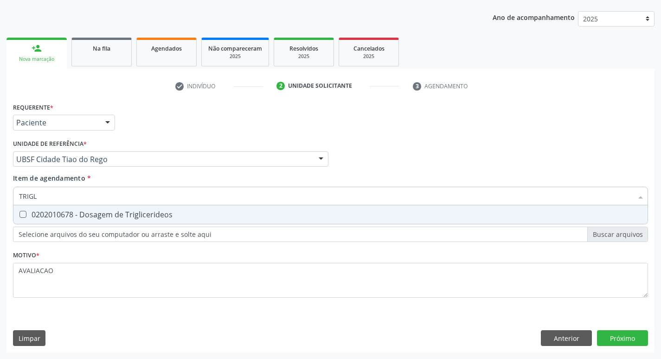
click at [159, 215] on div "0202010678 - Dosagem de Triglicerideos" at bounding box center [330, 214] width 623 height 7
checkbox Triglicerideos "true"
type input "TRIG"
checkbox Triglicerideos "false"
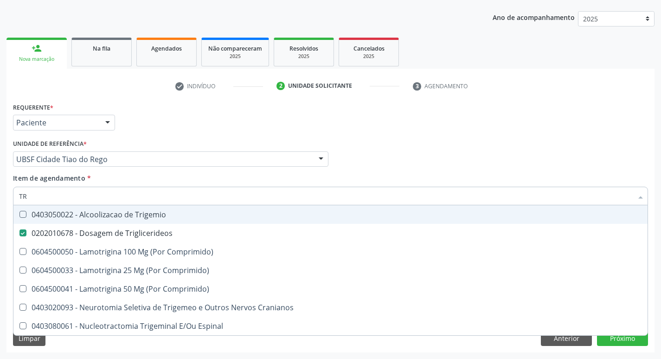
type input "T"
checkbox Triglicerideos "false"
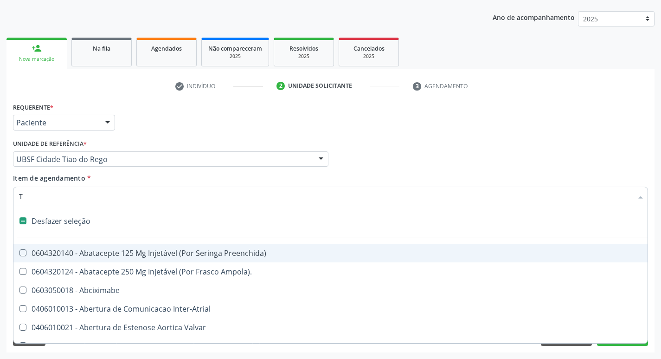
type input "TG"
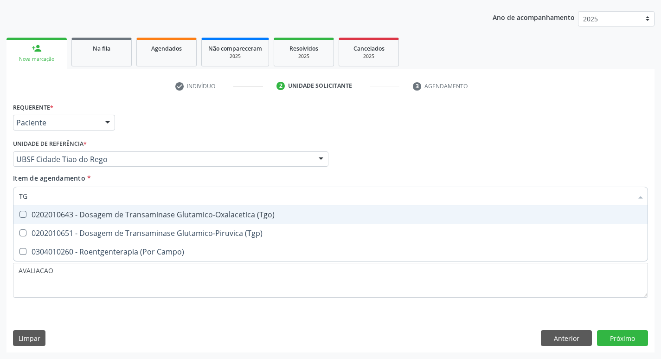
click at [206, 223] on span "0202010643 - Dosagem de Transaminase Glutamico-Oxalacetica (Tgo)" at bounding box center [330, 214] width 634 height 19
checkbox \(Tgo\) "true"
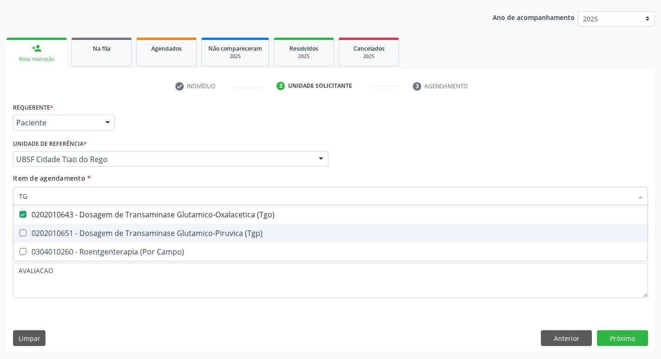
click at [213, 234] on div "0202010651 - Dosagem de Transaminase Glutamico-Piruvica (Tgp)" at bounding box center [330, 232] width 623 height 7
checkbox \(Tgp\) "true"
type input "T"
checkbox \(Tgo\) "false"
checkbox \(Tgp\) "false"
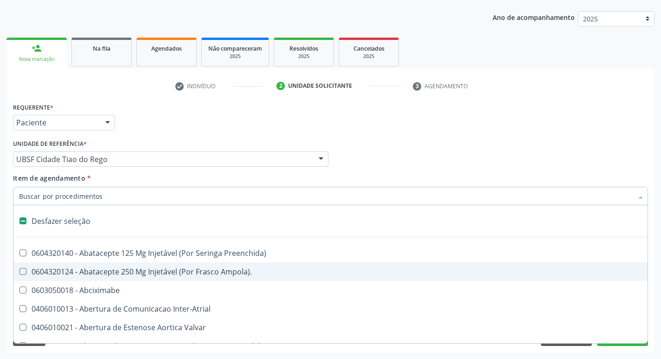
type input "U"
checkbox Cama "true"
checkbox Personalizada "true"
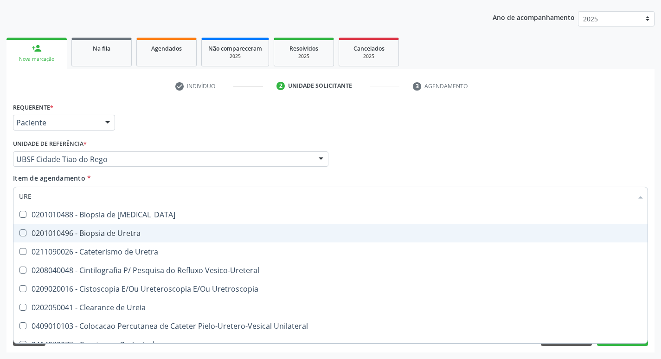
type input "UREI"
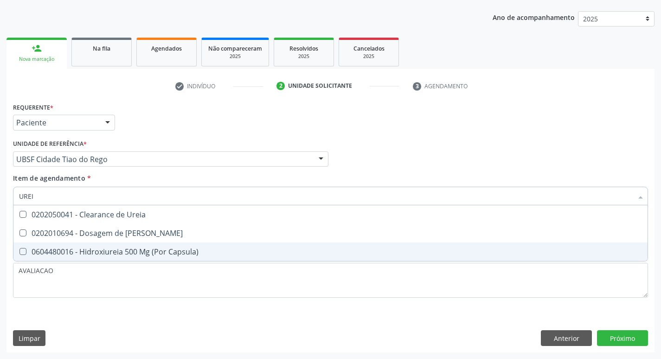
click at [137, 248] on div "0604480016 - Hidroxiureia 500 Mg (Por Capsula)" at bounding box center [330, 251] width 623 height 7
checkbox Capsula\) "false"
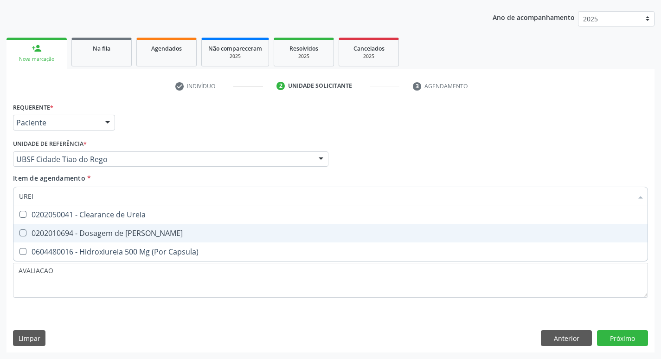
click at [141, 229] on div "0202010694 - Dosagem de [PERSON_NAME]" at bounding box center [330, 232] width 623 height 7
checkbox Ureia "true"
type input "URE"
checkbox Ureia "false"
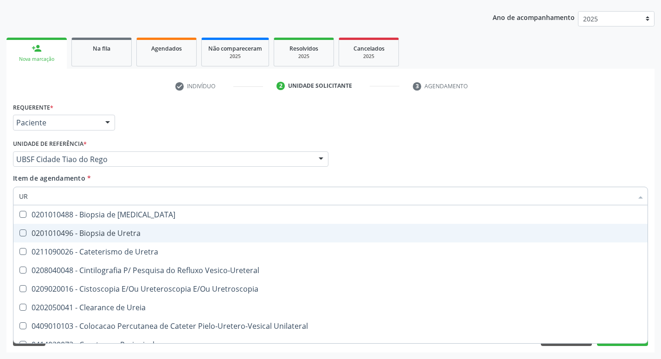
type input "U"
checkbox Ureia "false"
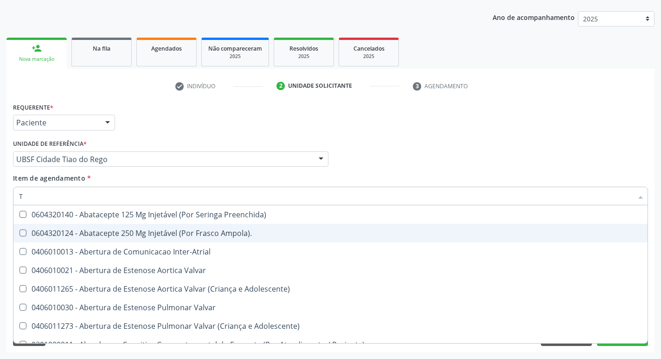
type input "TG"
checkbox Preenchida\) "true"
checkbox Ampola\)\ "true"
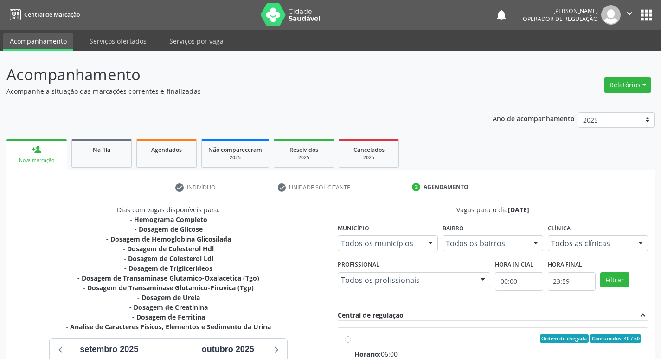
scroll to position [152, 0]
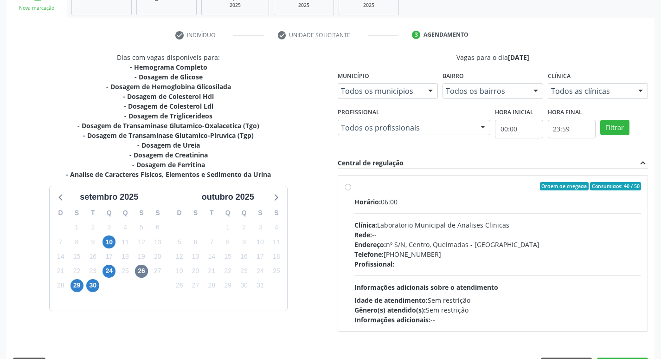
click at [421, 225] on div "Clínica: Laboratorio Municipal de Analises Clinicas" at bounding box center [497, 225] width 287 height 10
click at [351, 190] on input "Ordem de chegada Consumidos: 40 / 50 Horário: 06:00 Clínica: Laboratorio Munici…" at bounding box center [348, 186] width 6 height 8
radio input "true"
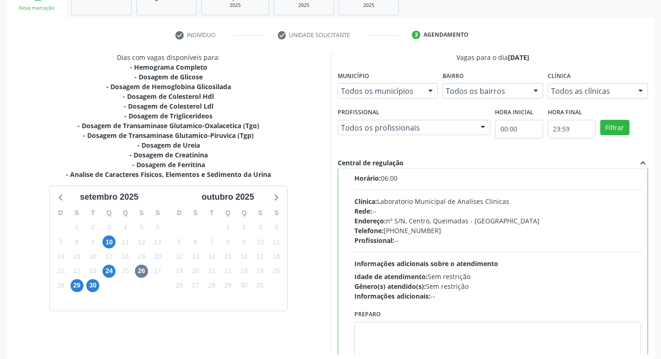
scroll to position [46, 0]
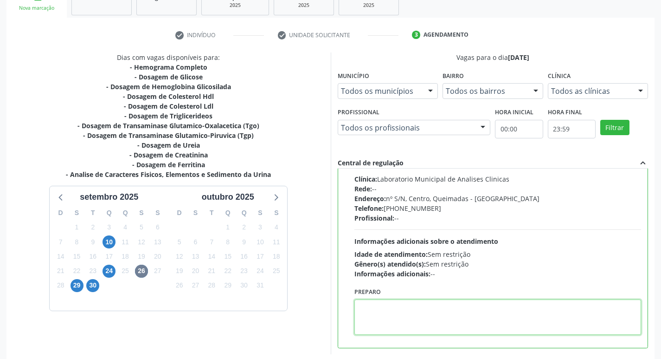
click at [415, 304] on textarea at bounding box center [497, 316] width 287 height 35
paste textarea "IR EM [GEOGRAPHIC_DATA]"
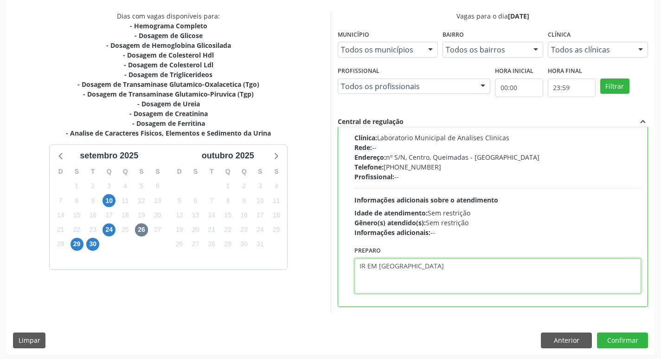
scroll to position [196, 0]
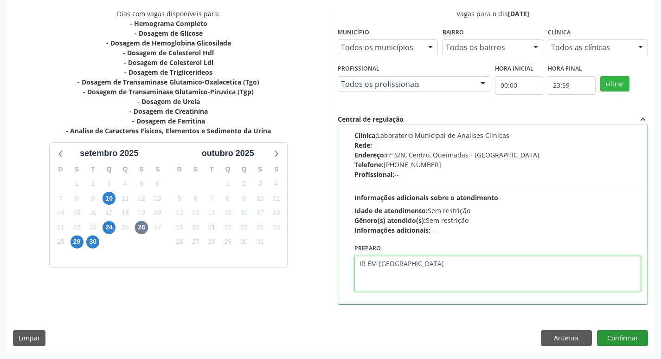
type textarea "IR EM [GEOGRAPHIC_DATA]"
click at [620, 331] on button "Confirmar" at bounding box center [622, 338] width 51 height 16
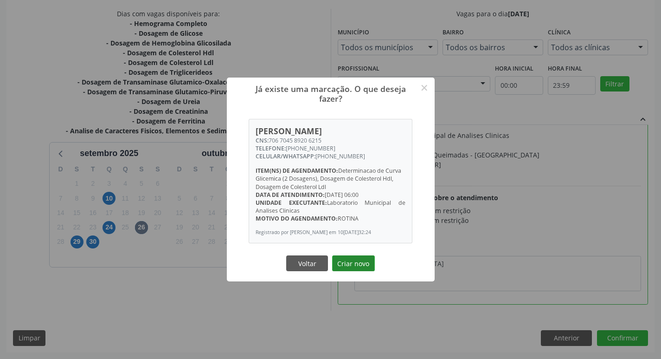
click at [358, 263] on button "Criar novo" at bounding box center [353, 263] width 43 height 16
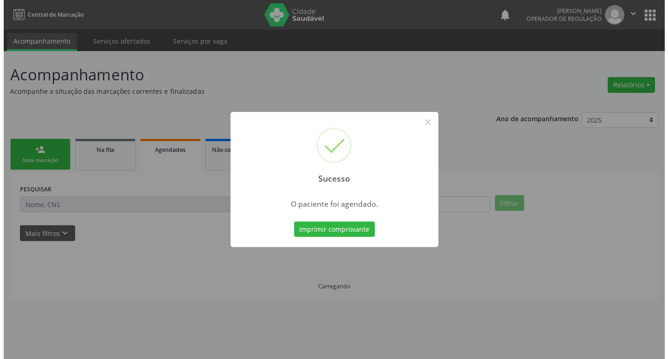
scroll to position [0, 0]
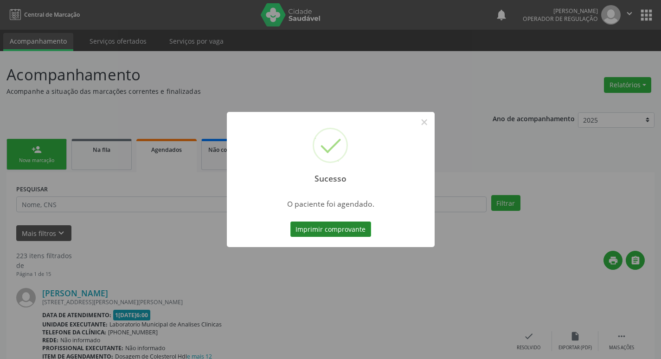
click at [315, 231] on button "Imprimir comprovante" at bounding box center [330, 229] width 81 height 16
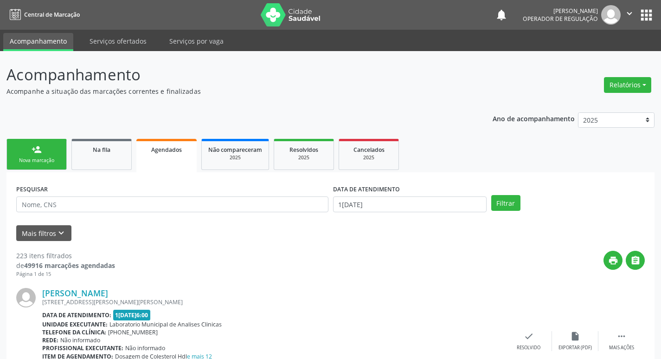
click at [49, 155] on link "person_add Nova marcação" at bounding box center [36, 154] width 60 height 31
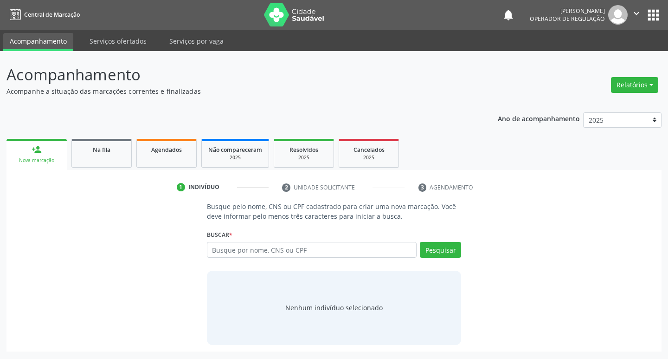
click at [229, 258] on div "Busque por nome, CNS ou CPF Nenhum resultado encontrado para: " " Digite nome, …" at bounding box center [334, 253] width 255 height 22
click at [232, 250] on input "text" at bounding box center [312, 250] width 210 height 16
click at [279, 250] on input "M````````````````À" at bounding box center [312, 250] width 210 height 16
click at [247, 254] on input "MÀ" at bounding box center [312, 250] width 210 height 16
type input "MÀRCIA A"
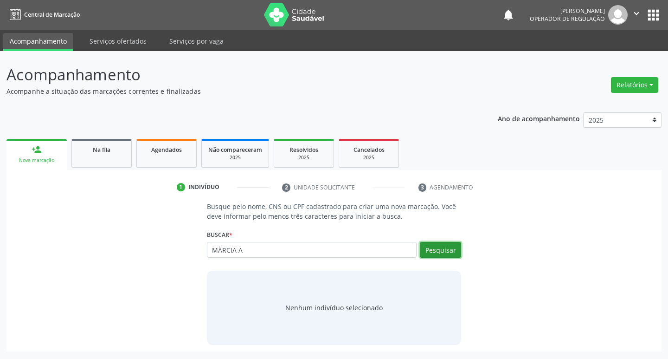
click at [458, 245] on button "Pesquisar" at bounding box center [440, 250] width 41 height 16
type input "MÀRCIA A"
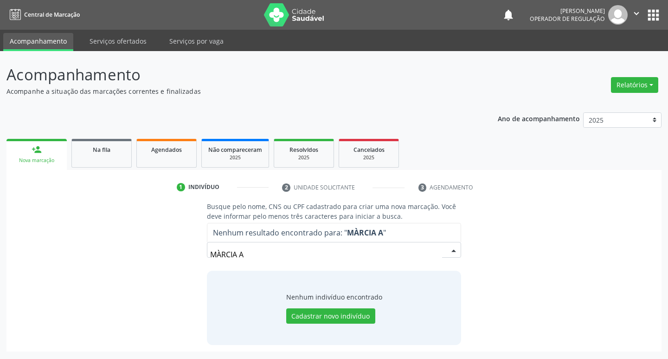
click at [270, 256] on input "MÀRCIA A" at bounding box center [326, 254] width 232 height 19
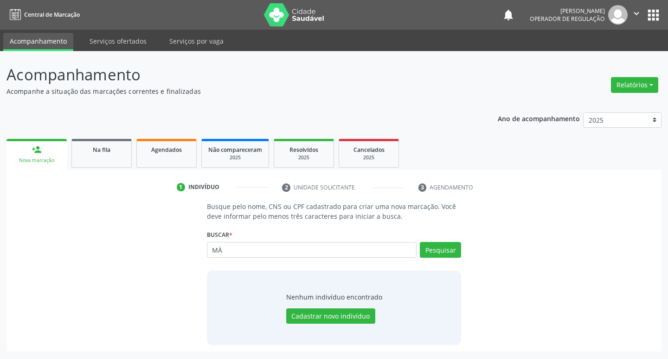
type input "M"
type input "[PERSON_NAME]"
click at [444, 245] on button "Pesquisar" at bounding box center [440, 250] width 41 height 16
click at [278, 247] on input "M´´´´´´´´´´´´´´´´Á" at bounding box center [312, 250] width 210 height 16
click at [246, 254] on input "MÁ" at bounding box center [312, 250] width 210 height 16
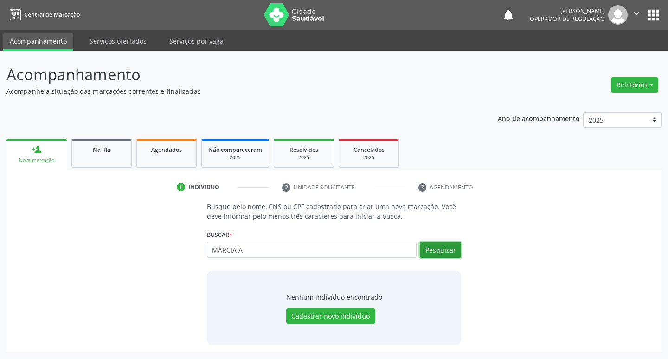
click at [451, 252] on button "Pesquisar" at bounding box center [440, 250] width 41 height 16
click at [260, 250] on input "MÁRCIA A" at bounding box center [312, 250] width 210 height 16
type input "MÁRCIA"
type input "M"
click at [325, 250] on input "M´´´´´´´´´´´´´´a´´´´´´´´aA´´aÁ" at bounding box center [312, 250] width 210 height 16
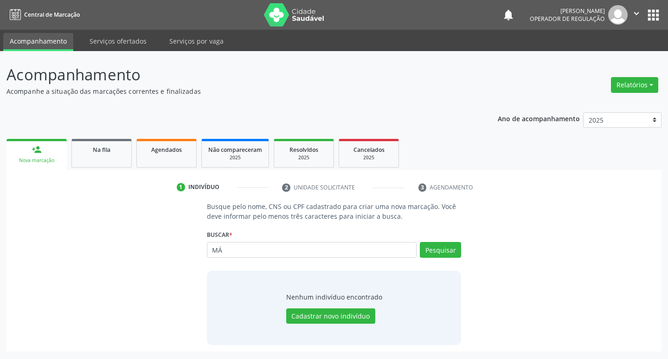
click at [261, 251] on input "MÁ" at bounding box center [312, 250] width 210 height 16
type input "MÁRCIA A"
click at [442, 249] on button "Pesquisar" at bounding box center [440, 250] width 41 height 16
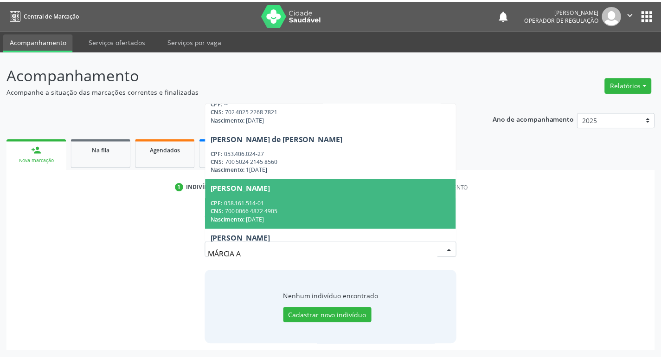
scroll to position [46, 0]
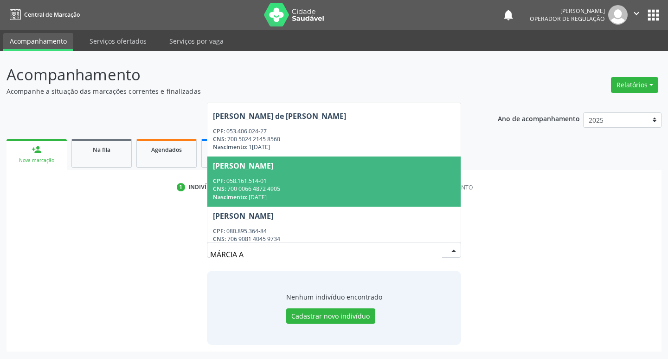
click at [288, 186] on div "CNS: 700 0066 4872 4905" at bounding box center [334, 189] width 243 height 8
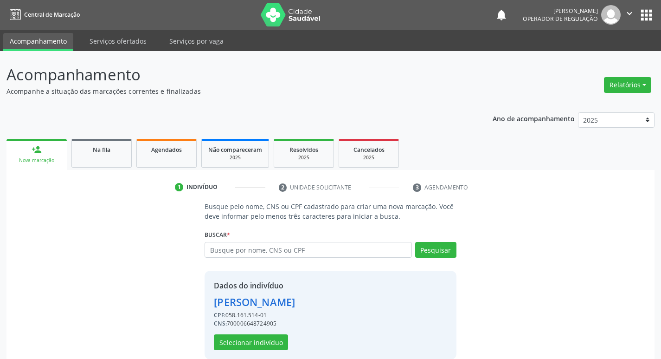
scroll to position [13, 0]
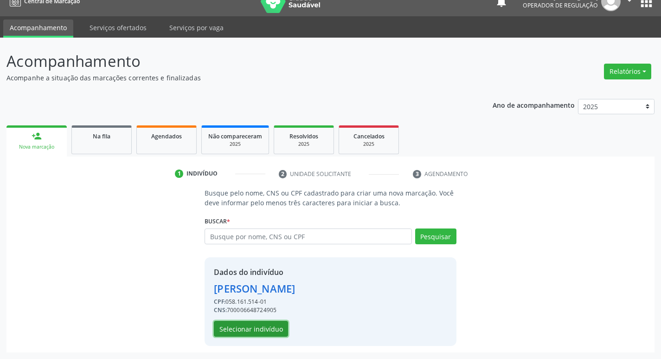
click at [249, 328] on button "Selecionar indivíduo" at bounding box center [251, 329] width 74 height 16
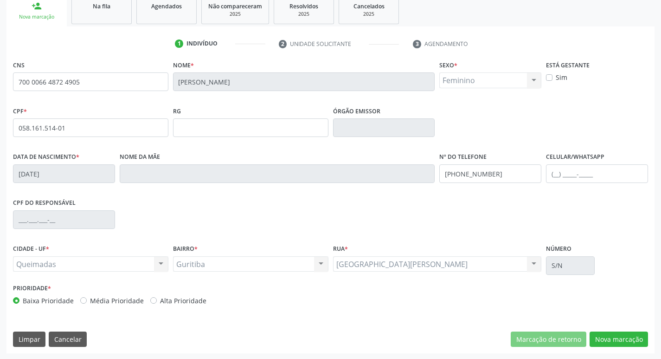
scroll to position [144, 0]
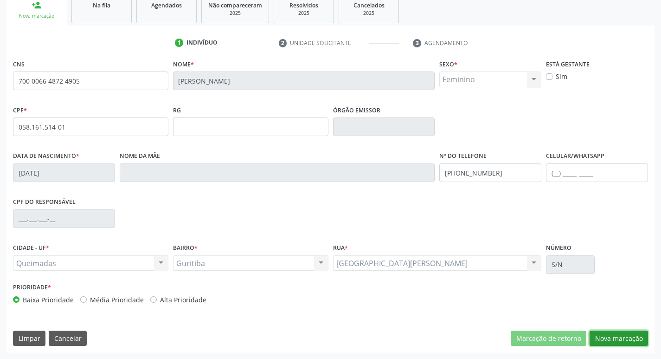
click at [636, 337] on button "Nova marcação" at bounding box center [619, 338] width 58 height 16
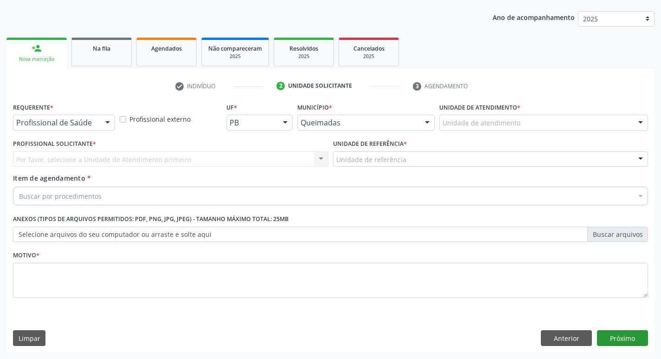
scroll to position [101, 0]
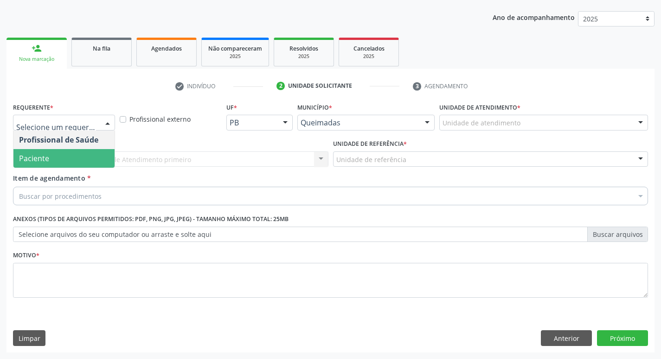
click at [63, 153] on span "Paciente" at bounding box center [63, 158] width 101 height 19
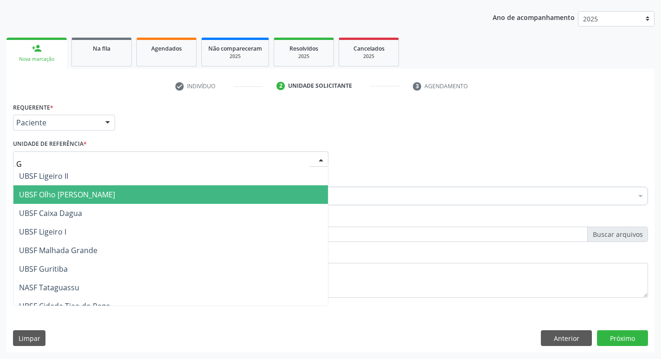
type input "GU"
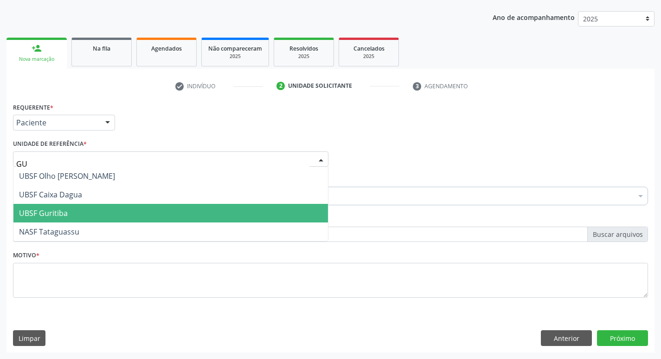
click at [83, 212] on span "UBSF Guritiba" at bounding box center [170, 213] width 315 height 19
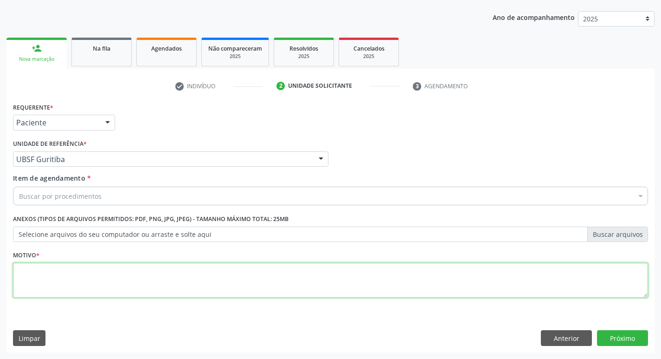
click at [59, 286] on textarea at bounding box center [330, 280] width 635 height 35
type textarea "AVALIACAO"
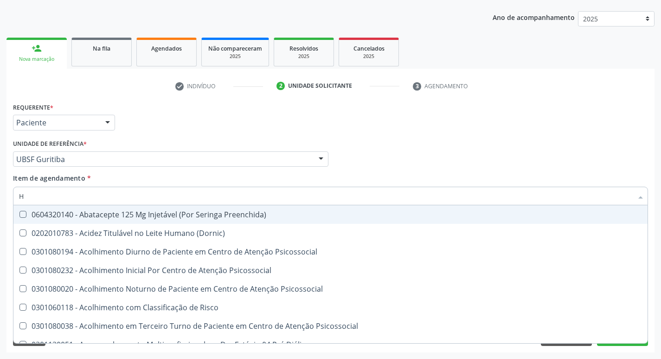
type input "HEMOGR"
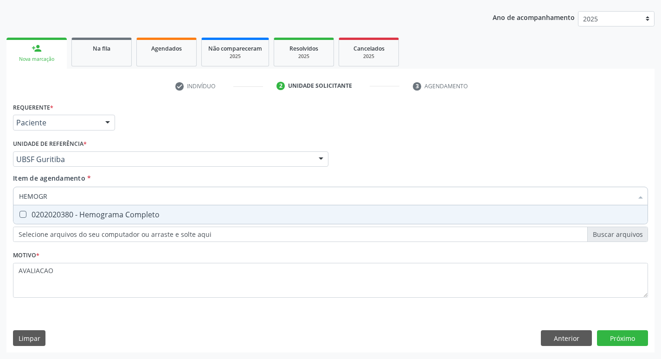
click at [161, 214] on div "0202020380 - Hemograma Completo" at bounding box center [330, 214] width 623 height 7
checkbox Completo "true"
click at [636, 336] on div "Requerente * Paciente Profissional de Saúde Paciente Nenhum resultado encontrad…" at bounding box center [330, 226] width 648 height 252
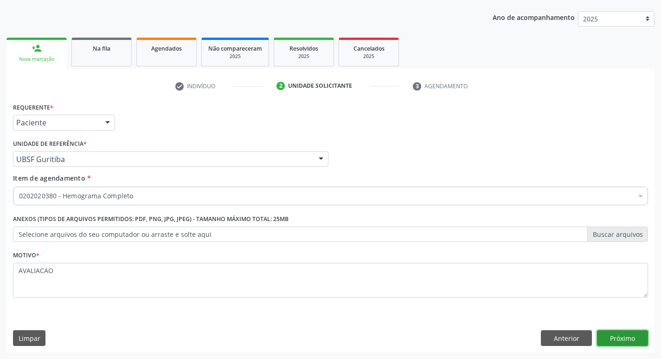
click at [620, 336] on button "Próximo" at bounding box center [622, 338] width 51 height 16
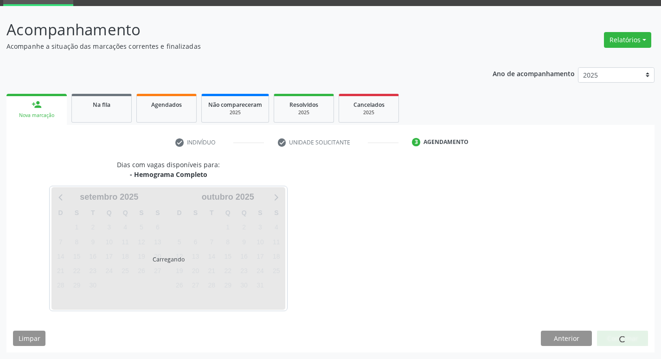
scroll to position [45, 0]
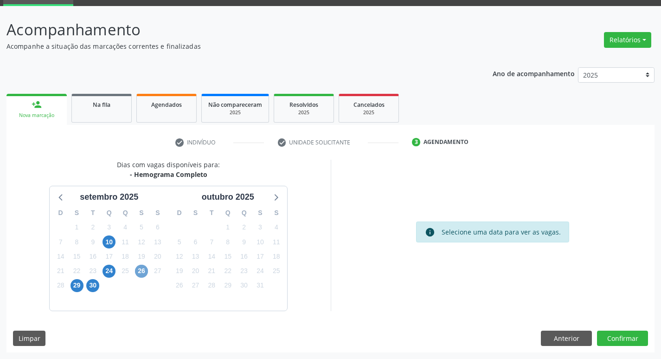
click at [139, 273] on span "26" at bounding box center [141, 270] width 13 height 13
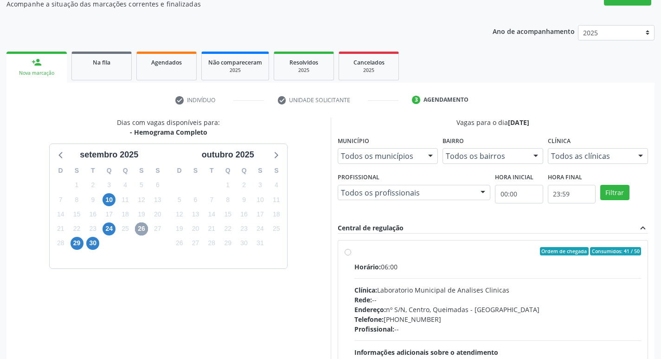
scroll to position [179, 0]
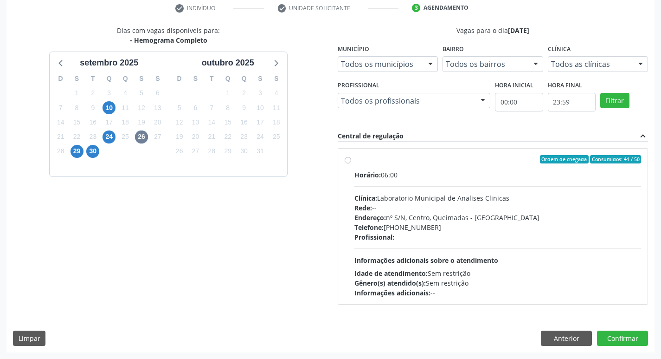
click at [401, 215] on div "Endereço: nº S/N, Centro, Queimadas - PB" at bounding box center [497, 217] width 287 height 10
click at [351, 163] on input "Ordem de chegada Consumidos: 41 / 50 Horário: 06:00 Clínica: Laboratorio Munici…" at bounding box center [348, 159] width 6 height 8
radio input "true"
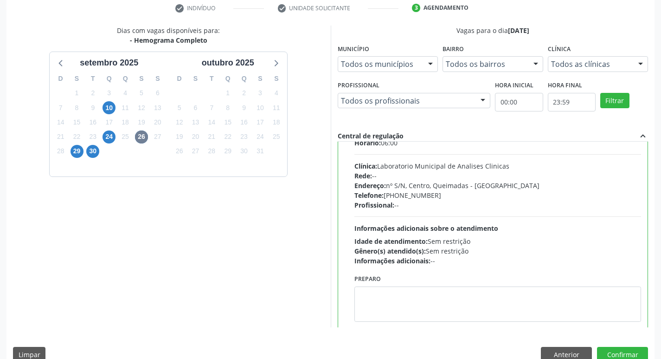
scroll to position [46, 0]
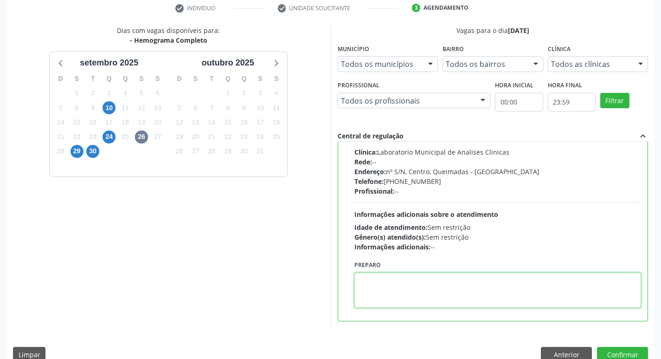
click at [403, 290] on textarea at bounding box center [497, 289] width 287 height 35
paste textarea "IR EM [GEOGRAPHIC_DATA]"
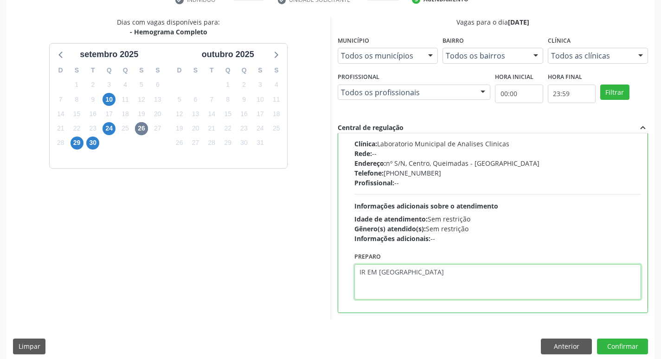
scroll to position [196, 0]
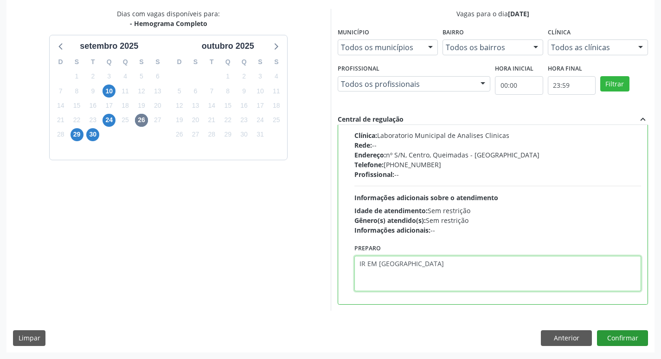
type textarea "IR EM [GEOGRAPHIC_DATA]"
click at [622, 340] on button "Confirmar" at bounding box center [622, 338] width 51 height 16
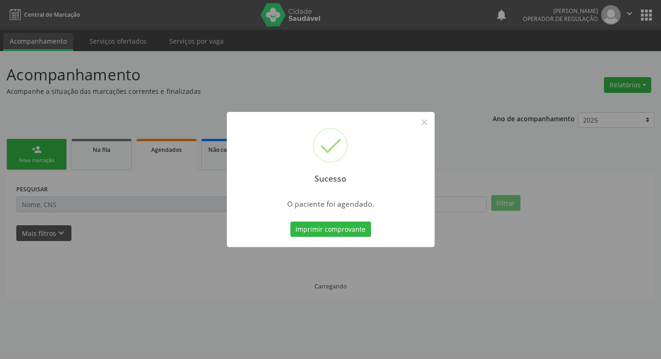
scroll to position [0, 0]
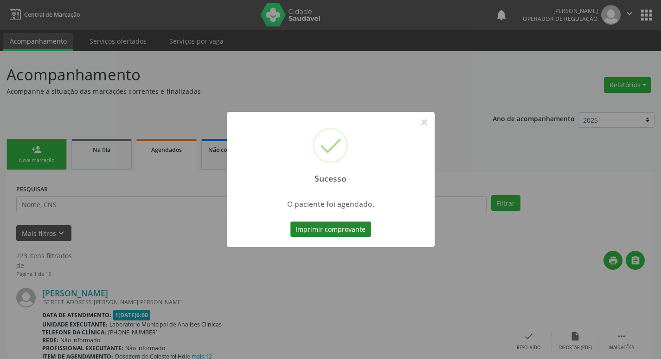
click at [329, 225] on button "Imprimir comprovante" at bounding box center [330, 229] width 81 height 16
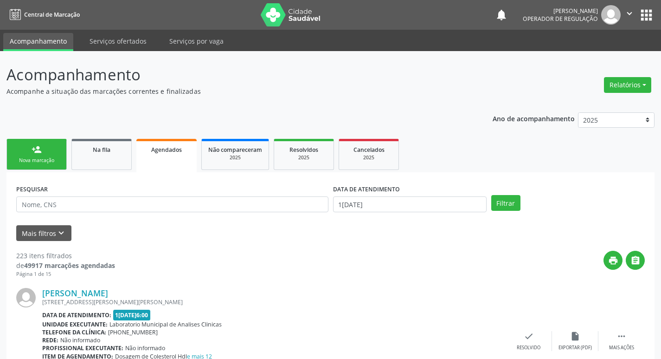
click at [52, 150] on link "person_add Nova marcação" at bounding box center [36, 154] width 60 height 31
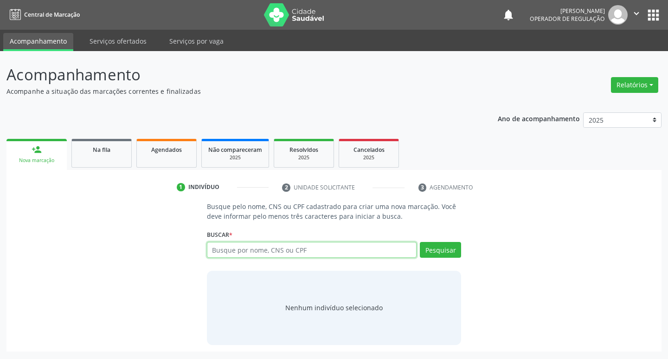
click at [235, 254] on input "text" at bounding box center [312, 250] width 210 height 16
click at [240, 249] on input "text" at bounding box center [312, 250] width 210 height 16
type input "704103268361680"
click at [438, 252] on button "Pesquisar" at bounding box center [440, 250] width 41 height 16
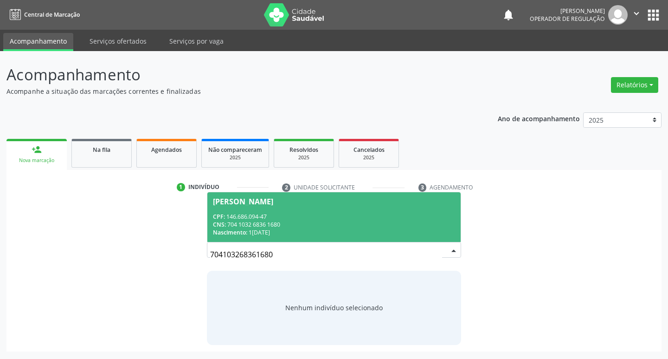
click at [298, 218] on div "CPF: 146.686.094-47" at bounding box center [334, 216] width 243 height 8
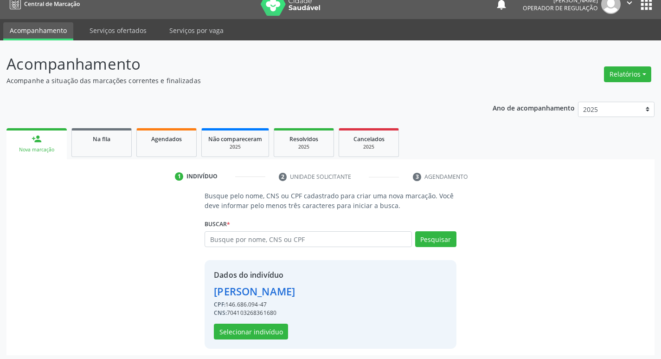
scroll to position [13, 0]
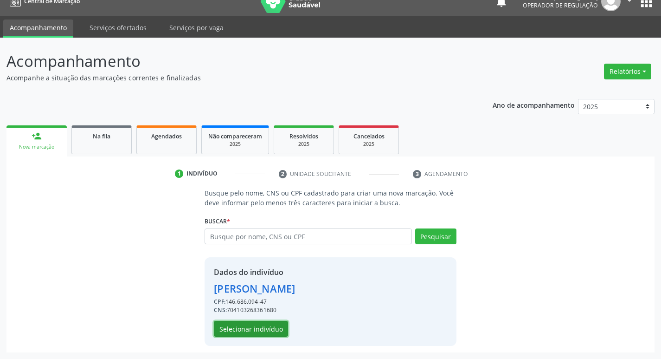
click at [263, 325] on button "Selecionar indivíduo" at bounding box center [251, 329] width 74 height 16
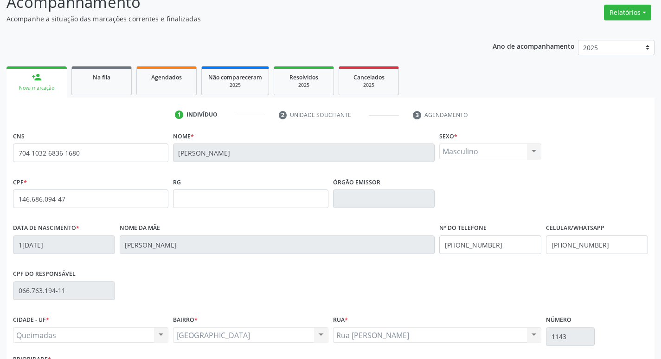
scroll to position [144, 0]
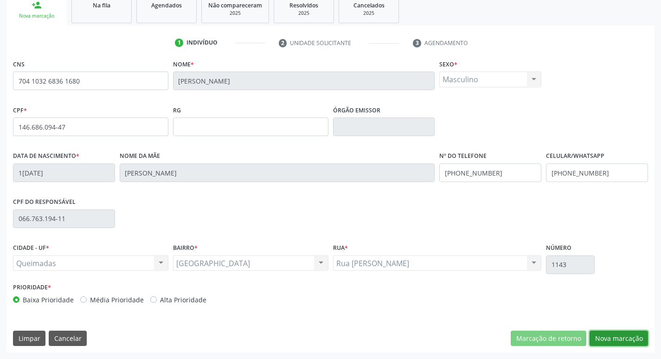
click at [617, 340] on button "Nova marcação" at bounding box center [619, 338] width 58 height 16
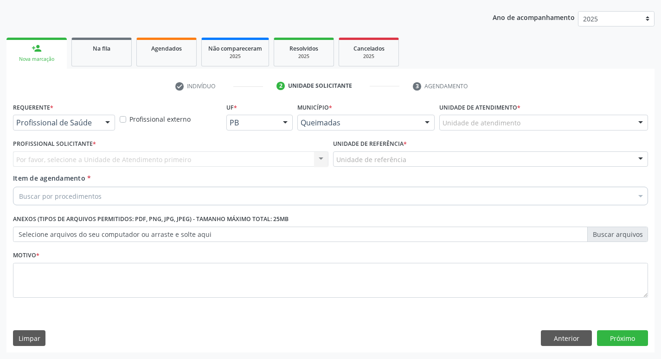
click at [77, 117] on div "Profissional de Saúde" at bounding box center [64, 123] width 102 height 16
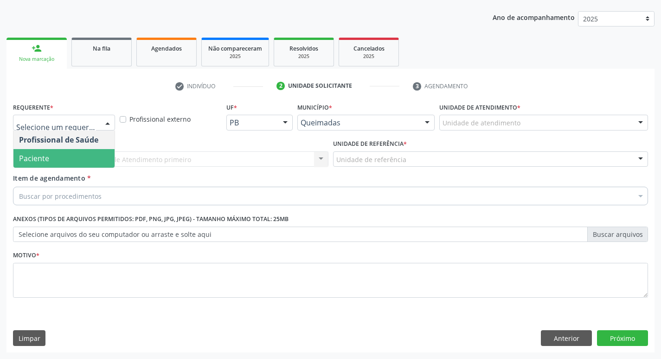
click at [77, 166] on span "Paciente" at bounding box center [63, 158] width 101 height 19
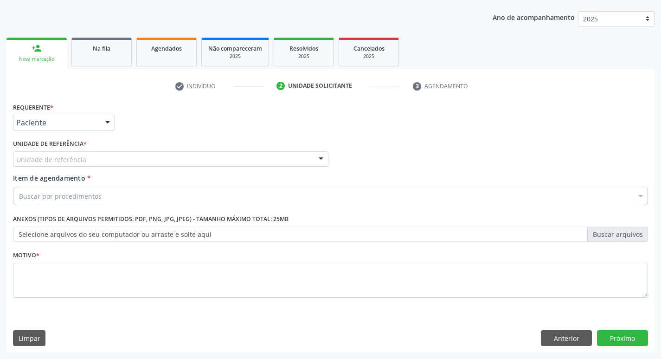
click at [70, 167] on div "Unidade de referência * Unidade de referência UBSF Ligeiro II UBSF Saulo Leal E…" at bounding box center [171, 155] width 320 height 36
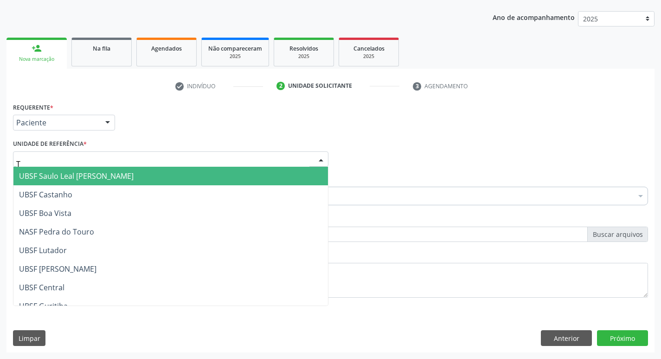
type input "TI"
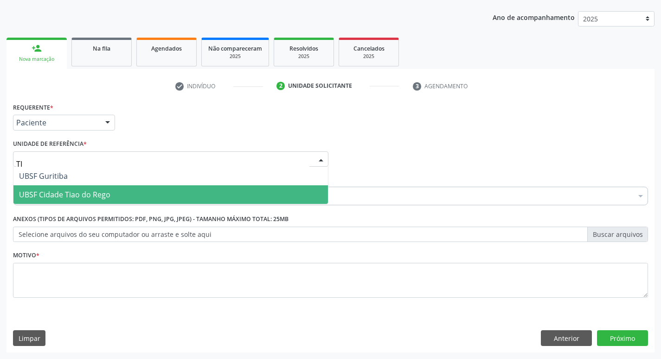
click at [86, 196] on span "UBSF Cidade Tiao do Rego" at bounding box center [64, 194] width 91 height 10
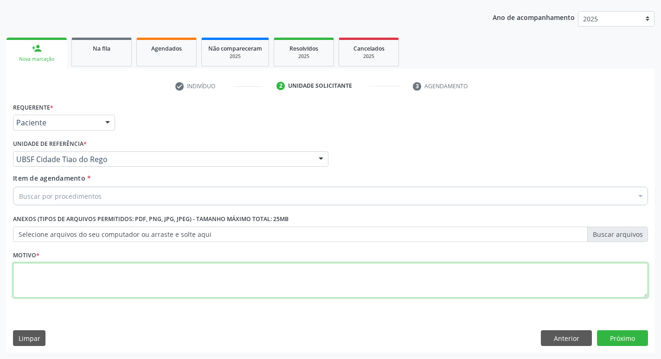
click at [48, 288] on textarea at bounding box center [330, 280] width 635 height 35
type textarea "AVALIACAO"
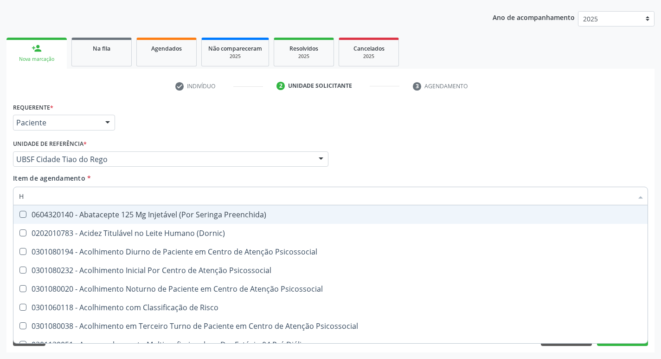
type input "HEMOGR"
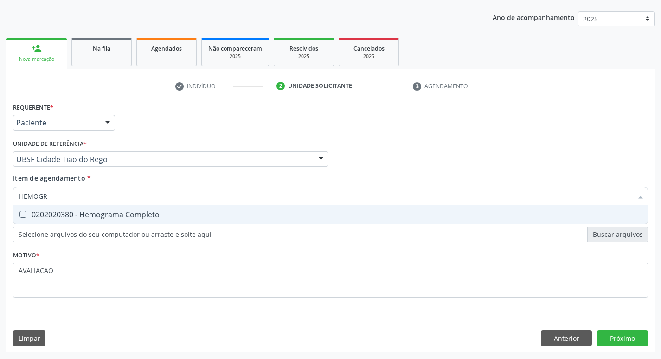
click at [102, 216] on div "0202020380 - Hemograma Completo" at bounding box center [330, 214] width 623 height 7
checkbox Completo "true"
type input "HEMOG"
checkbox Completo "false"
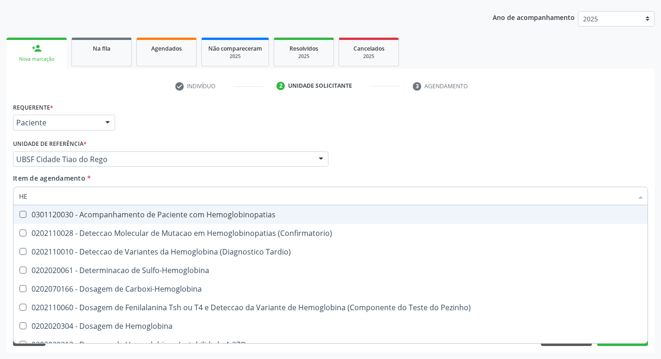
type input "H"
checkbox Completo "false"
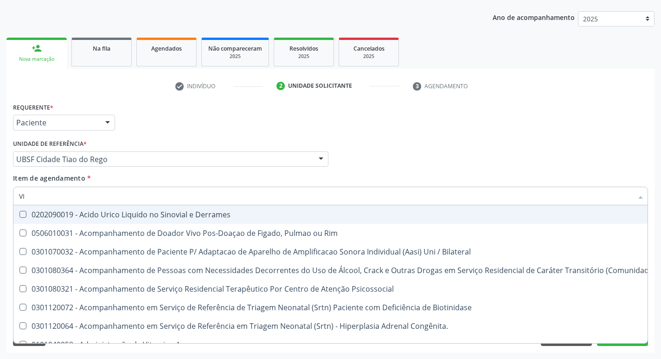
type input "VITAM"
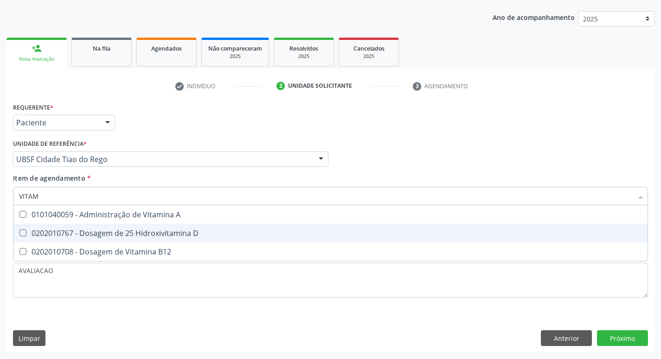
click at [133, 237] on div "0202010767 - Dosagem de 25 Hidroxivitamina D" at bounding box center [330, 232] width 623 height 7
checkbox D "true"
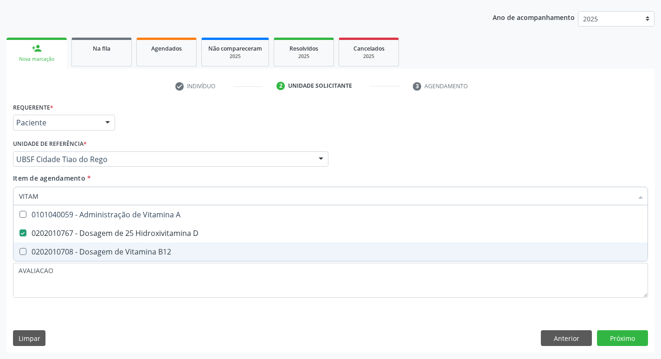
click at [136, 249] on div "0202010708 - Dosagem de Vitamina B12" at bounding box center [330, 251] width 623 height 7
checkbox B12 "true"
type input "VITA"
checkbox D "false"
checkbox B12 "false"
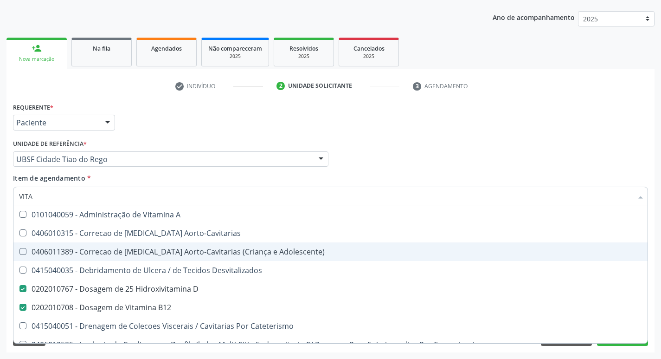
type input "VIT"
checkbox D "false"
checkbox Cateterismo "true"
type input "V"
checkbox B12 "false"
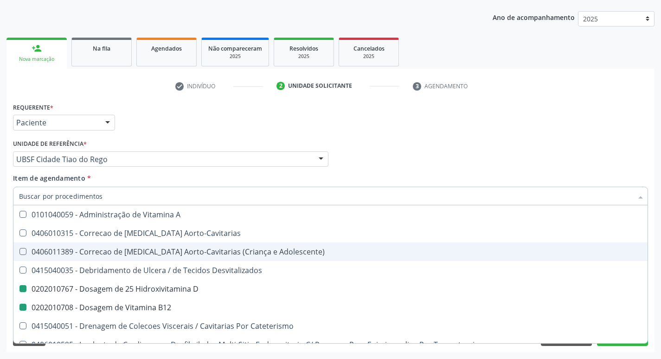
checkbox Cateterismo "false"
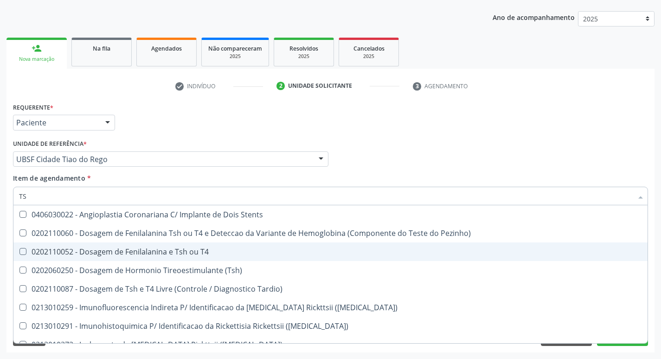
type input "TSH"
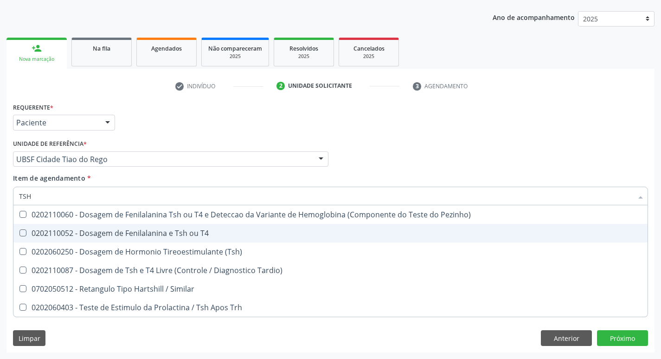
click at [226, 224] on span "0202110052 - Dosagem de Fenilalanina e Tsh ou T4" at bounding box center [330, 233] width 634 height 19
checkbox T4 "false"
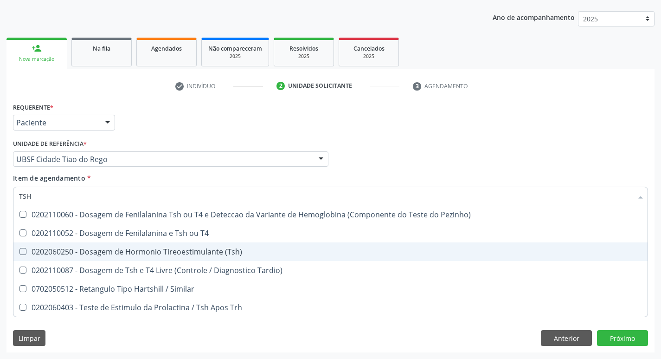
click at [202, 244] on span "0202060250 - Dosagem de Hormonio Tireoestimulante (Tsh)" at bounding box center [330, 251] width 634 height 19
checkbox \(Tsh\) "true"
type input "TS"
checkbox \(Tsh\) "false"
checkbox Tardio\) "true"
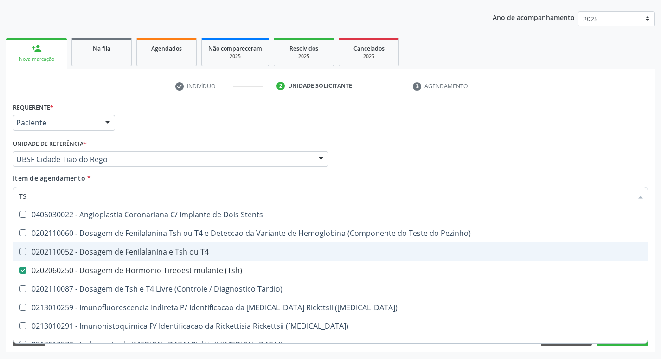
type input "T"
checkbox \(Tsh\) "false"
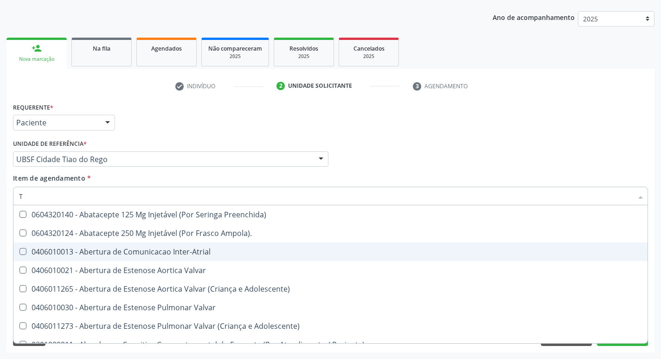
type input "T4"
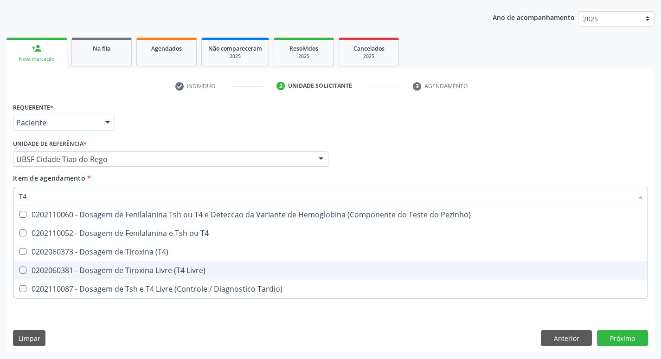
click at [207, 267] on div "0202060381 - Dosagem de Tiroxina Livre (T4 Livre)" at bounding box center [330, 269] width 623 height 7
checkbox Livre\) "true"
type input "T"
checkbox Livre\) "false"
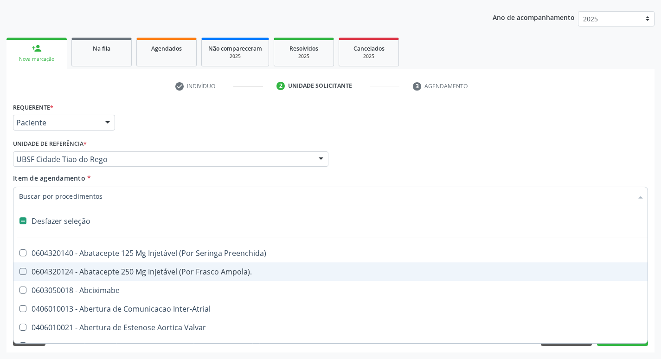
type input "2"
checkbox Total "true"
checkbox Internado "true"
checkbox Anos\) "true"
checkbox Adolescente\) "true"
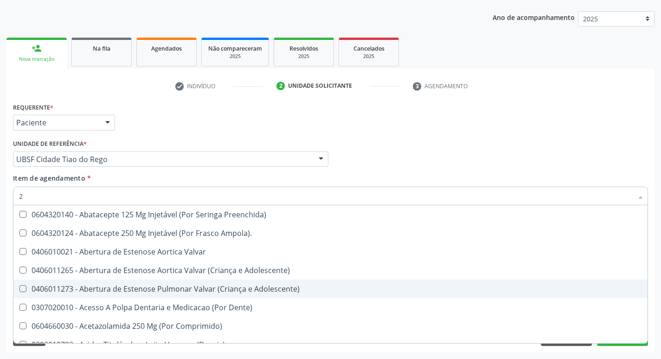
type input "20205001"
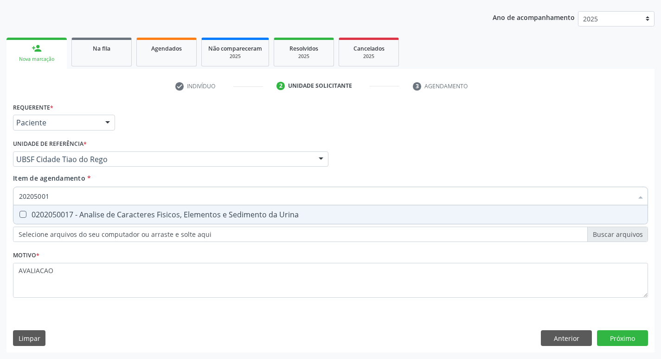
click at [117, 214] on div "0202050017 - Analise de Caracteres Fisicos, Elementos e Sedimento da Urina" at bounding box center [330, 214] width 623 height 7
checkbox Urina "true"
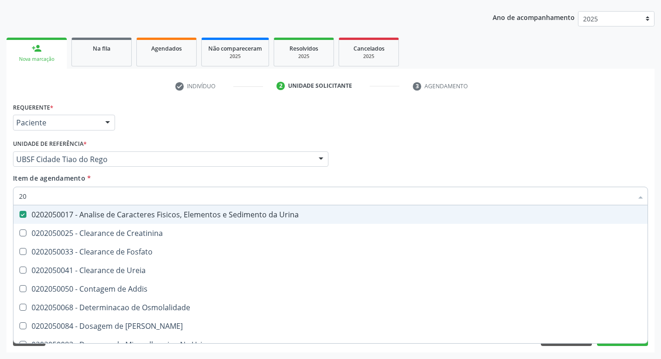
type input "2"
checkbox Urina "false"
checkbox Ureia "false"
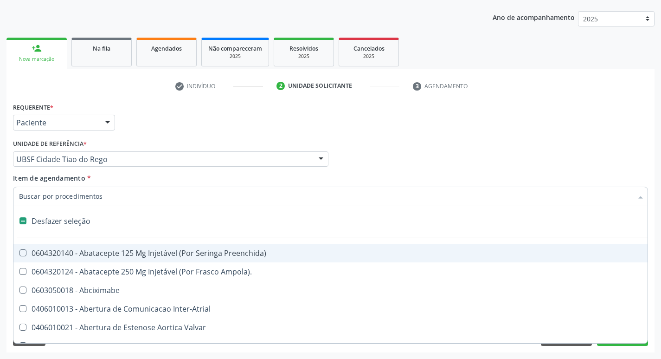
type input "2"
checkbox Hepático "true"
checkbox Urina "false"
checkbox Total "true"
checkbox Internado "true"
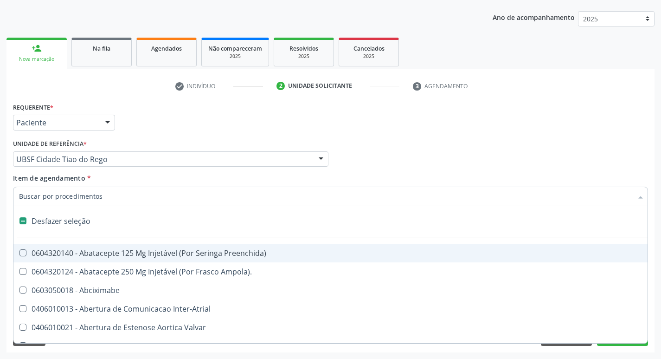
checkbox Anos\) "true"
checkbox Adolescente\) "true"
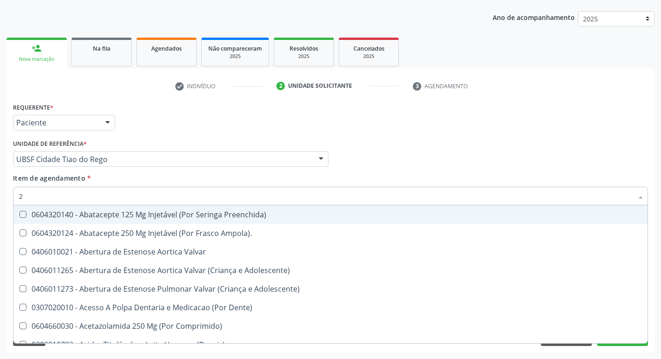
type input "20204003"
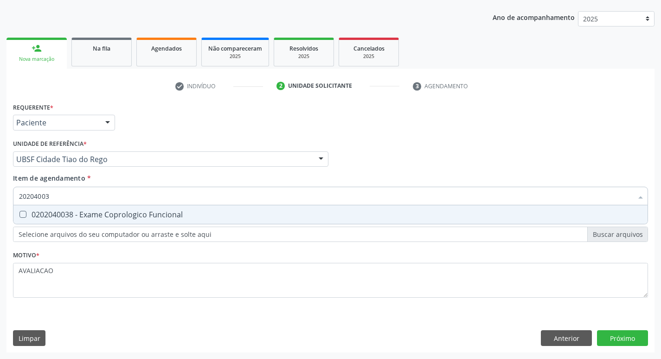
click at [126, 198] on input "20204003" at bounding box center [326, 196] width 614 height 19
click at [125, 209] on span "0202040038 - Exame Coprologico Funcional" at bounding box center [330, 214] width 634 height 19
checkbox Funcional "true"
click at [632, 331] on div "Requerente * Paciente Profissional de Saúde Paciente Nenhum resultado encontrad…" at bounding box center [330, 226] width 648 height 252
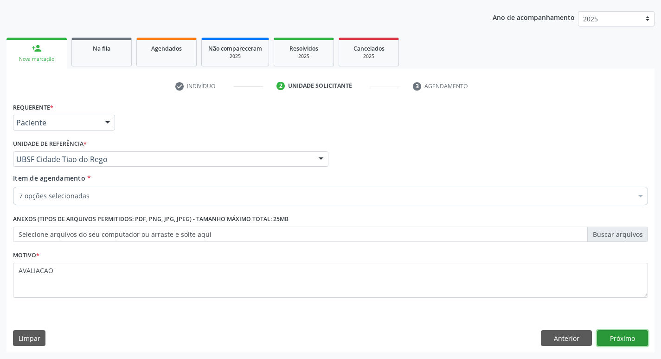
click at [618, 335] on button "Próximo" at bounding box center [622, 338] width 51 height 16
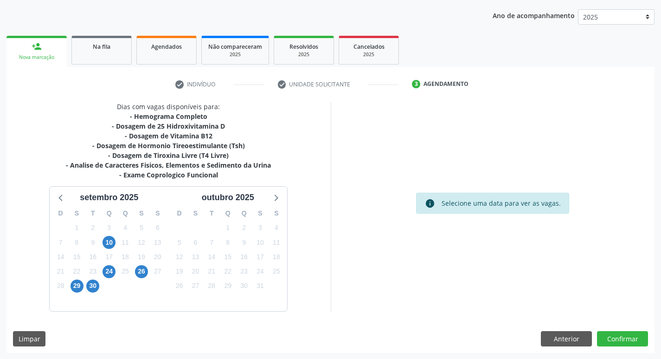
scroll to position [103, 0]
click at [143, 268] on span "26" at bounding box center [141, 270] width 13 height 13
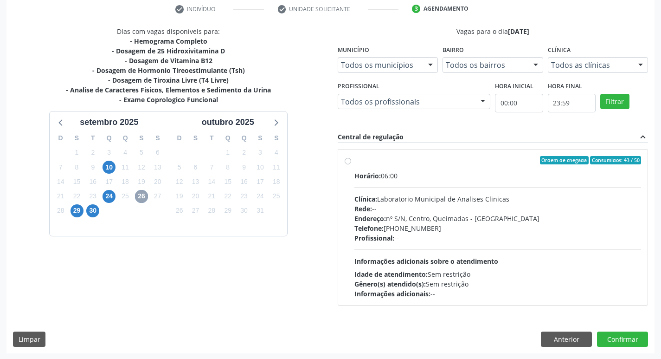
scroll to position [179, 0]
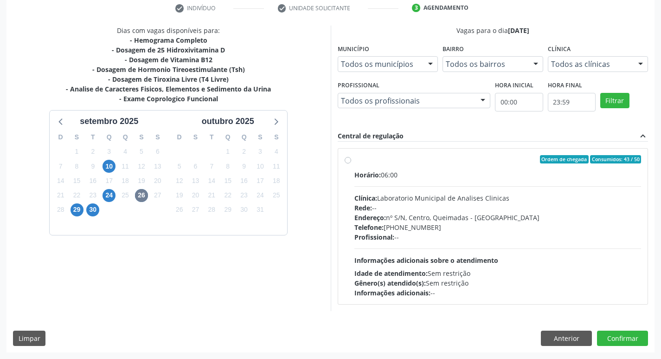
click at [452, 204] on div "Rede: --" at bounding box center [497, 208] width 287 height 10
click at [351, 163] on input "Ordem de chegada Consumidos: 43 / 50 Horário: 06:00 Clínica: Laboratorio Munici…" at bounding box center [348, 159] width 6 height 8
radio input "true"
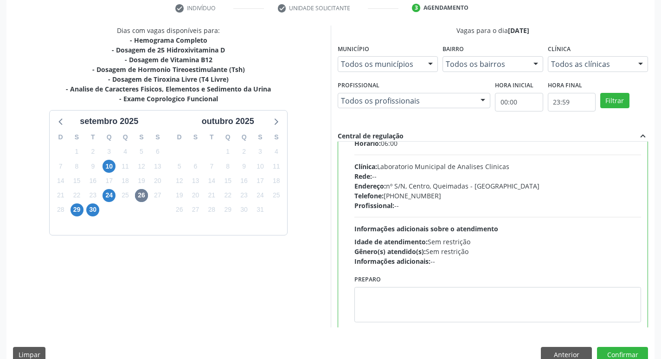
scroll to position [46, 0]
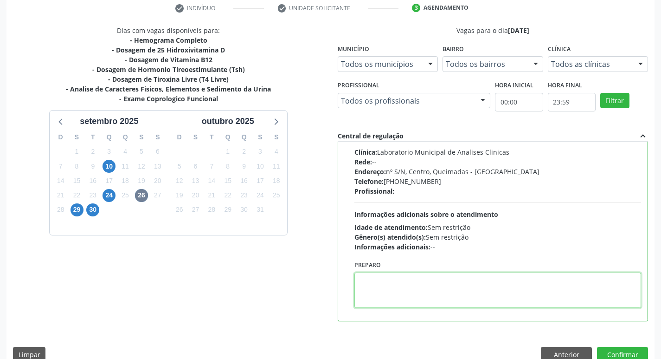
click at [384, 297] on textarea at bounding box center [497, 289] width 287 height 35
paste textarea "IR EM [GEOGRAPHIC_DATA]"
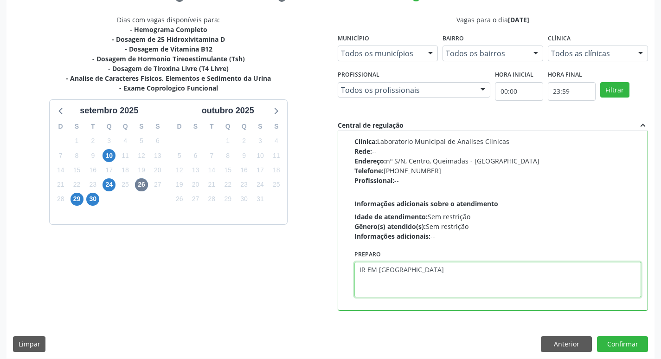
scroll to position [196, 0]
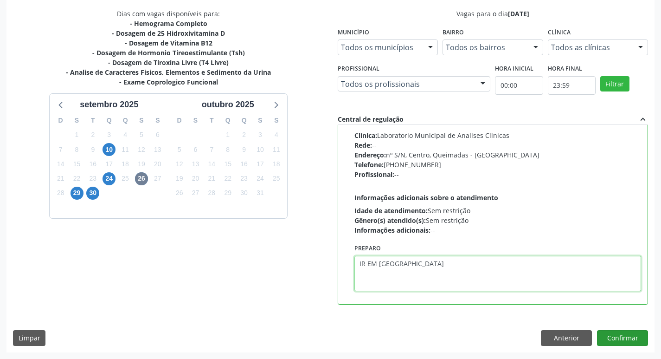
type textarea "IR EM [GEOGRAPHIC_DATA]"
click at [627, 336] on button "Confirmar" at bounding box center [622, 338] width 51 height 16
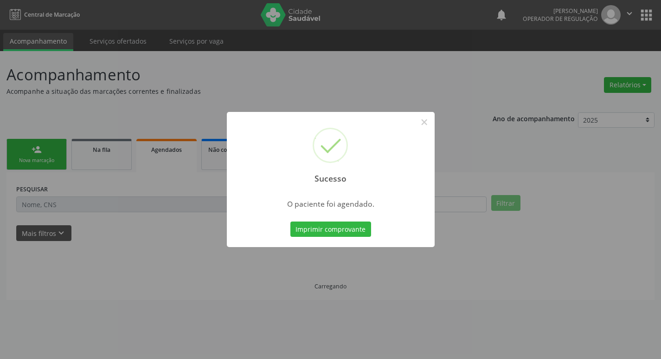
scroll to position [0, 0]
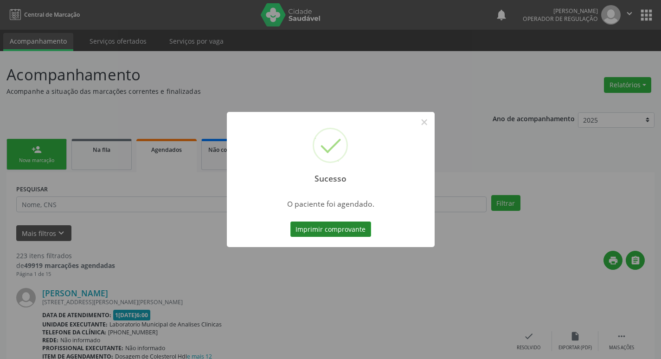
click at [315, 228] on button "Imprimir comprovante" at bounding box center [330, 229] width 81 height 16
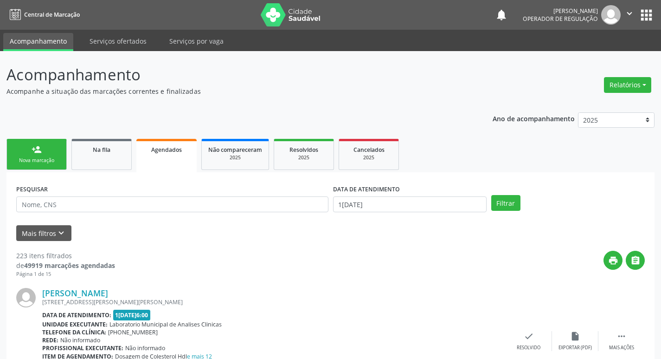
click at [48, 149] on link "person_add Nova marcação" at bounding box center [36, 154] width 60 height 31
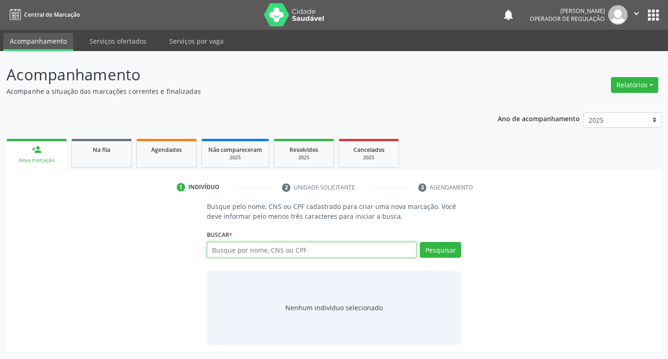
drag, startPoint x: 234, startPoint y: 245, endPoint x: 228, endPoint y: 248, distance: 6.6
click at [229, 247] on input "text" at bounding box center [312, 250] width 210 height 16
click at [221, 252] on input "text" at bounding box center [312, 250] width 210 height 16
type input "700503418206360"
click at [435, 244] on button "Pesquisar" at bounding box center [440, 250] width 41 height 16
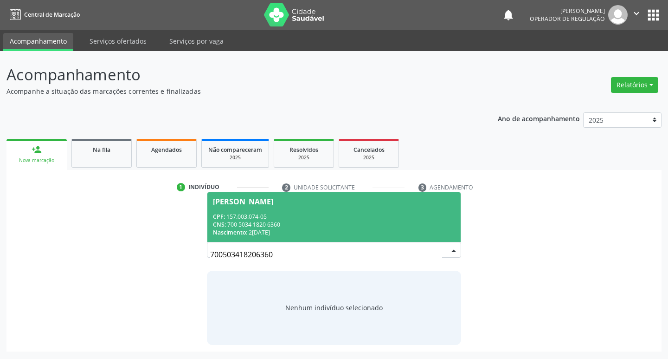
click at [300, 223] on div "CNS: 700 5034 1820 6360" at bounding box center [334, 224] width 243 height 8
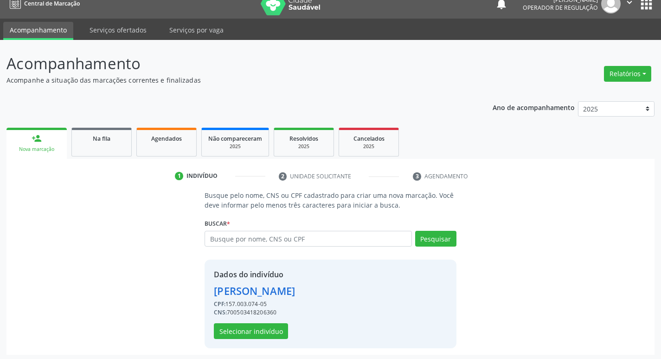
scroll to position [13, 0]
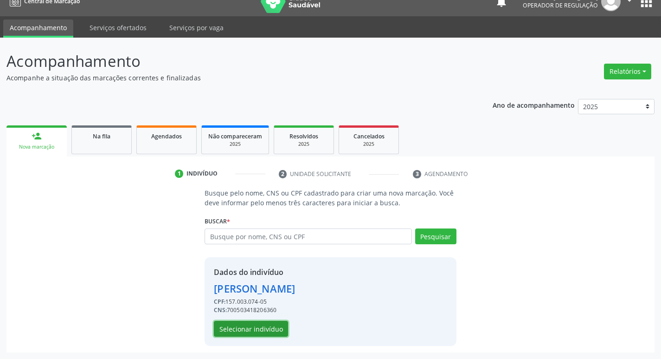
click at [266, 327] on button "Selecionar indivíduo" at bounding box center [251, 329] width 74 height 16
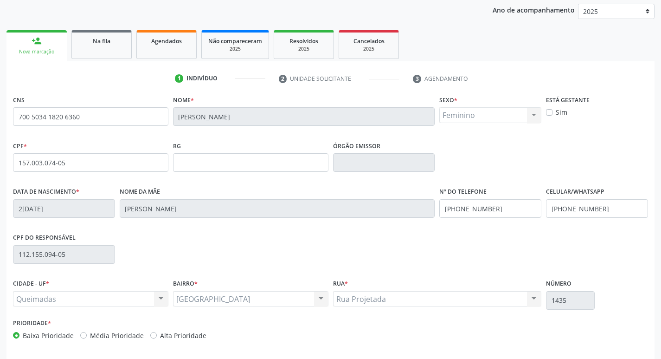
scroll to position [144, 0]
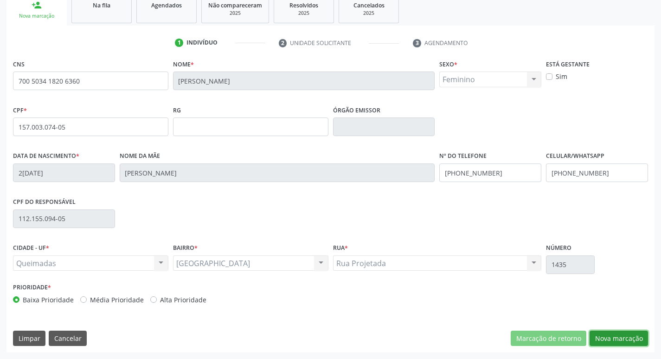
click at [605, 344] on button "Nova marcação" at bounding box center [619, 338] width 58 height 16
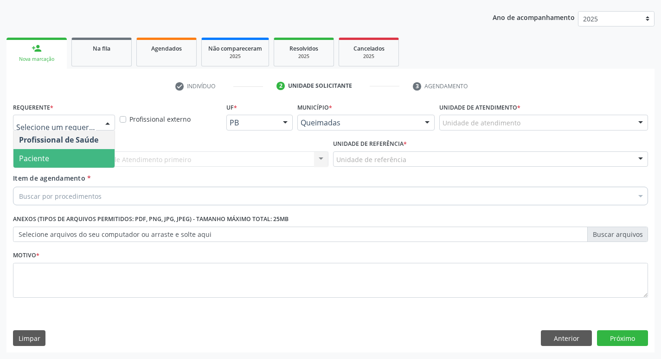
click at [48, 166] on span "Paciente" at bounding box center [63, 158] width 101 height 19
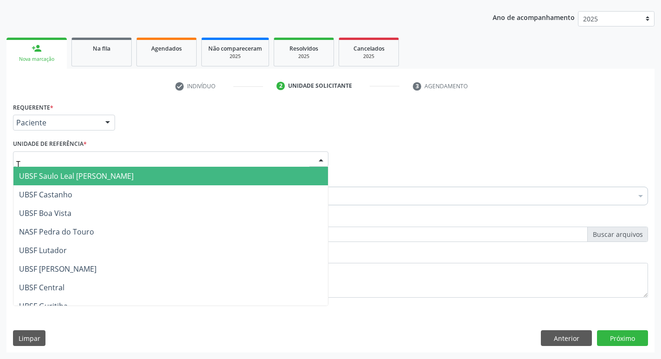
type input "TI"
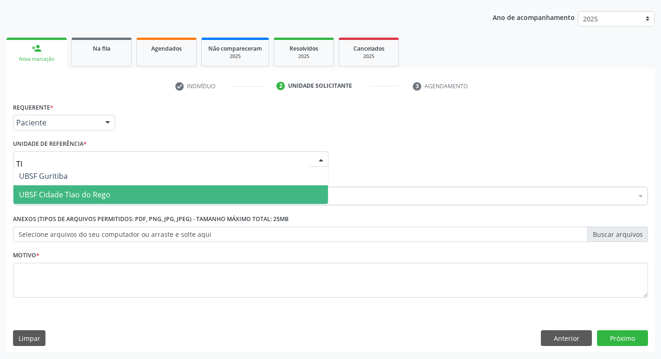
click at [42, 197] on span "UBSF Cidade Tiao do Rego" at bounding box center [64, 194] width 91 height 10
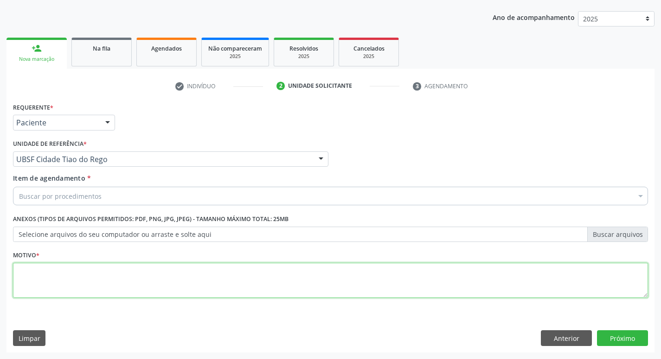
click at [62, 276] on textarea at bounding box center [330, 280] width 635 height 35
type textarea "AVALIACAO"
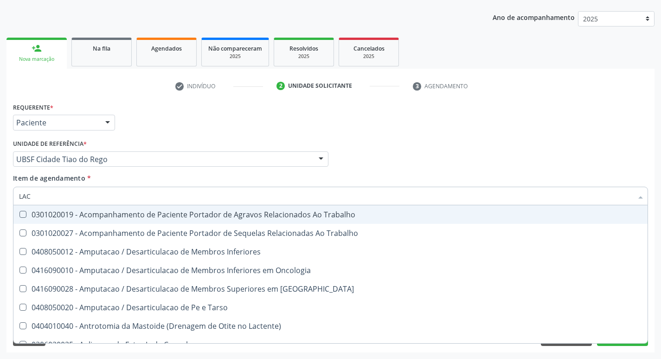
type input "LACTAT"
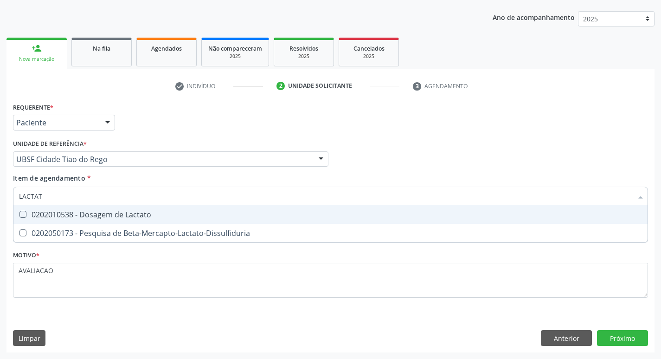
click at [133, 218] on div "0202010538 - Dosagem de Lactato" at bounding box center [330, 214] width 623 height 7
checkbox Lactato "true"
type input "L"
checkbox Lactato "false"
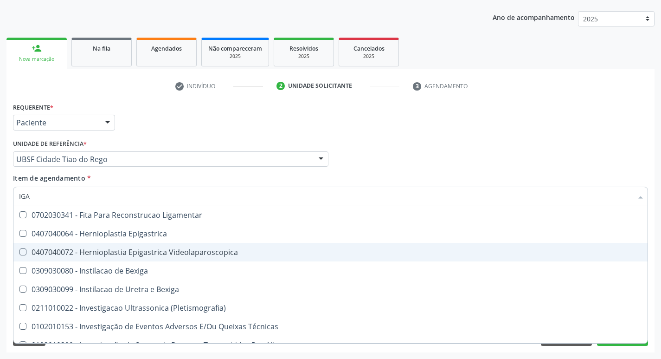
scroll to position [371, 0]
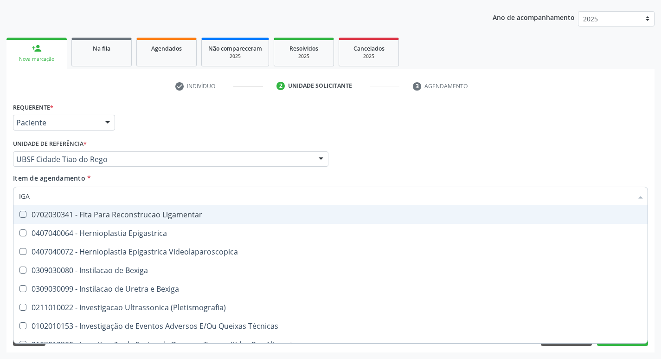
click at [145, 202] on input "IGA" at bounding box center [326, 196] width 614 height 19
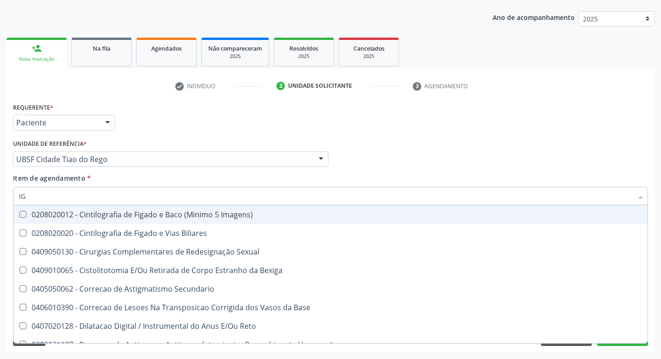
type input "I"
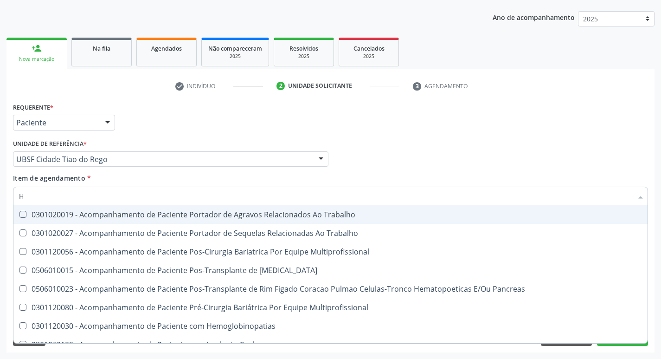
type input "HEMOGR"
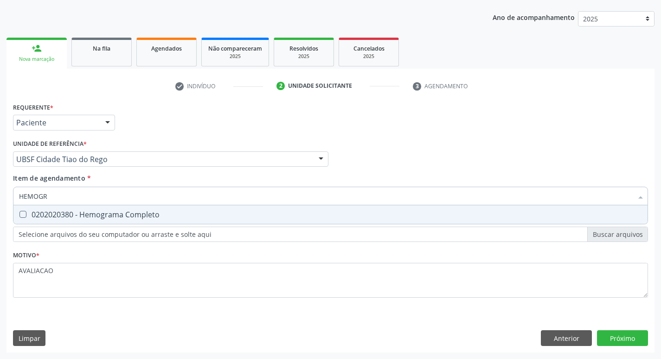
scroll to position [0, 0]
click at [155, 212] on div "0202020380 - Hemograma Completo" at bounding box center [330, 214] width 623 height 7
checkbox Completo "true"
click at [618, 333] on div "Requerente * Paciente Profissional de Saúde Paciente Nenhum resultado encontrad…" at bounding box center [330, 226] width 648 height 252
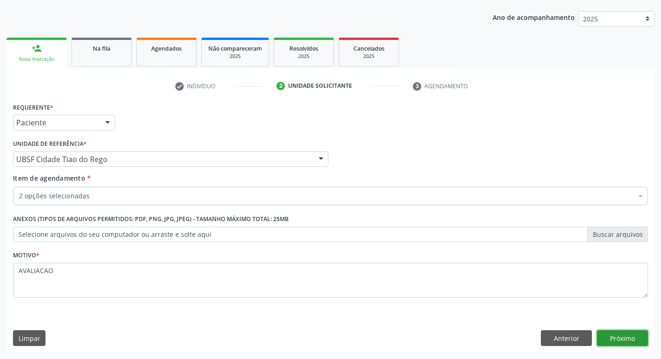
click at [637, 332] on button "Próximo" at bounding box center [622, 338] width 51 height 16
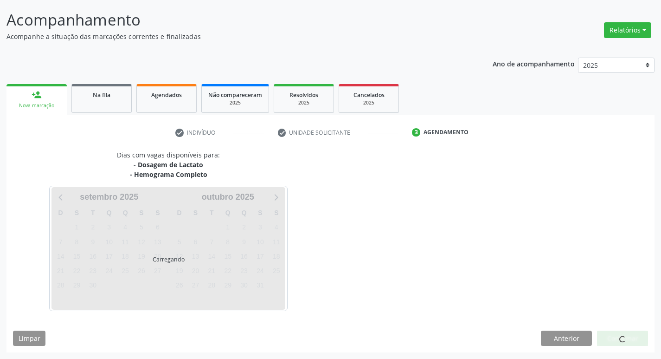
scroll to position [55, 0]
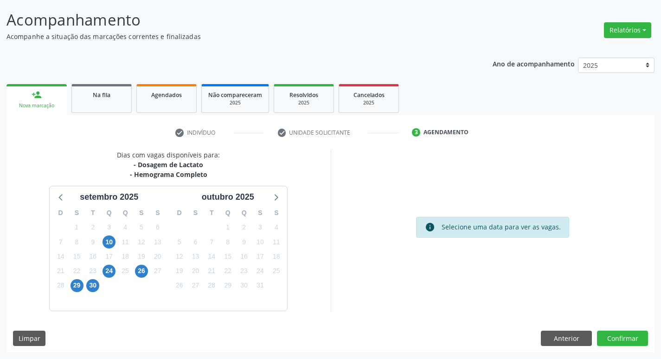
click at [135, 275] on div "26" at bounding box center [141, 271] width 13 height 14
click at [139, 273] on span "26" at bounding box center [141, 270] width 13 height 13
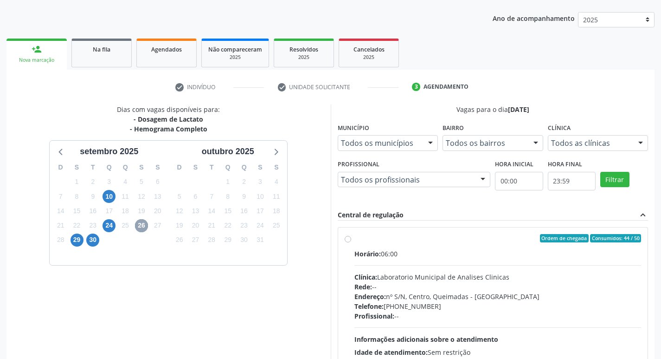
scroll to position [179, 0]
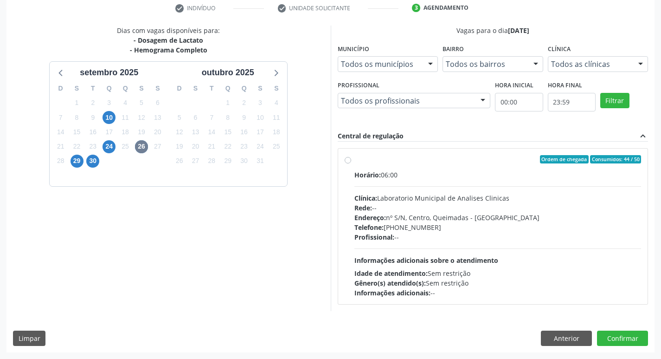
click at [457, 220] on div "Endereço: nº S/N, Centro, Queimadas - PB" at bounding box center [497, 217] width 287 height 10
click at [351, 163] on input "Ordem de chegada Consumidos: 44 / 50 Horário: 06:00 Clínica: Laboratorio Munici…" at bounding box center [348, 159] width 6 height 8
radio input "true"
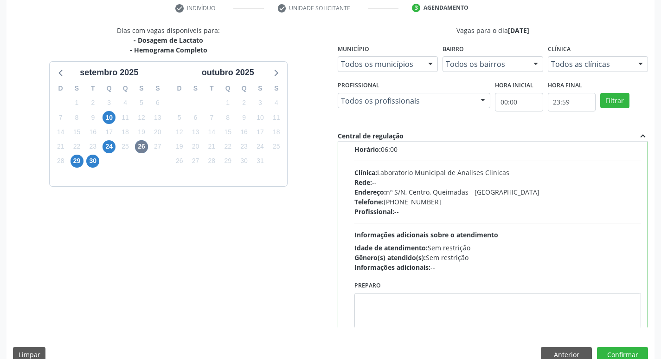
scroll to position [46, 0]
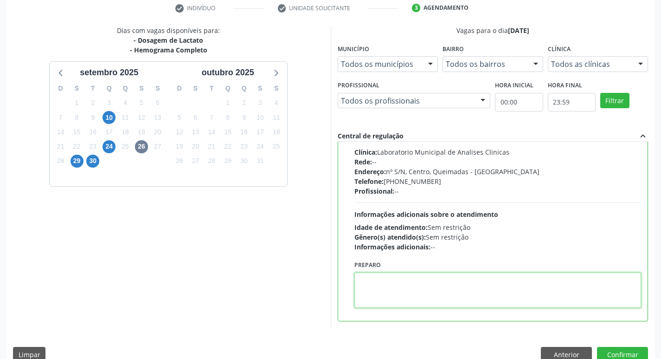
click at [434, 289] on textarea at bounding box center [497, 289] width 287 height 35
paste textarea "IR EM [GEOGRAPHIC_DATA]"
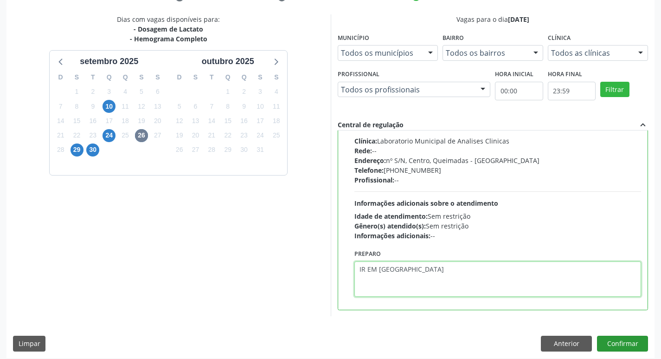
scroll to position [196, 0]
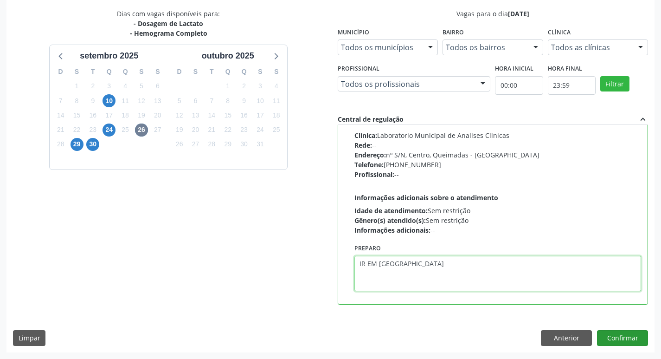
type textarea "IR EM [GEOGRAPHIC_DATA]"
click at [613, 335] on button "Confirmar" at bounding box center [622, 338] width 51 height 16
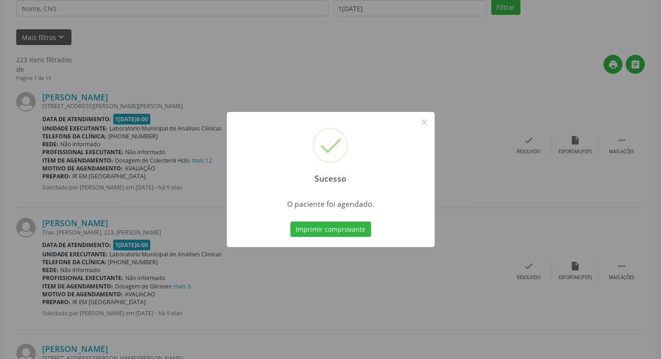
scroll to position [0, 0]
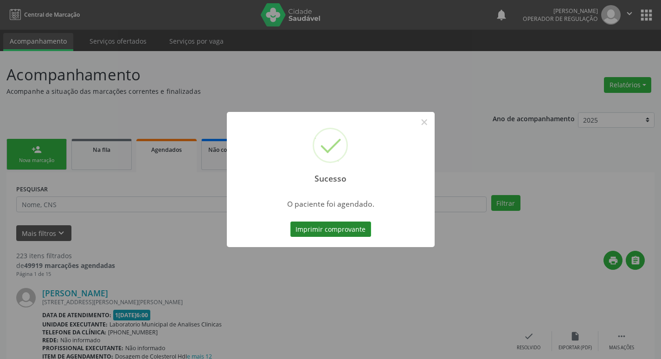
click at [335, 229] on button "Imprimir comprovante" at bounding box center [330, 229] width 81 height 16
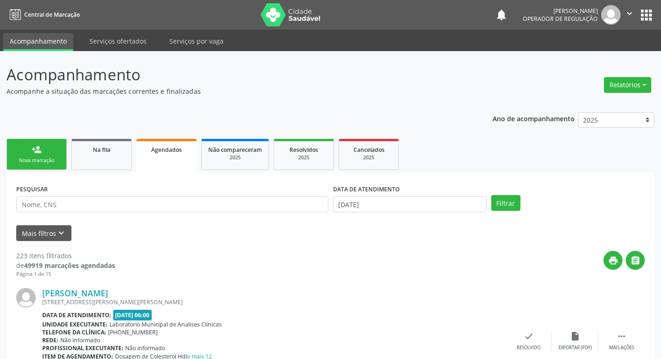
click at [42, 153] on link "person_add Nova marcação" at bounding box center [36, 154] width 60 height 31
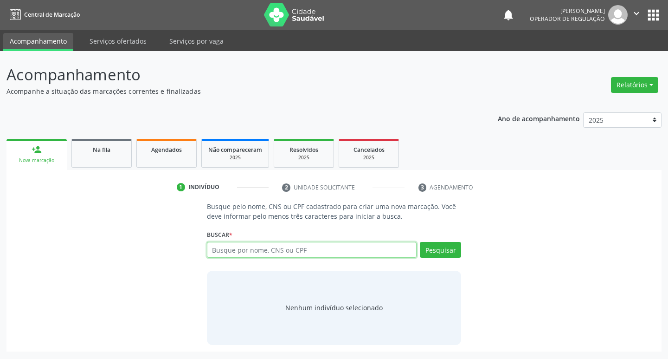
click at [240, 249] on input "text" at bounding box center [312, 250] width 210 height 16
type input "706408133485185"
click at [429, 249] on button "Pesquisar" at bounding box center [440, 250] width 41 height 16
type input "7"
type input "7066006358013940"
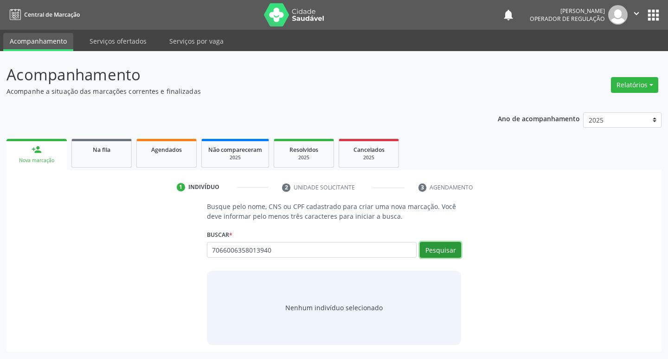
click at [433, 254] on button "Pesquisar" at bounding box center [440, 250] width 41 height 16
type input "7066006358013940"
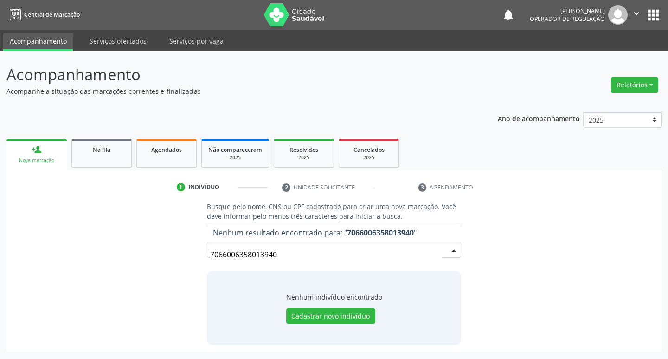
click at [283, 252] on input "7066006358013940" at bounding box center [326, 254] width 232 height 19
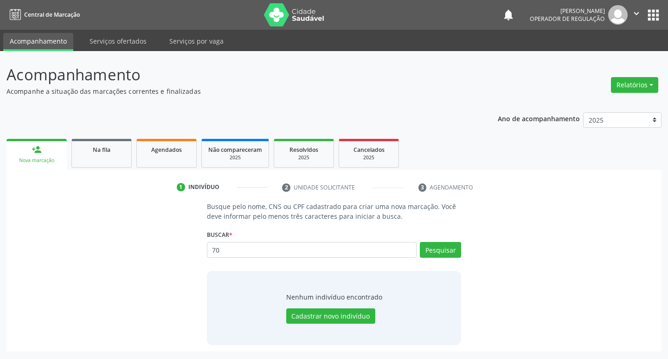
type input "7"
type input "70600635813940"
click at [346, 313] on button "Cadastrar novo indivíduo" at bounding box center [330, 316] width 89 height 16
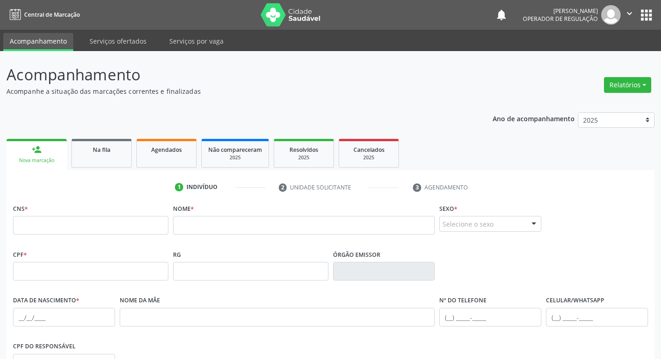
click at [45, 214] on div "CNS *" at bounding box center [90, 217] width 155 height 33
click at [80, 215] on div "CNS *" at bounding box center [90, 217] width 155 height 33
click at [120, 226] on input "text" at bounding box center [90, 225] width 155 height 19
type input "706 0063 5801 3940"
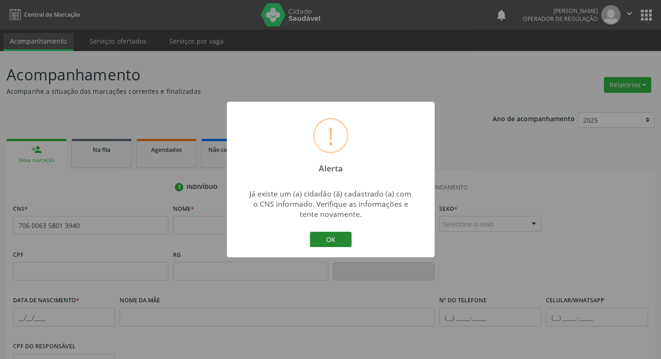
click at [336, 243] on button "OK" at bounding box center [331, 240] width 42 height 16
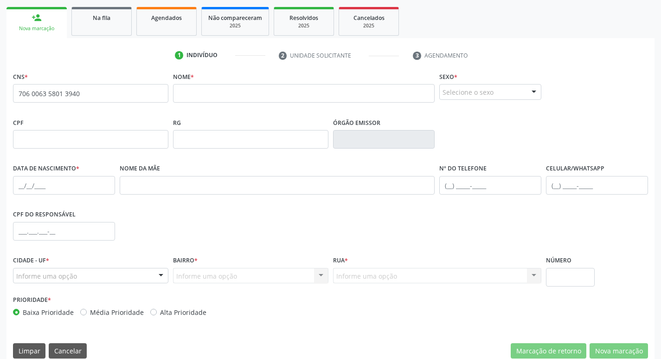
scroll to position [144, 0]
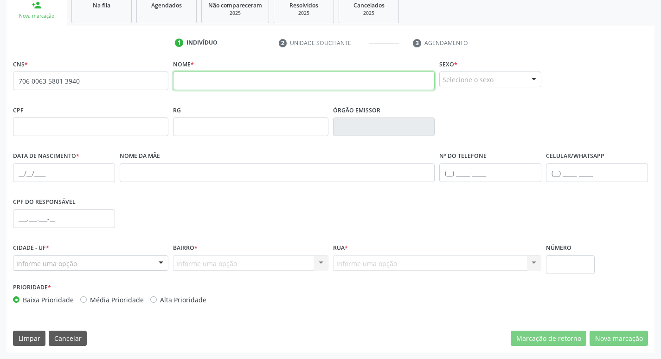
click at [187, 80] on input "text" at bounding box center [304, 80] width 262 height 19
type input "[PERSON_NAME]"
click at [504, 83] on div "Selecione o sexo" at bounding box center [490, 79] width 102 height 16
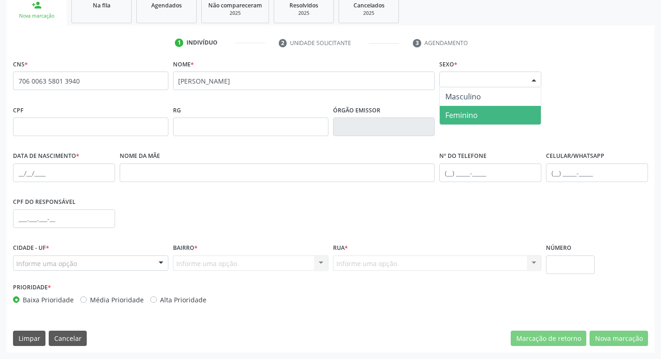
click at [495, 109] on span "Feminino" at bounding box center [490, 115] width 101 height 19
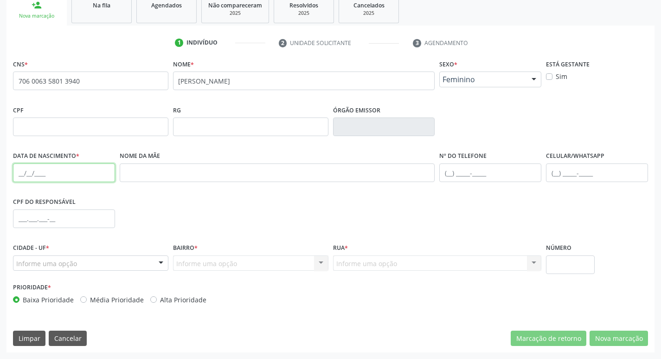
click at [20, 171] on input "text" at bounding box center [64, 172] width 102 height 19
type input "[DATE]"
click at [43, 268] on div "Informe uma opção" at bounding box center [90, 263] width 155 height 16
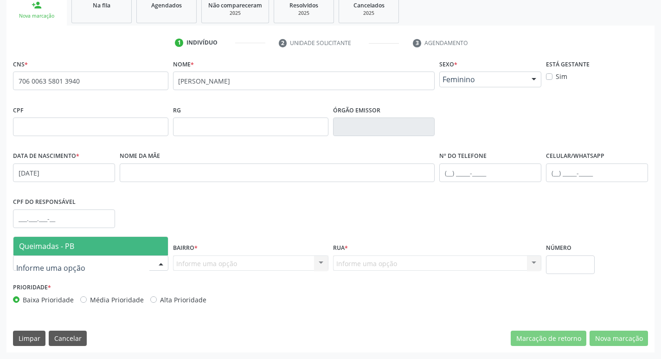
click at [58, 254] on span "Queimadas - PB" at bounding box center [90, 246] width 154 height 19
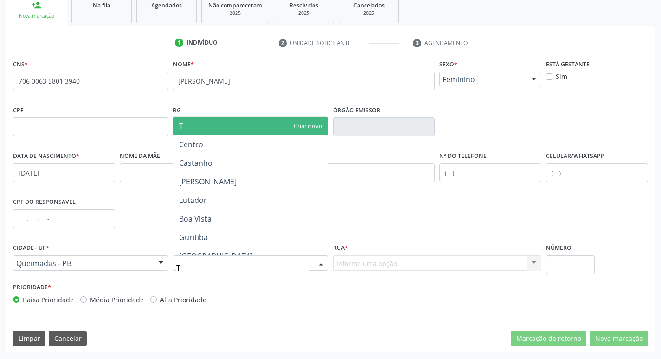
type input "TI"
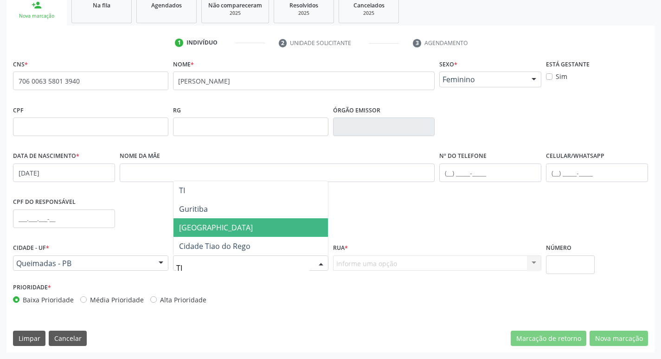
click at [227, 232] on span "[GEOGRAPHIC_DATA]" at bounding box center [251, 227] width 154 height 19
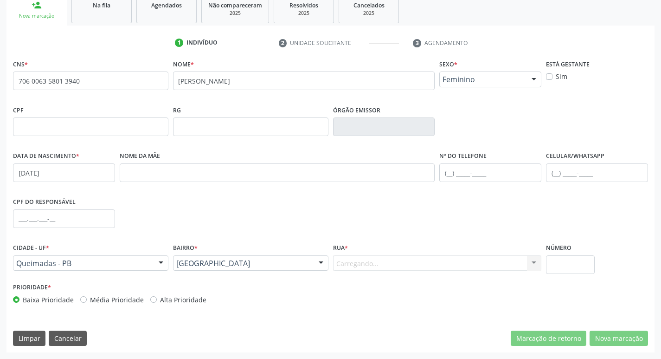
click at [350, 259] on div "Carregando... Nenhum resultado encontrado para: " " Nenhuma opção encontrada. D…" at bounding box center [437, 263] width 209 height 16
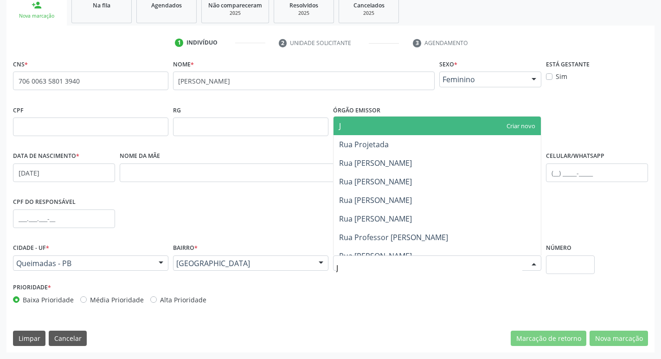
type input "JU"
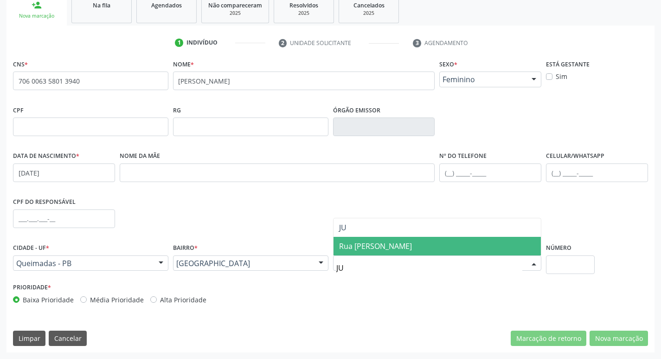
click at [401, 250] on span "Rua [PERSON_NAME]" at bounding box center [375, 246] width 73 height 10
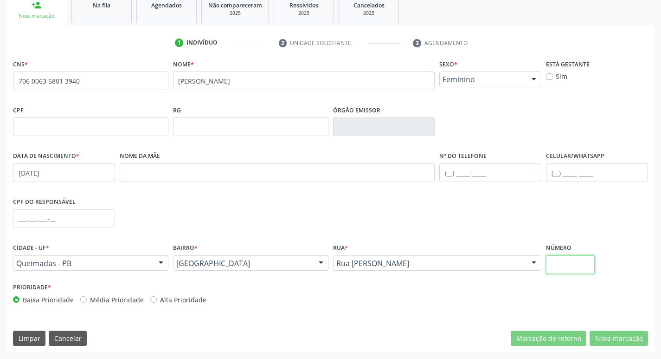
click at [572, 267] on input "text" at bounding box center [570, 264] width 49 height 19
type input "H"
click at [566, 267] on input "25" at bounding box center [570, 264] width 49 height 19
type input "2"
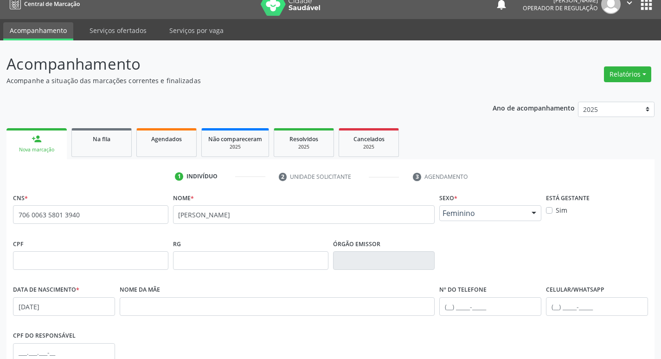
scroll to position [0, 0]
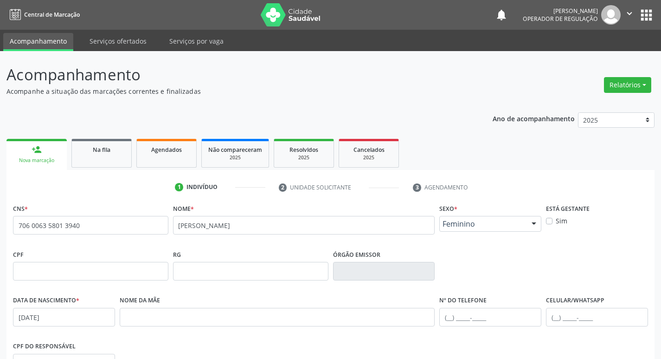
click at [645, 18] on button "apps" at bounding box center [646, 15] width 16 height 16
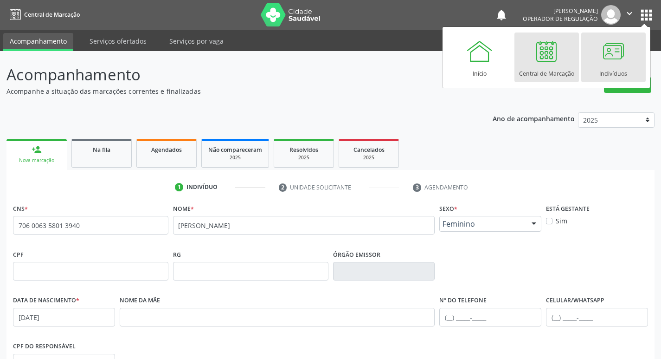
click at [609, 62] on div at bounding box center [613, 51] width 28 height 28
